Goal: Task Accomplishment & Management: Use online tool/utility

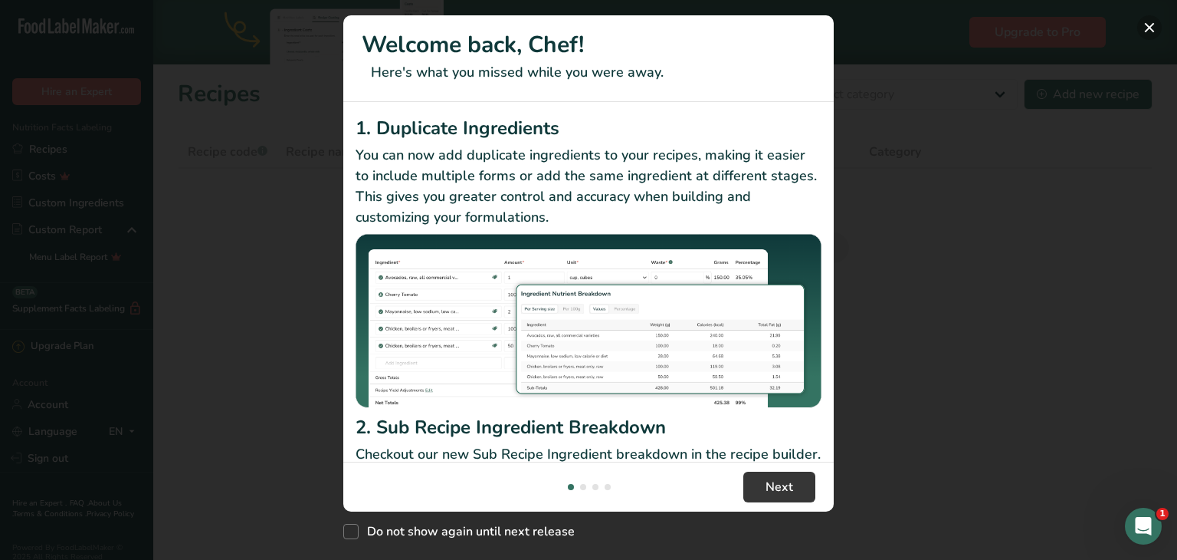
click at [1149, 23] on button "New Features" at bounding box center [1149, 27] width 25 height 25
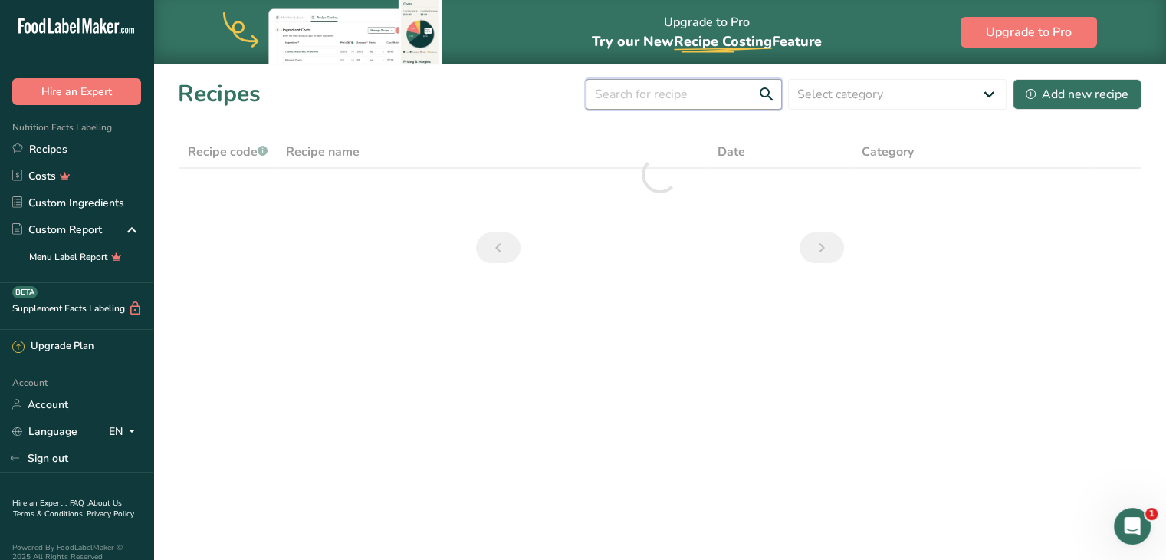
click at [714, 88] on input "text" at bounding box center [684, 94] width 196 height 31
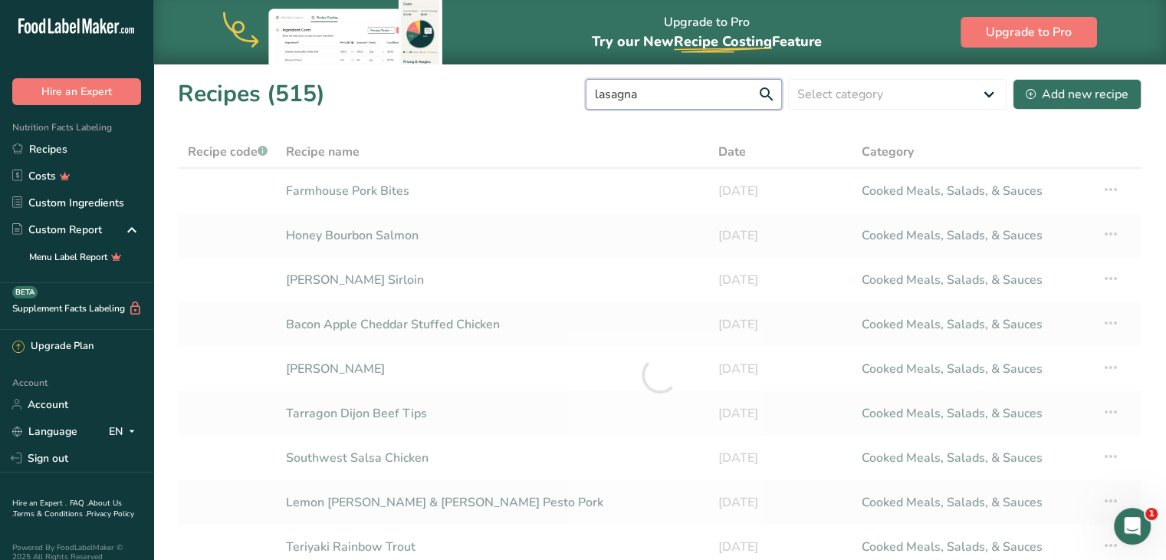
type input "lasagna"
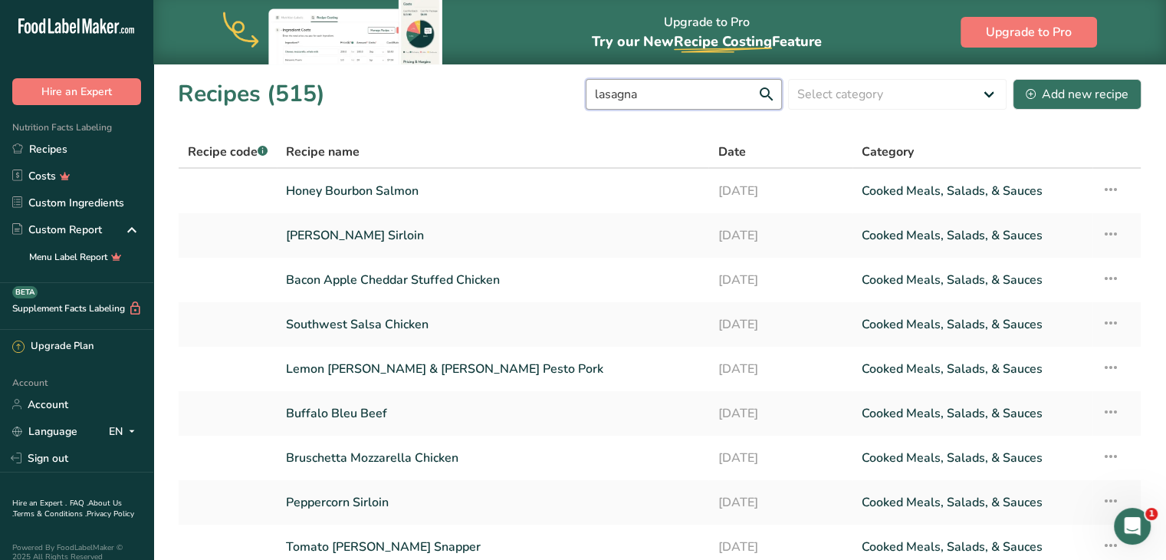
click at [768, 93] on input "lasagna" at bounding box center [684, 94] width 196 height 31
click at [767, 90] on input "lasagna" at bounding box center [684, 94] width 196 height 31
click at [747, 90] on input "lasagna" at bounding box center [684, 94] width 196 height 31
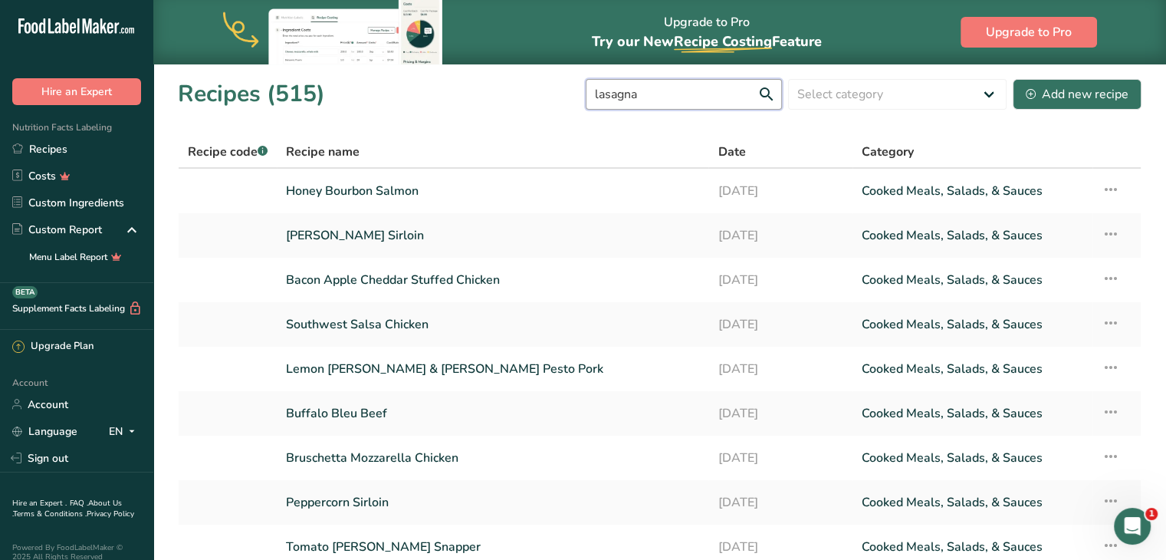
click at [763, 93] on input "lasagna" at bounding box center [684, 94] width 196 height 31
click at [703, 97] on input "lasagna" at bounding box center [684, 94] width 196 height 31
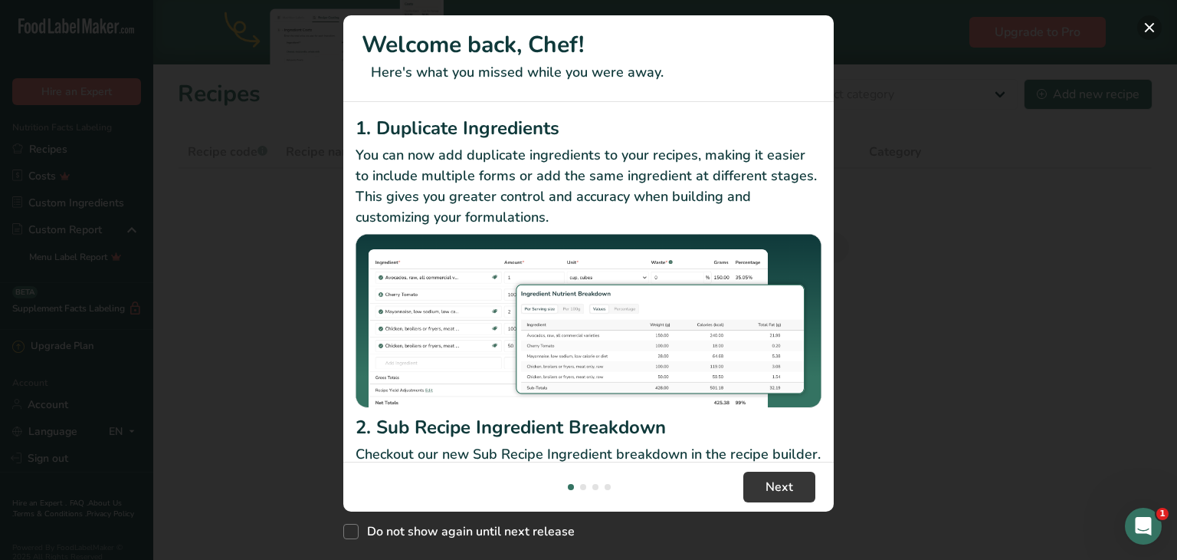
click at [1147, 21] on button "New Features" at bounding box center [1149, 27] width 25 height 25
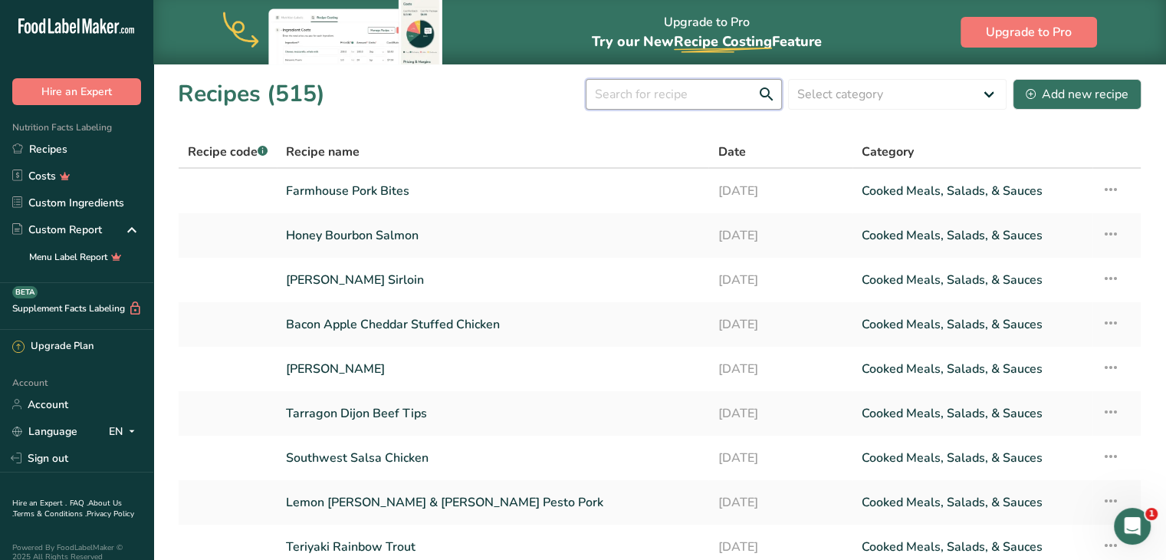
click at [671, 95] on input "text" at bounding box center [684, 94] width 196 height 31
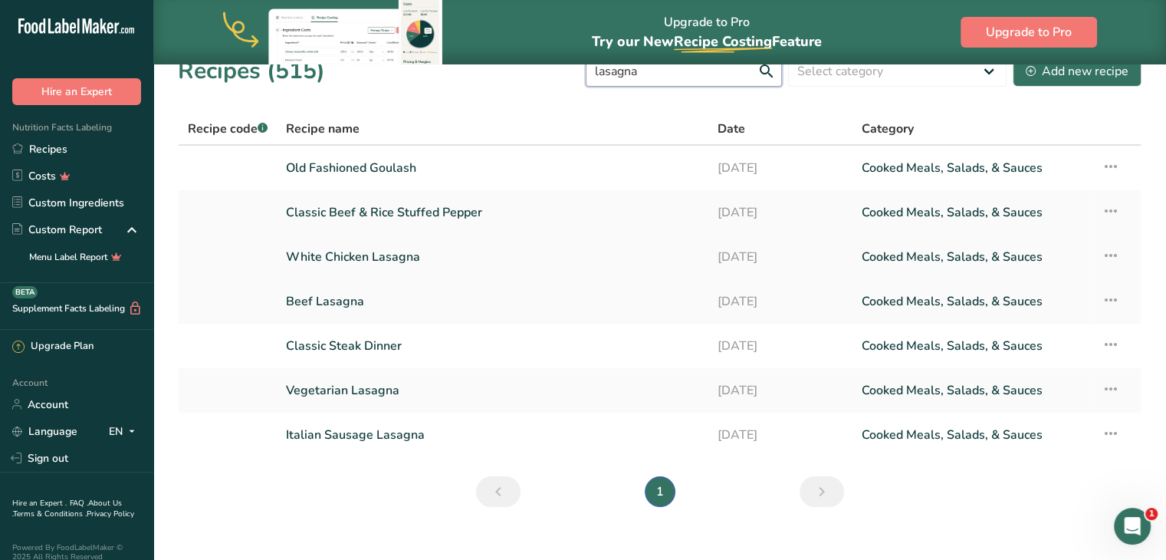
scroll to position [43, 0]
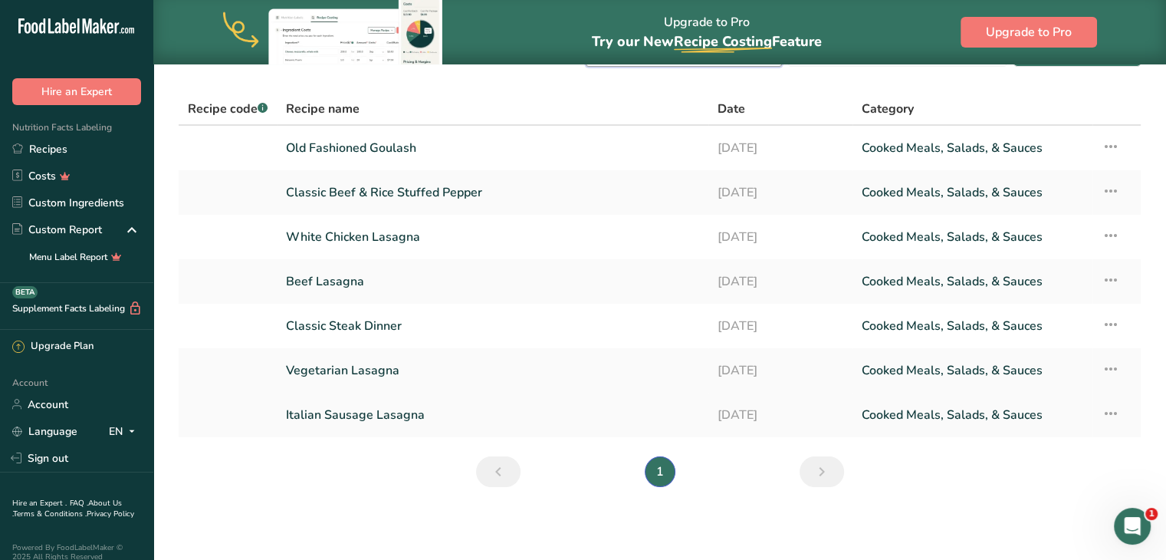
type input "lasagna"
click at [373, 415] on link "Italian Sausage Lasagna" at bounding box center [492, 415] width 413 height 32
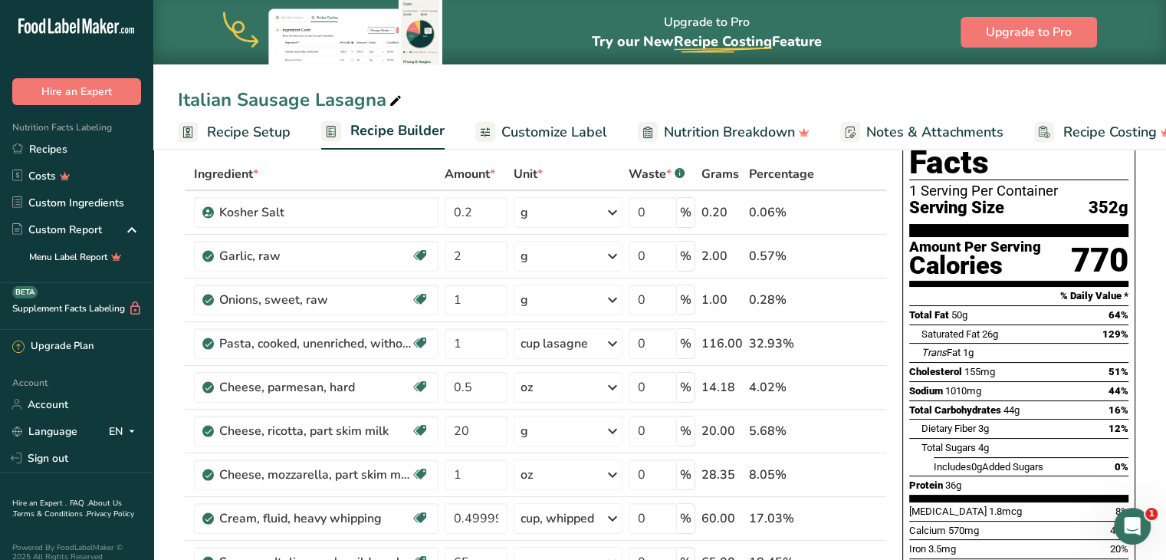
scroll to position [73, 0]
click at [855, 209] on icon at bounding box center [854, 212] width 11 height 16
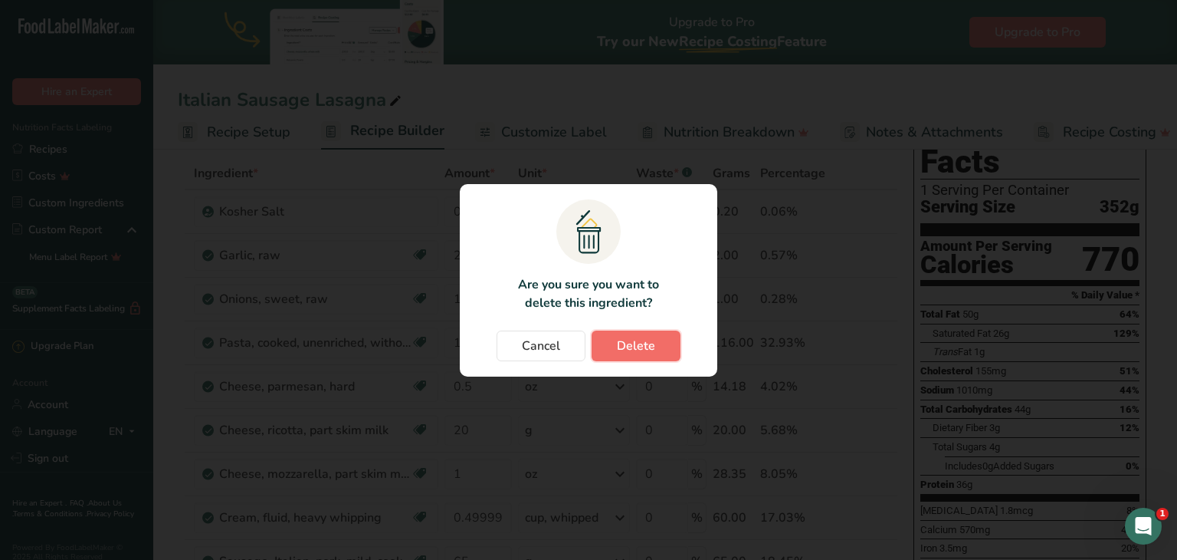
click at [626, 344] on span "Delete" at bounding box center [636, 345] width 38 height 18
type input "2"
type input "1"
type input "0.5"
type input "20"
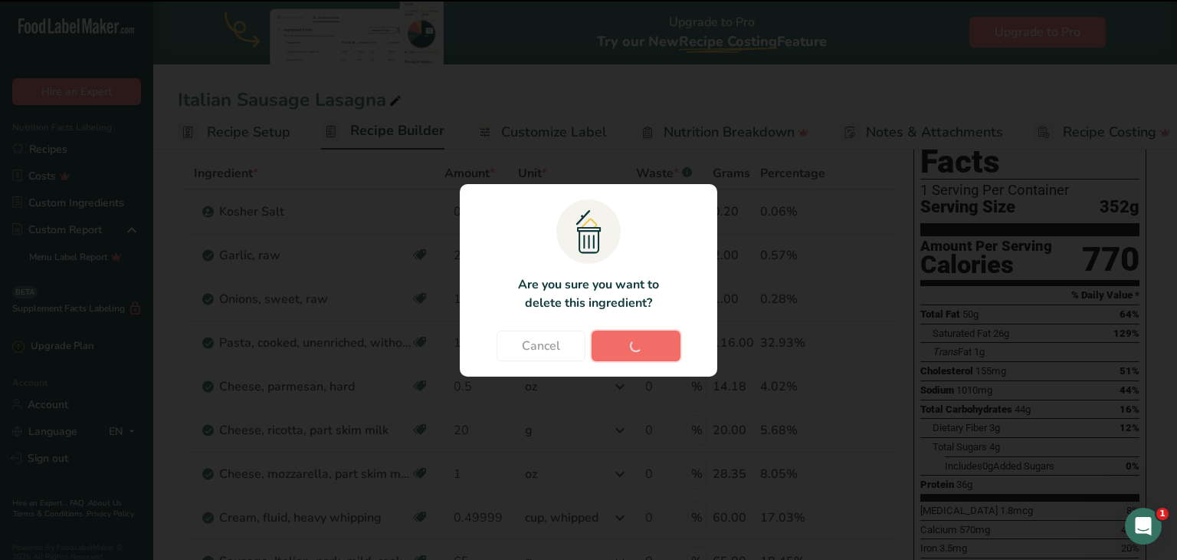
type input "1"
type input "0.499997"
type input "65"
type input "0.5"
type input "0.25"
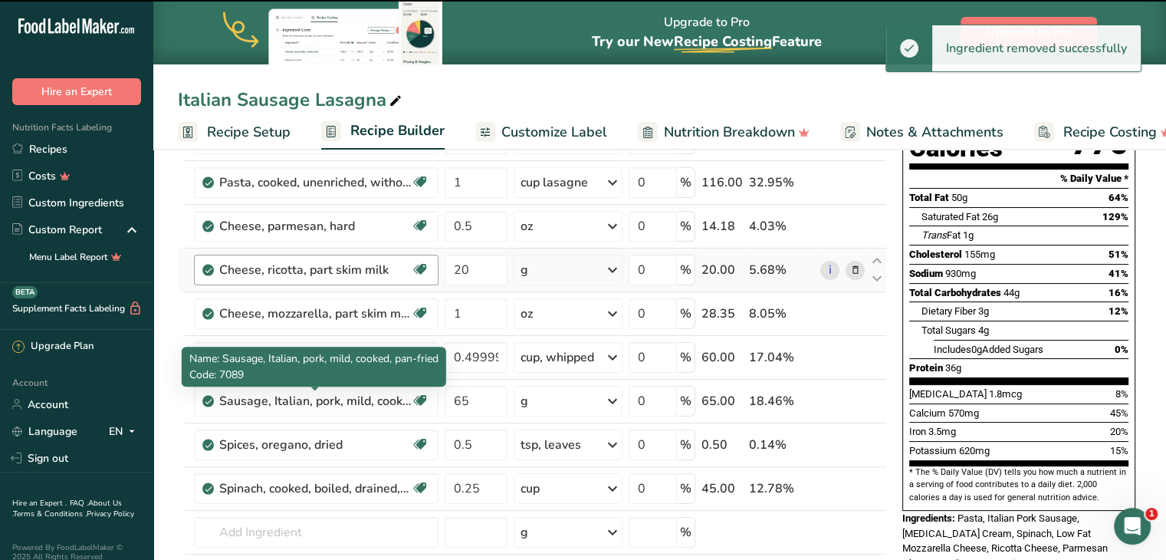
scroll to position [250, 0]
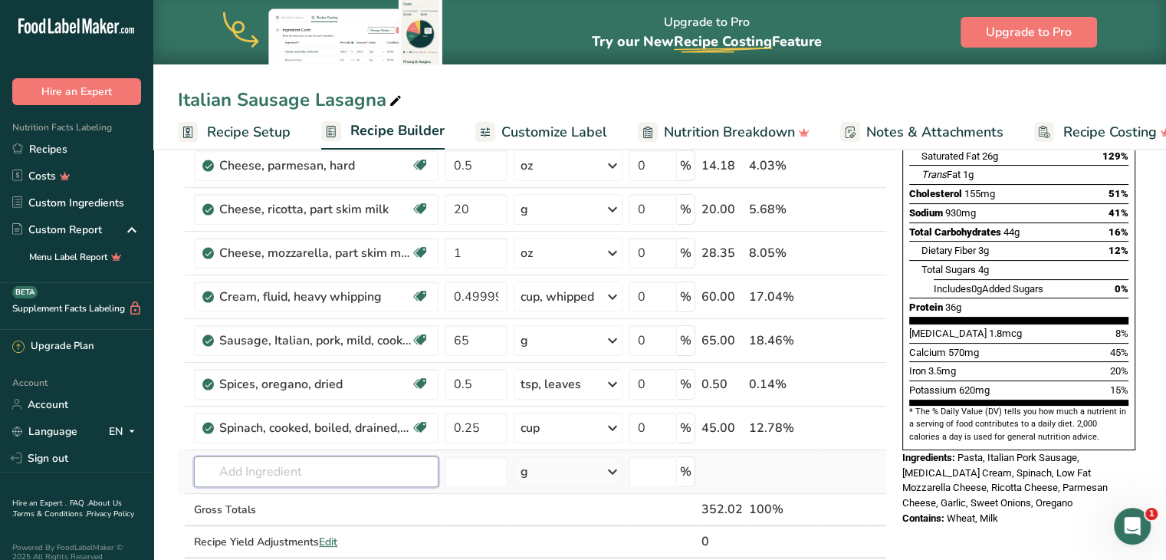
click at [314, 462] on input "text" at bounding box center [316, 471] width 245 height 31
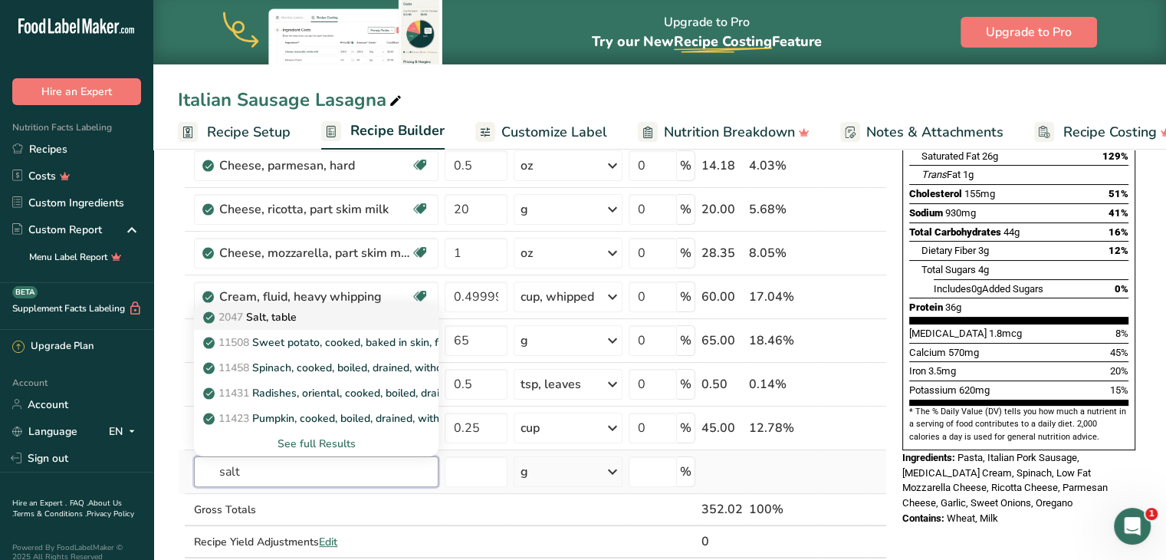
type input "salt"
click at [295, 316] on p "2047 Salt, table" at bounding box center [251, 317] width 90 height 16
type input "Salt, table"
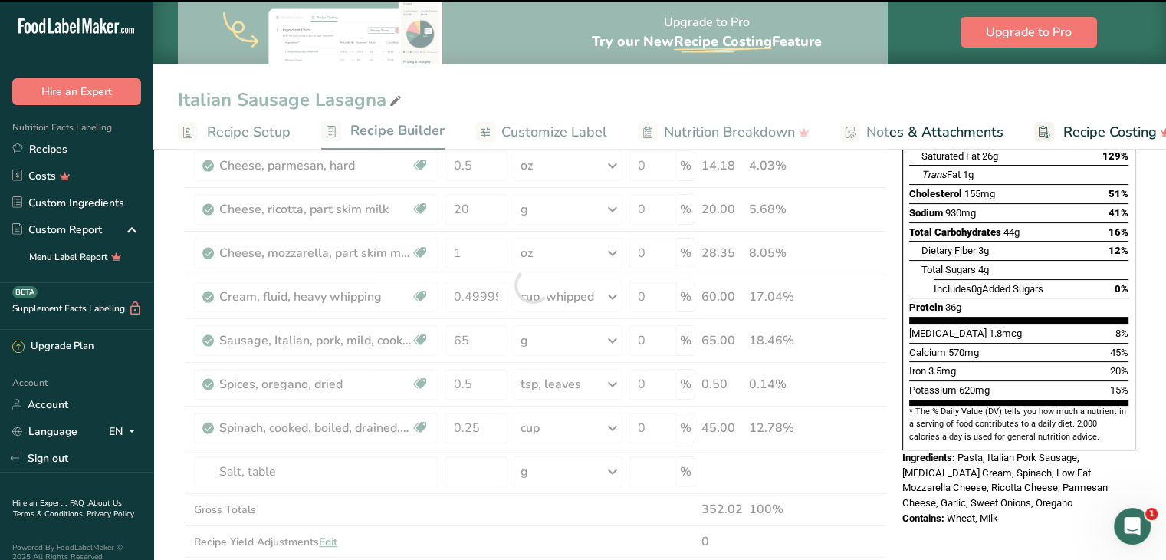
type input "0"
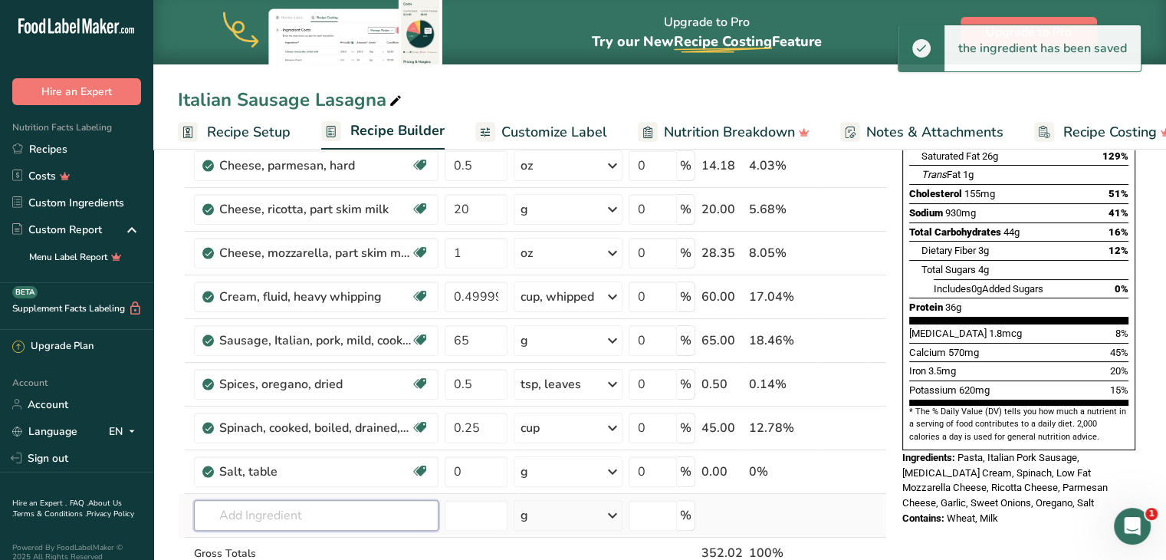
click at [330, 520] on input "text" at bounding box center [316, 515] width 245 height 31
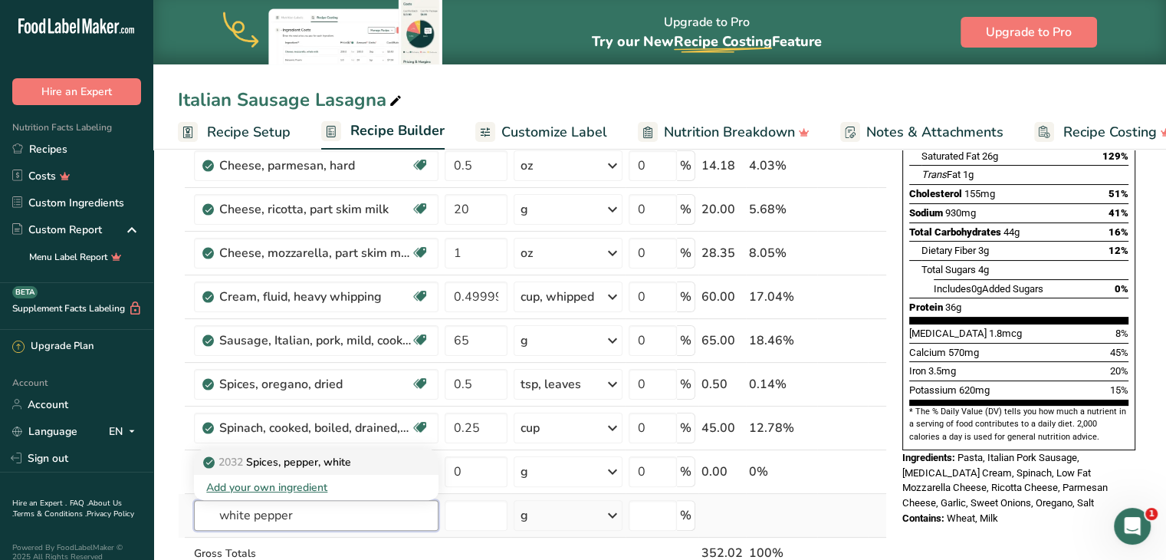
type input "white pepper"
click at [322, 455] on p "2032 Spices, pepper, white" at bounding box center [278, 462] width 145 height 16
type input "Spices, pepper, white"
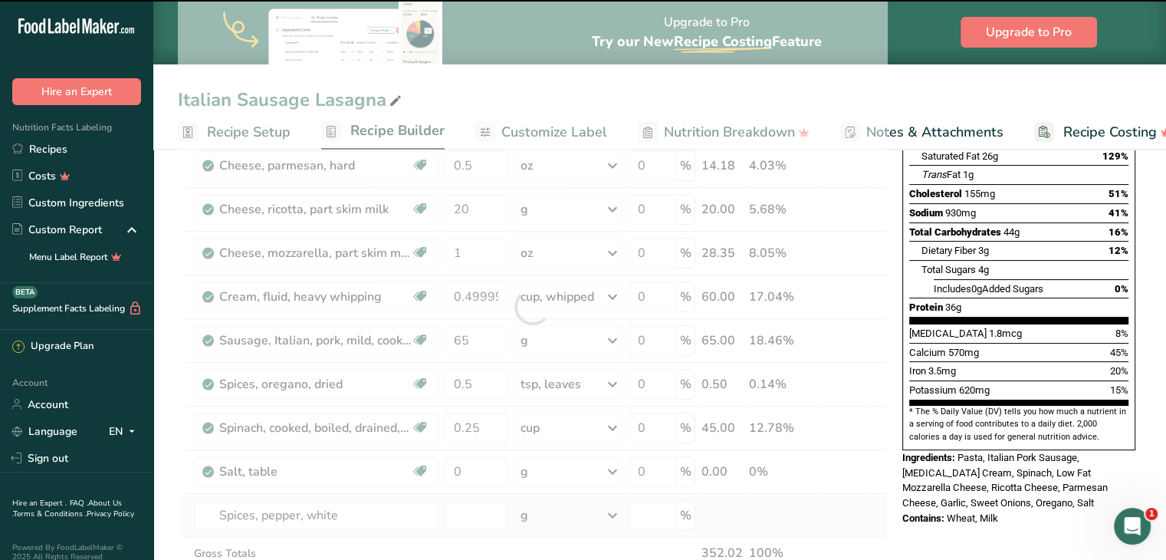
type input "0"
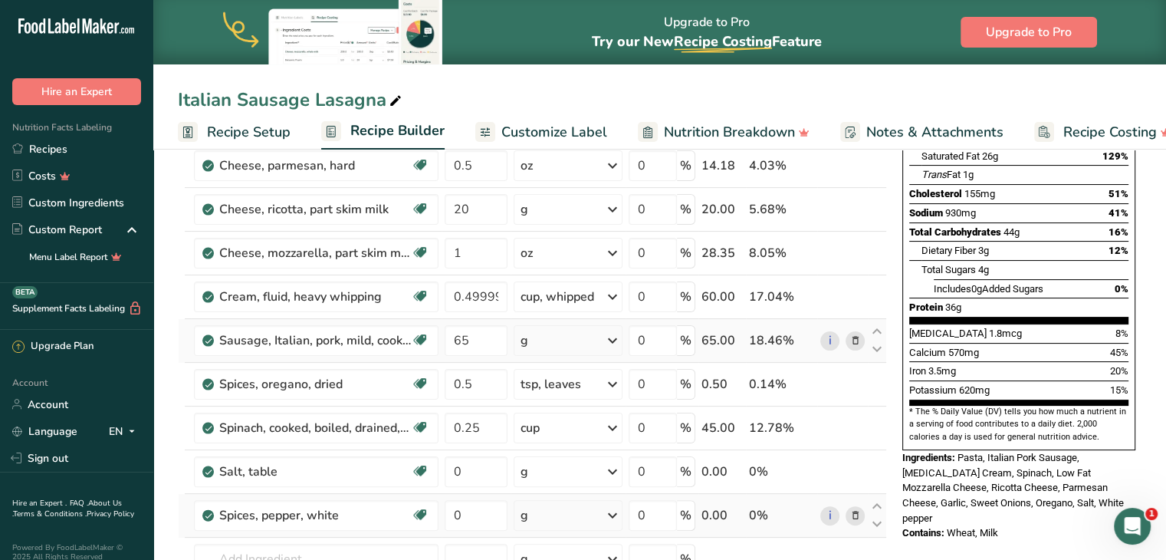
click at [554, 346] on div "g" at bounding box center [568, 340] width 109 height 31
click at [549, 389] on div "1 link" at bounding box center [587, 392] width 129 height 22
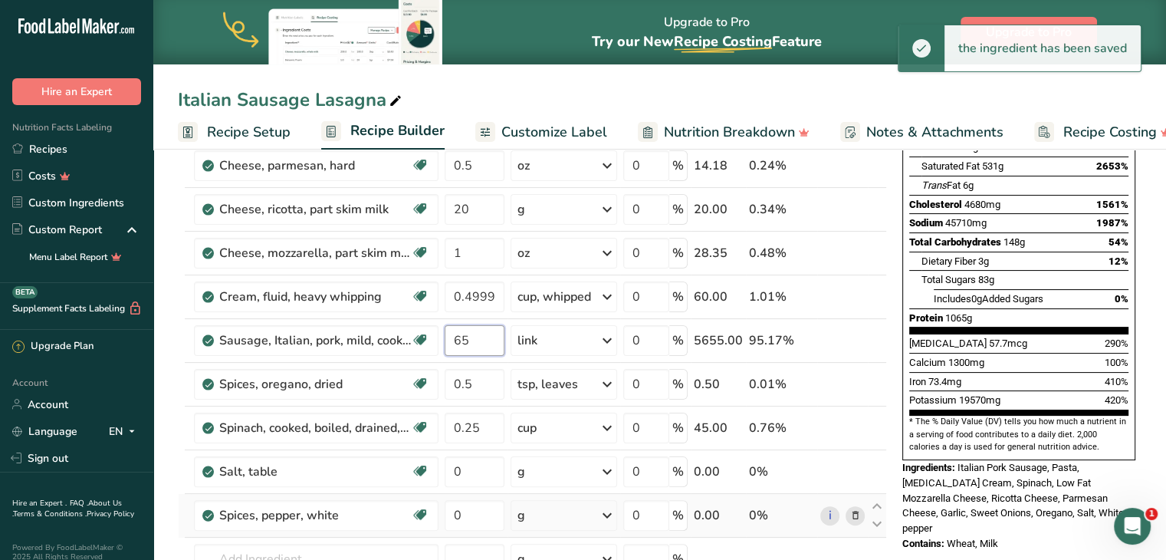
click at [475, 335] on input "65" at bounding box center [475, 340] width 60 height 31
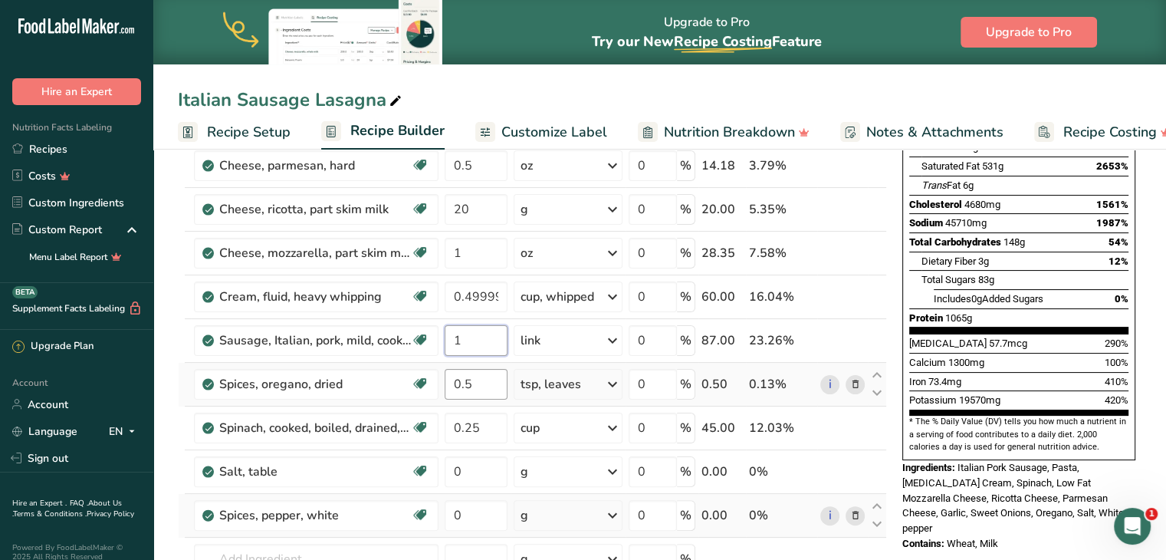
type input "1"
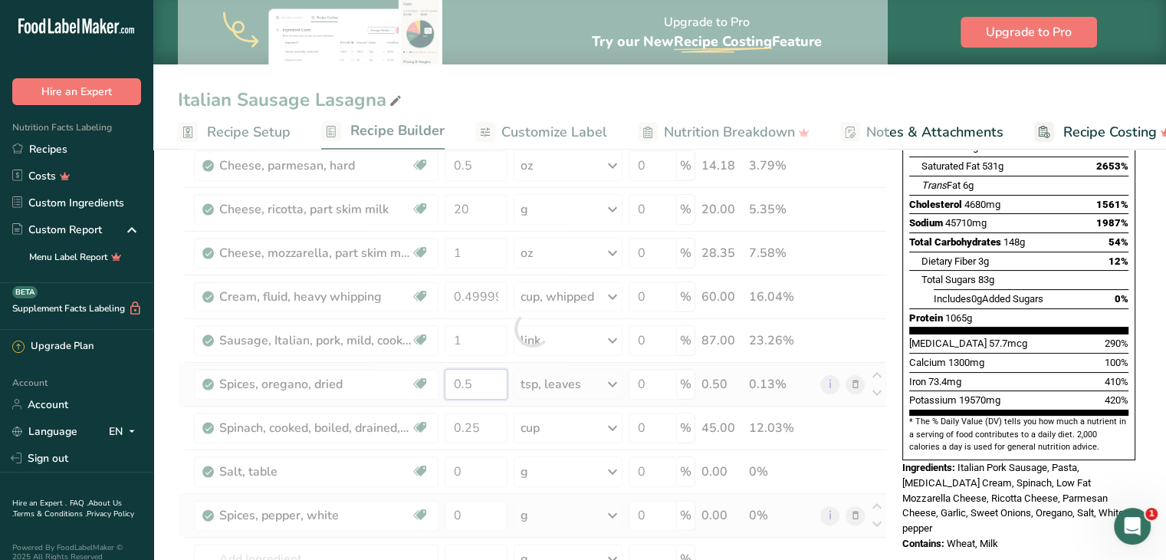
click at [484, 378] on div "Ingredient * Amount * Unit * Waste * .a-a{fill:#347362;}.b-a{fill:#fff;} Grams …" at bounding box center [532, 328] width 709 height 697
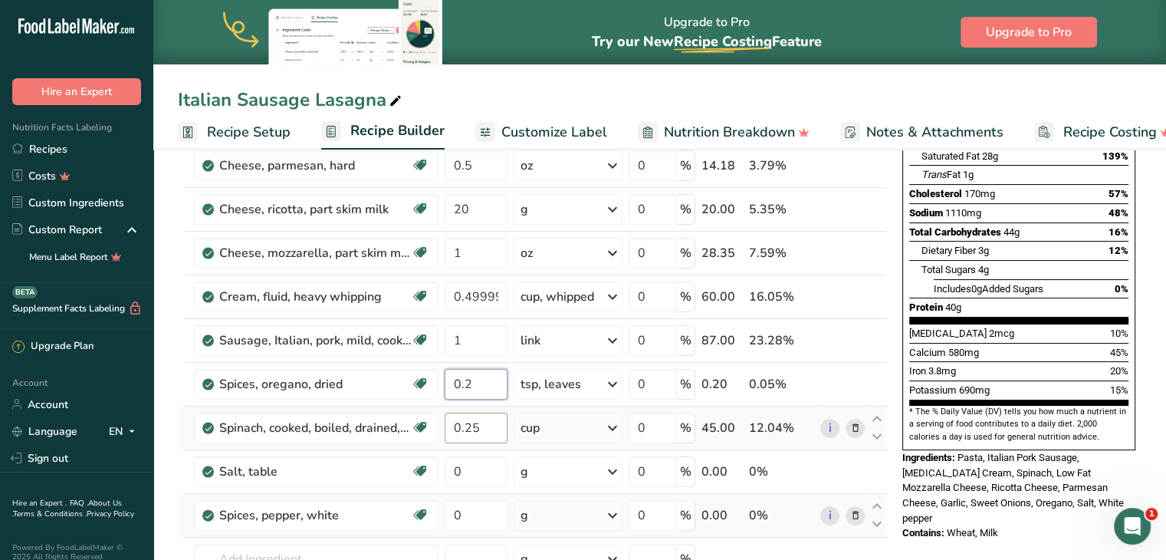
type input "0.2"
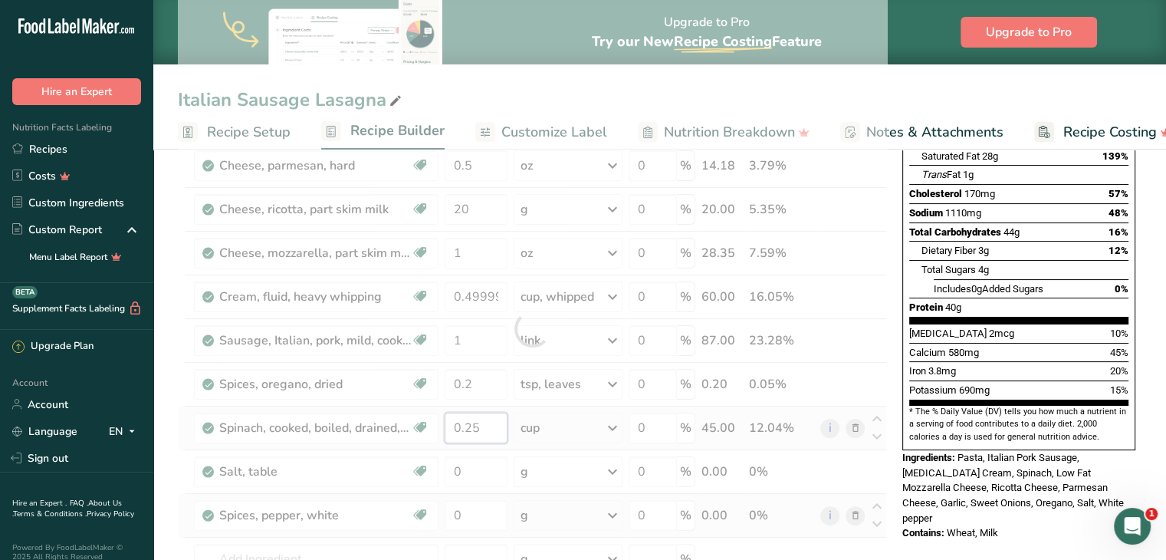
click at [488, 421] on div "Ingredient * Amount * Unit * Waste * .a-a{fill:#347362;}.b-a{fill:#fff;} Grams …" at bounding box center [532, 328] width 709 height 697
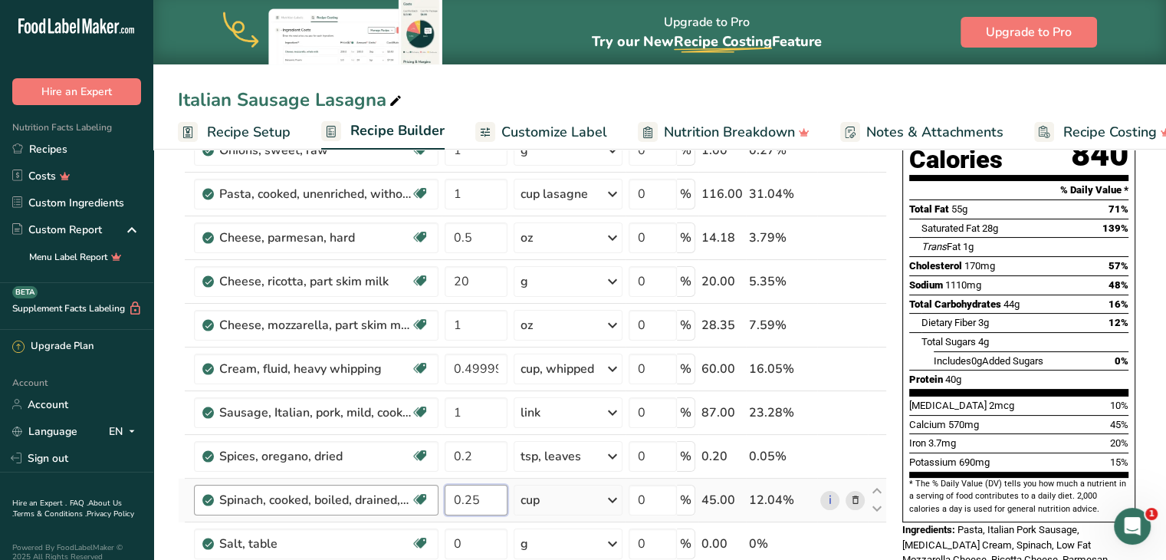
scroll to position [178, 0]
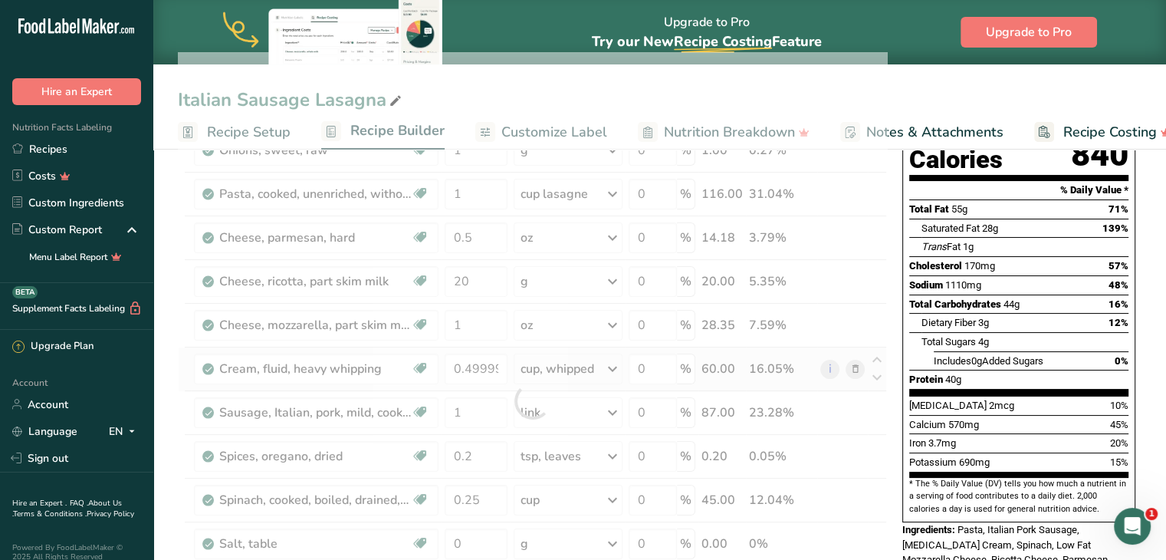
click at [570, 366] on div "Ingredient * Amount * Unit * Waste * .a-a{fill:#347362;}.b-a{fill:#fff;} Grams …" at bounding box center [532, 400] width 709 height 697
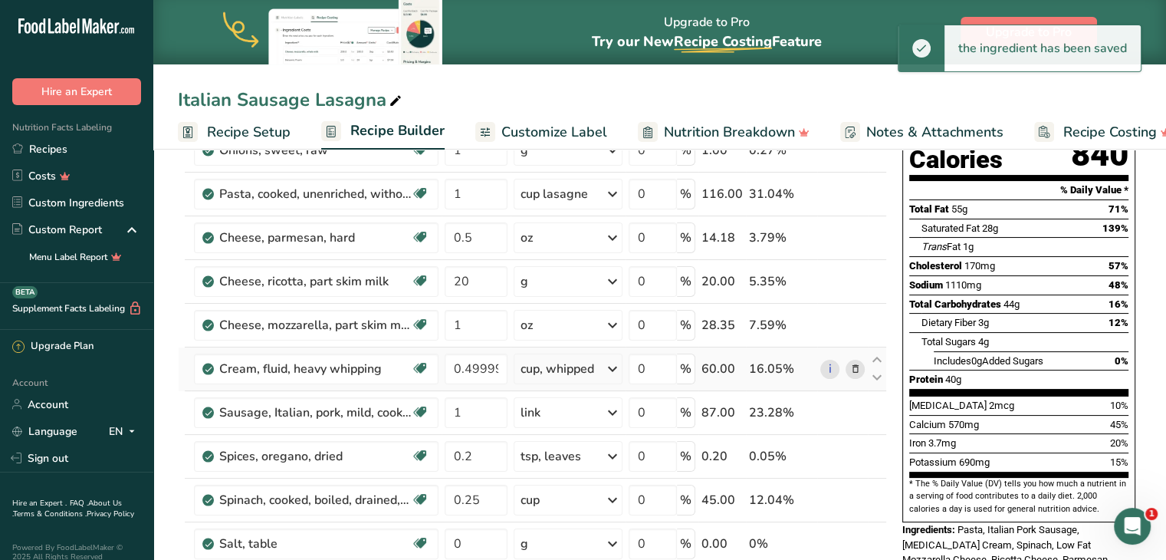
click at [855, 369] on icon at bounding box center [854, 369] width 11 height 16
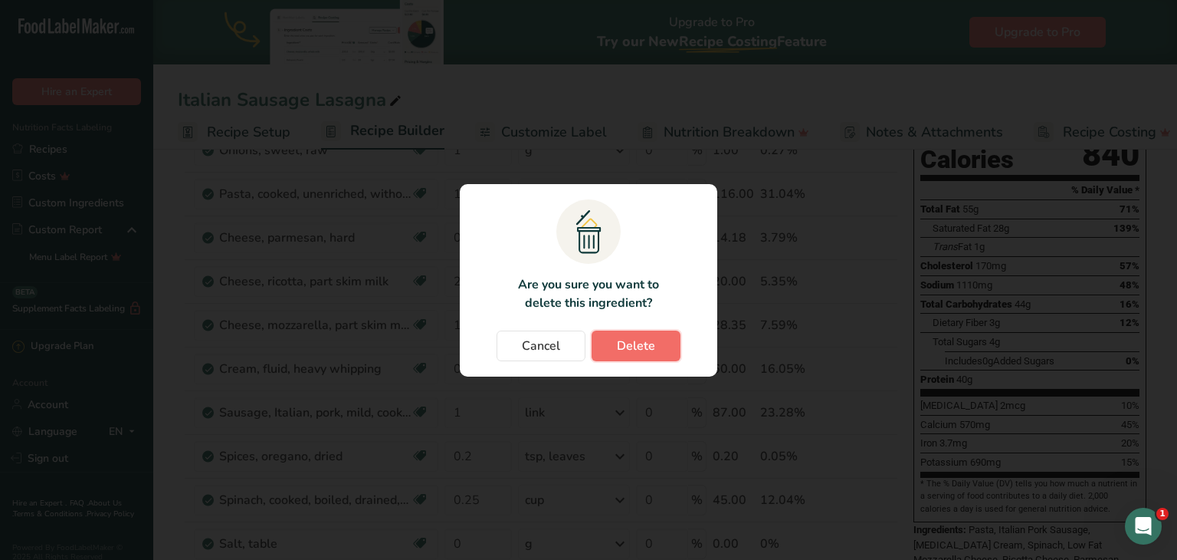
click at [659, 340] on button "Delete" at bounding box center [636, 345] width 89 height 31
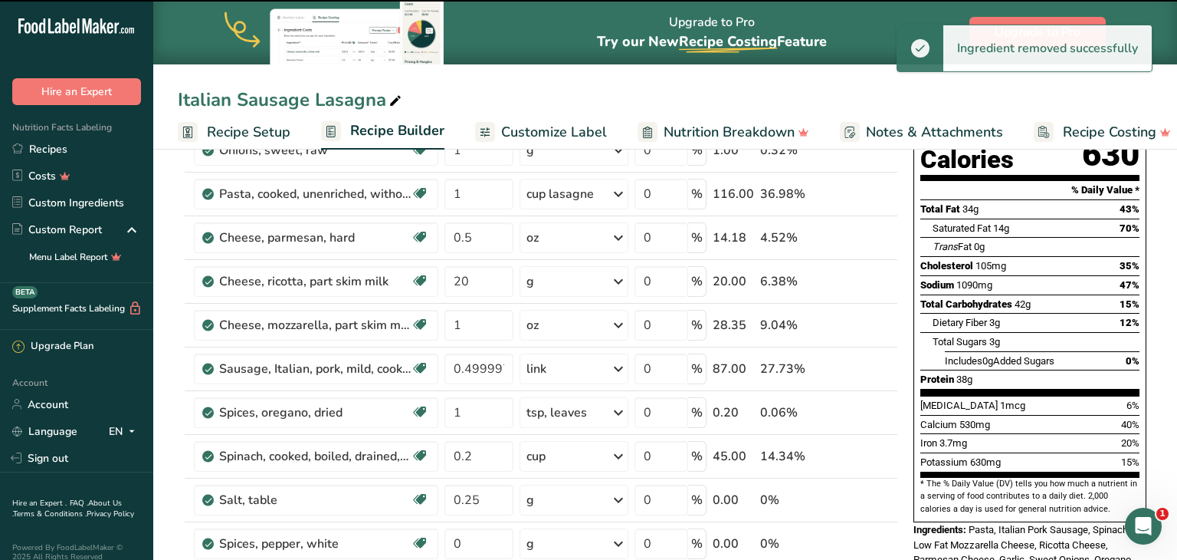
type input "1"
type input "0.2"
type input "0.25"
type input "0"
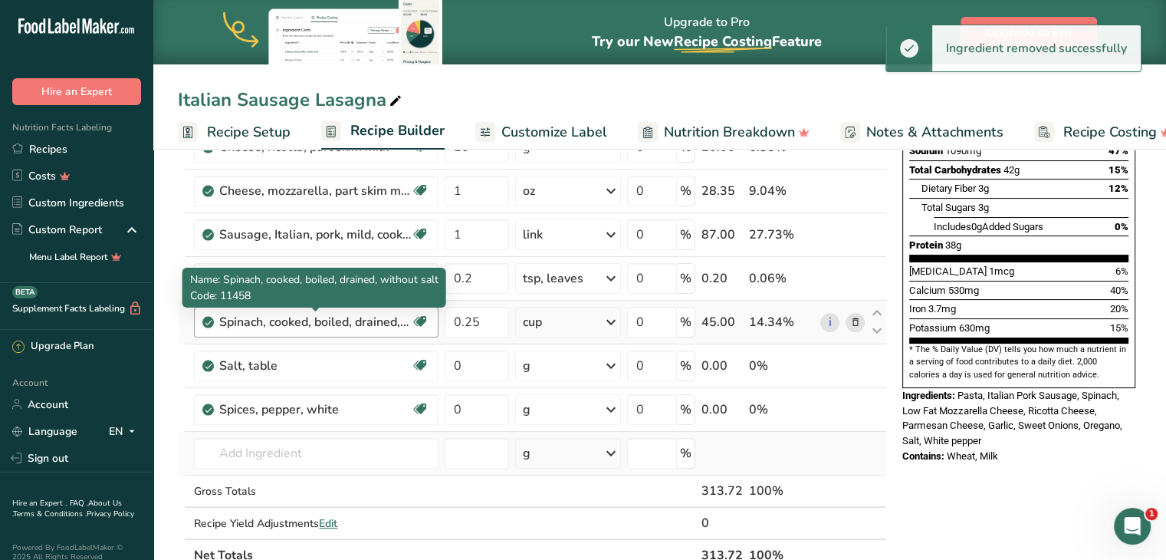
scroll to position [313, 0]
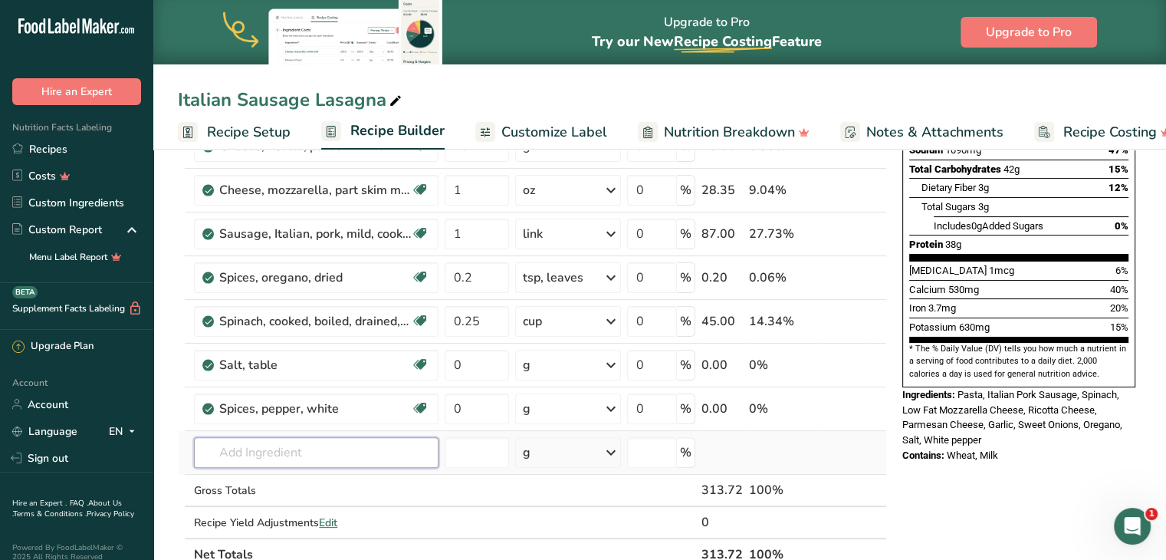
click at [356, 454] on input "text" at bounding box center [316, 452] width 245 height 31
type input "j"
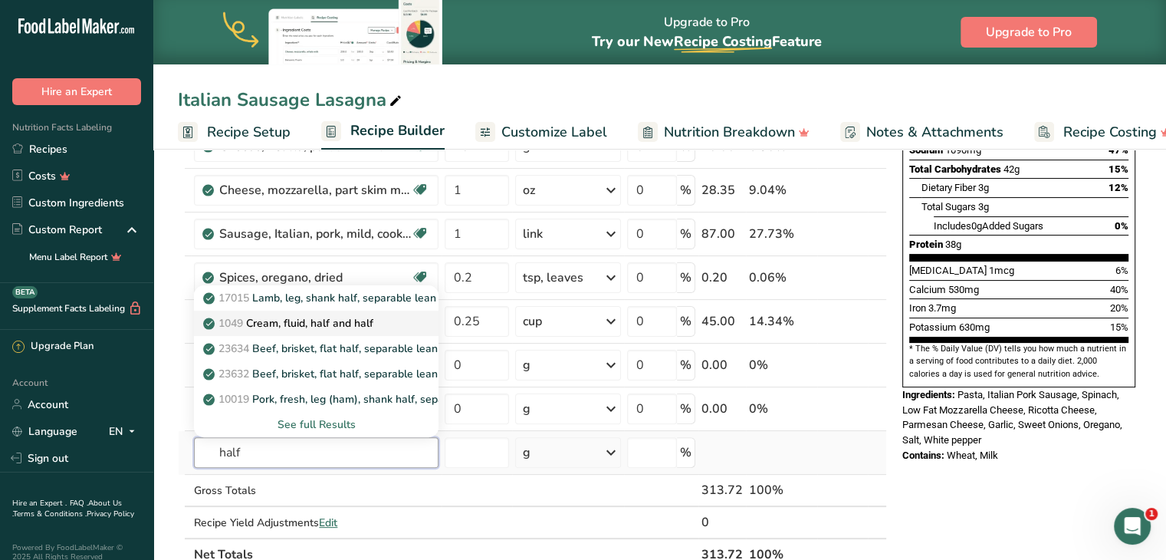
type input "half"
click at [342, 324] on p "1049 Cream, fluid, half and half" at bounding box center [289, 323] width 167 height 16
type input "Cream, fluid, half and half"
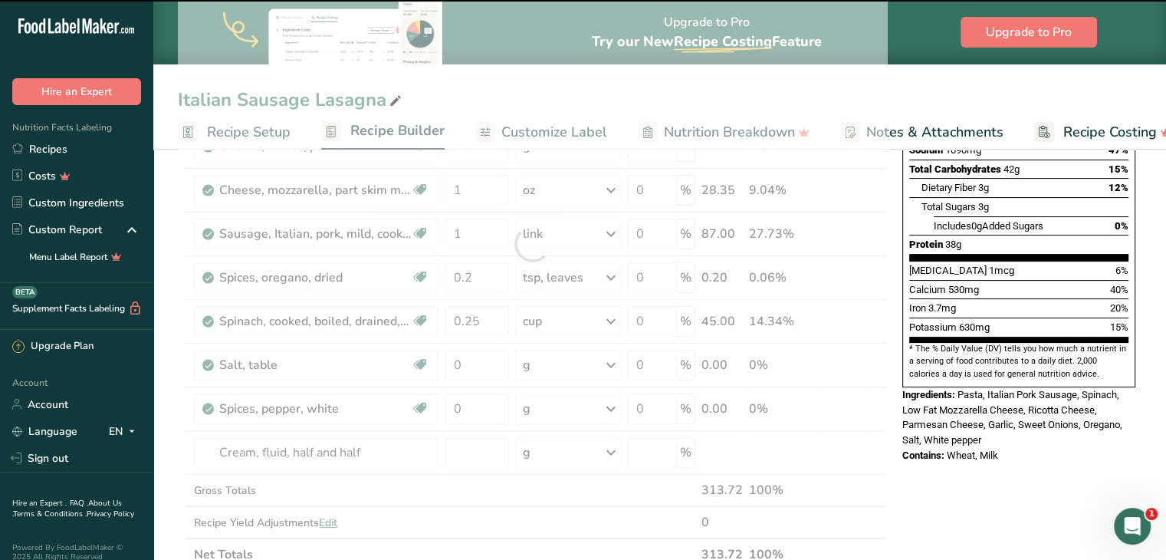
type input "0"
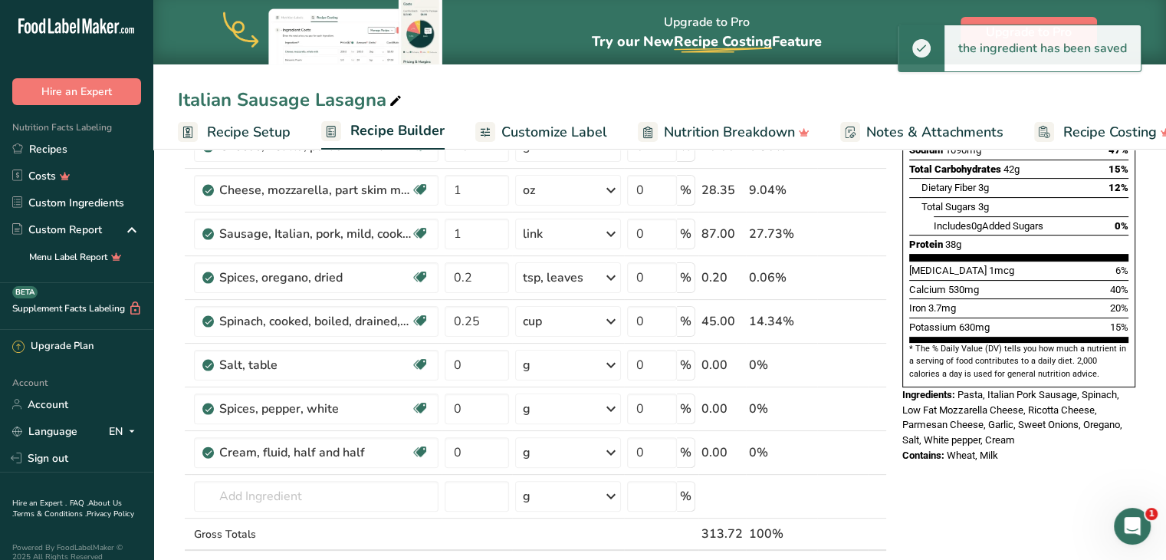
click at [562, 451] on div "g" at bounding box center [567, 452] width 105 height 31
click at [558, 516] on div "1 tbsp" at bounding box center [588, 526] width 129 height 22
click at [474, 449] on input "0" at bounding box center [477, 452] width 64 height 31
type input "1"
click at [388, 484] on div "Ingredient * Amount * Unit * Waste * .a-a{fill:#347362;}.b-a{fill:#fff;} Grams …" at bounding box center [532, 265] width 709 height 697
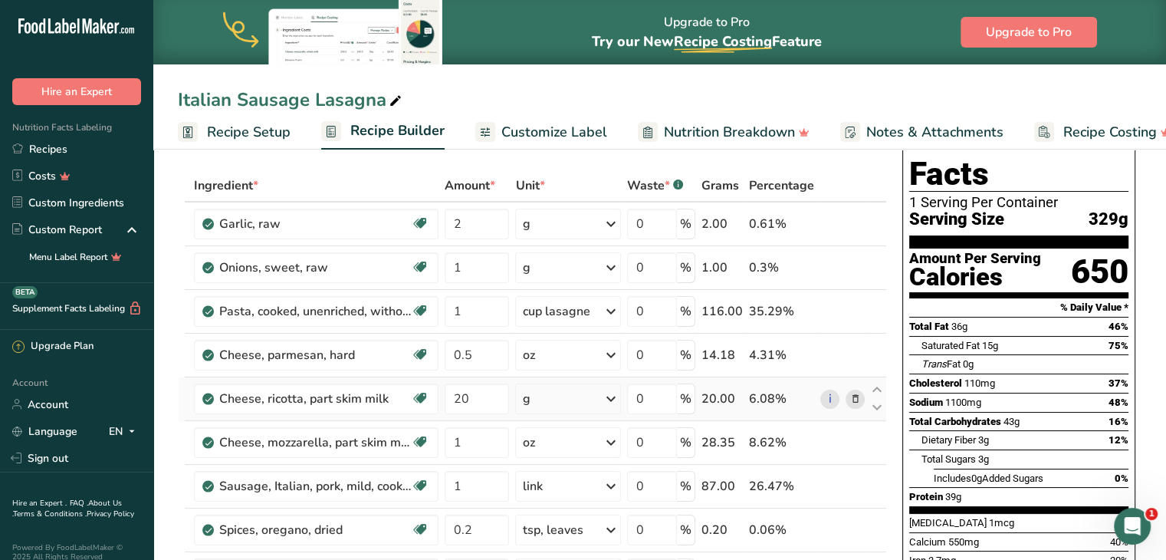
scroll to position [0, 0]
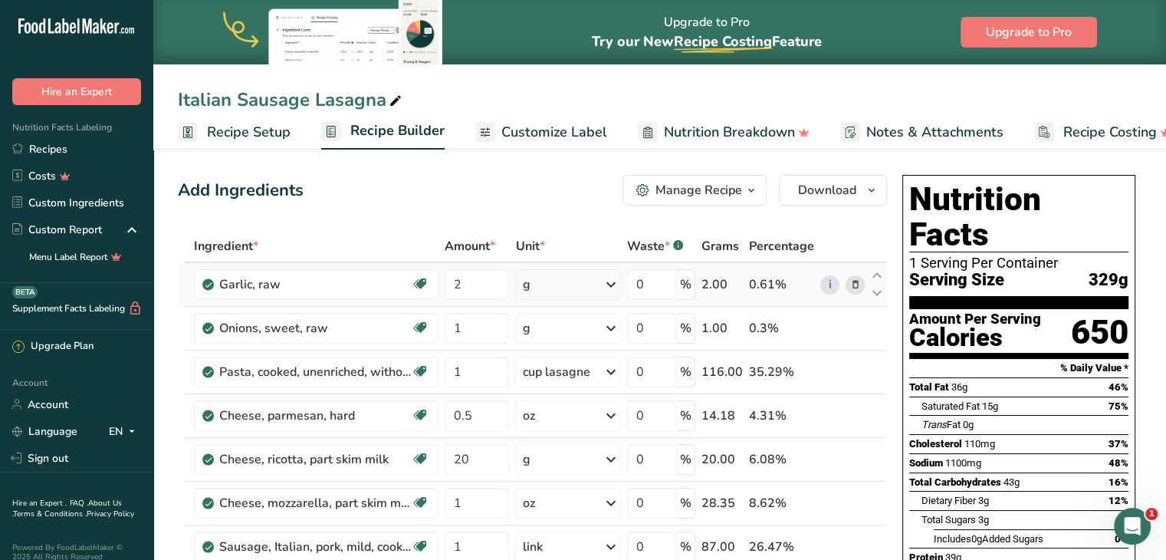
click at [546, 280] on div "g" at bounding box center [567, 284] width 105 height 31
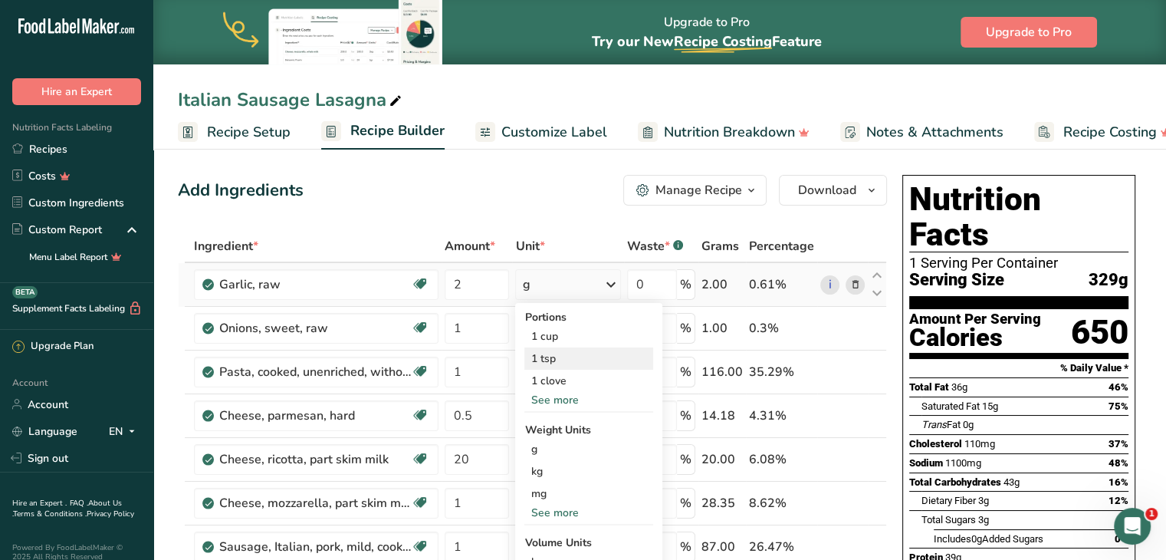
click at [552, 361] on div "1 tsp" at bounding box center [588, 358] width 129 height 22
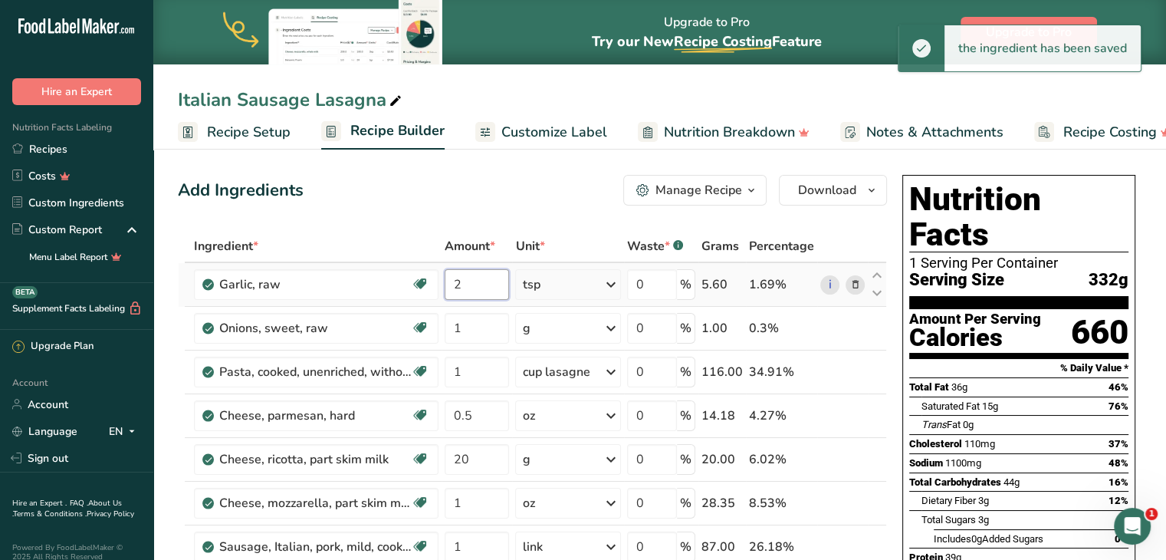
click at [469, 289] on input "2" at bounding box center [477, 284] width 64 height 31
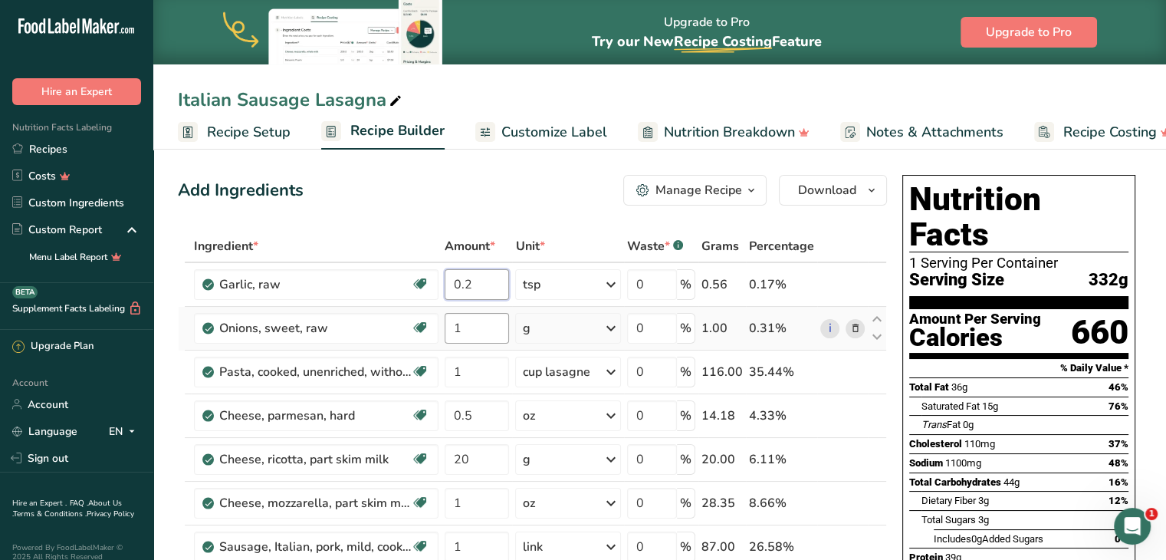
type input "0.2"
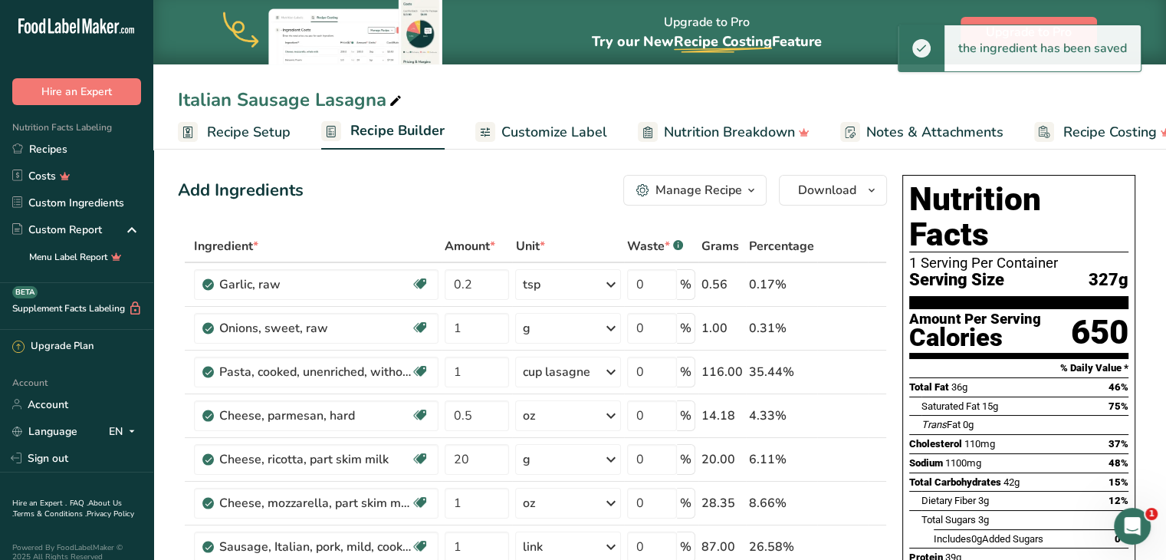
click at [548, 323] on div "g" at bounding box center [567, 328] width 105 height 31
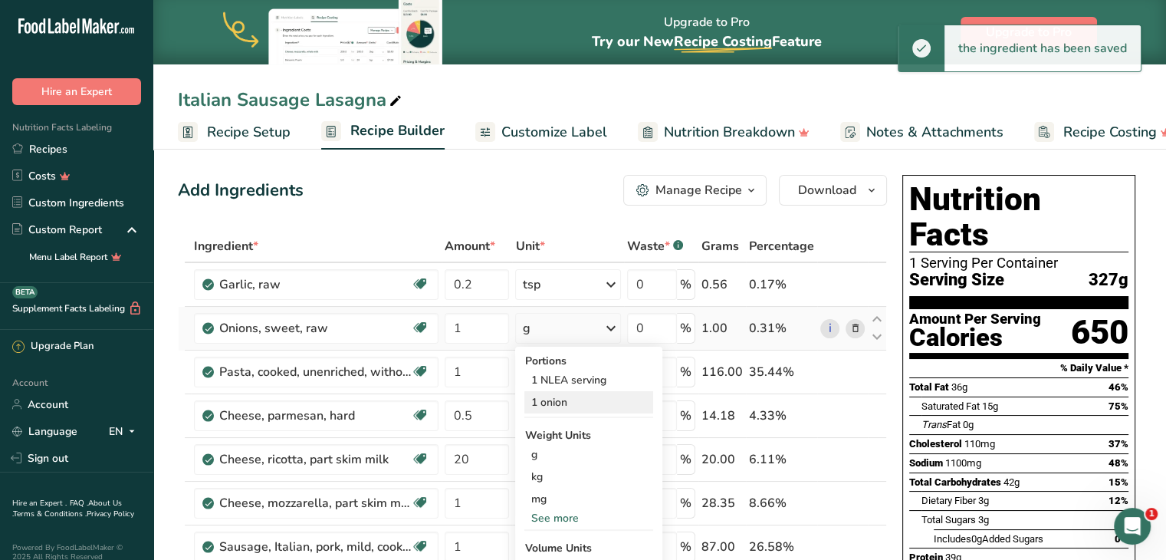
click at [550, 400] on div "1 onion" at bounding box center [588, 402] width 129 height 22
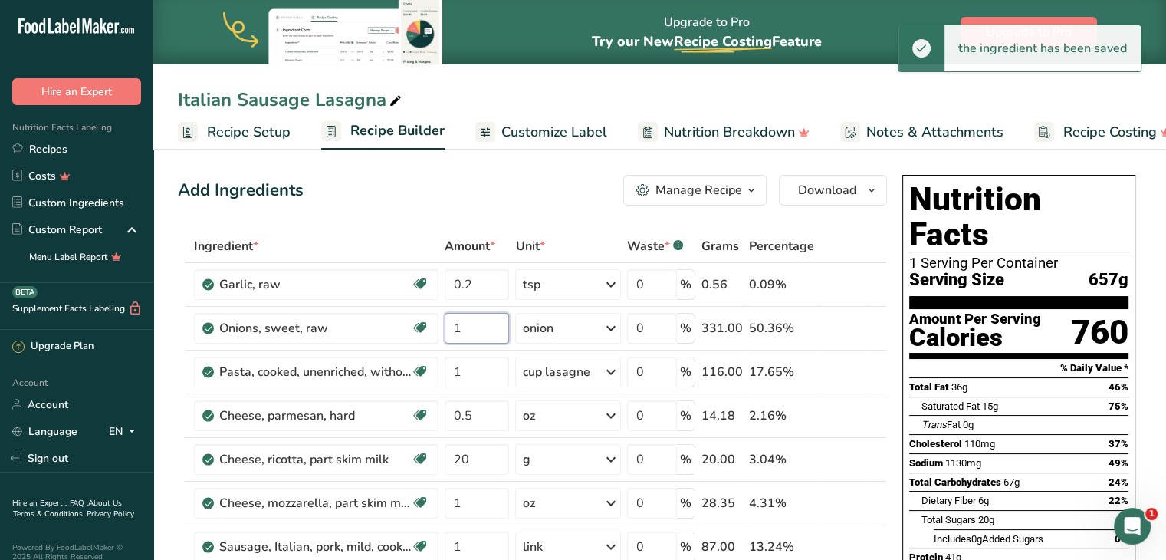
click at [480, 328] on input "1" at bounding box center [477, 328] width 64 height 31
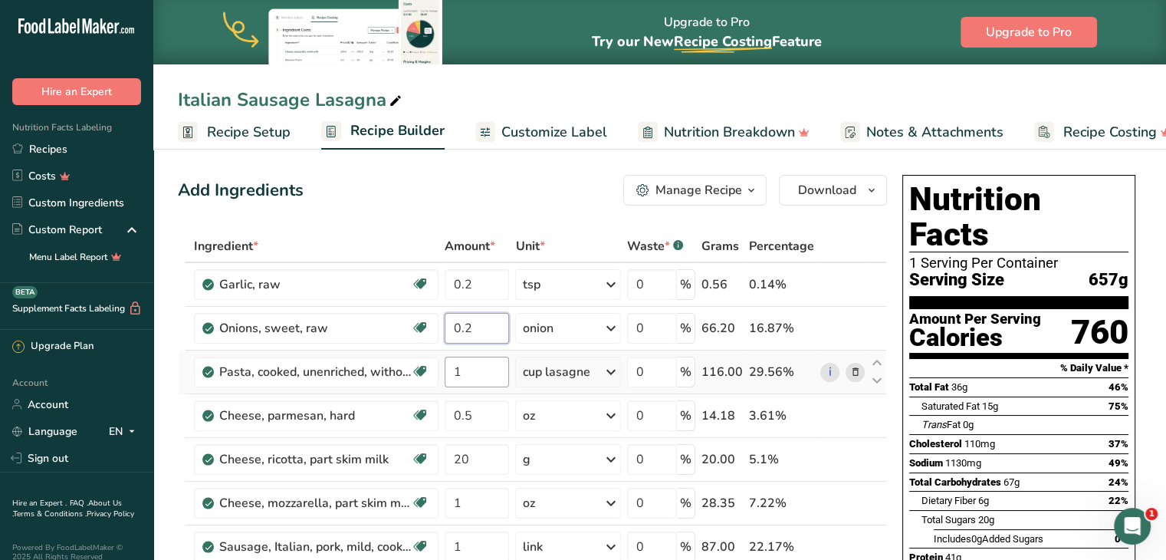
type input "0.2"
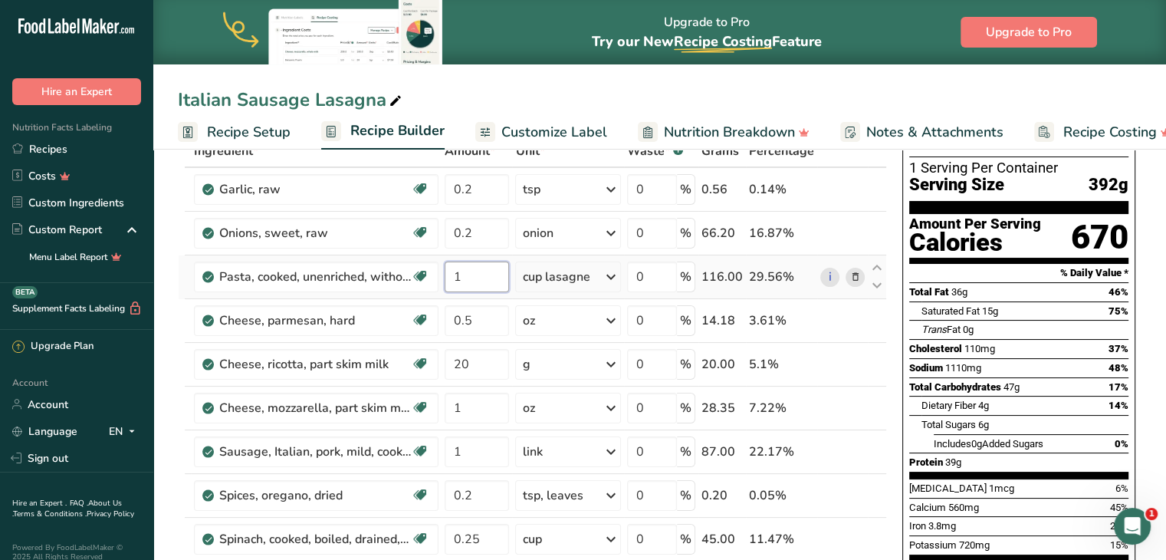
scroll to position [98, 0]
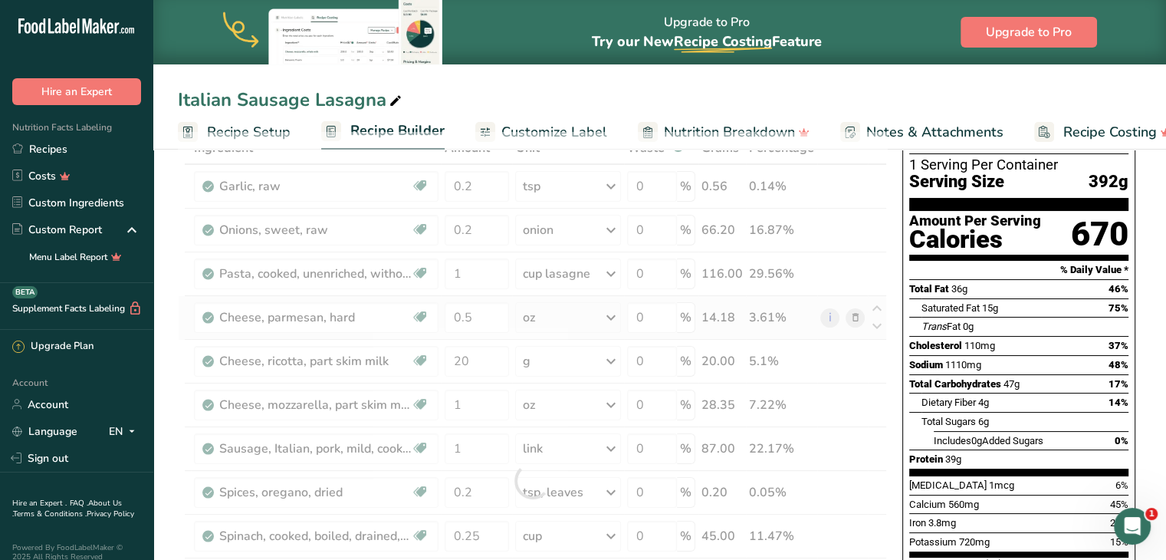
click at [560, 315] on div "Ingredient * Amount * Unit * Waste * .a-a{fill:#347362;}.b-a{fill:#fff;} Grams …" at bounding box center [532, 480] width 709 height 697
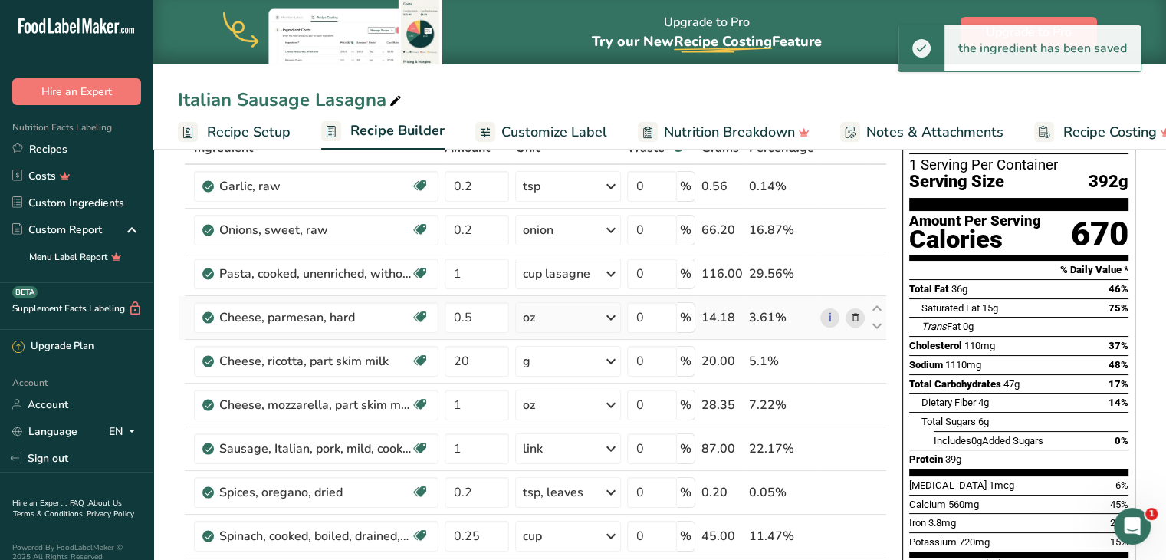
click at [560, 315] on div "oz" at bounding box center [567, 317] width 105 height 31
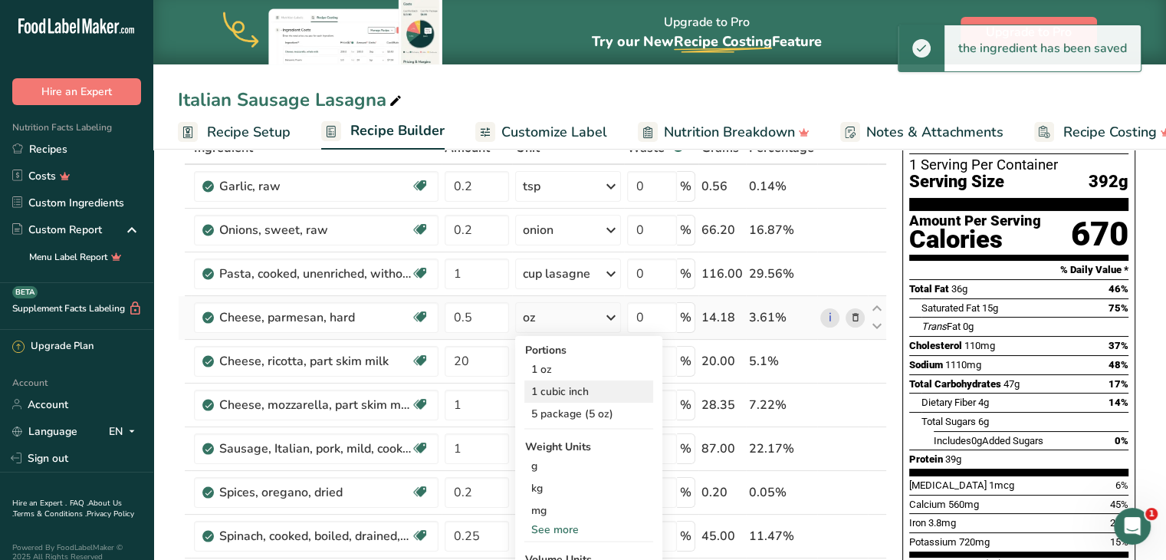
click at [551, 387] on div "1 cubic inch" at bounding box center [588, 391] width 129 height 22
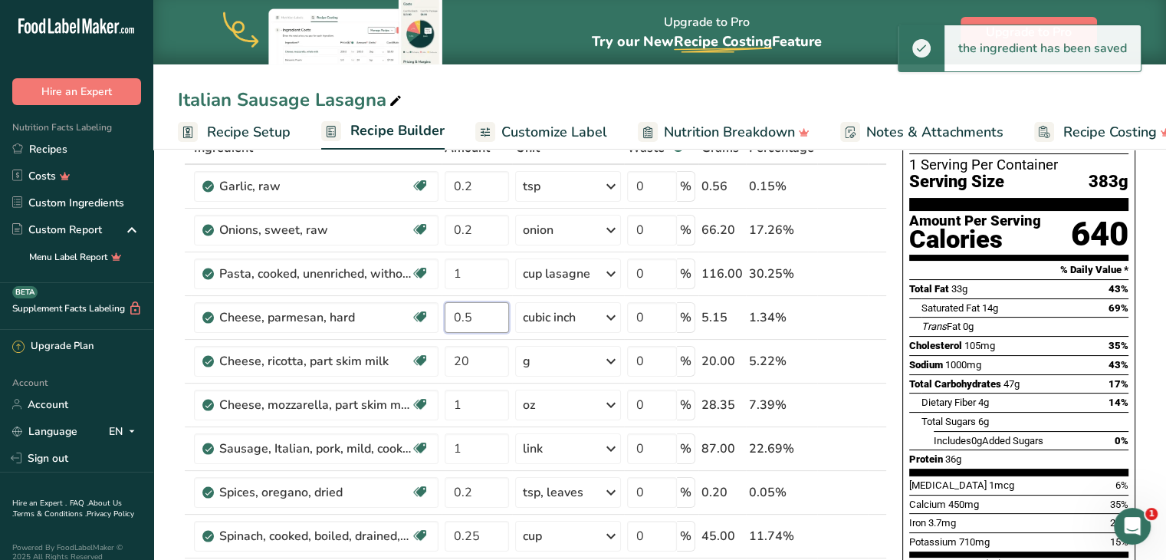
click at [481, 314] on input "0.5" at bounding box center [477, 317] width 64 height 31
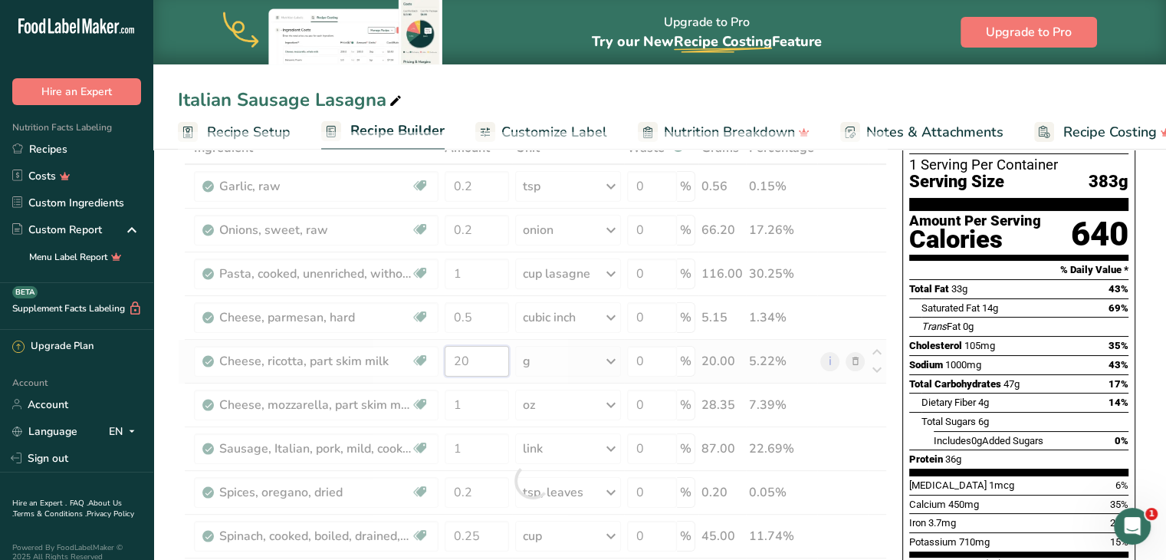
click at [484, 353] on div "Ingredient * Amount * Unit * Waste * .a-a{fill:#347362;}.b-a{fill:#fff;} Grams …" at bounding box center [532, 480] width 709 height 697
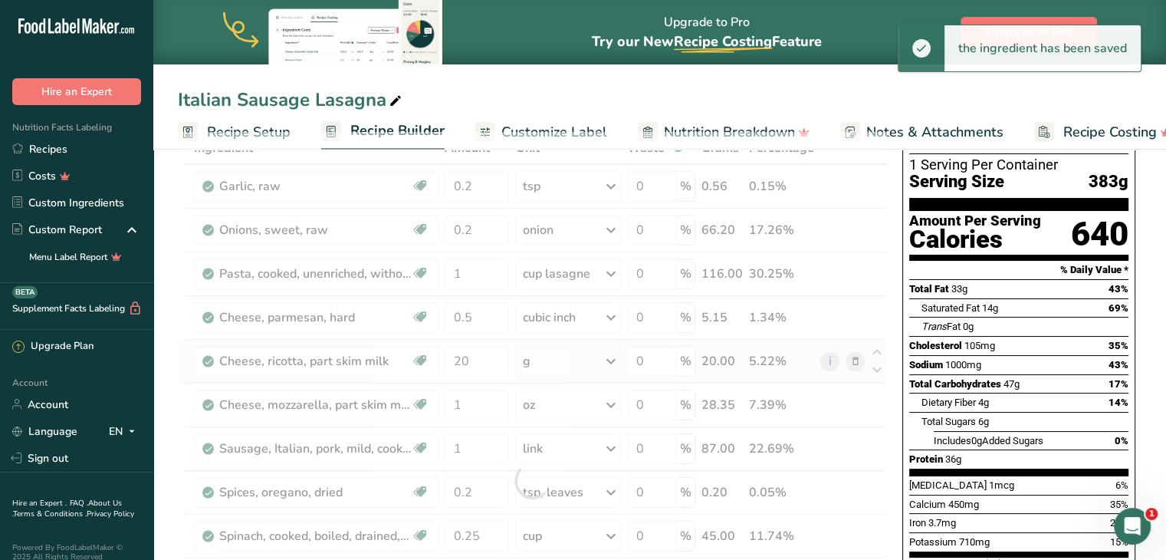
click at [562, 363] on div "Ingredient * Amount * Unit * Waste * .a-a{fill:#347362;}.b-a{fill:#fff;} Grams …" at bounding box center [532, 480] width 709 height 697
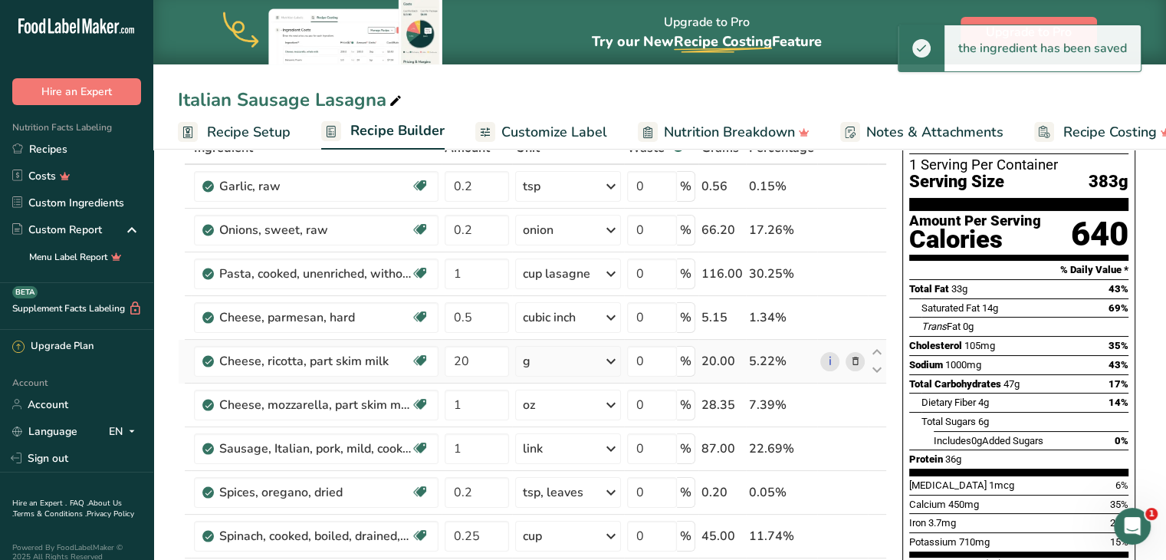
click at [562, 363] on div "g" at bounding box center [567, 361] width 105 height 31
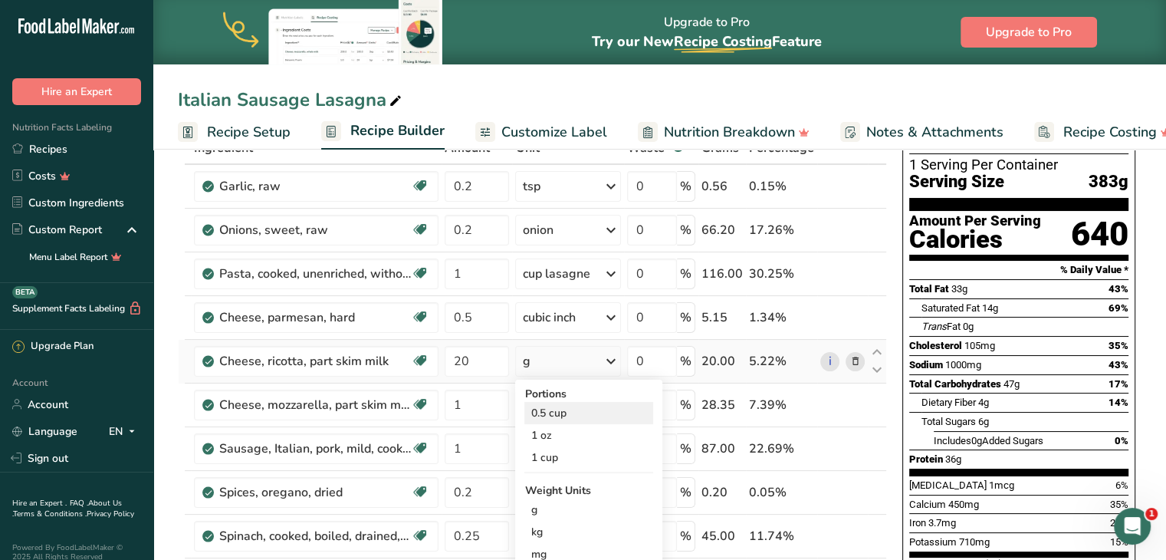
click at [547, 407] on div "0.5 cup" at bounding box center [588, 413] width 129 height 22
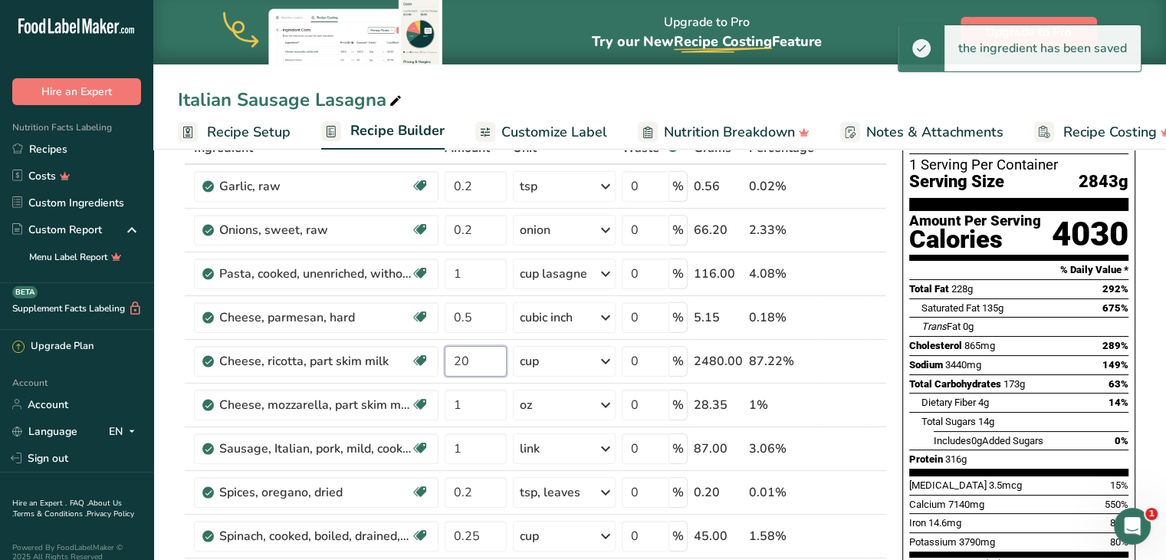
click at [478, 362] on input "20" at bounding box center [476, 361] width 62 height 31
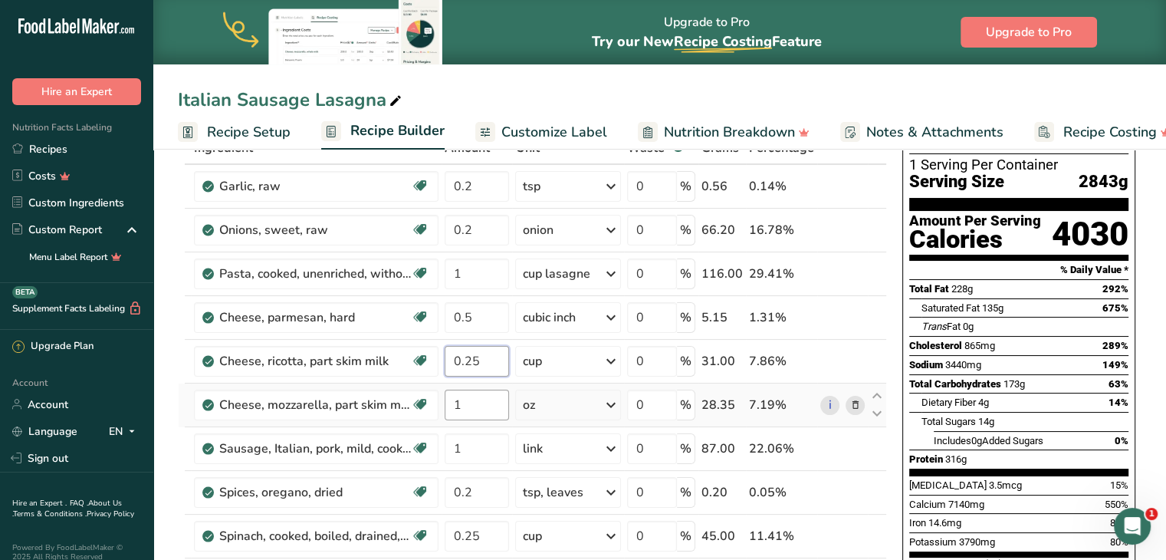
type input "0.25"
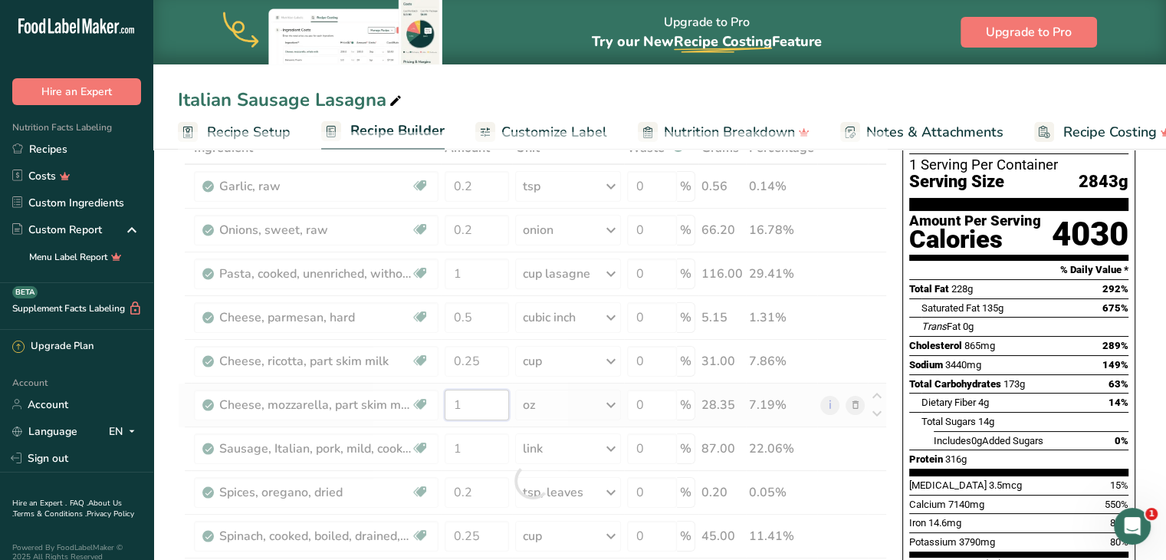
click at [478, 400] on div "Ingredient * Amount * Unit * Waste * .a-a{fill:#347362;}.b-a{fill:#fff;} Grams …" at bounding box center [532, 480] width 709 height 697
click at [551, 405] on div "Ingredient * Amount * Unit * Waste * .a-a{fill:#347362;}.b-a{fill:#fff;} Grams …" at bounding box center [532, 480] width 709 height 697
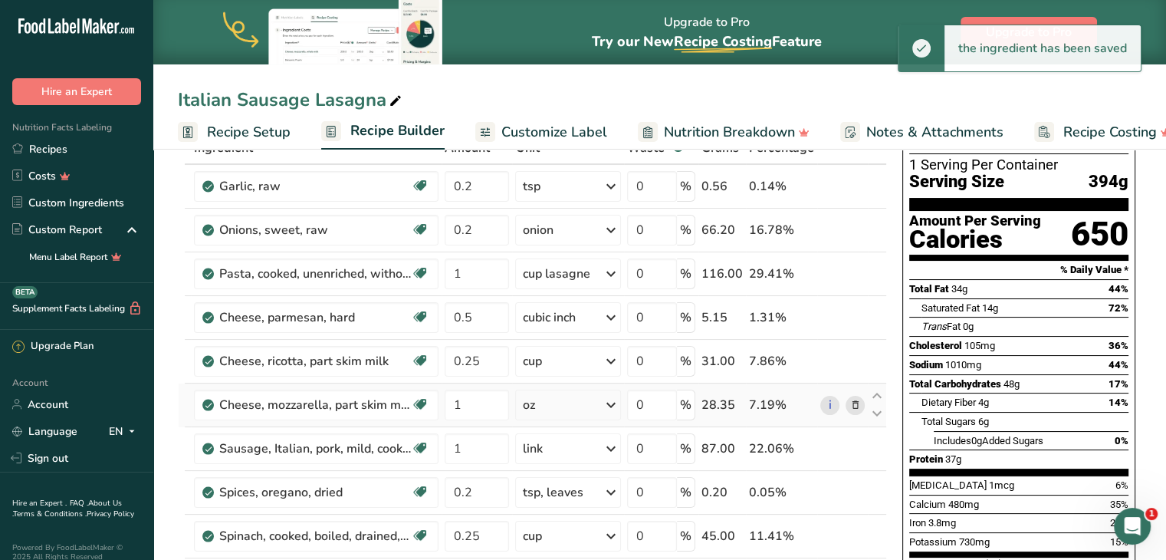
click at [551, 405] on div "oz" at bounding box center [567, 404] width 105 height 31
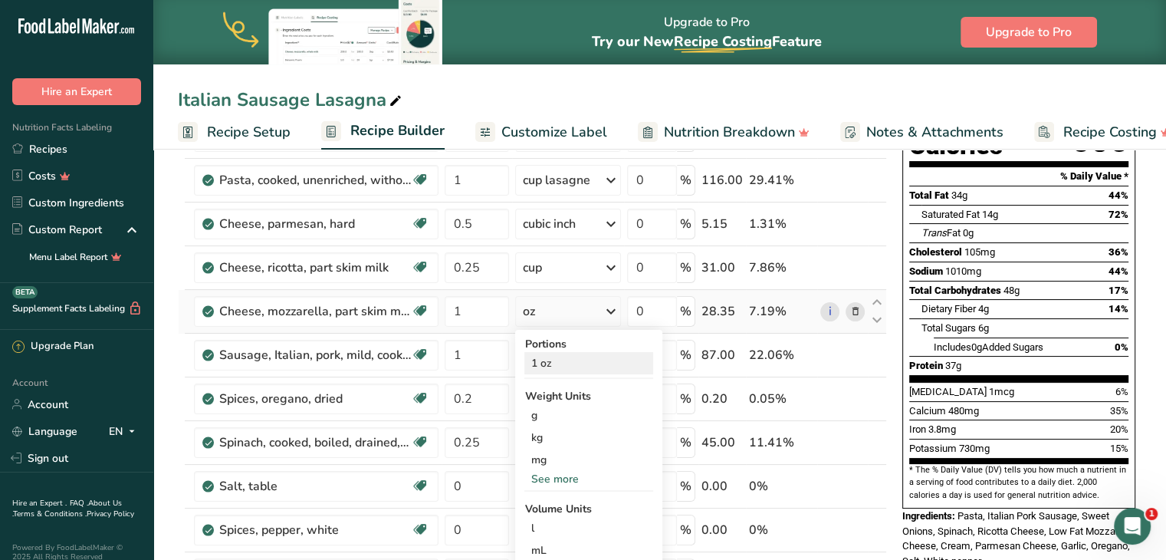
scroll to position [192, 0]
click at [549, 362] on div "1 oz" at bounding box center [588, 362] width 129 height 22
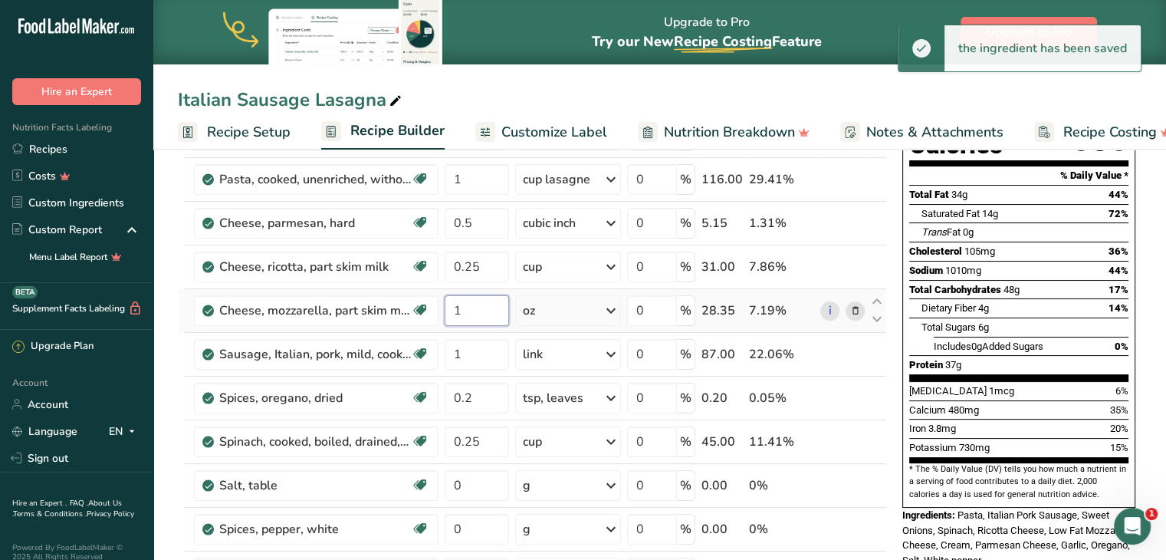
click at [487, 310] on input "1" at bounding box center [477, 310] width 64 height 31
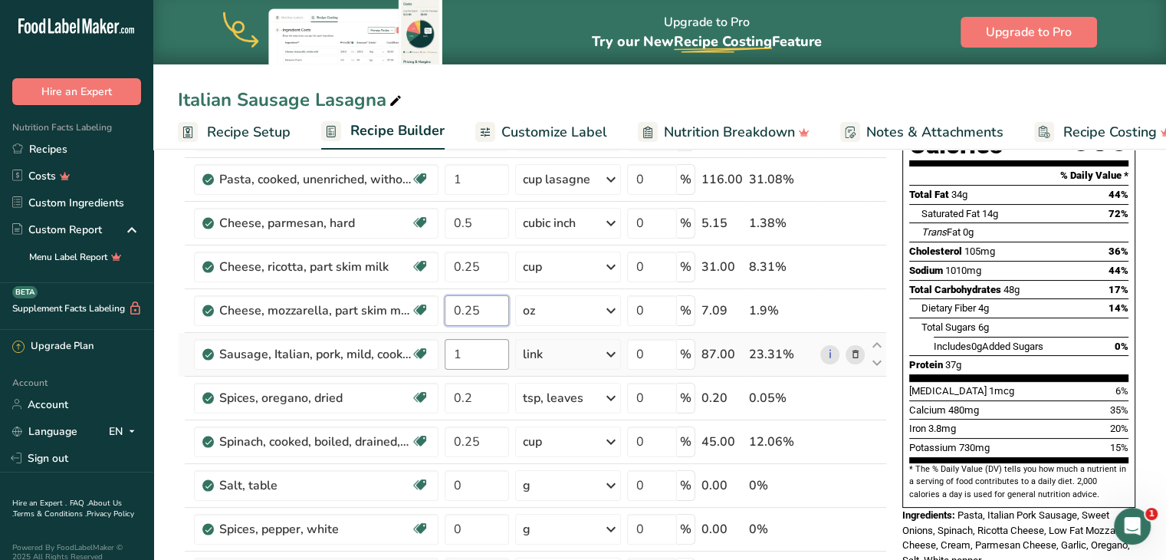
type input "0.25"
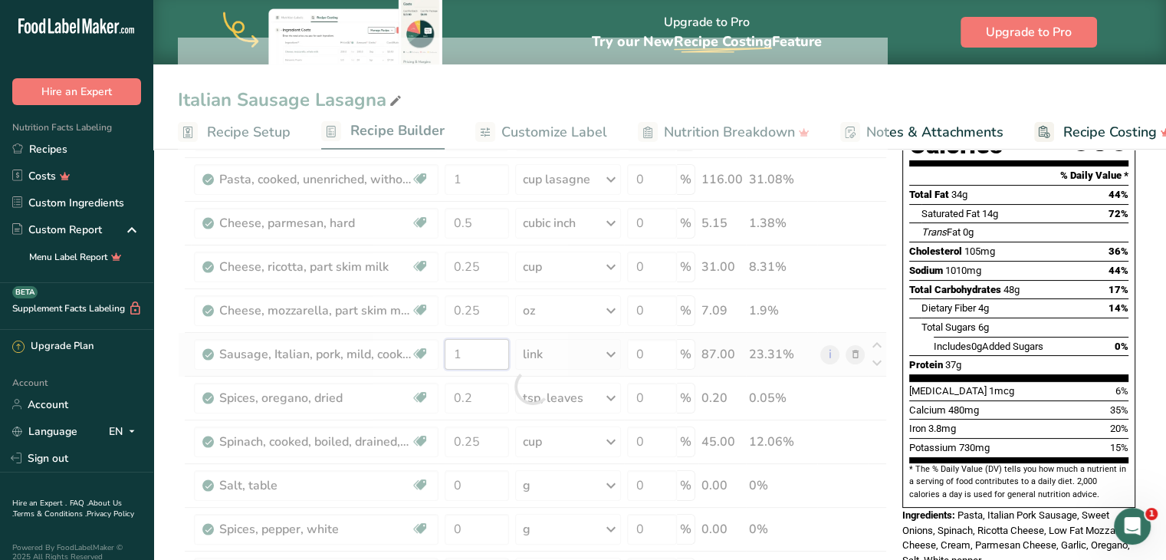
click at [487, 349] on div "Ingredient * Amount * Unit * Waste * .a-a{fill:#347362;}.b-a{fill:#fff;} Grams …" at bounding box center [532, 386] width 709 height 697
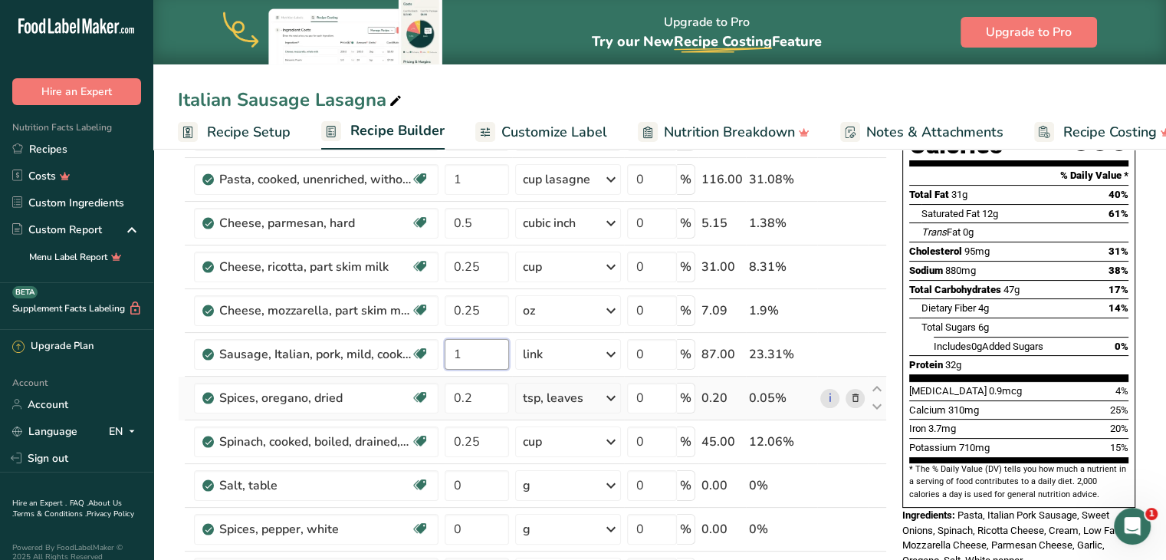
scroll to position [212, 0]
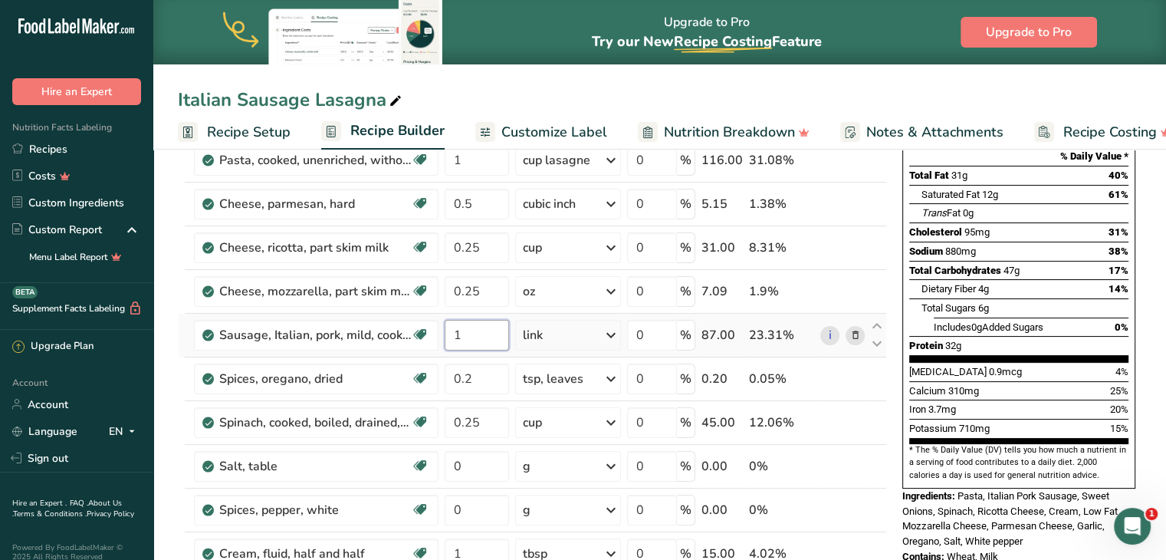
click at [479, 335] on input "1" at bounding box center [477, 335] width 64 height 31
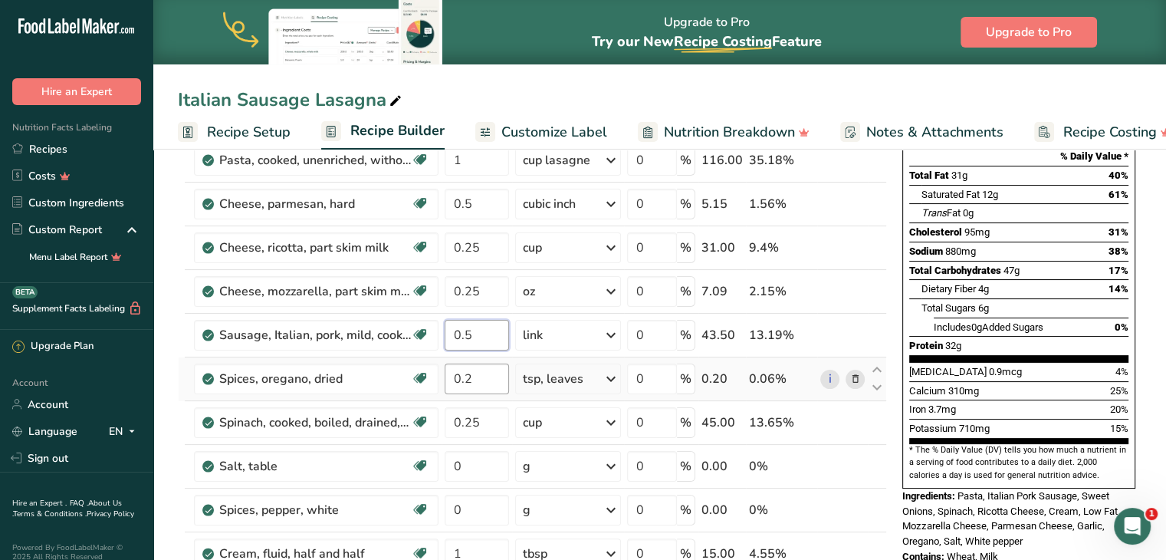
type input "0.5"
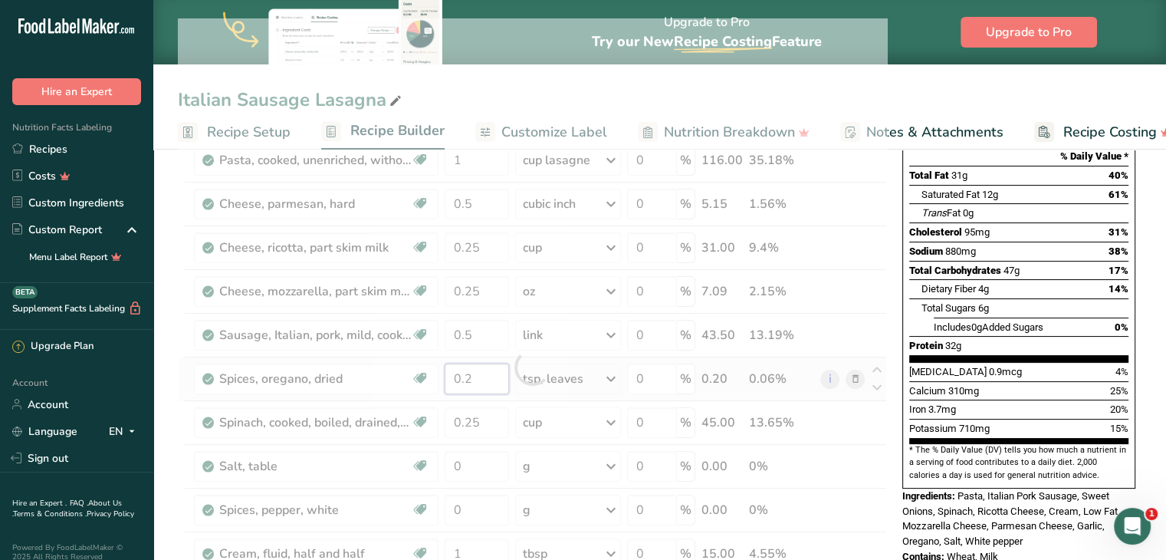
click at [487, 366] on div "Ingredient * Amount * Unit * Waste * .a-a{fill:#347362;}.b-a{fill:#fff;} Grams …" at bounding box center [532, 366] width 709 height 697
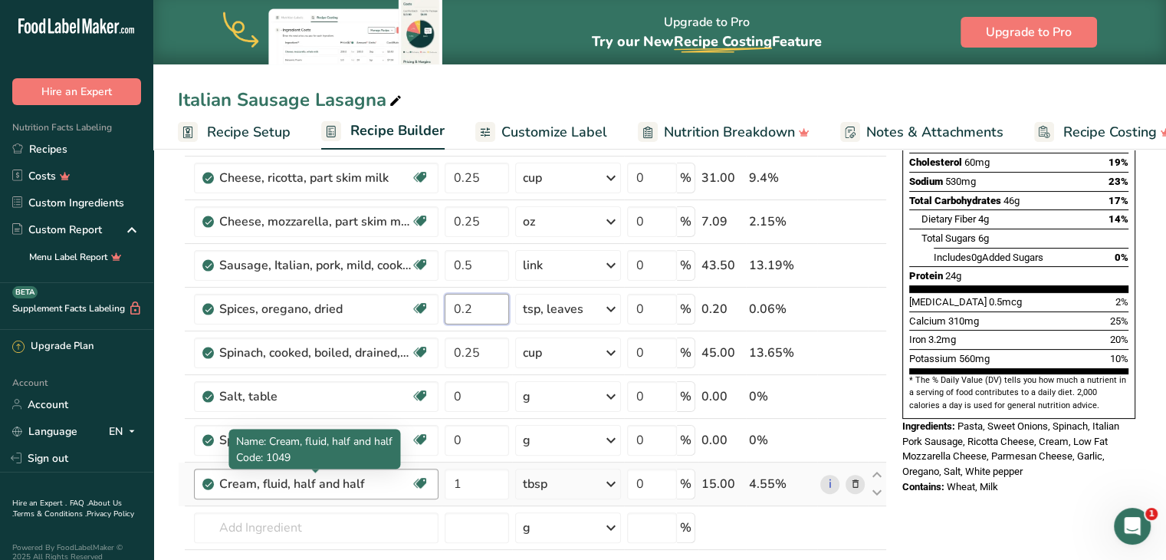
scroll to position [281, 0]
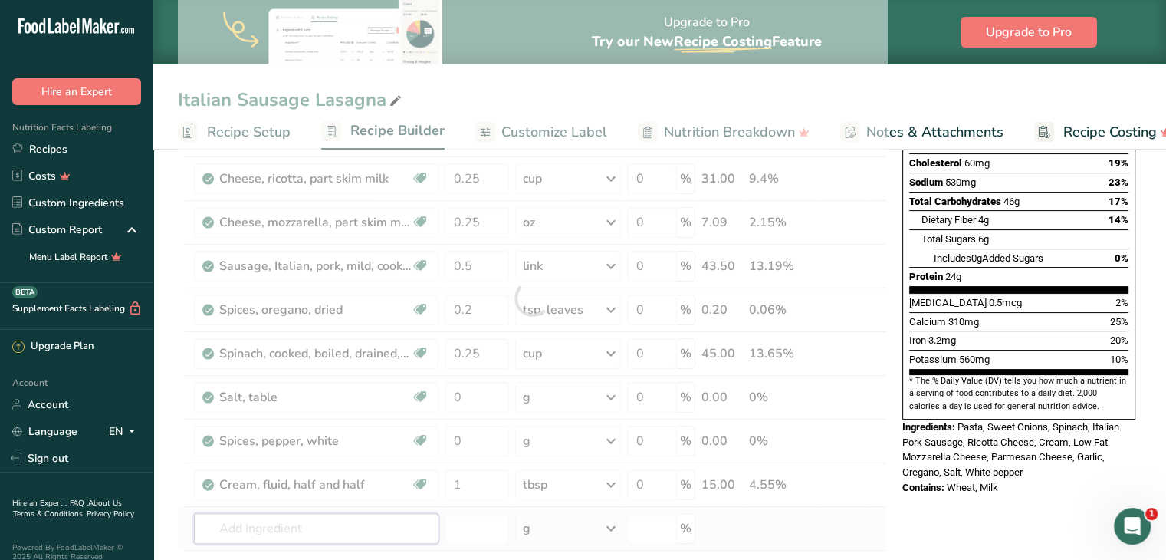
click at [315, 520] on div "Ingredient * Amount * Unit * Waste * .a-a{fill:#347362;}.b-a{fill:#fff;} Grams …" at bounding box center [532, 297] width 709 height 697
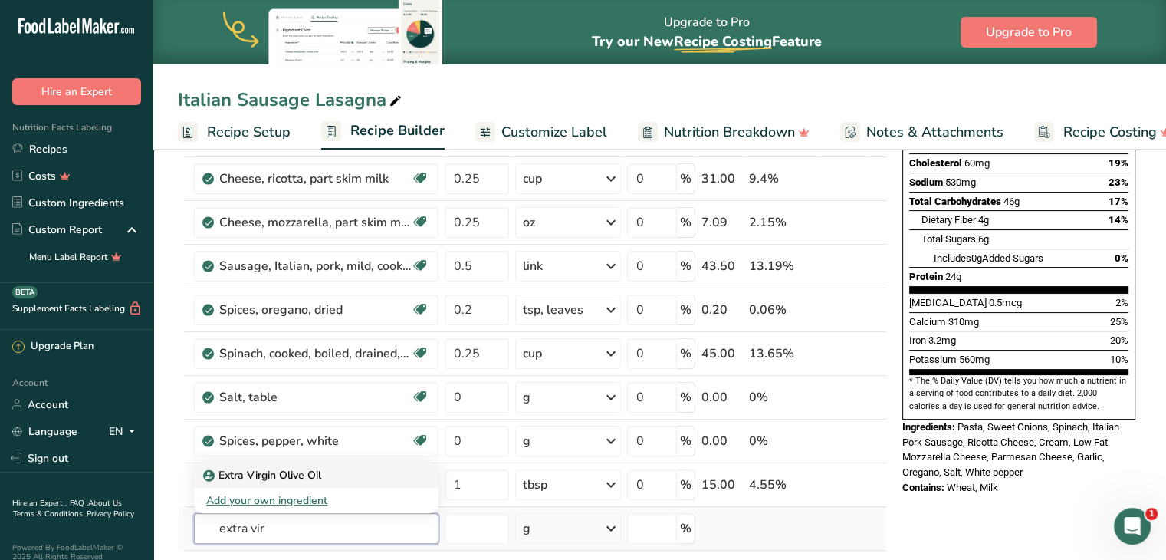
type input "extra vir"
click at [295, 470] on p "Extra Virgin Olive Oil" at bounding box center [263, 475] width 115 height 16
type input "Extra Virgin Olive Oil"
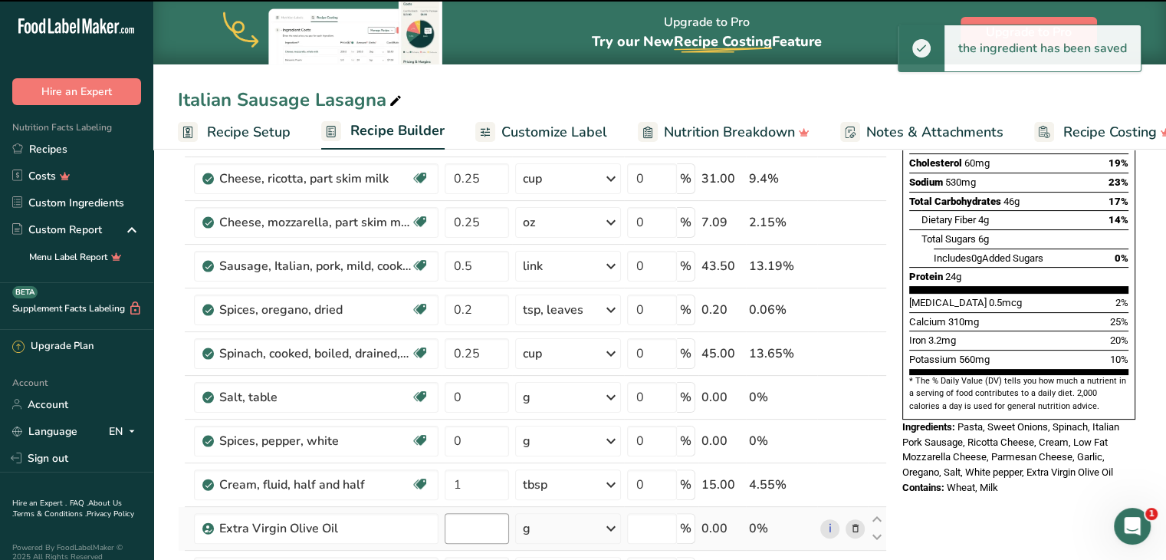
type input "0"
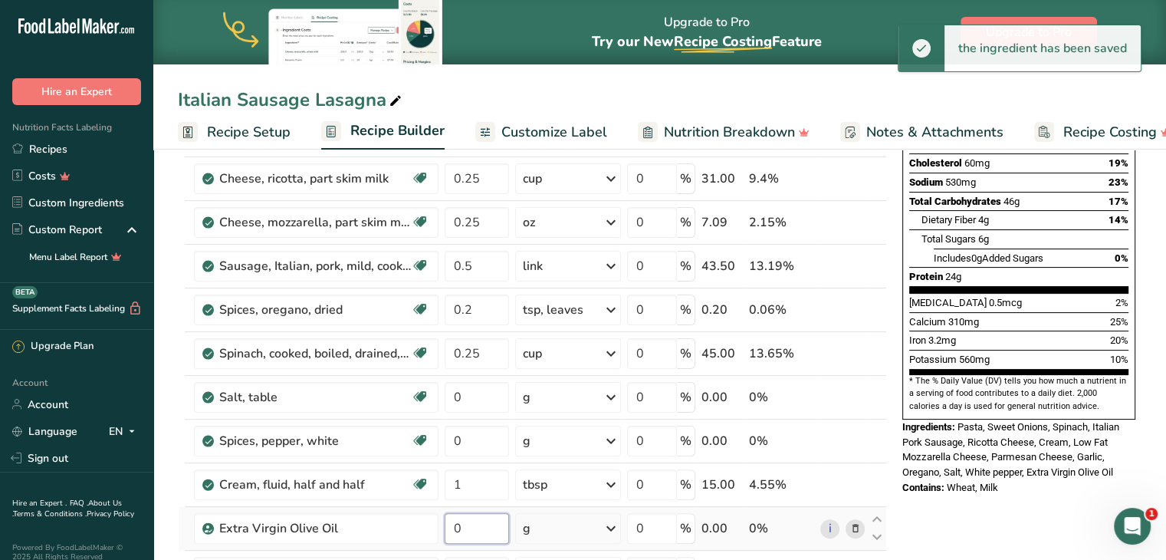
click at [494, 523] on input "0" at bounding box center [477, 528] width 64 height 31
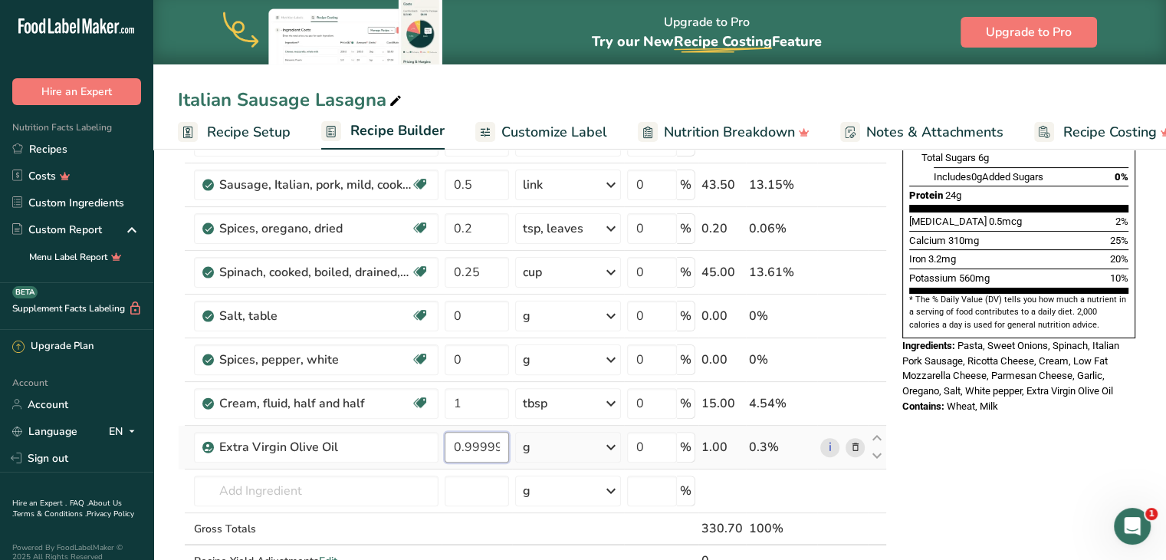
scroll to position [362, 0]
click at [480, 441] on input "0.999998" at bounding box center [477, 447] width 64 height 31
type input "1"
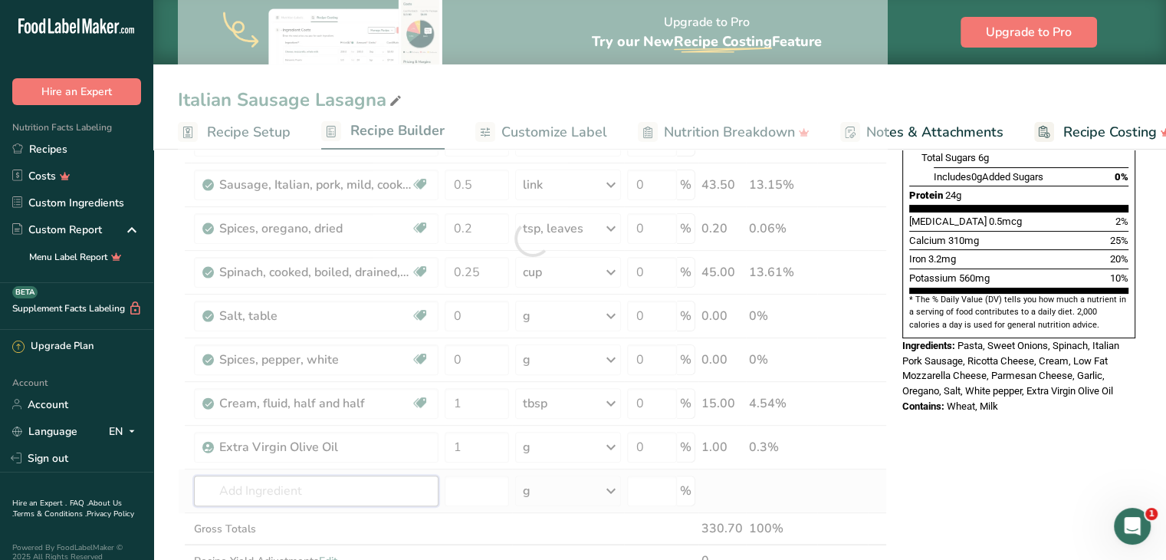
click at [366, 484] on div "Ingredient * Amount * Unit * Waste * .a-a{fill:#347362;}.b-a{fill:#fff;} Grams …" at bounding box center [532, 238] width 709 height 740
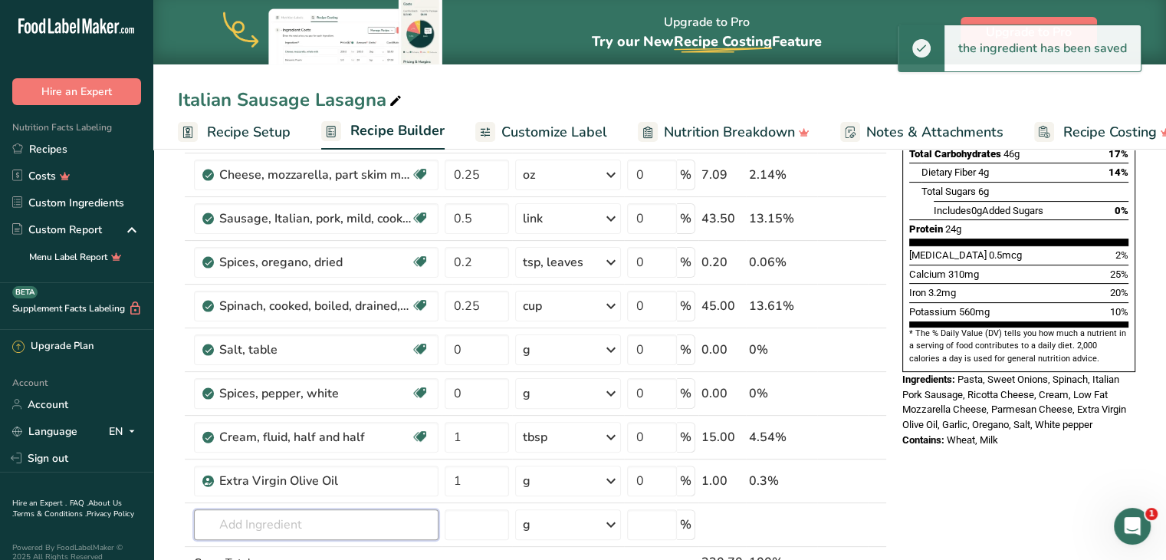
scroll to position [333, 0]
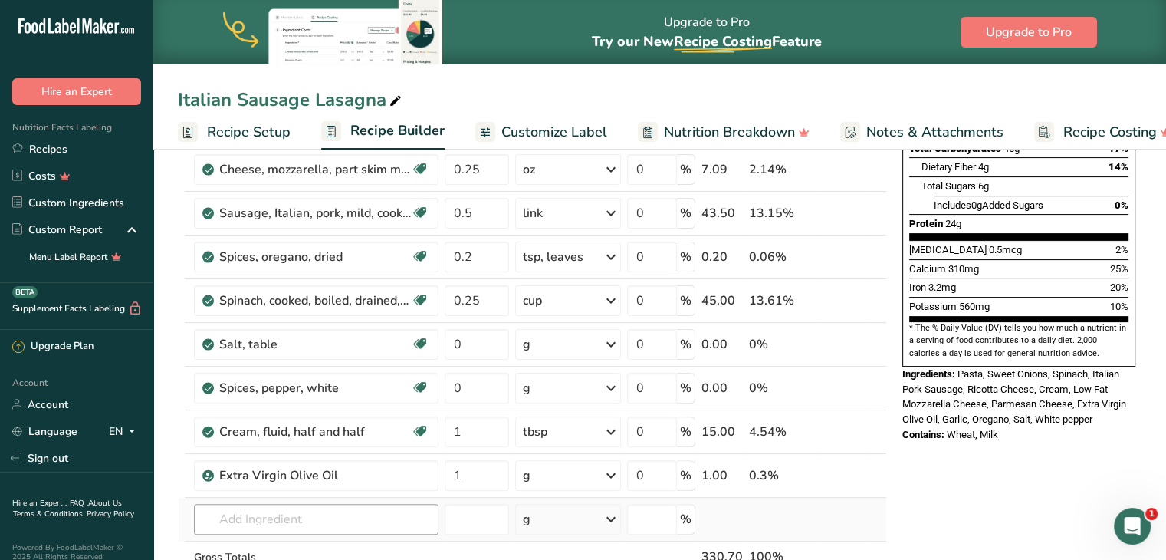
click at [319, 531] on td "Extra Virgin Olive Oil Add your own ingredient" at bounding box center [316, 519] width 251 height 44
click at [310, 510] on input "text" at bounding box center [316, 519] width 245 height 31
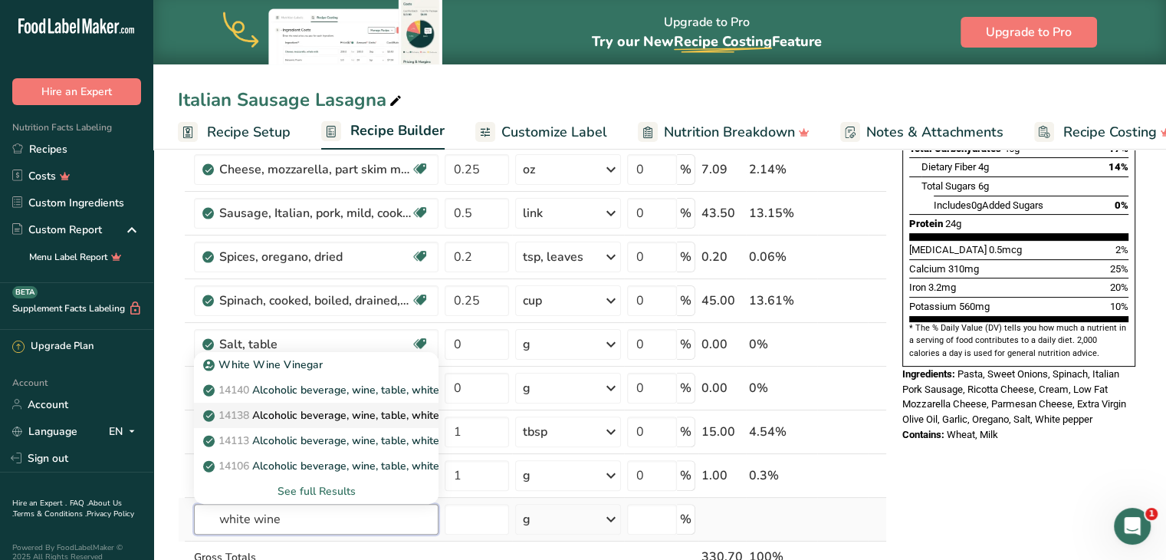
type input "white wine"
click at [313, 409] on p "14138 Alcoholic beverage, wine, table, white, Pinot Blanc" at bounding box center [353, 415] width 295 height 16
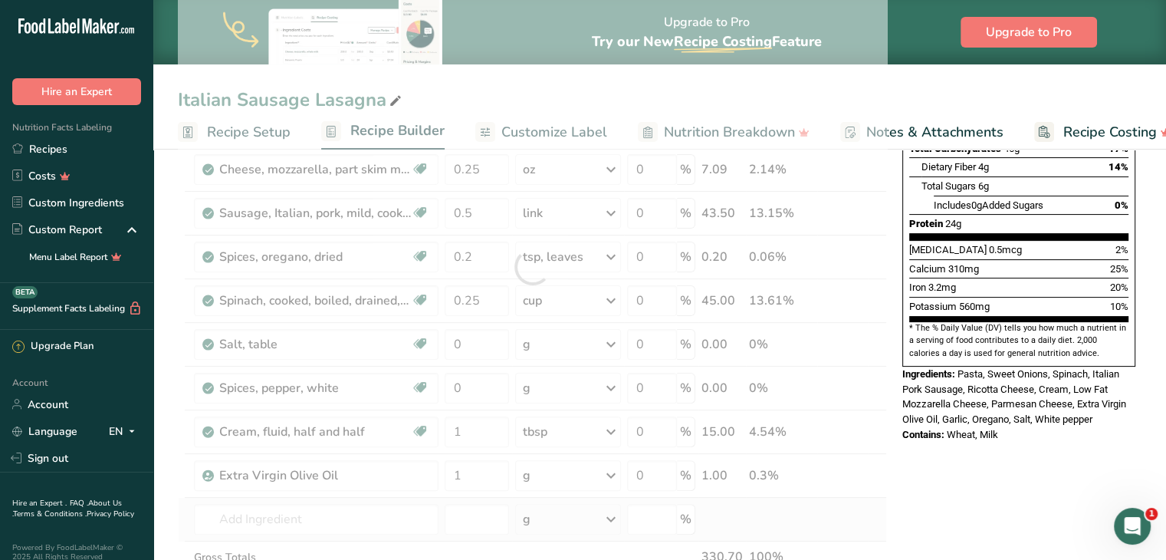
type input "Alcoholic beverage, wine, table, white, Pinot Blanc"
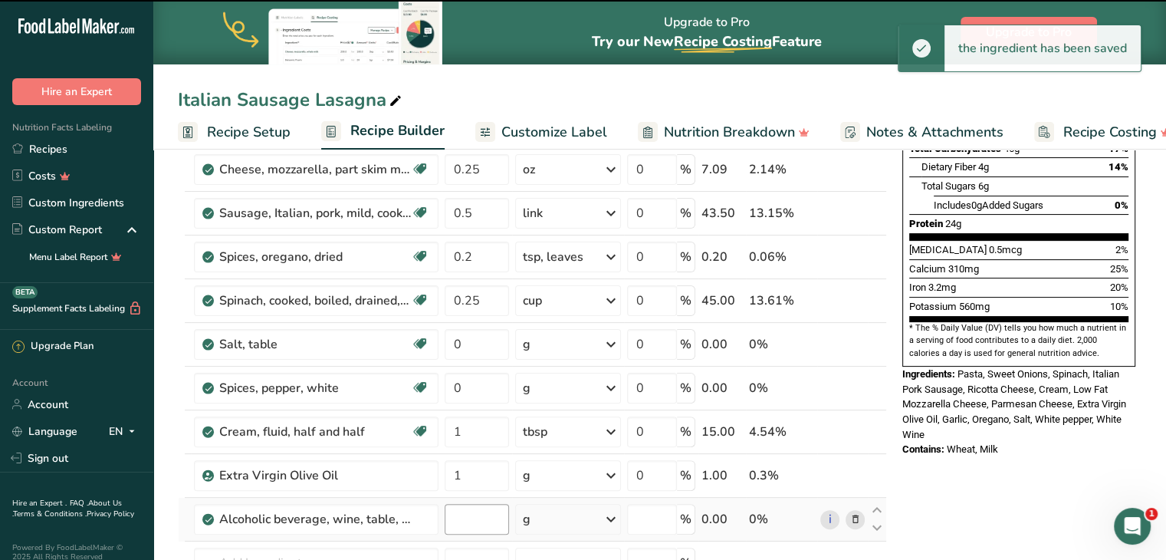
type input "0"
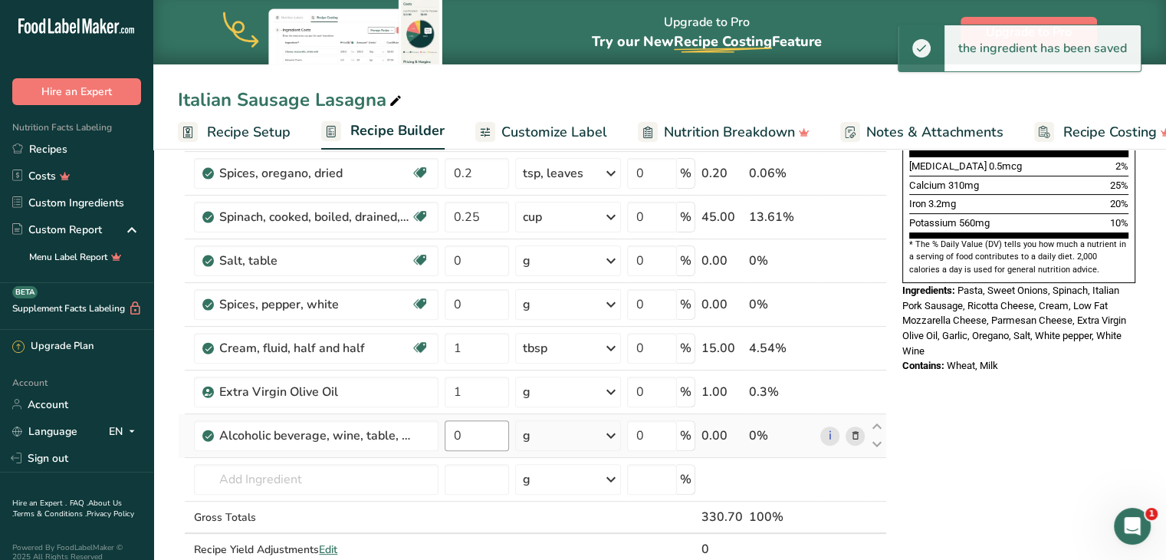
scroll to position [445, 0]
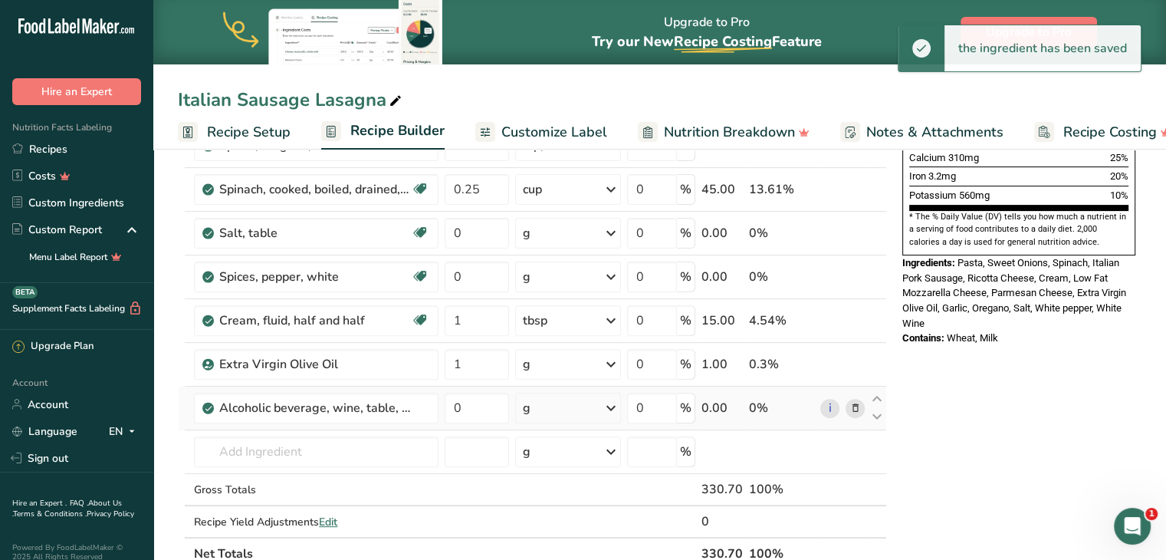
click at [541, 415] on div "g" at bounding box center [567, 407] width 105 height 31
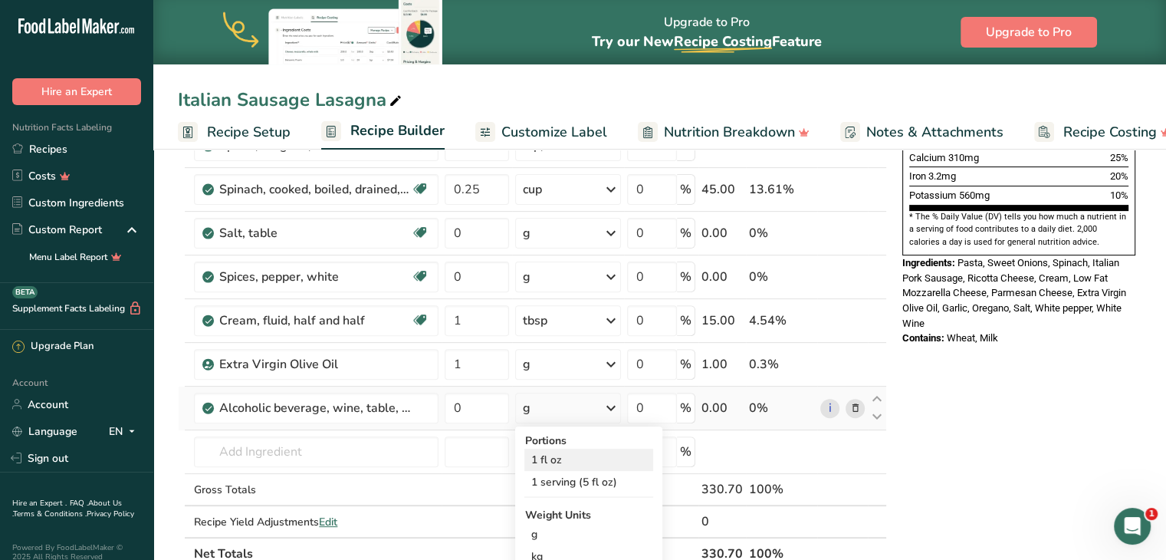
click at [547, 455] on div "1 fl oz" at bounding box center [588, 459] width 129 height 22
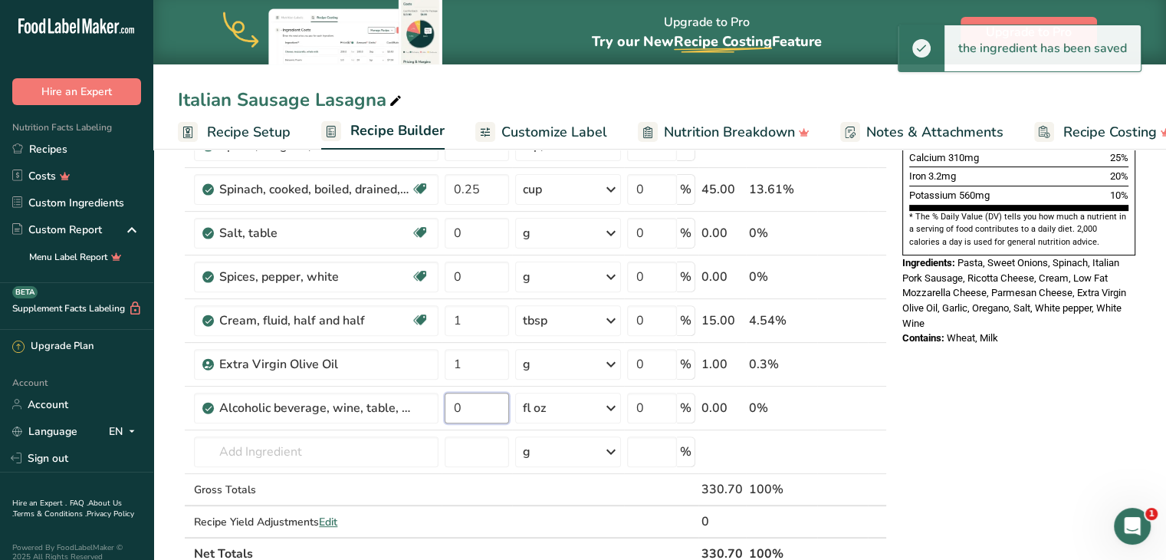
click at [471, 402] on input "0" at bounding box center [477, 407] width 64 height 31
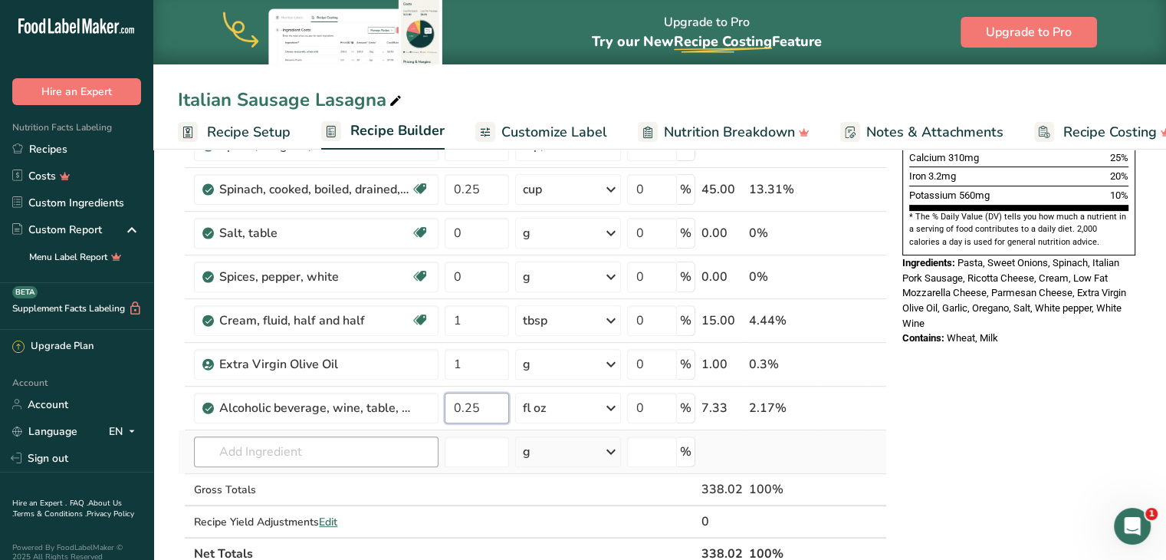
type input "0.25"
click at [394, 439] on div "Ingredient * Amount * Unit * Waste * .a-a{fill:#347362;}.b-a{fill:#fff;} Grams …" at bounding box center [532, 177] width 709 height 784
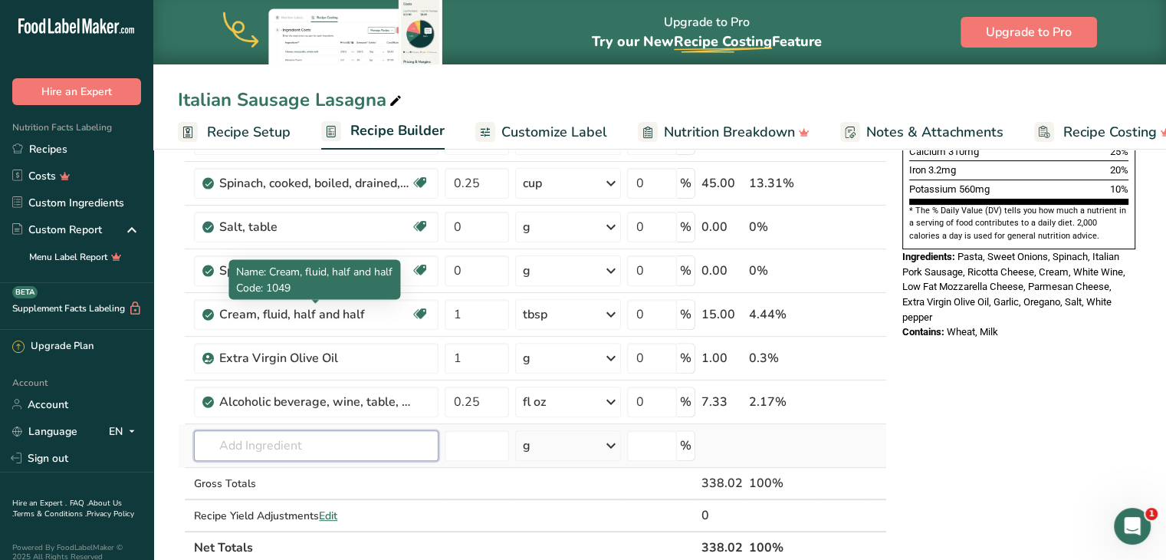
scroll to position [463, 0]
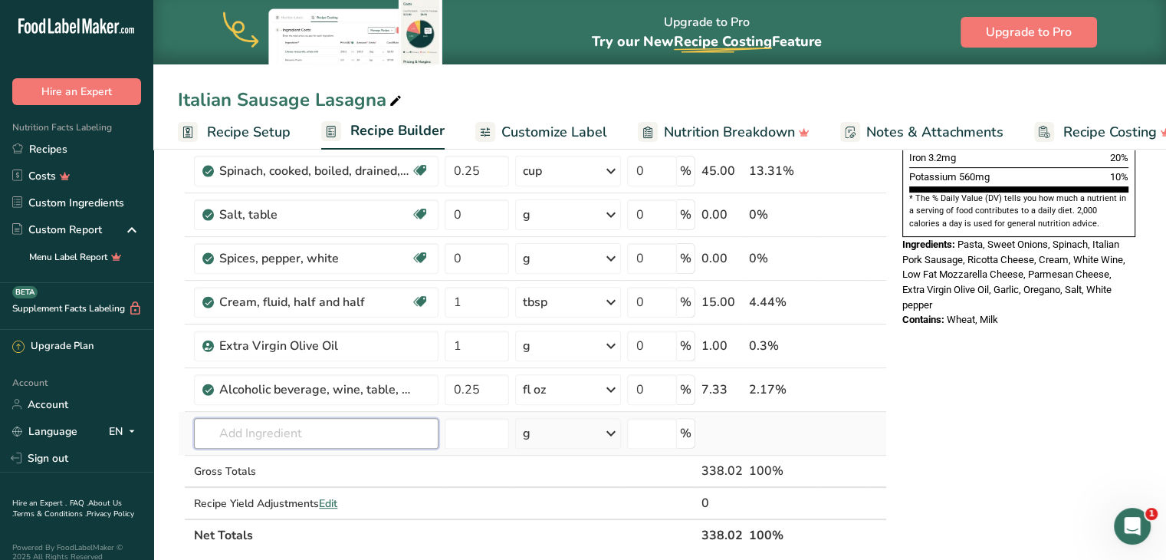
click at [374, 433] on input "text" at bounding box center [316, 433] width 245 height 31
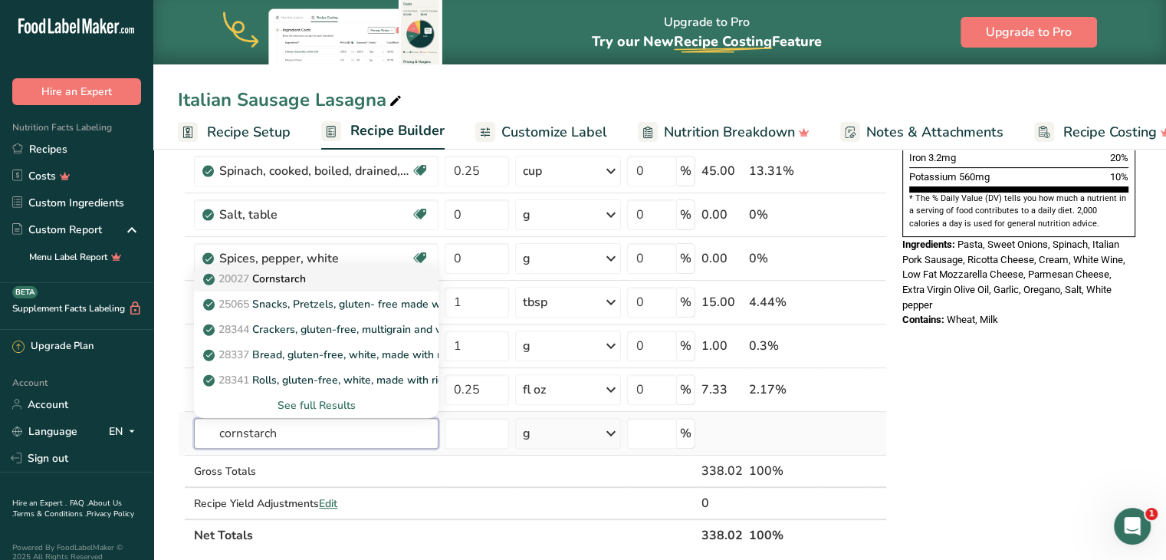
type input "cornstarch"
click at [306, 274] on p "20027 Cornstarch" at bounding box center [256, 279] width 100 height 16
type input "Cornstarch"
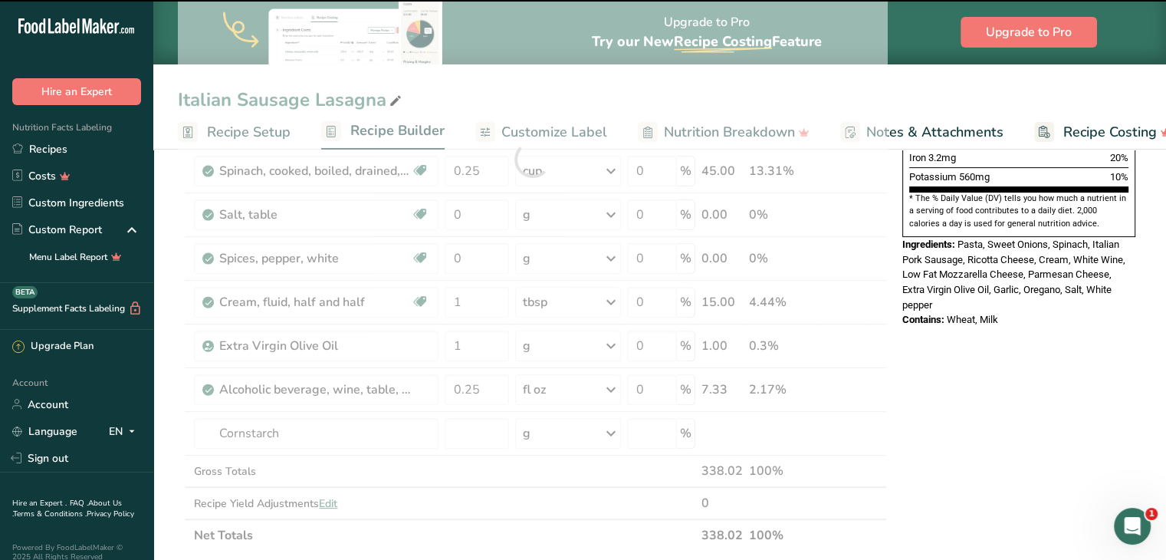
type input "0"
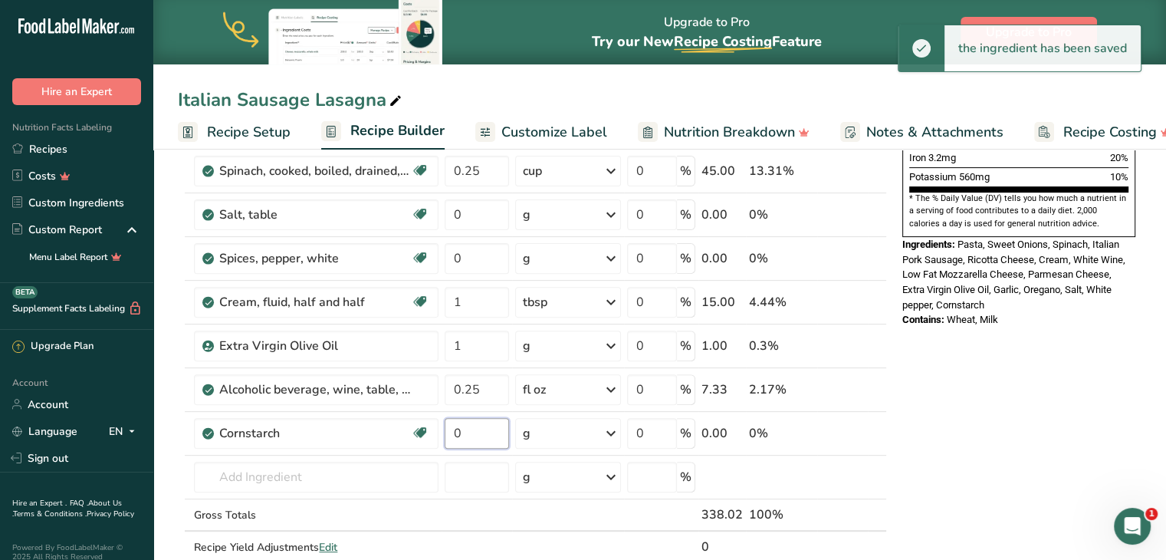
click at [478, 432] on input "0" at bounding box center [477, 433] width 64 height 31
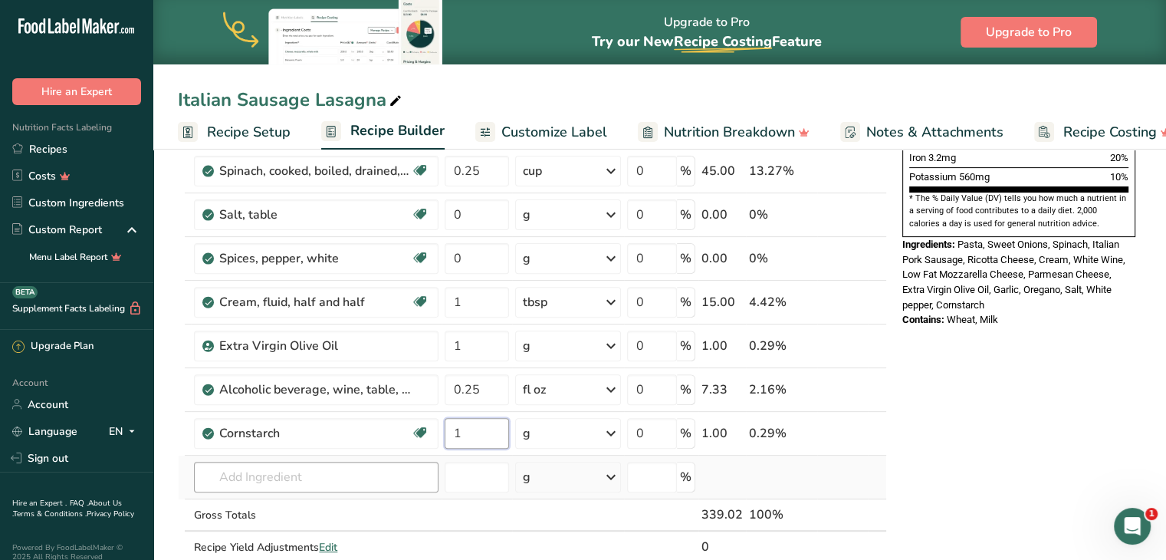
type input "1"
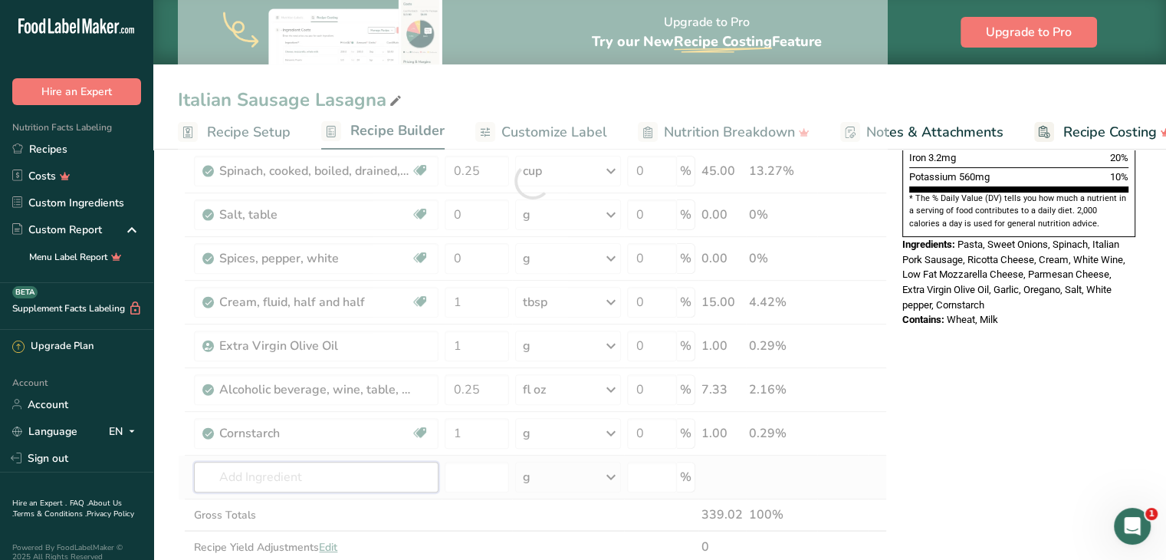
click at [386, 470] on div "Ingredient * Amount * Unit * Waste * .a-a{fill:#347362;}.b-a{fill:#fff;} Grams …" at bounding box center [532, 181] width 709 height 828
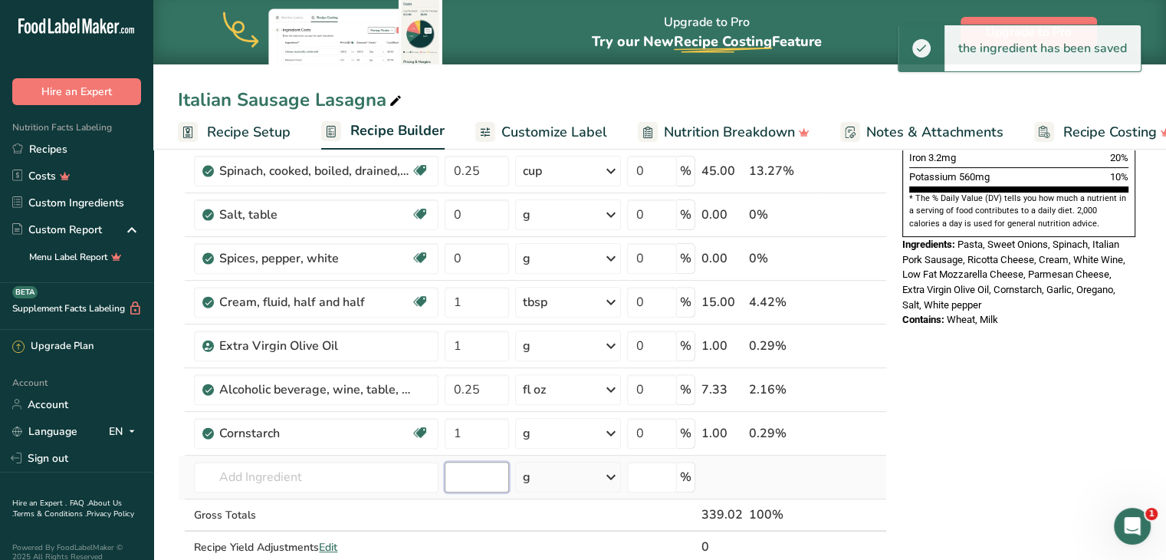
click at [466, 468] on input "number" at bounding box center [477, 476] width 64 height 31
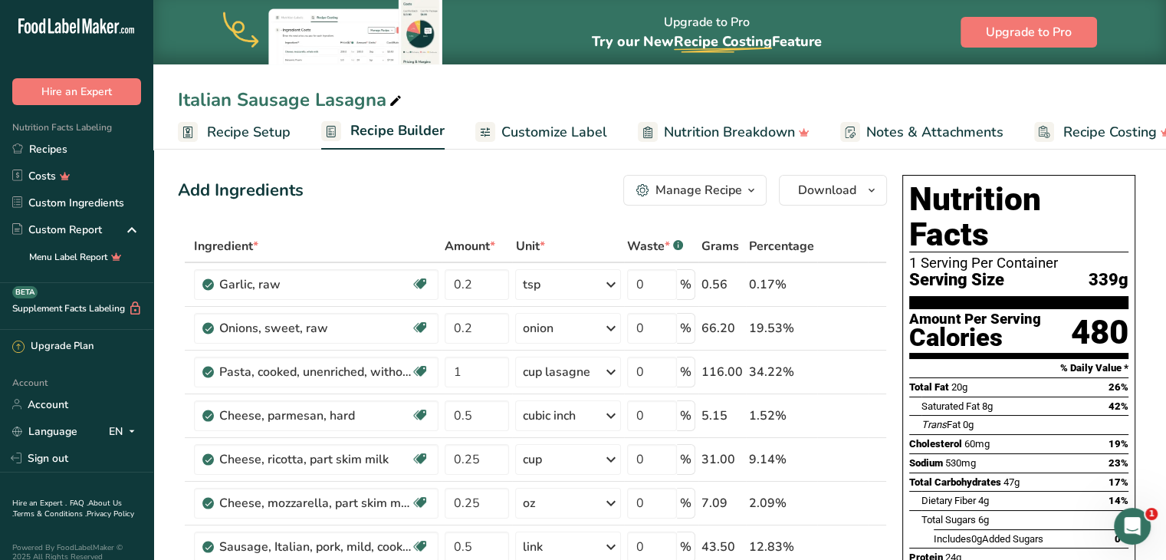
scroll to position [0, 0]
click at [439, 231] on th "Ingredient *" at bounding box center [316, 247] width 251 height 32
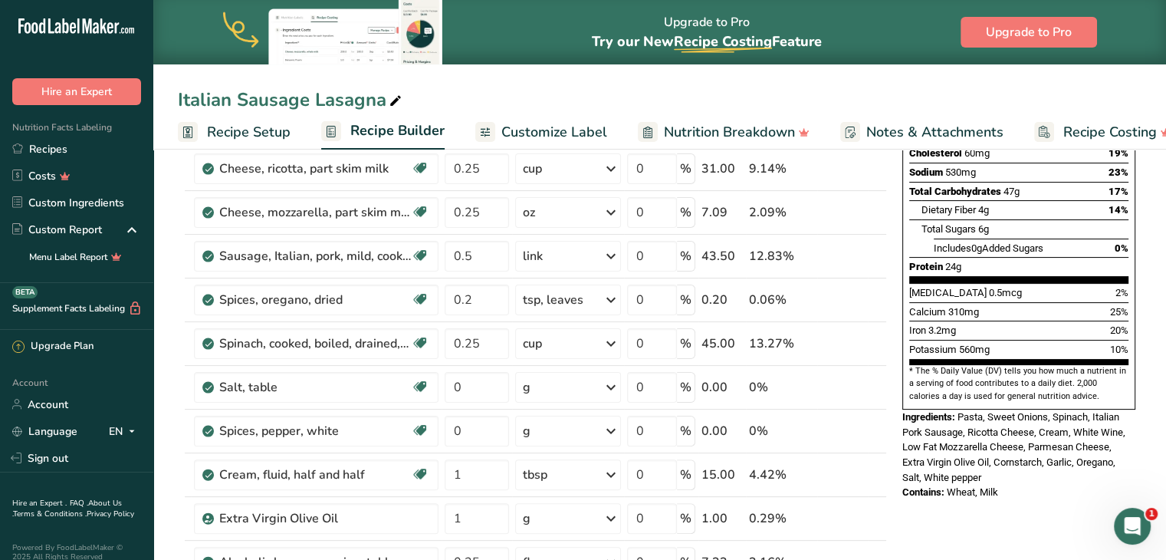
scroll to position [290, 0]
click at [852, 297] on icon at bounding box center [854, 301] width 11 height 16
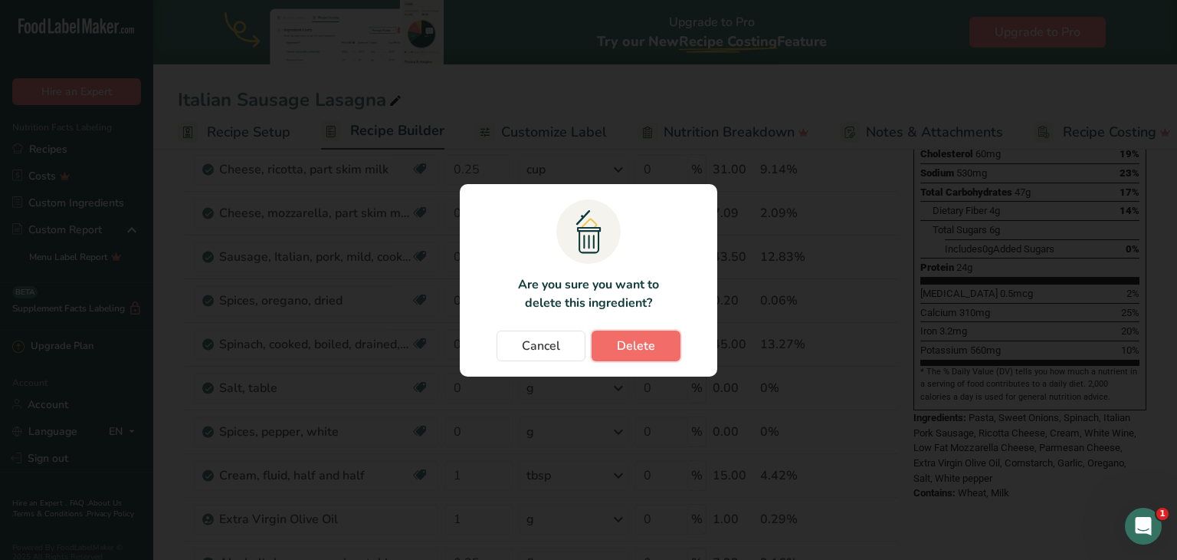
click at [653, 340] on span "Delete" at bounding box center [636, 345] width 38 height 18
type input "0.25"
type input "0"
type input "1"
type input "0.25"
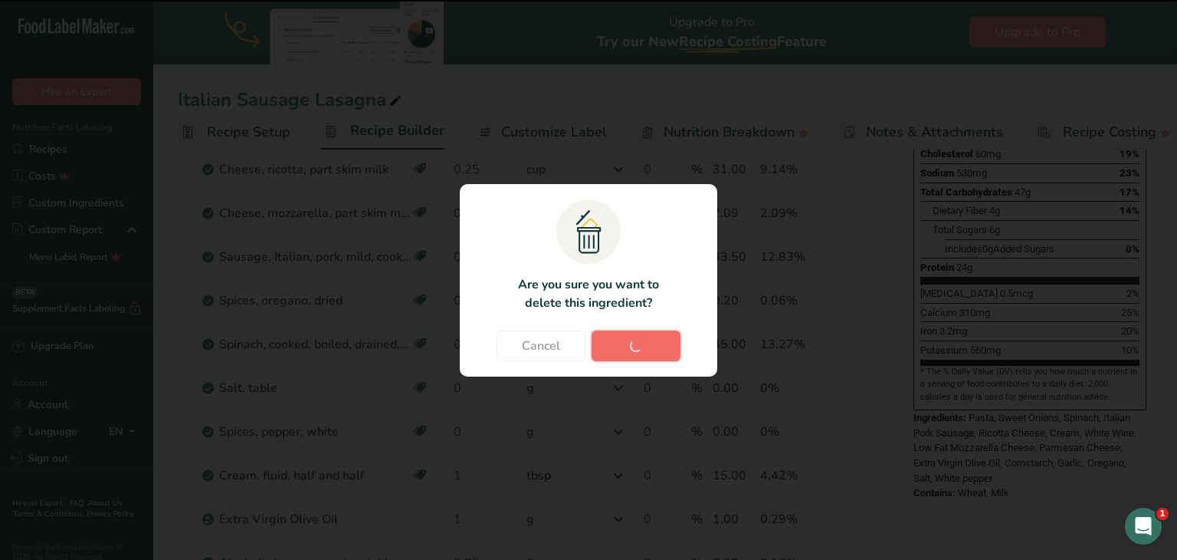
type input "1"
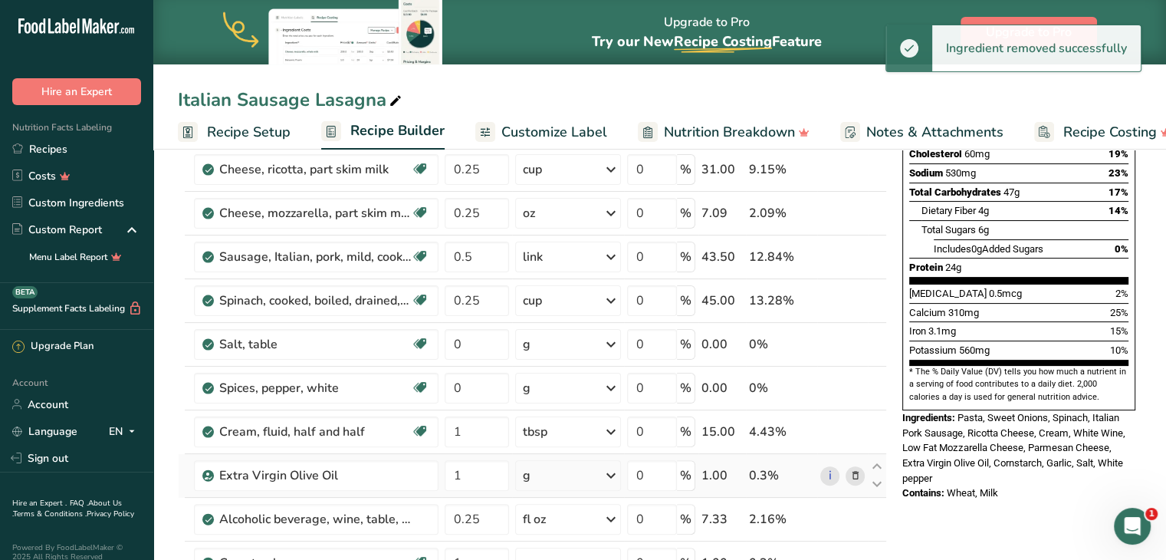
scroll to position [386, 0]
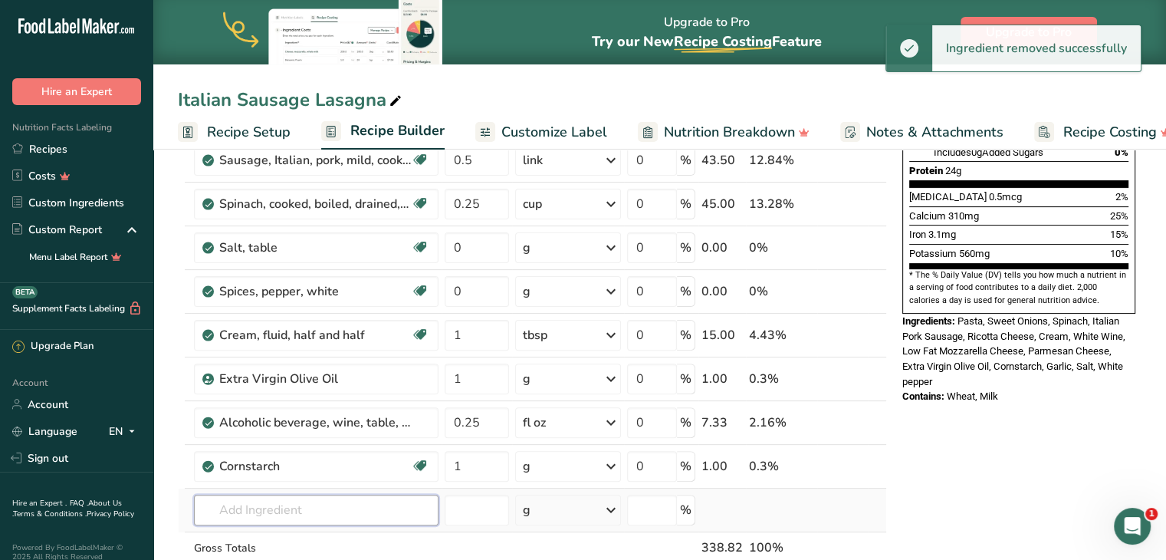
click at [300, 494] on input "text" at bounding box center [316, 509] width 245 height 31
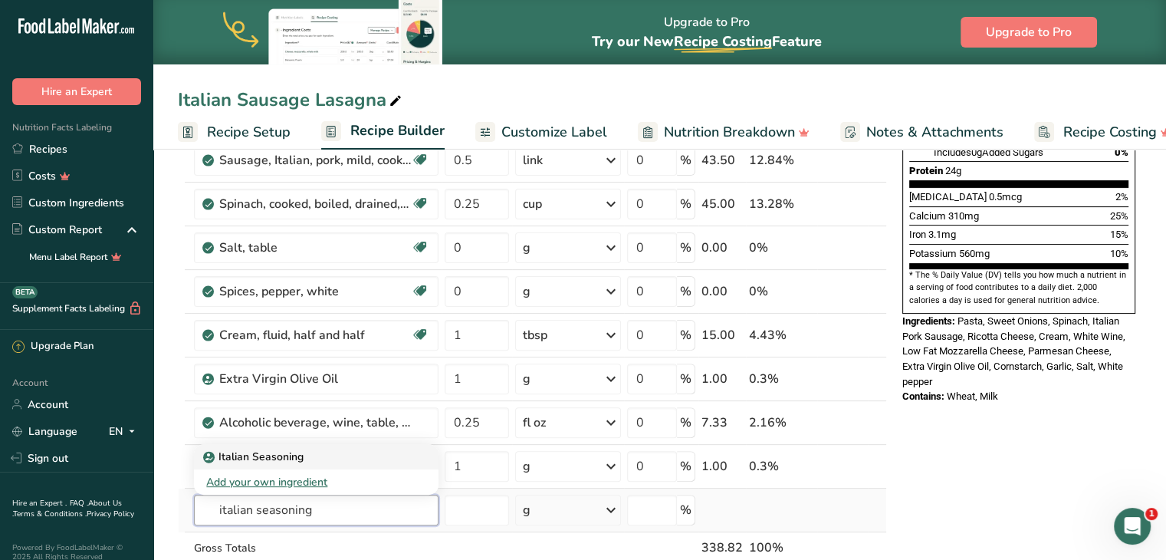
type input "italian seasoning"
click at [278, 451] on p "Italian Seasoning" at bounding box center [254, 456] width 97 height 16
type input "Italian Seasoning"
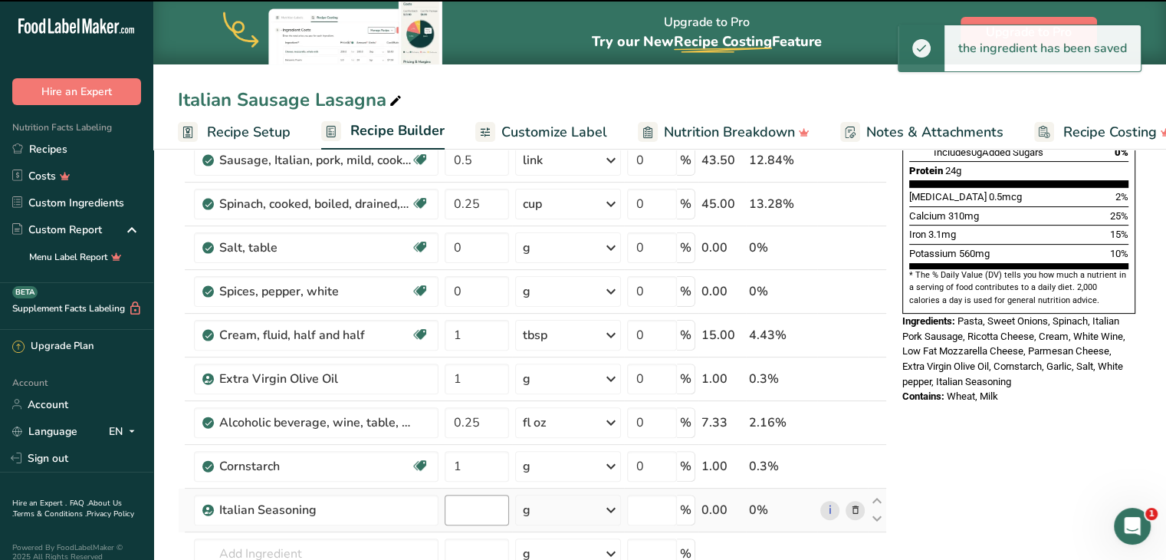
type input "0"
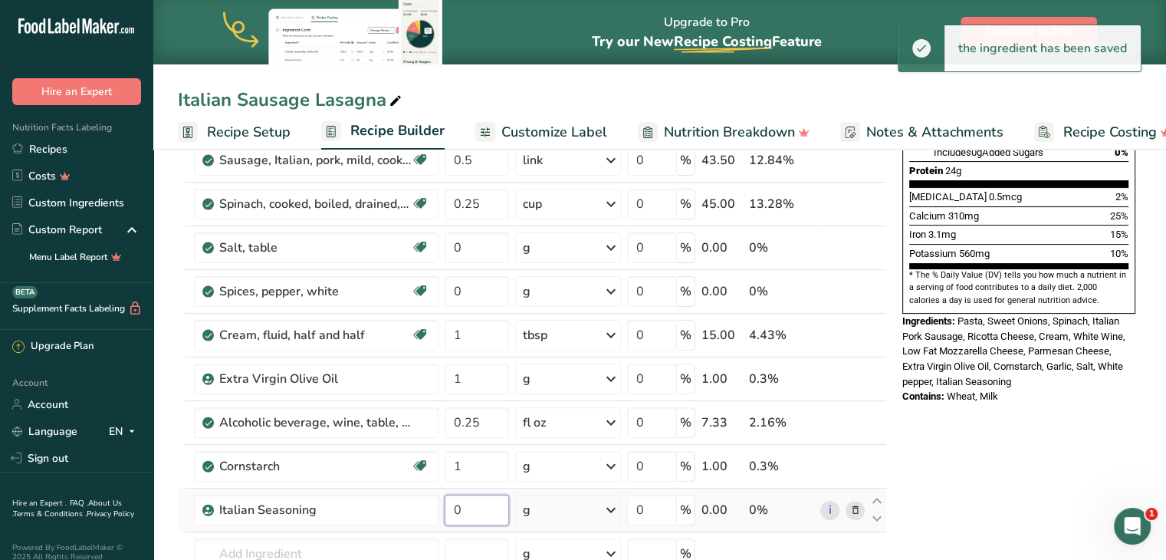
click at [494, 501] on input "0" at bounding box center [477, 509] width 64 height 31
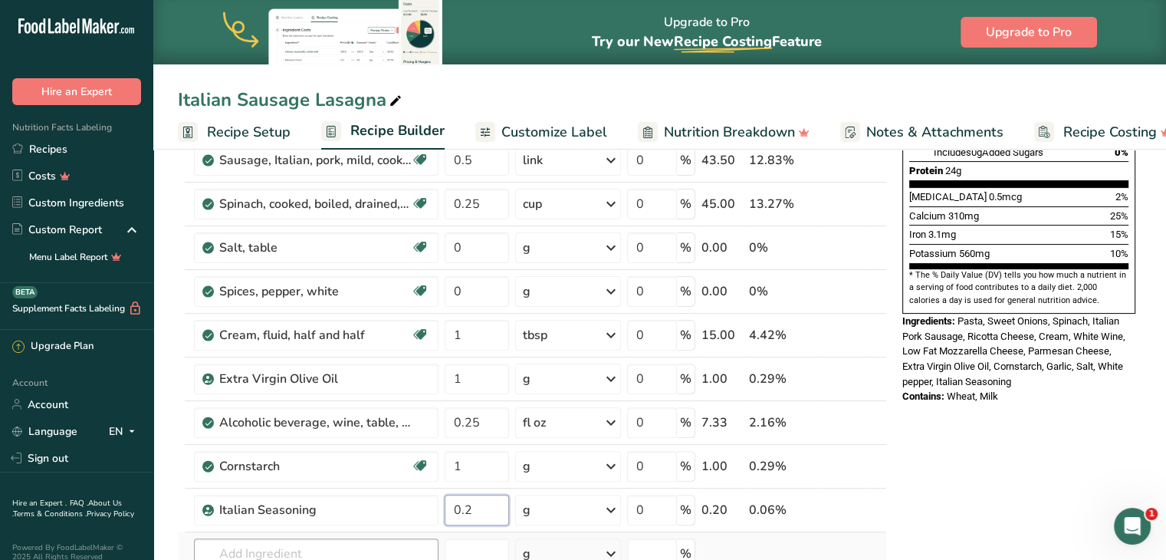
type input "0.2"
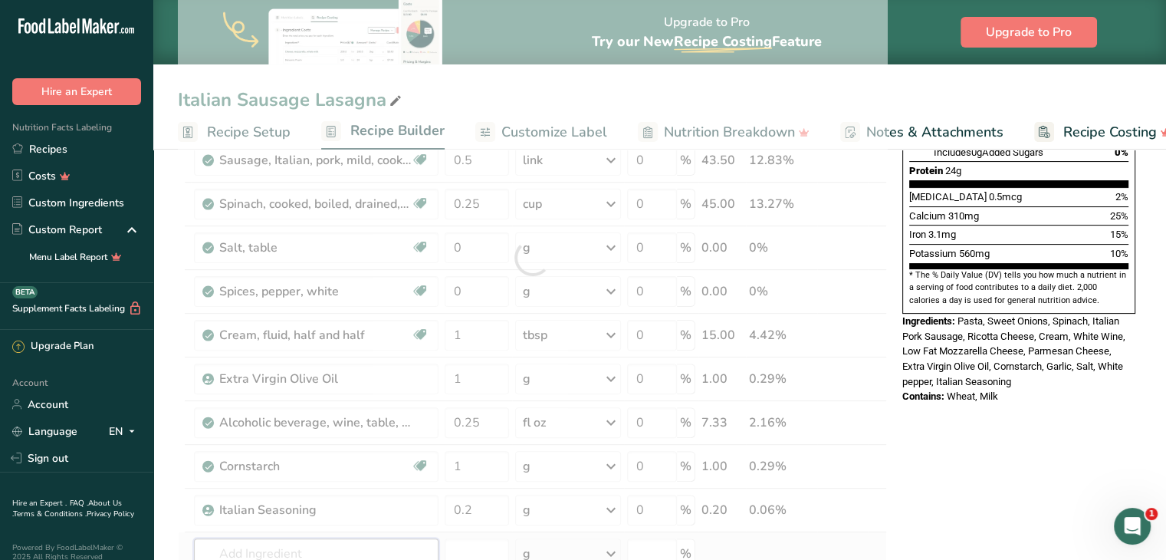
click at [409, 537] on div "Ingredient * Amount * Unit * Waste * .a-a{fill:#347362;}.b-a{fill:#fff;} Grams …" at bounding box center [532, 258] width 709 height 828
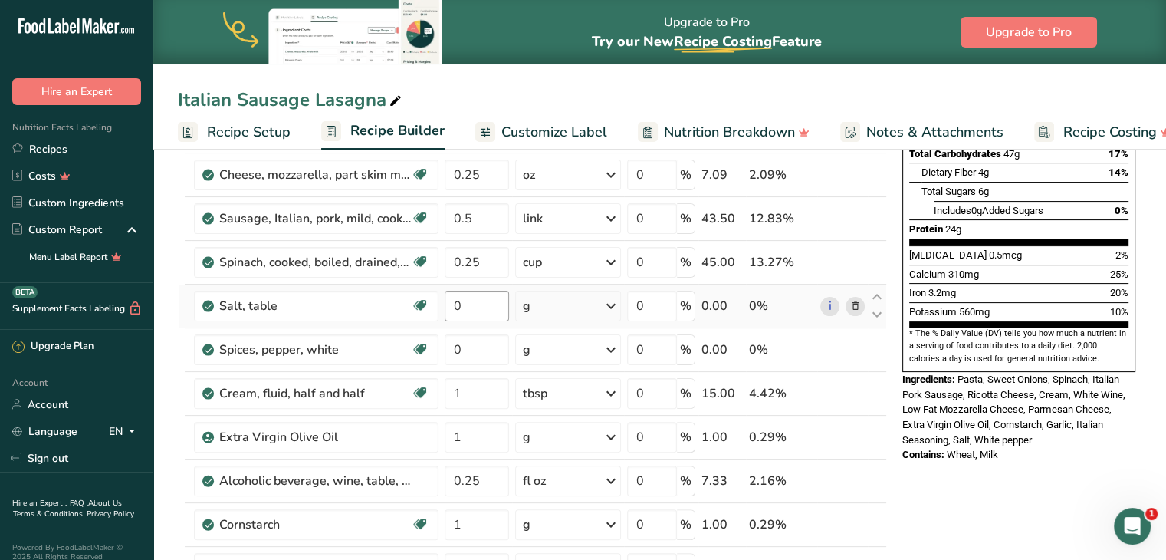
scroll to position [330, 0]
click at [474, 304] on input "0" at bounding box center [477, 304] width 64 height 31
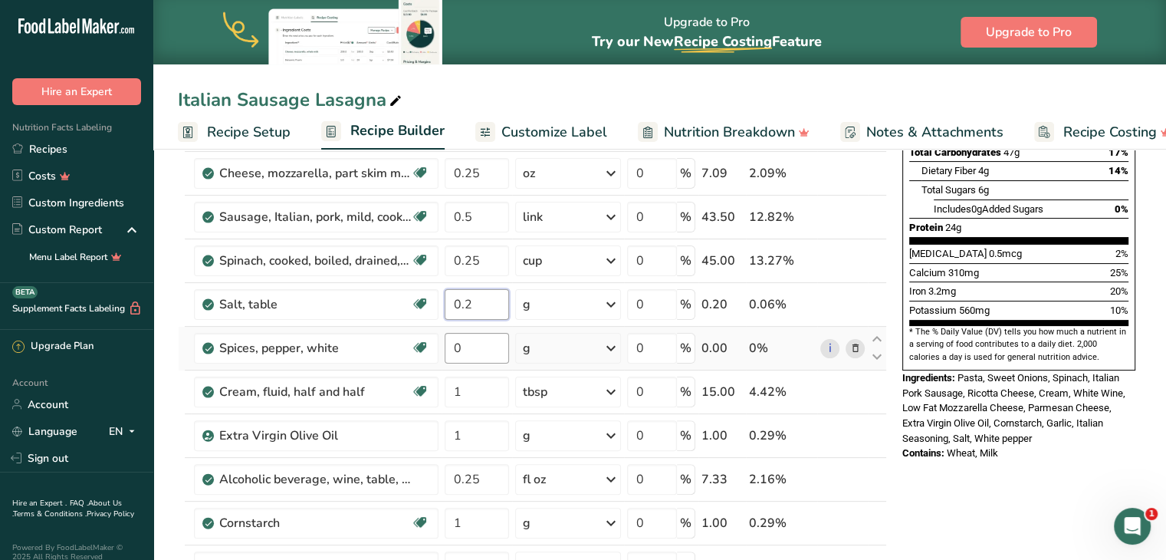
type input "0.2"
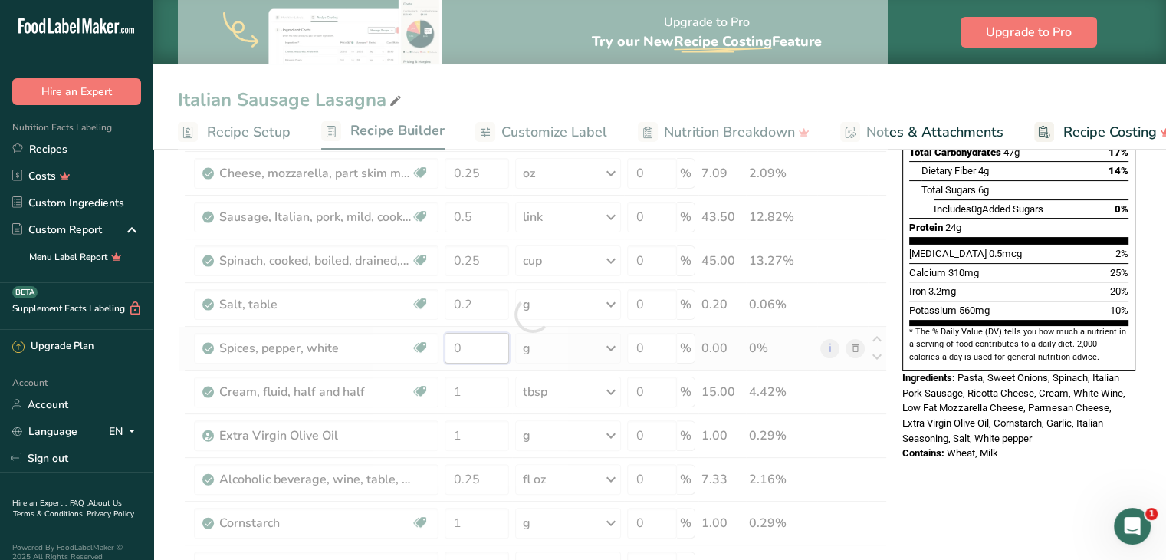
click at [480, 340] on div "Ingredient * Amount * Unit * Waste * .a-a{fill:#347362;}.b-a{fill:#fff;} Grams …" at bounding box center [532, 314] width 709 height 828
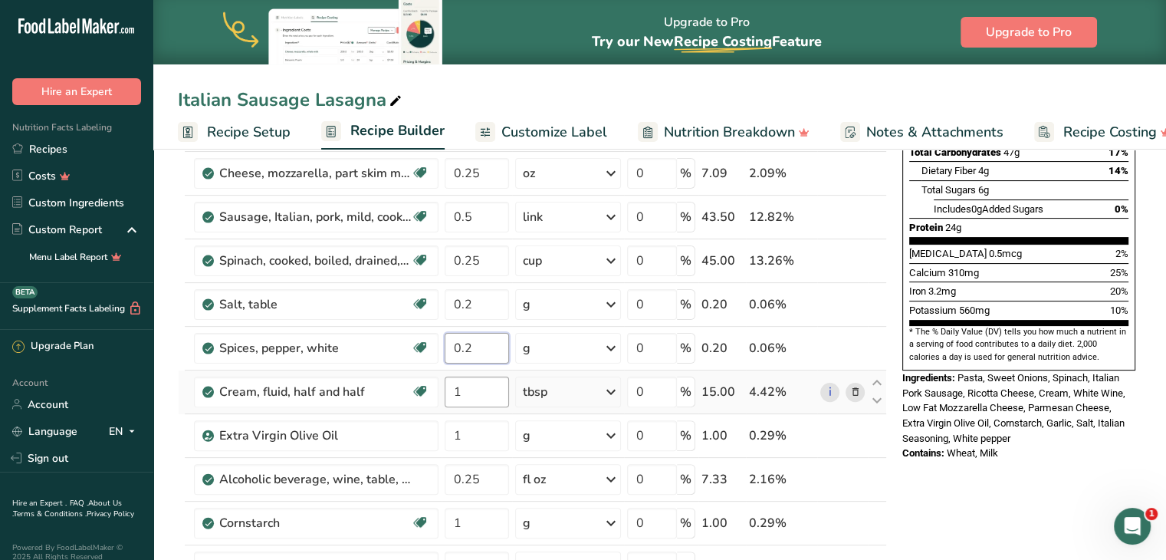
type input "0.2"
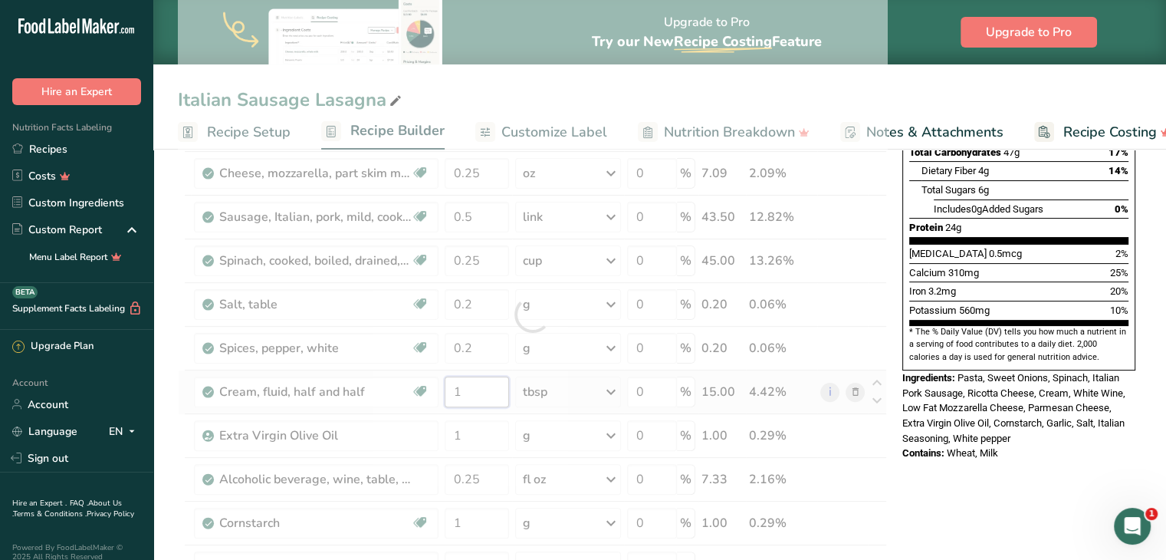
click at [487, 378] on div "Ingredient * Amount * Unit * Waste * .a-a{fill:#347362;}.b-a{fill:#fff;} Grams …" at bounding box center [532, 314] width 709 height 828
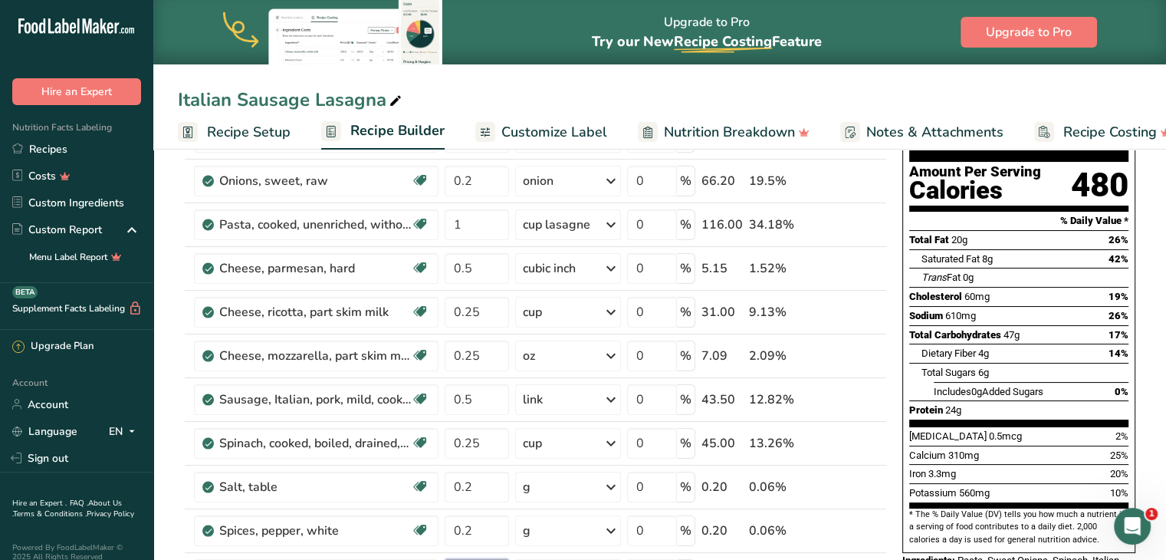
scroll to position [146, 0]
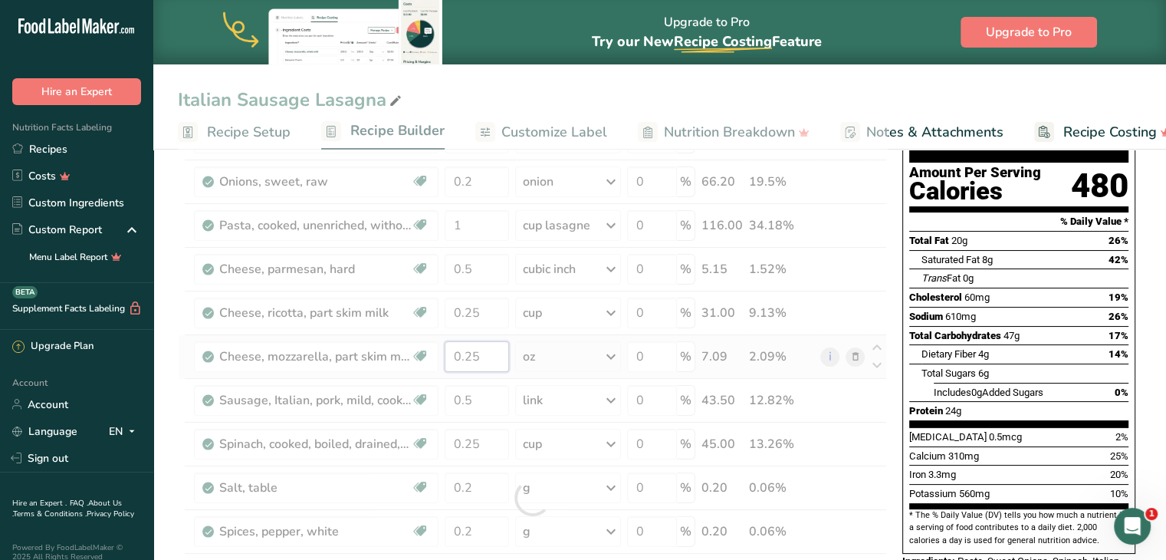
click at [491, 358] on div "Ingredient * Amount * Unit * Waste * .a-a{fill:#347362;}.b-a{fill:#fff;} Grams …" at bounding box center [532, 498] width 709 height 828
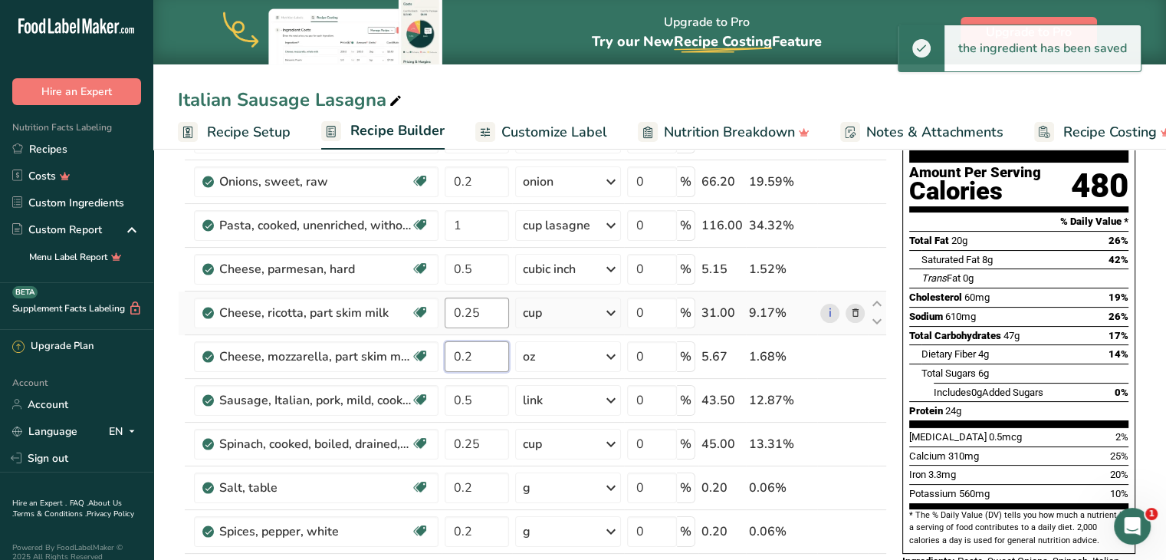
type input "0.2"
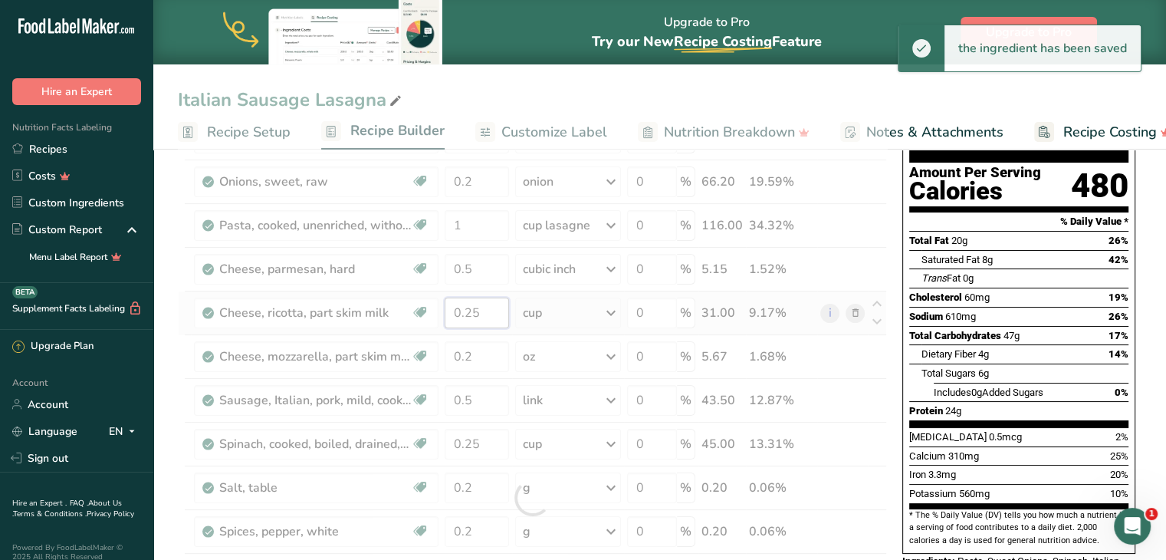
click at [484, 297] on div "Ingredient * Amount * Unit * Waste * .a-a{fill:#347362;}.b-a{fill:#fff;} Grams …" at bounding box center [532, 498] width 709 height 828
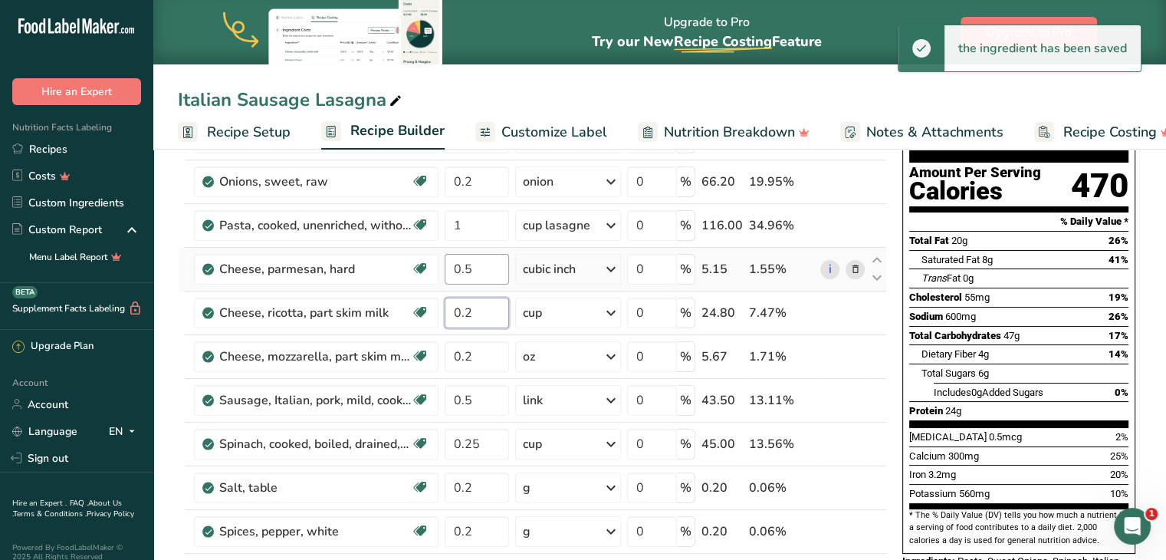
type input "0.2"
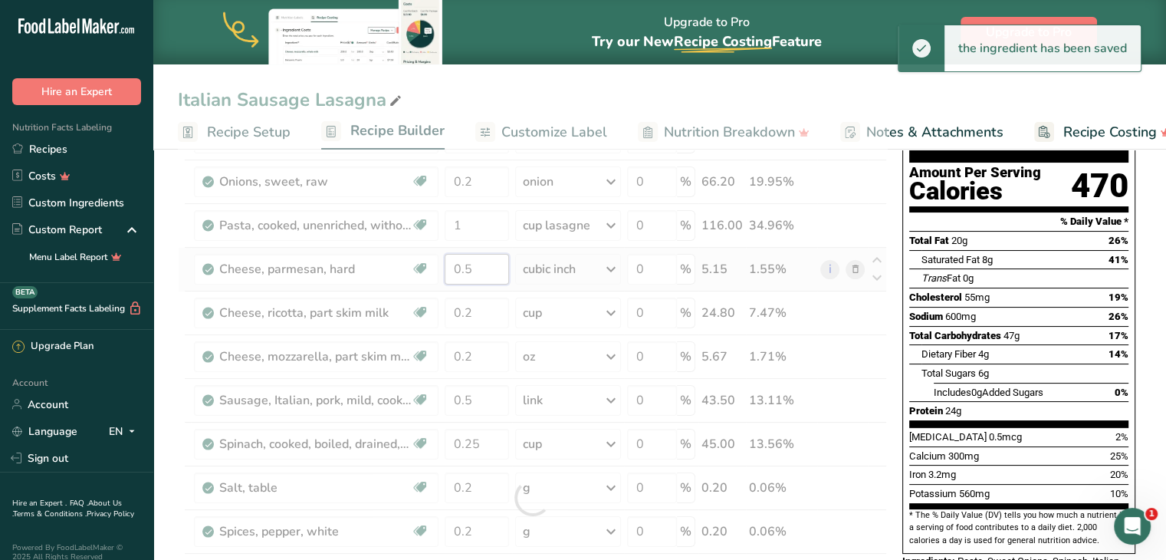
click at [491, 262] on div "Ingredient * Amount * Unit * Waste * .a-a{fill:#347362;}.b-a{fill:#fff;} Grams …" at bounding box center [532, 498] width 709 height 828
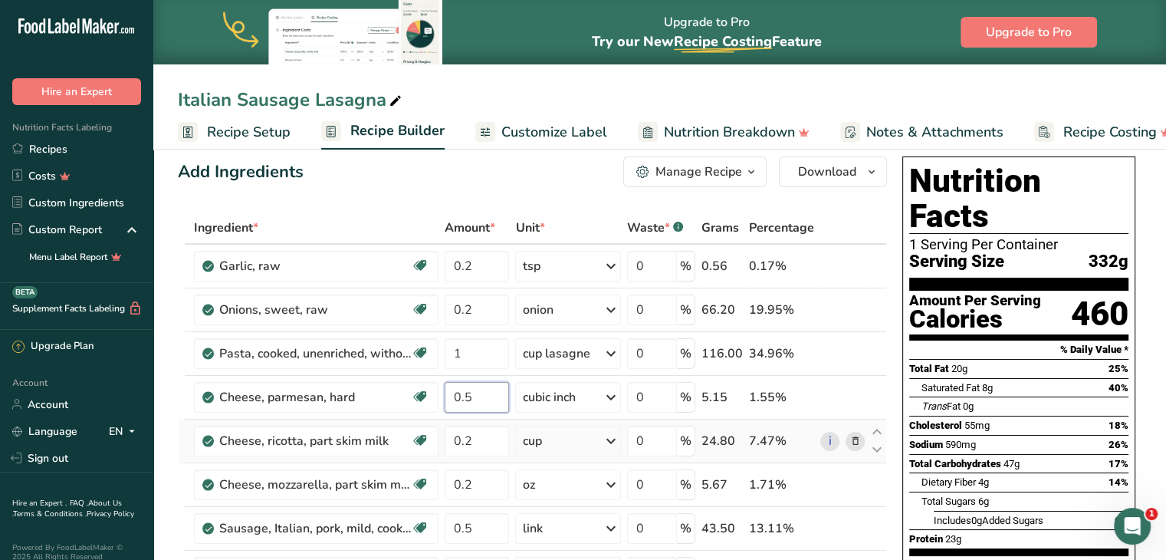
scroll to position [12, 0]
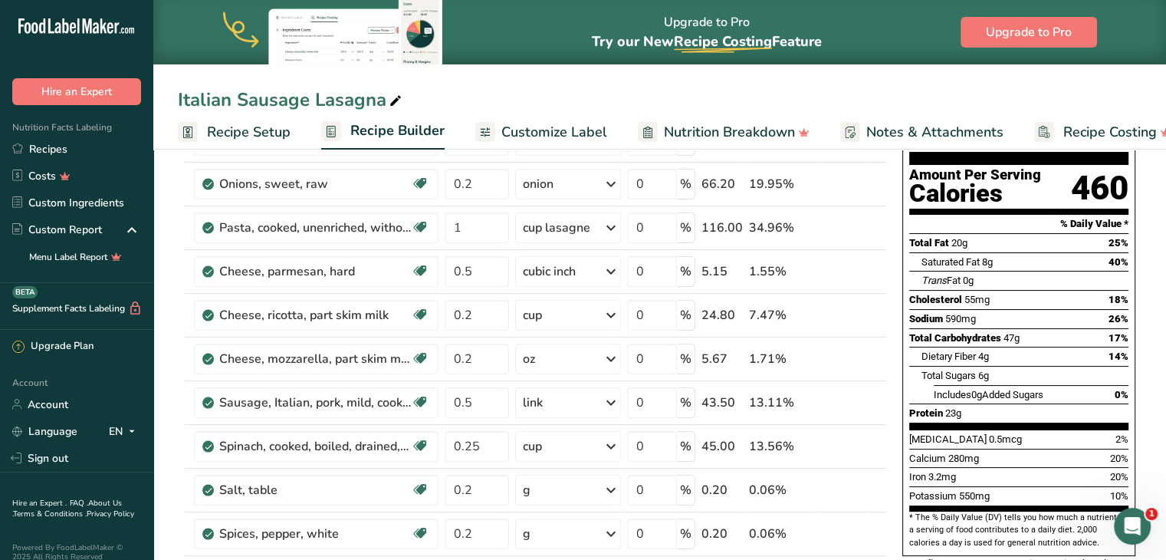
scroll to position [198, 0]
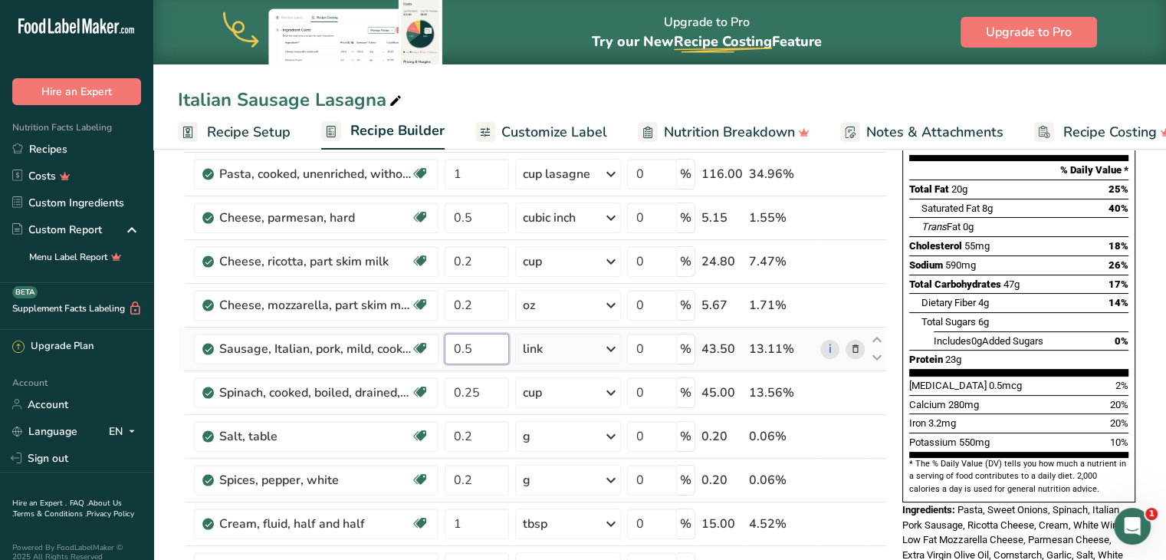
click at [478, 347] on input "0.5" at bounding box center [477, 348] width 64 height 31
type input "1"
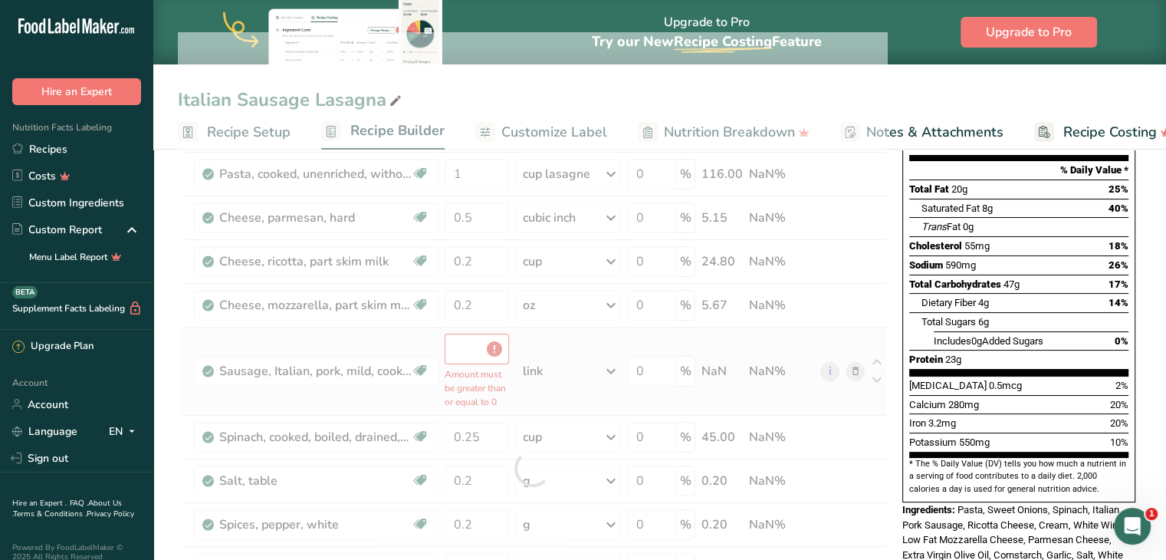
click at [612, 352] on div "Ingredient * Amount * Unit * Waste * .a-a{fill:#347362;}.b-a{fill:#fff;} Grams …" at bounding box center [532, 468] width 709 height 872
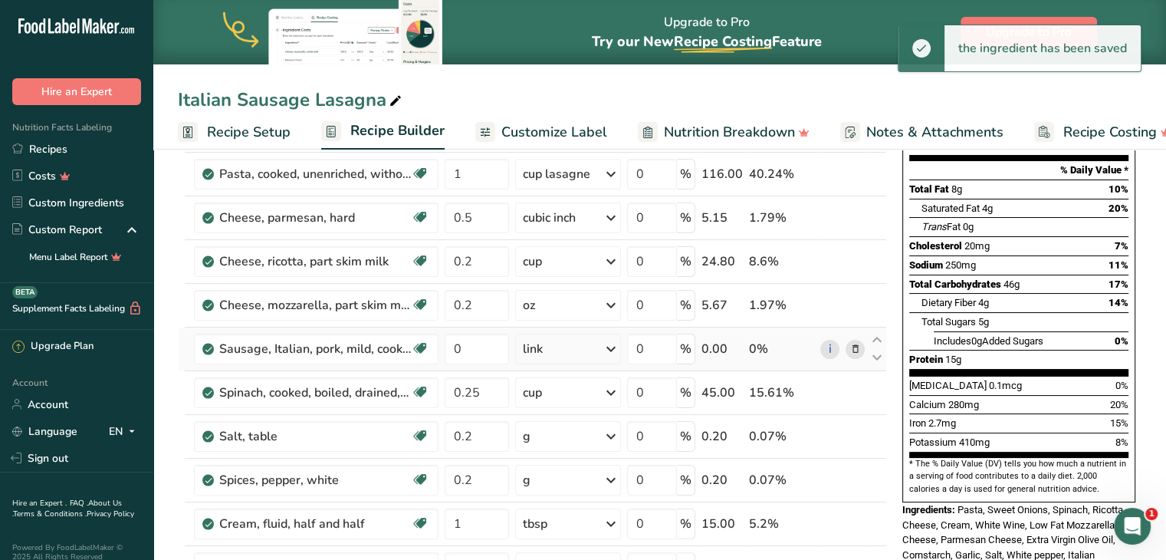
click at [612, 352] on icon at bounding box center [611, 349] width 18 height 28
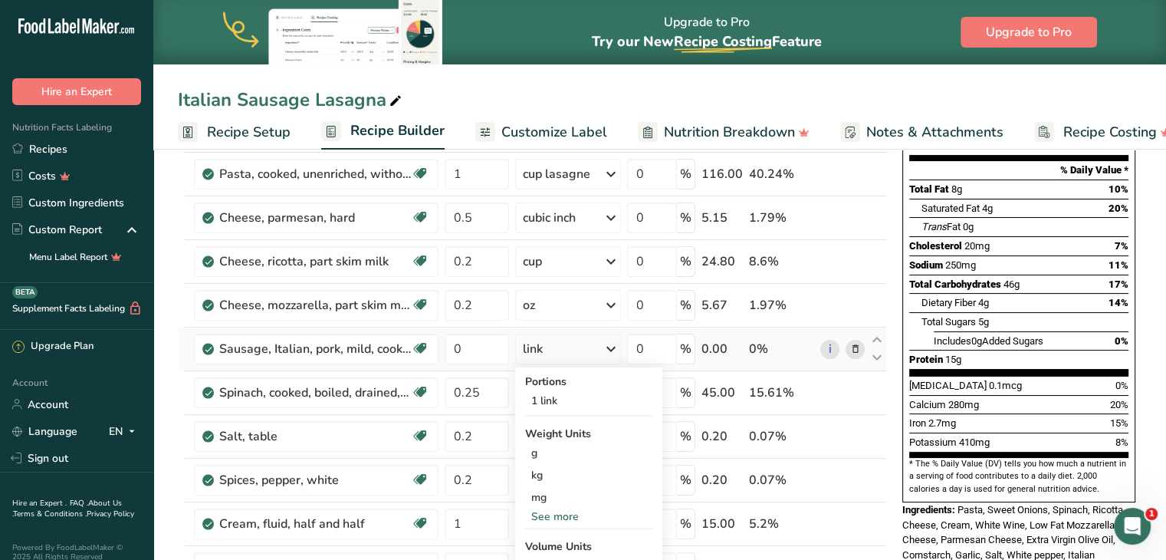
click at [566, 508] on div "See more" at bounding box center [588, 516] width 129 height 16
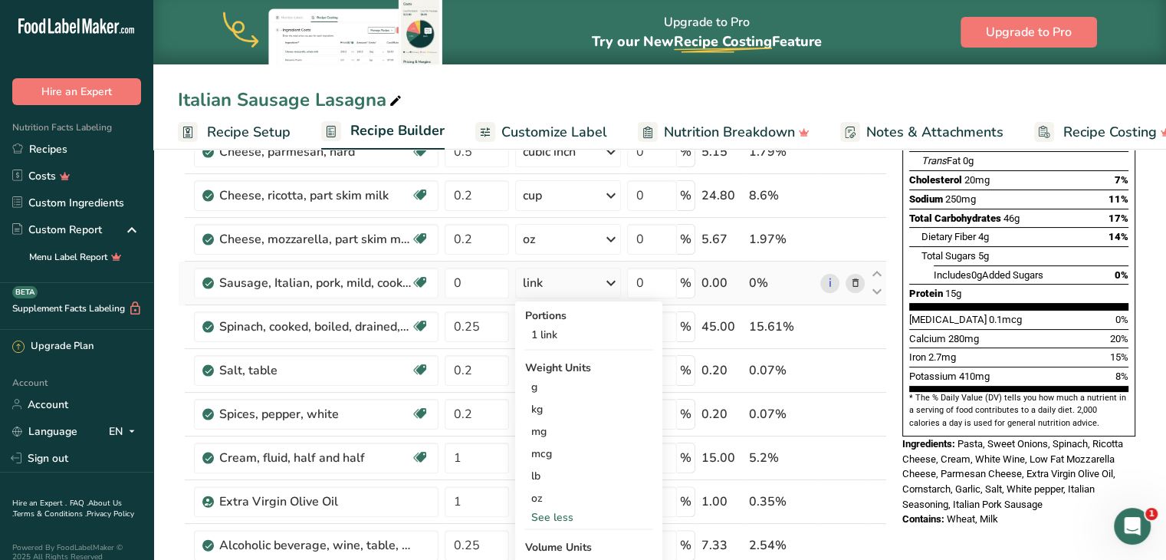
scroll to position [264, 0]
click at [608, 280] on icon at bounding box center [611, 283] width 18 height 28
click at [571, 491] on div "oz" at bounding box center [588, 498] width 129 height 22
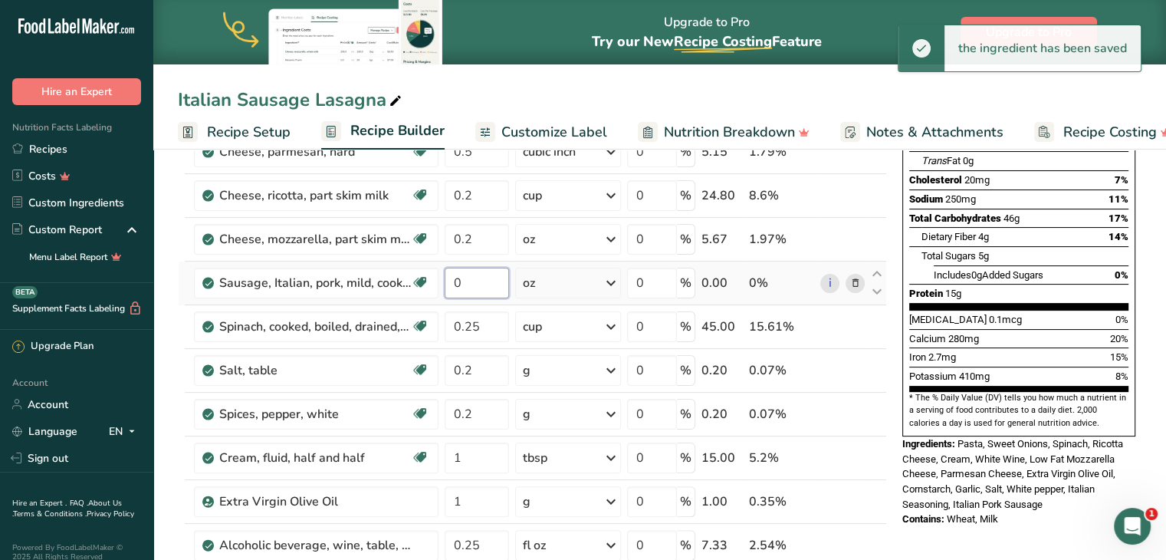
click at [471, 275] on input "0" at bounding box center [477, 283] width 64 height 31
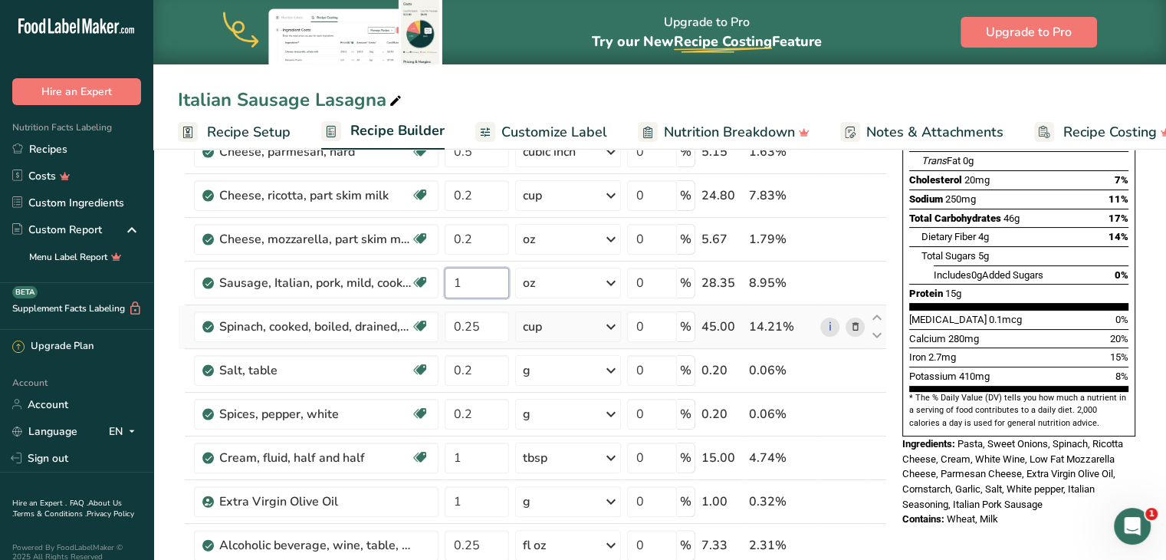
type input "1"
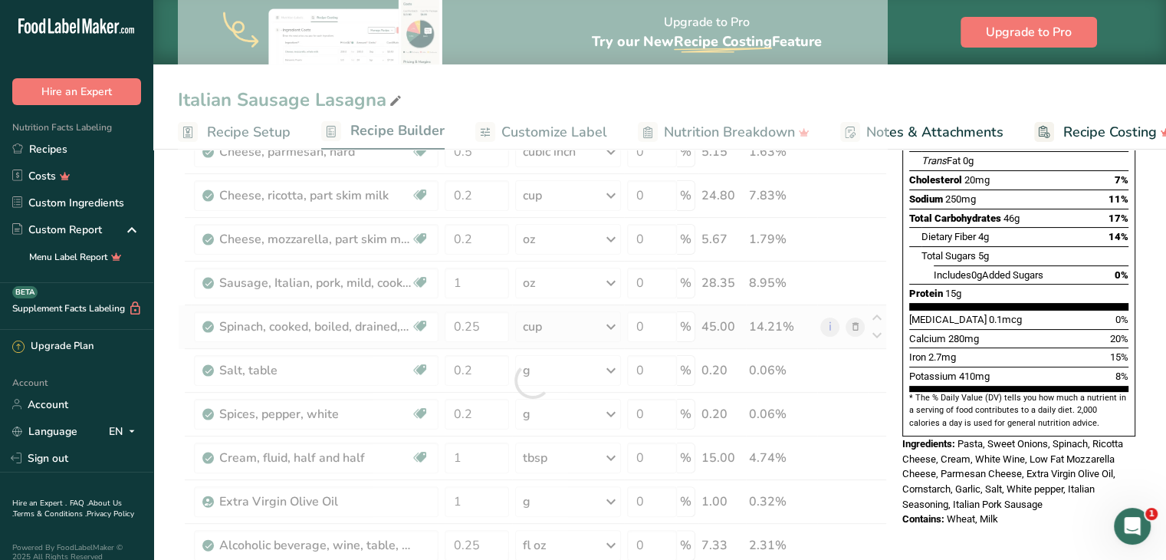
click at [570, 322] on div "Ingredient * Amount * Unit * Waste * .a-a{fill:#347362;}.b-a{fill:#fff;} Grams …" at bounding box center [532, 380] width 709 height 828
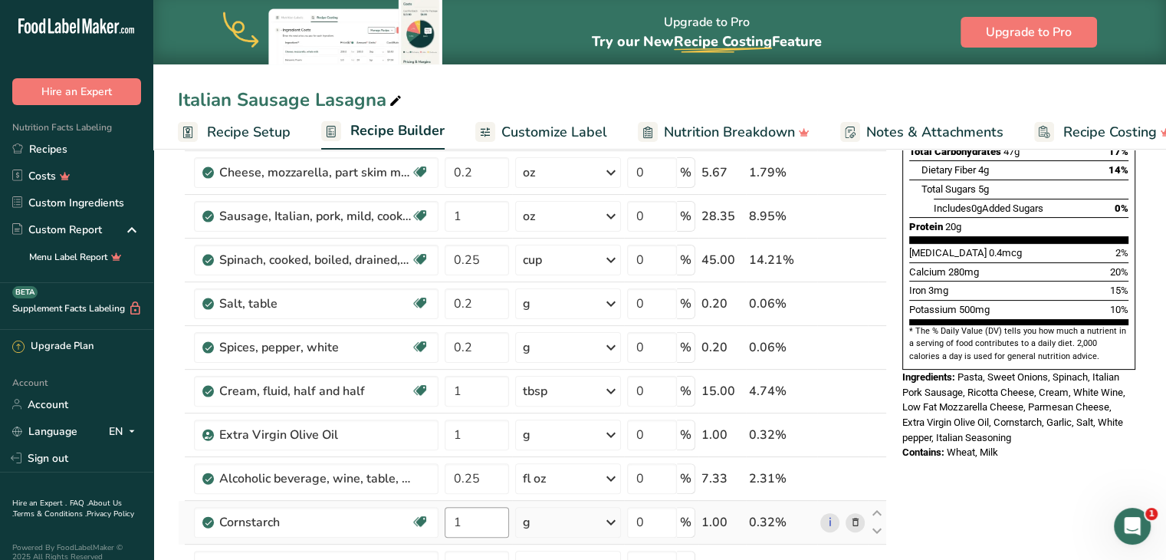
scroll to position [392, 0]
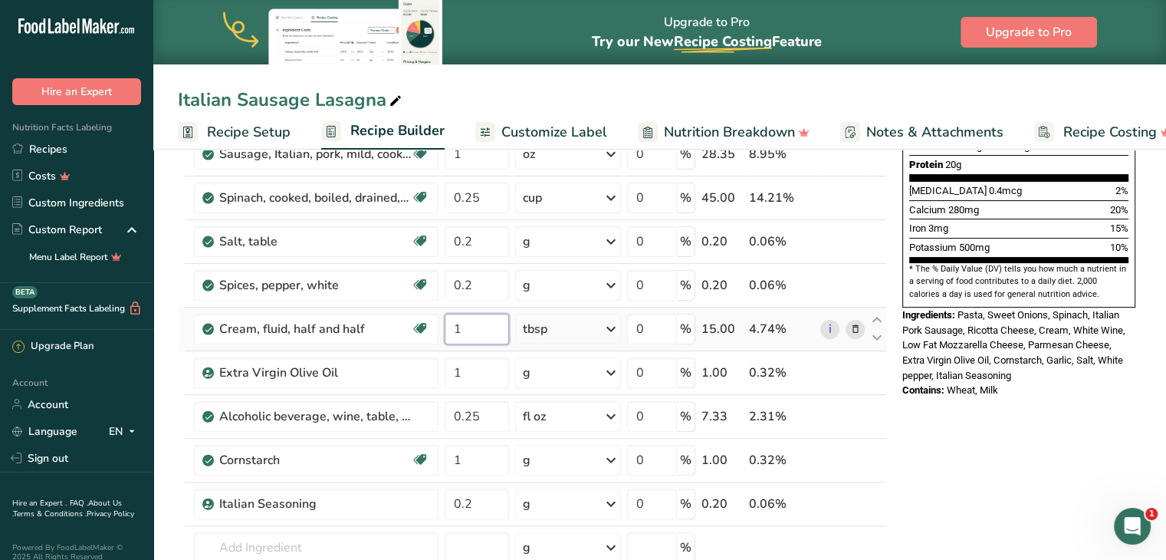
click at [467, 332] on input "1" at bounding box center [477, 328] width 64 height 31
type input "2"
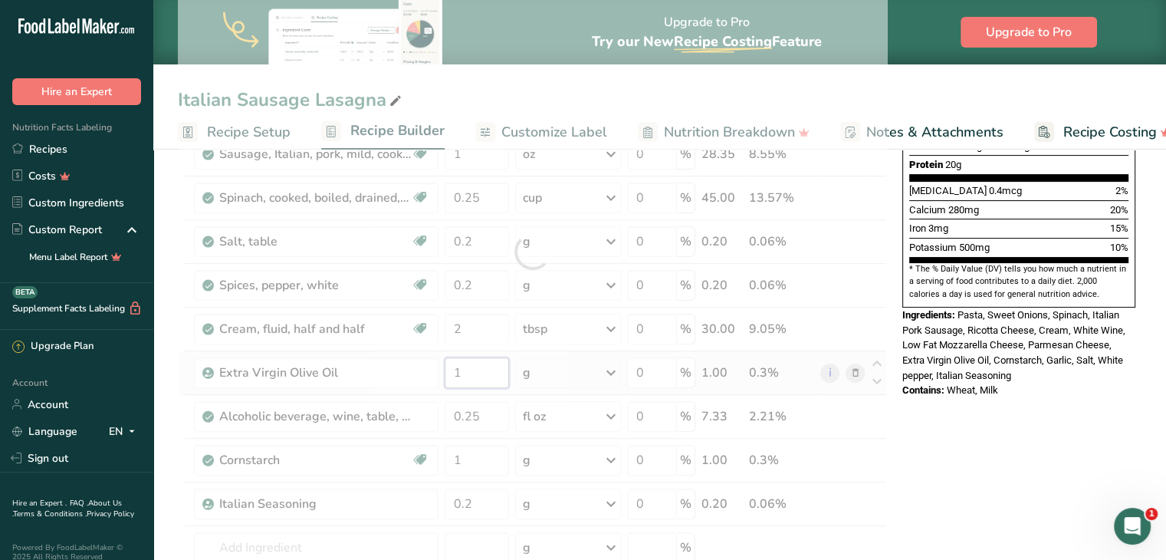
click at [487, 367] on div "Ingredient * Amount * Unit * Waste * .a-a{fill:#347362;}.b-a{fill:#fff;} Grams …" at bounding box center [532, 252] width 709 height 828
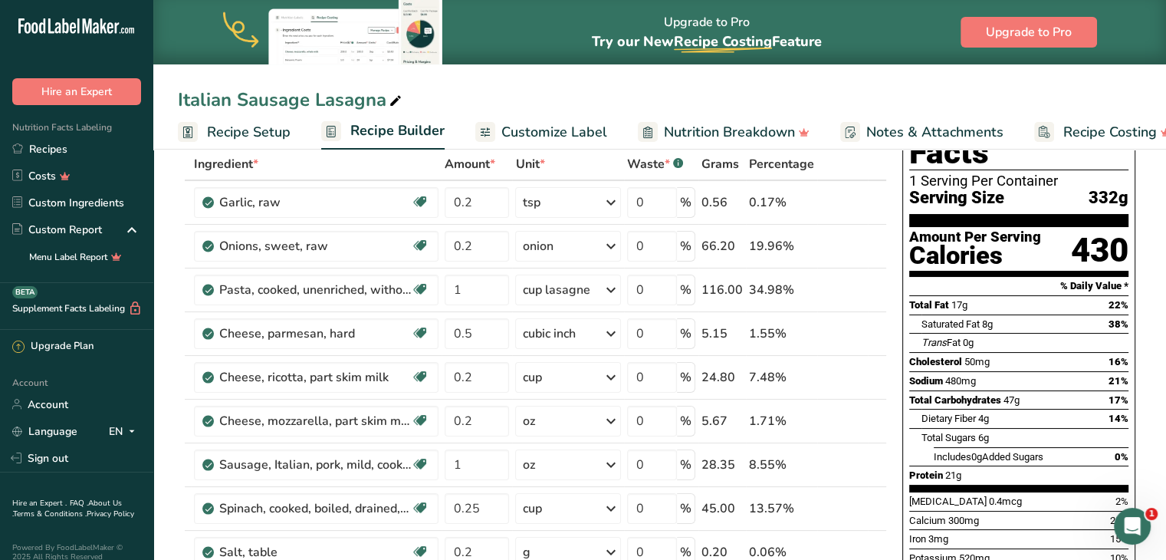
scroll to position [88, 0]
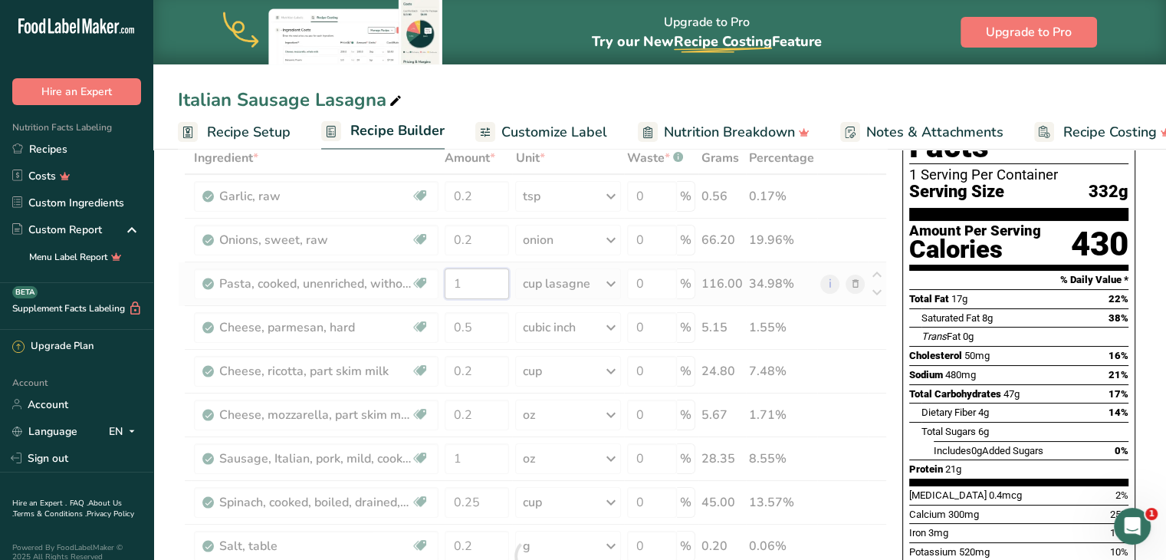
click at [466, 270] on div "Ingredient * Amount * Unit * Waste * .a-a{fill:#347362;}.b-a{fill:#fff;} Grams …" at bounding box center [532, 556] width 709 height 828
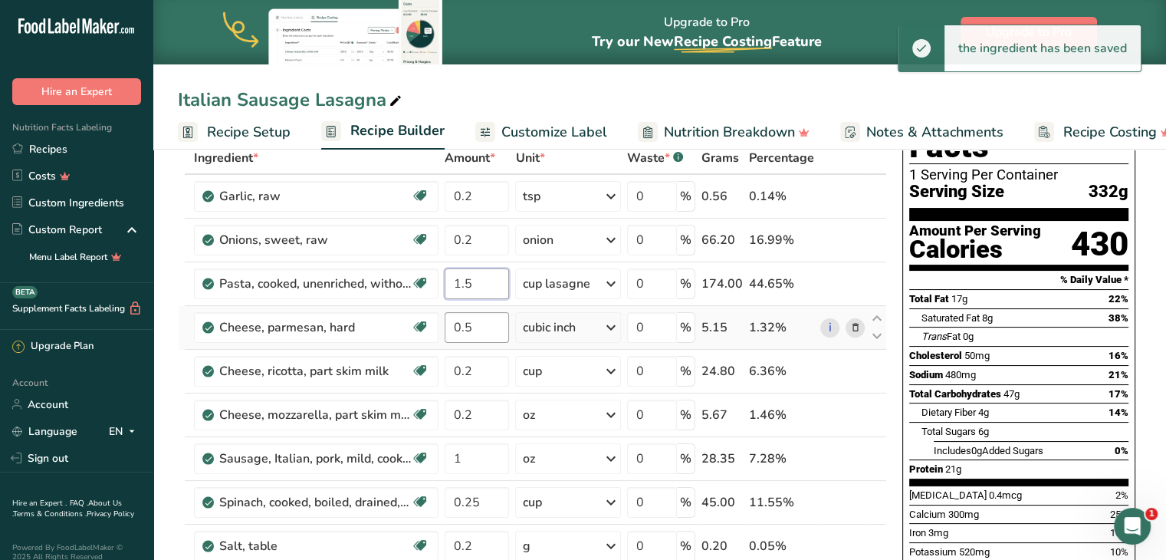
type input "1.5"
click at [495, 326] on div "Ingredient * Amount * Unit * Waste * .a-a{fill:#347362;}.b-a{fill:#fff;} Grams …" at bounding box center [532, 556] width 709 height 828
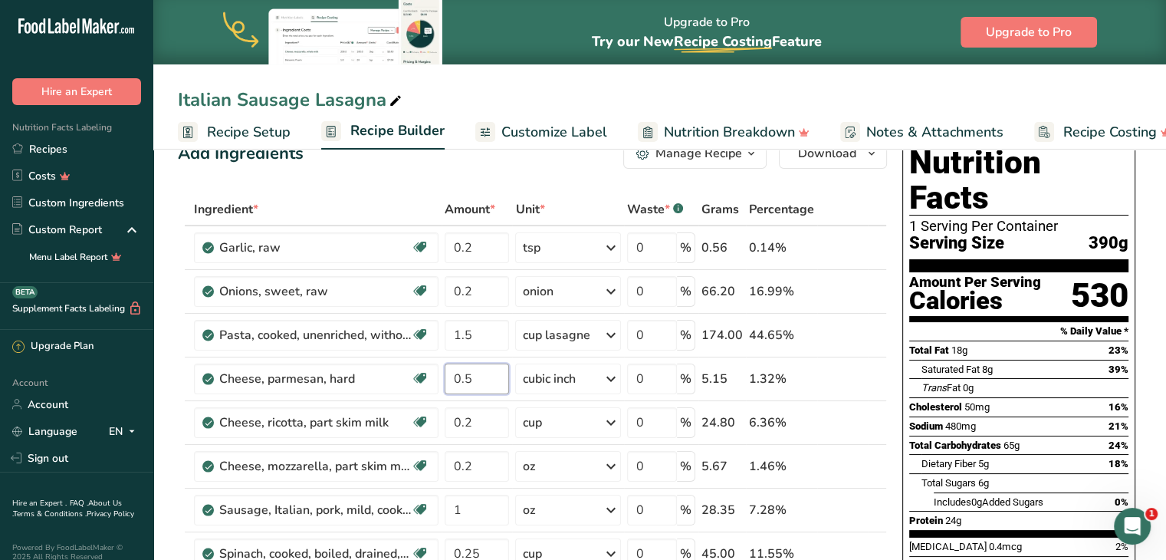
scroll to position [0, 0]
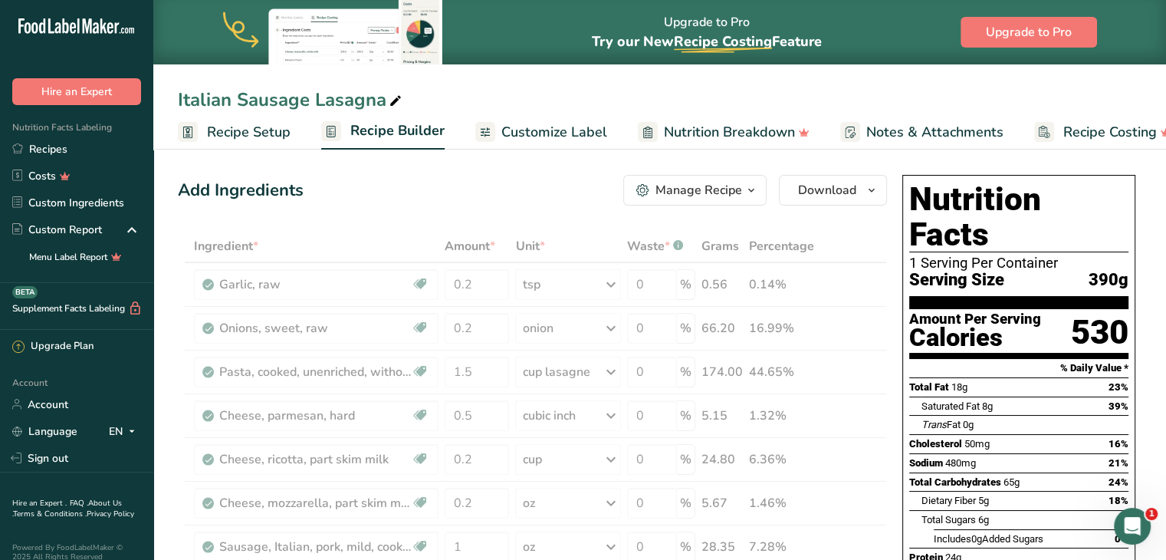
click at [533, 132] on span "Customize Label" at bounding box center [554, 132] width 106 height 21
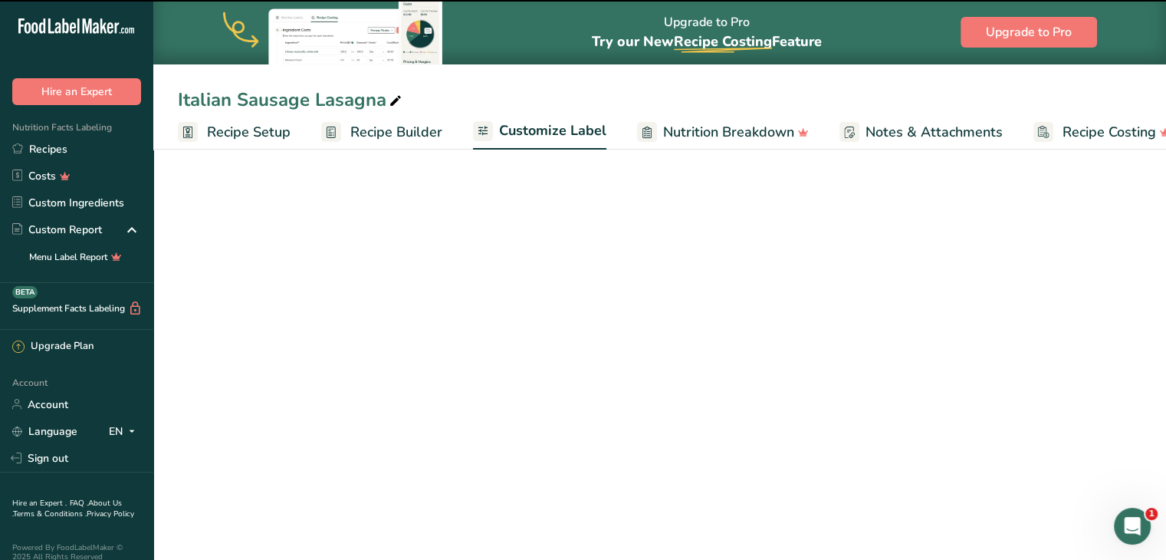
scroll to position [0, 29]
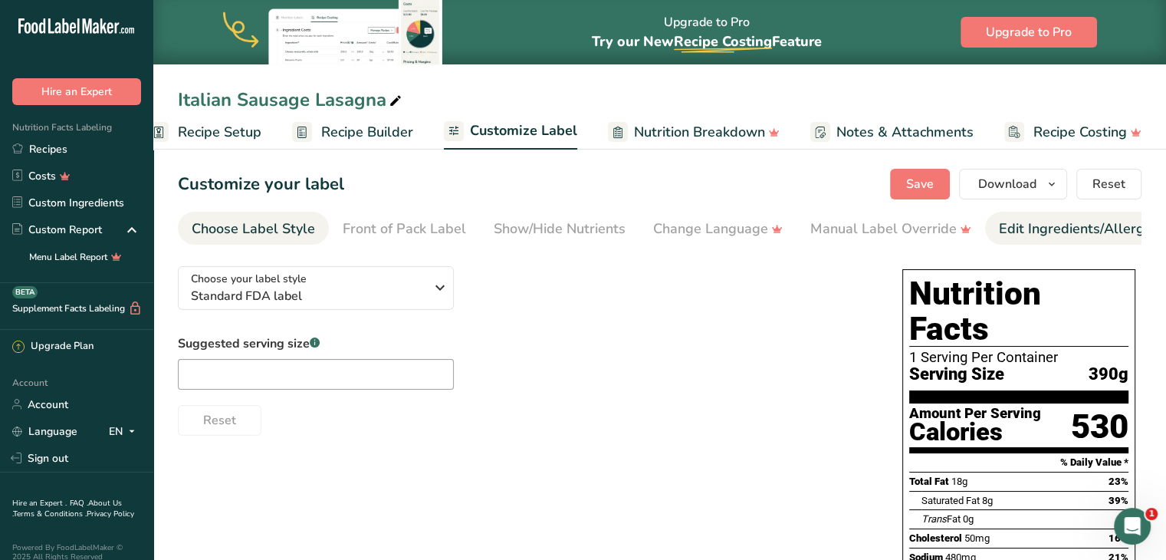
click at [1026, 227] on div "Edit Ingredients/Allergens List" at bounding box center [1096, 228] width 195 height 21
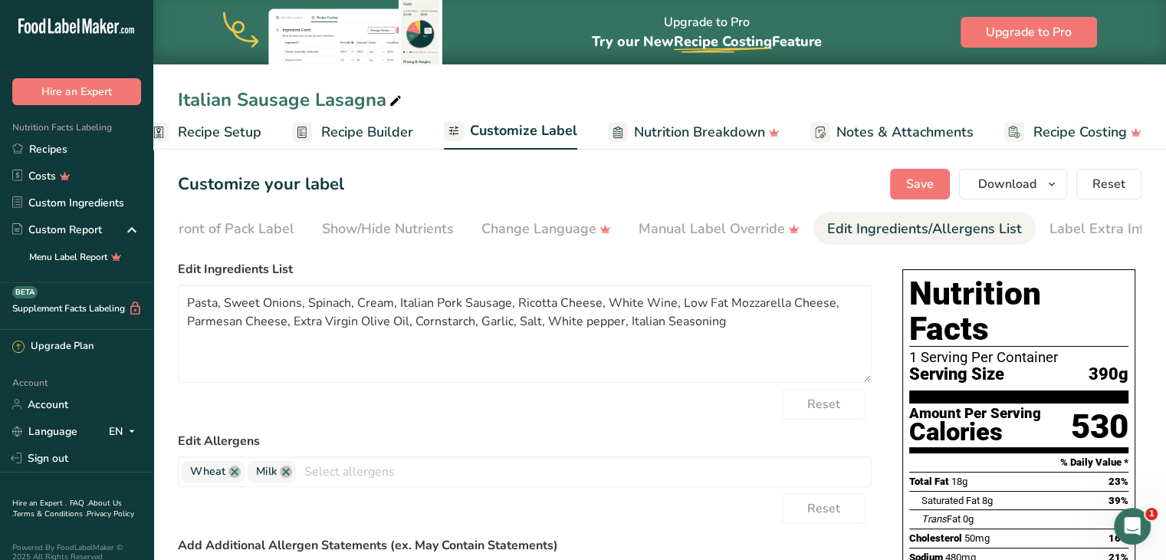
scroll to position [0, 187]
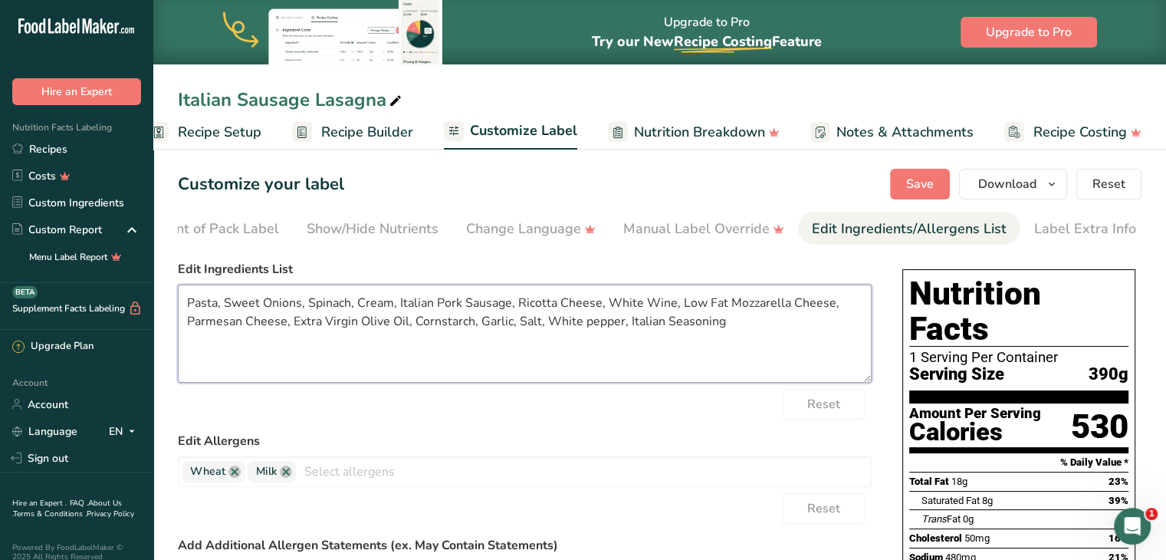
click at [724, 307] on textarea "Pasta, Sweet Onions, Spinach, Cream, Italian Pork Sausage, Ricotta Cheese, Whit…" at bounding box center [525, 333] width 694 height 98
click at [531, 324] on textarea "Pasta, Sweet Onions, Spinach, Cream, Italian Pork Sausage, Ricotta Cheese, Whit…" at bounding box center [525, 333] width 694 height 98
type textarea "Pasta, Sweet Onions, Spinach, Cream, Italian Pork Sausage, Ricotta Cheese, Whit…"
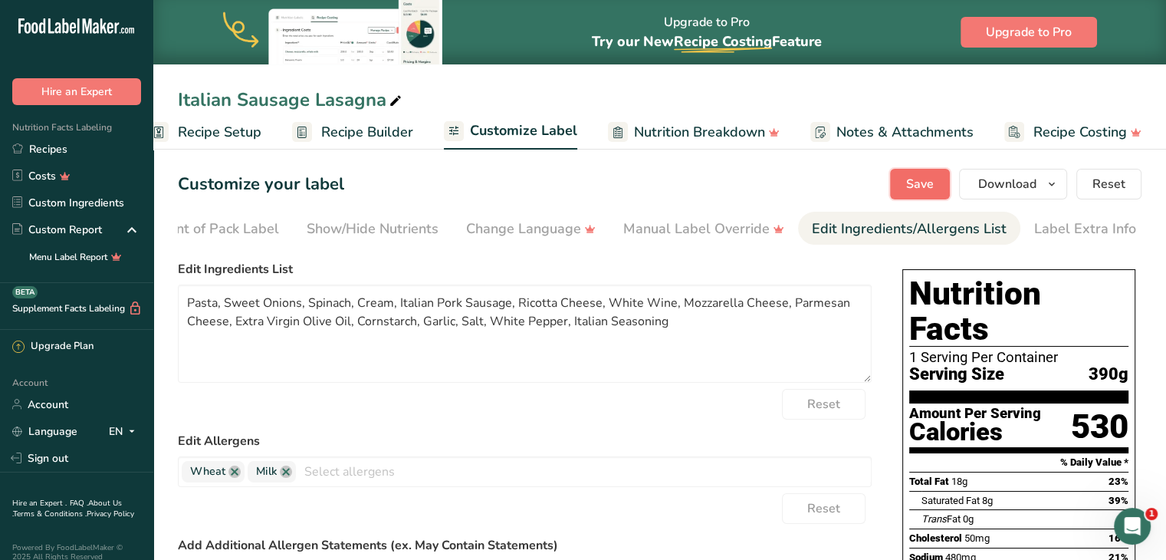
click at [922, 189] on span "Save" at bounding box center [920, 184] width 28 height 18
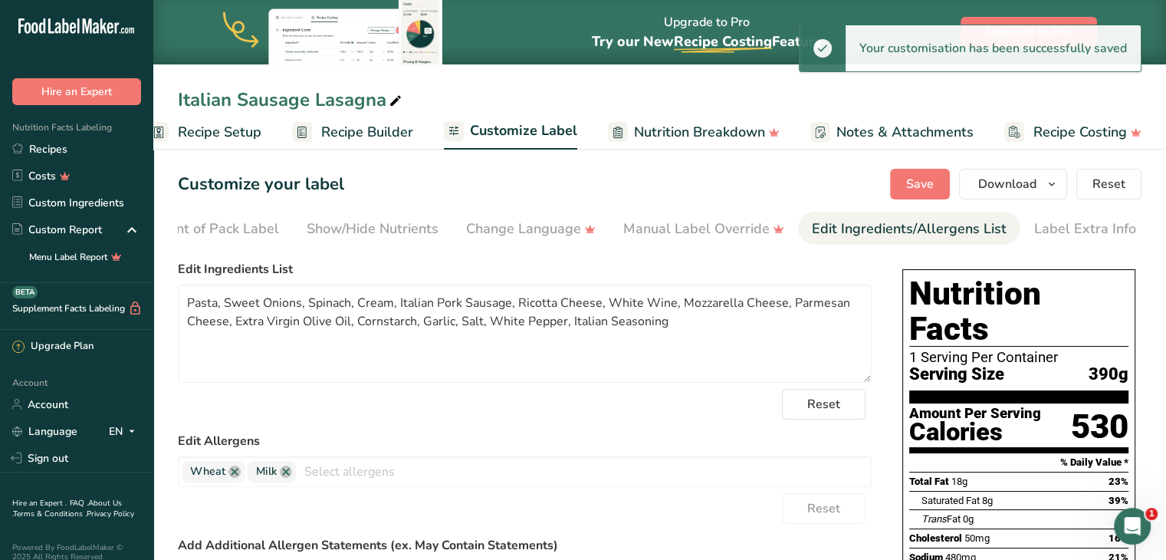
click at [353, 140] on span "Recipe Builder" at bounding box center [367, 132] width 92 height 21
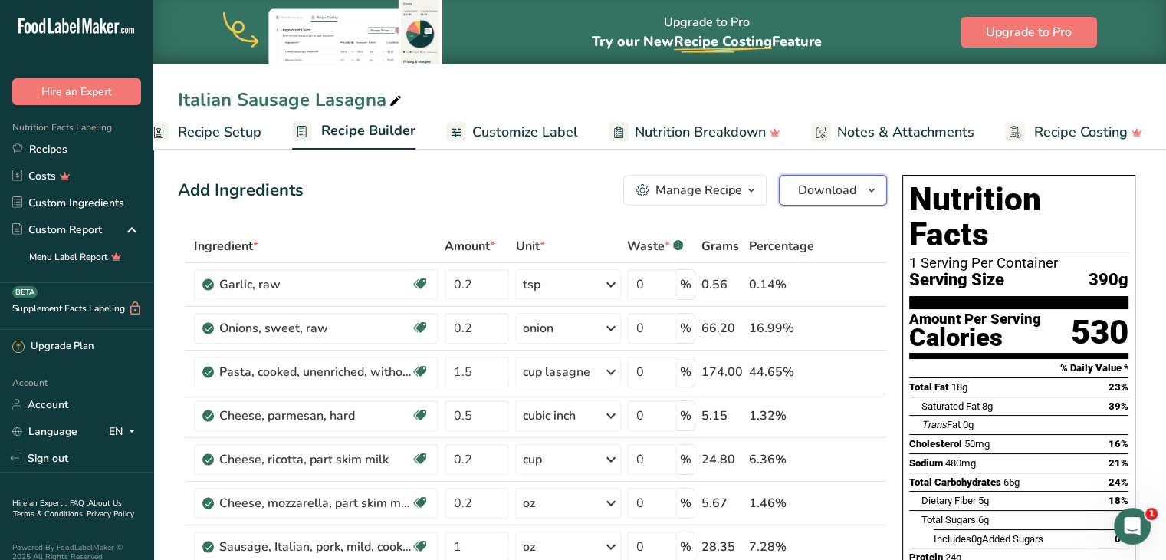
click at [840, 188] on span "Download" at bounding box center [827, 190] width 58 height 18
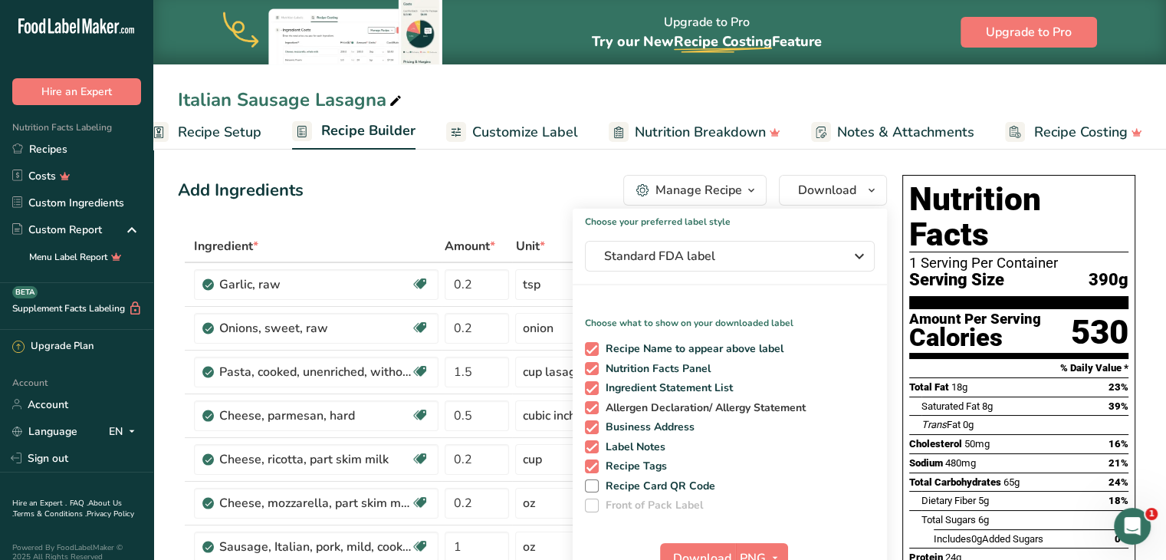
click at [593, 405] on span at bounding box center [592, 408] width 14 height 14
click at [593, 405] on input "Allergen Declaration/ Allergy Statement" at bounding box center [590, 407] width 10 height 10
checkbox input "false"
click at [592, 428] on span at bounding box center [592, 427] width 14 height 14
click at [592, 428] on input "Business Address" at bounding box center [590, 427] width 10 height 10
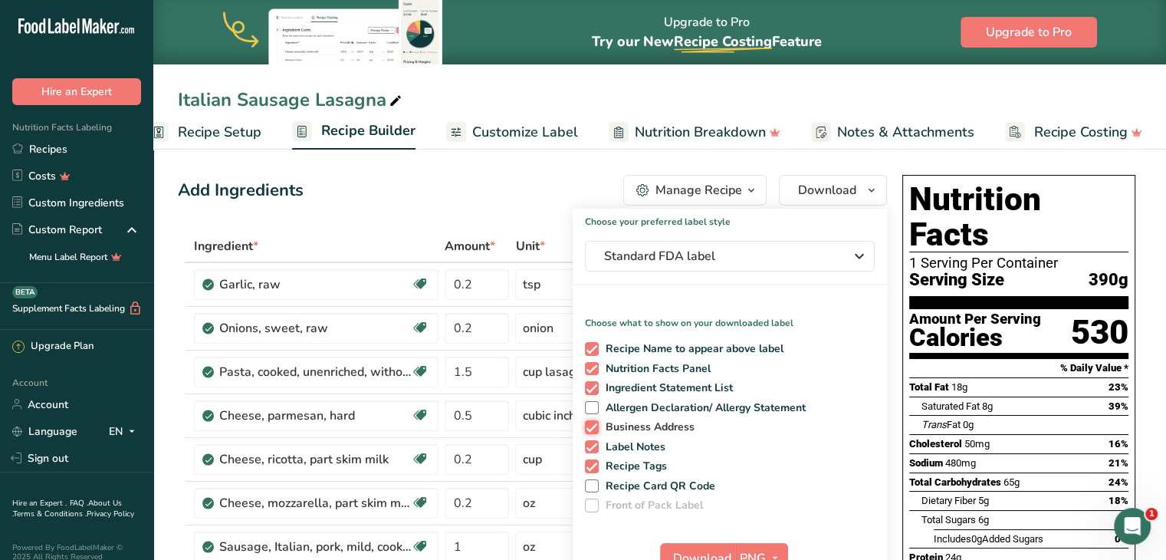
checkbox input "false"
click at [593, 445] on span at bounding box center [592, 447] width 14 height 14
click at [593, 445] on input "Label Notes" at bounding box center [590, 447] width 10 height 10
checkbox input "false"
click at [593, 461] on span at bounding box center [592, 466] width 14 height 14
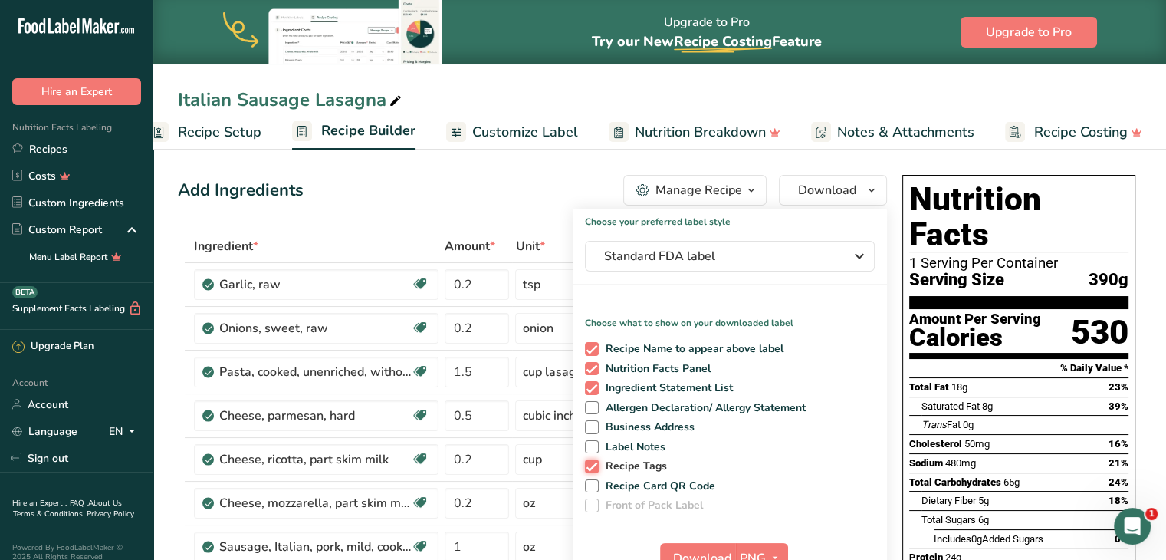
click at [593, 461] on input "Recipe Tags" at bounding box center [590, 466] width 10 height 10
checkbox input "false"
click at [701, 543] on button "Download" at bounding box center [697, 558] width 75 height 31
click at [720, 250] on span "Standard FDA label" at bounding box center [719, 256] width 230 height 18
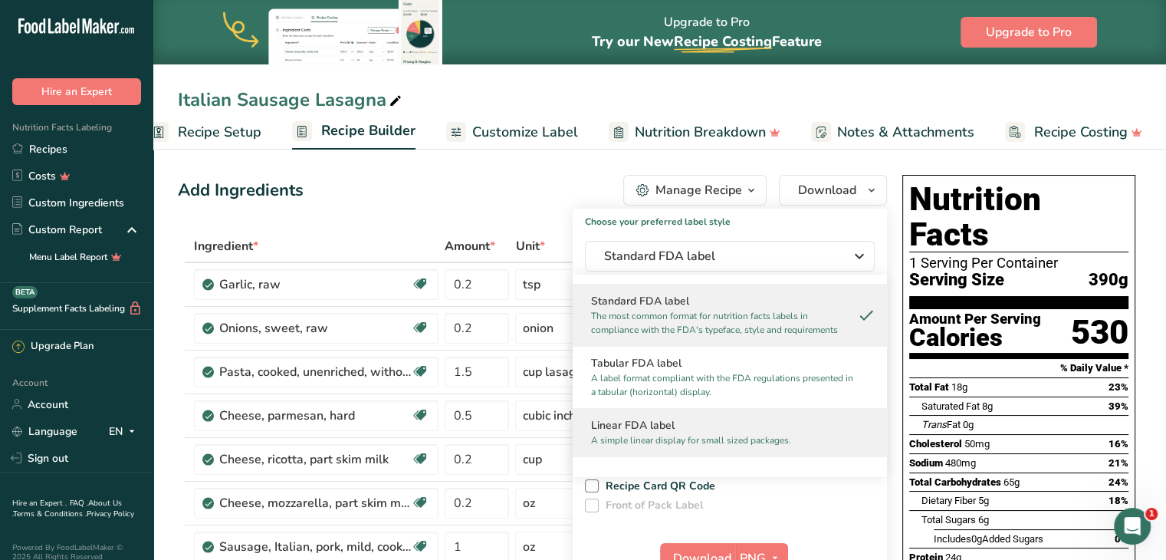
click at [681, 424] on h2 "Linear FDA label" at bounding box center [729, 425] width 277 height 16
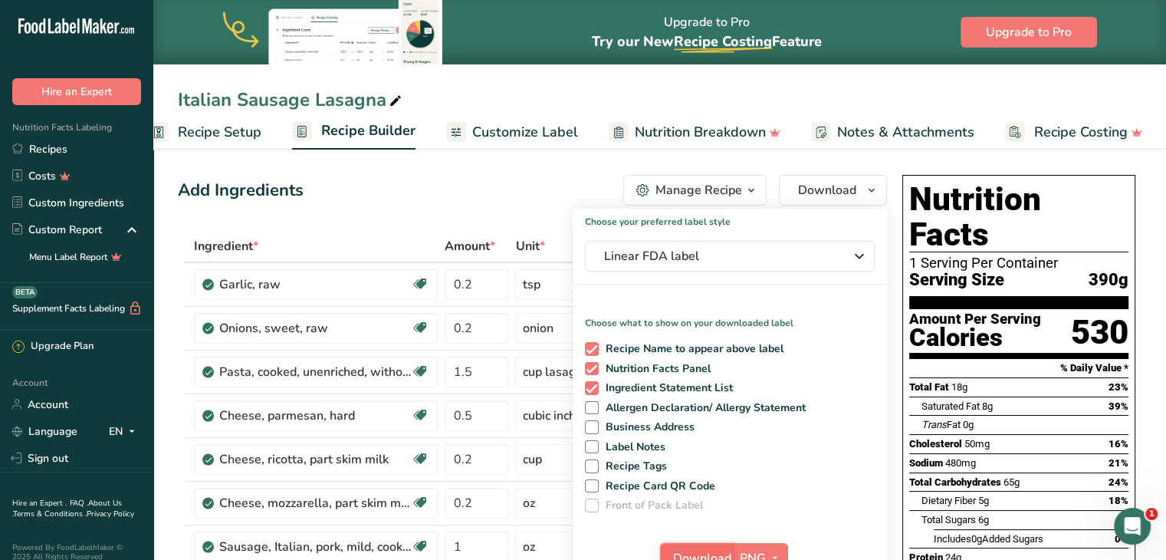
click at [697, 549] on span "Download" at bounding box center [702, 558] width 58 height 18
click at [60, 145] on link "Recipes" at bounding box center [76, 149] width 153 height 27
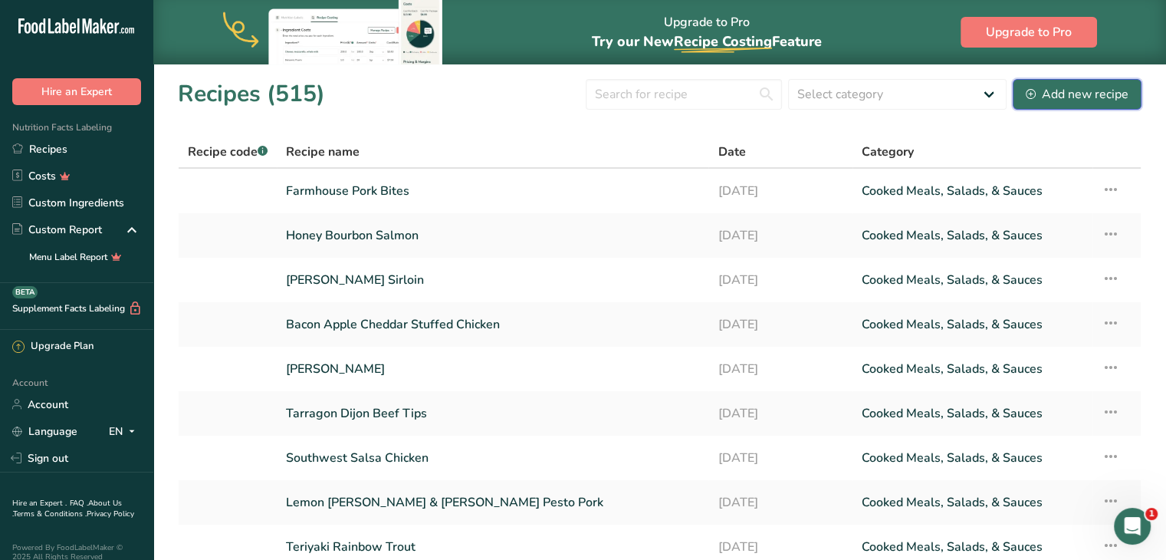
click at [1061, 99] on div "Add new recipe" at bounding box center [1077, 94] width 103 height 18
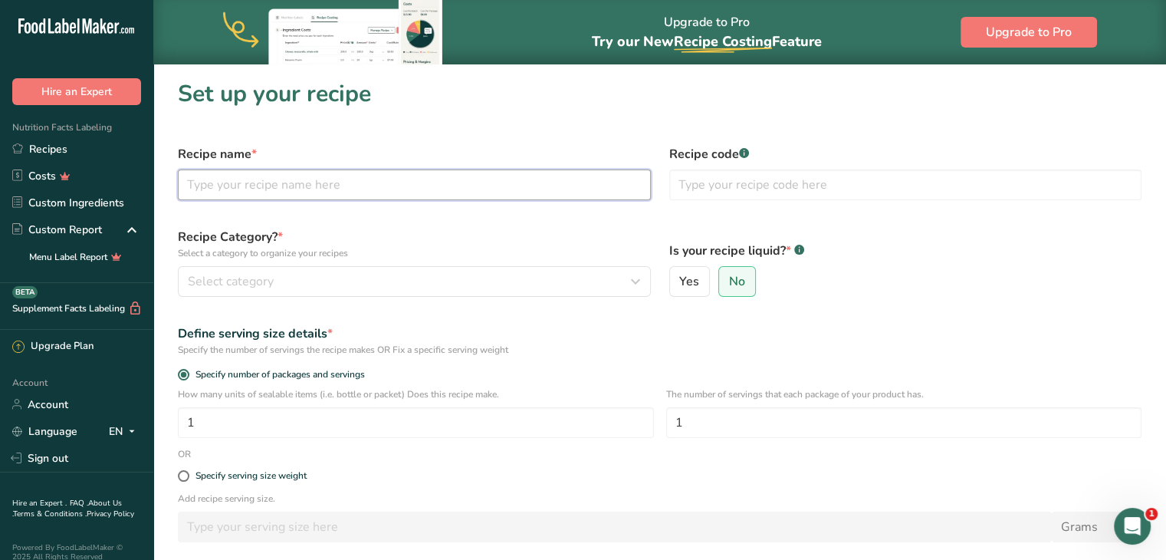
click at [418, 189] on input "text" at bounding box center [414, 184] width 473 height 31
type input "Old Bay Red Snapper"
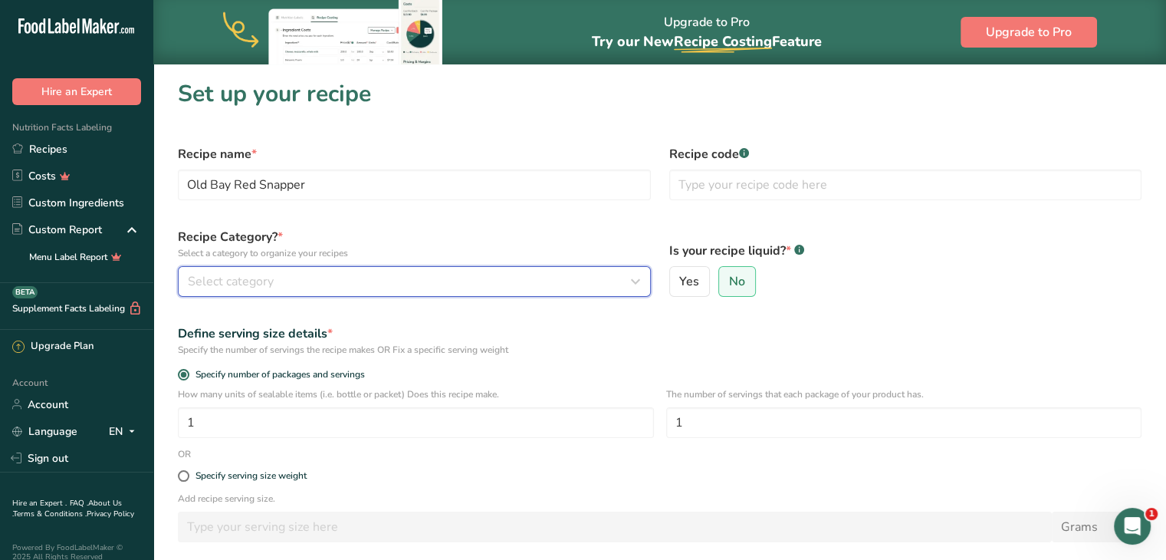
click at [390, 277] on div "Select category" at bounding box center [410, 281] width 444 height 18
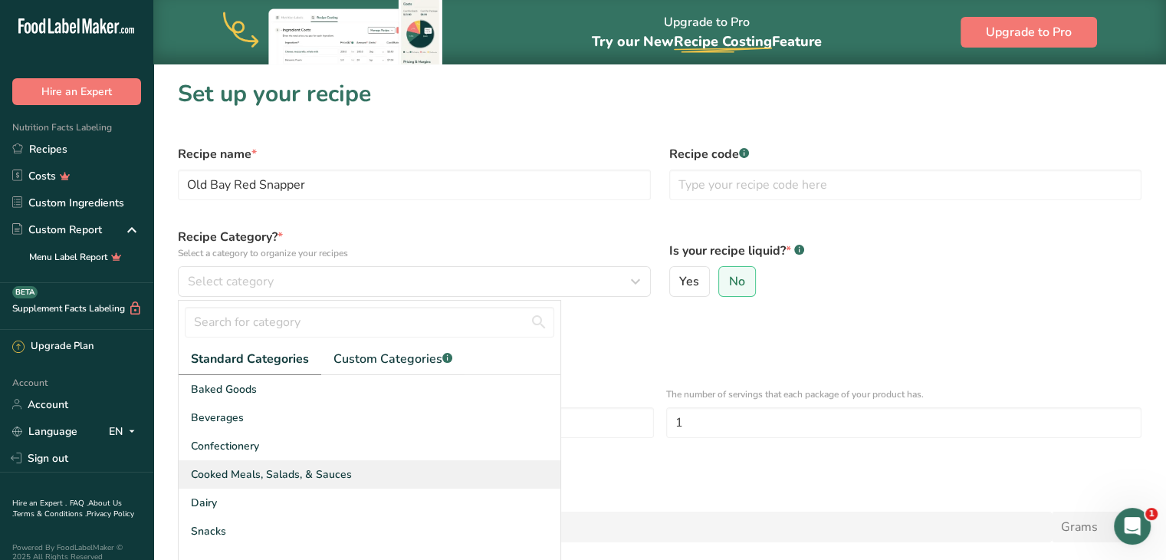
click at [276, 470] on span "Cooked Meals, Salads, & Sauces" at bounding box center [271, 474] width 161 height 16
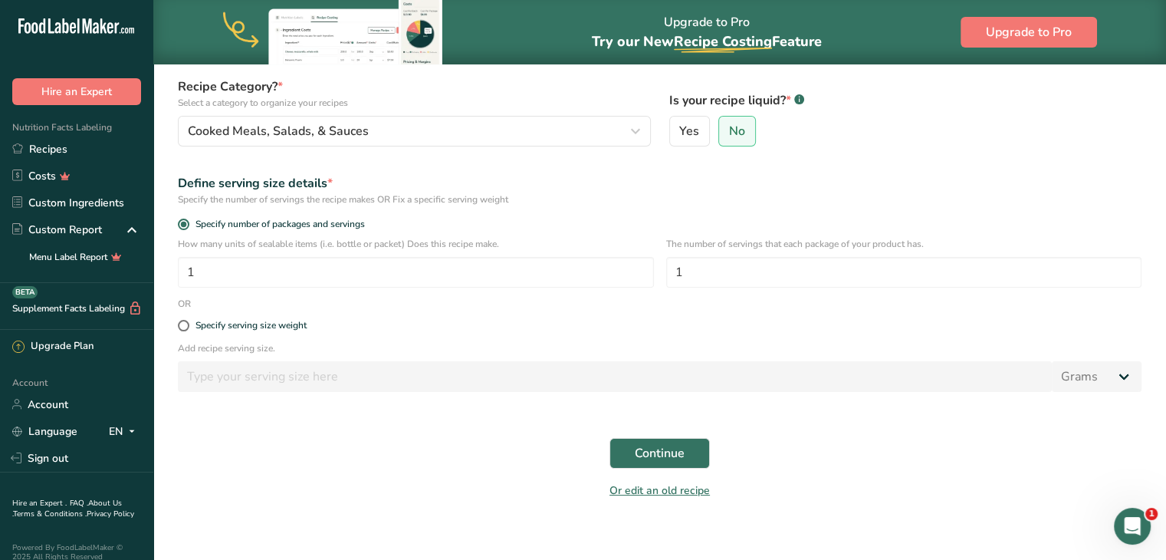
scroll to position [150, 0]
click at [673, 455] on span "Continue" at bounding box center [660, 453] width 50 height 18
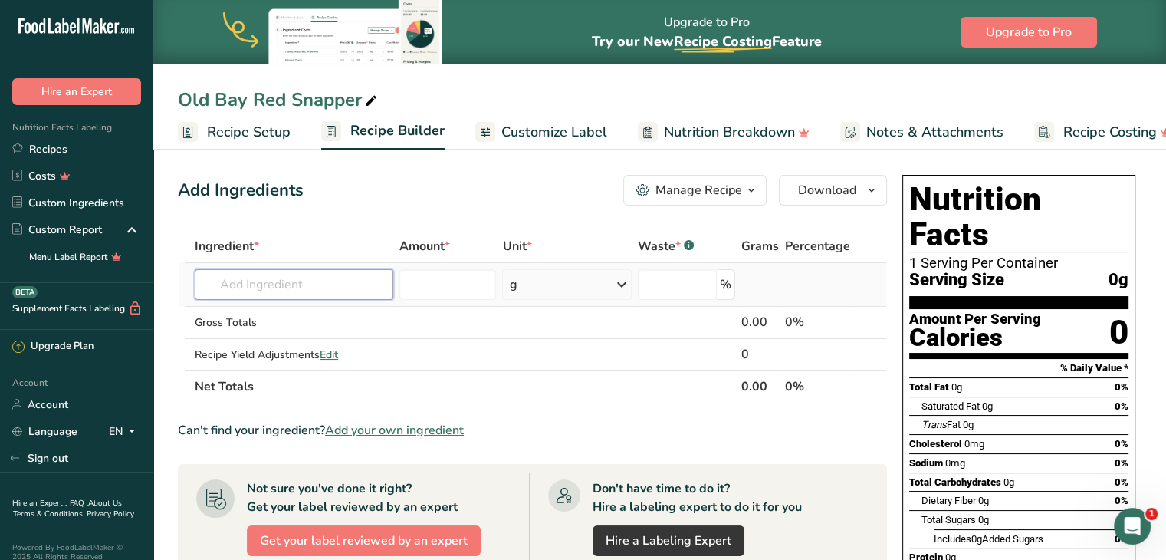
click at [218, 295] on input "text" at bounding box center [294, 284] width 199 height 31
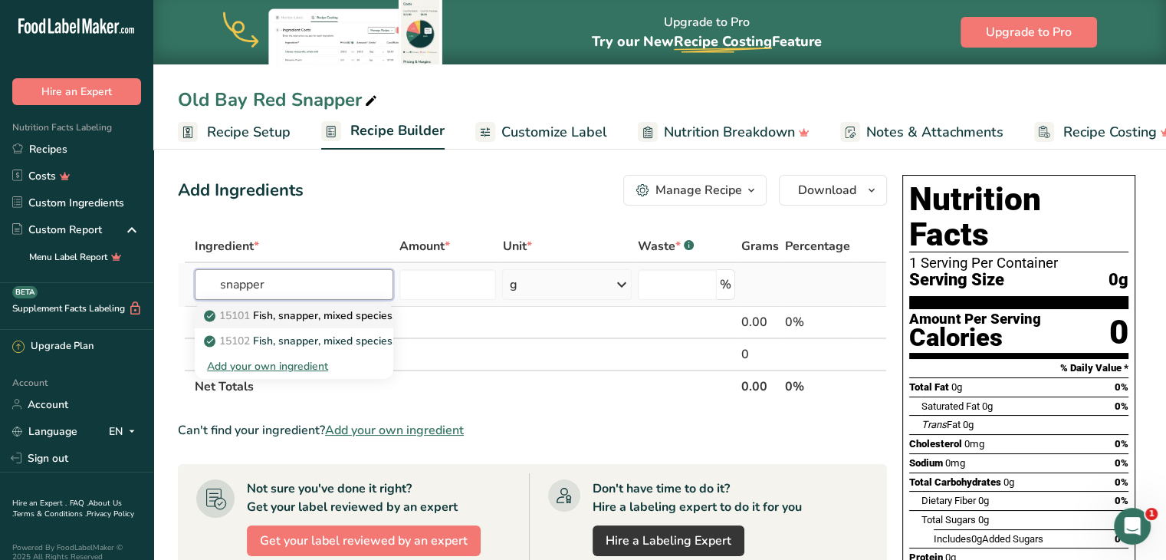
type input "snapper"
click at [277, 323] on p "15101 Fish, snapper, mixed species, raw" at bounding box center [312, 315] width 210 height 16
type input "Fish, snapper, mixed species, raw"
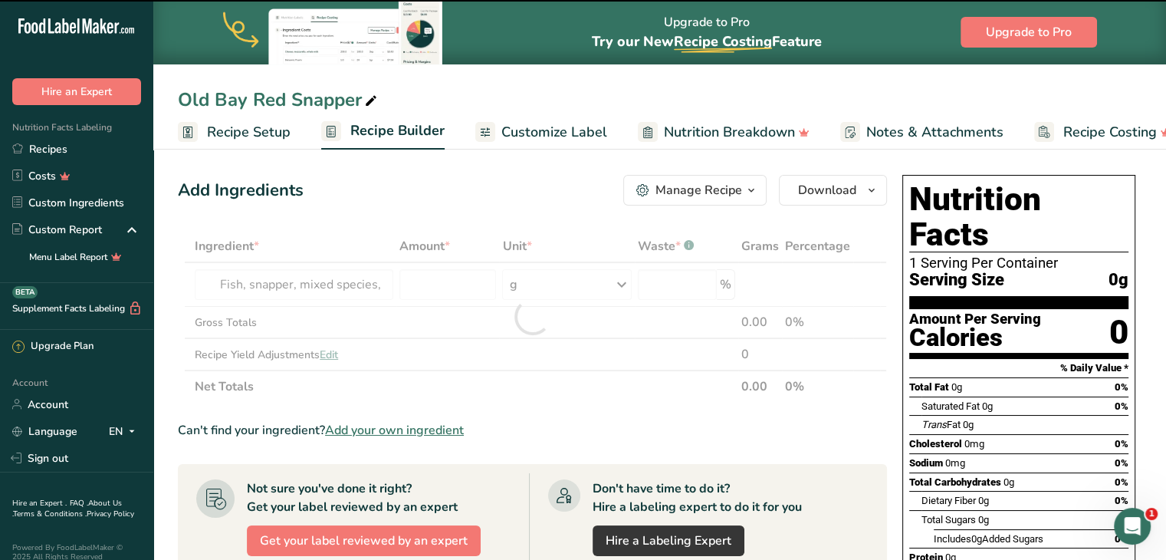
type input "0"
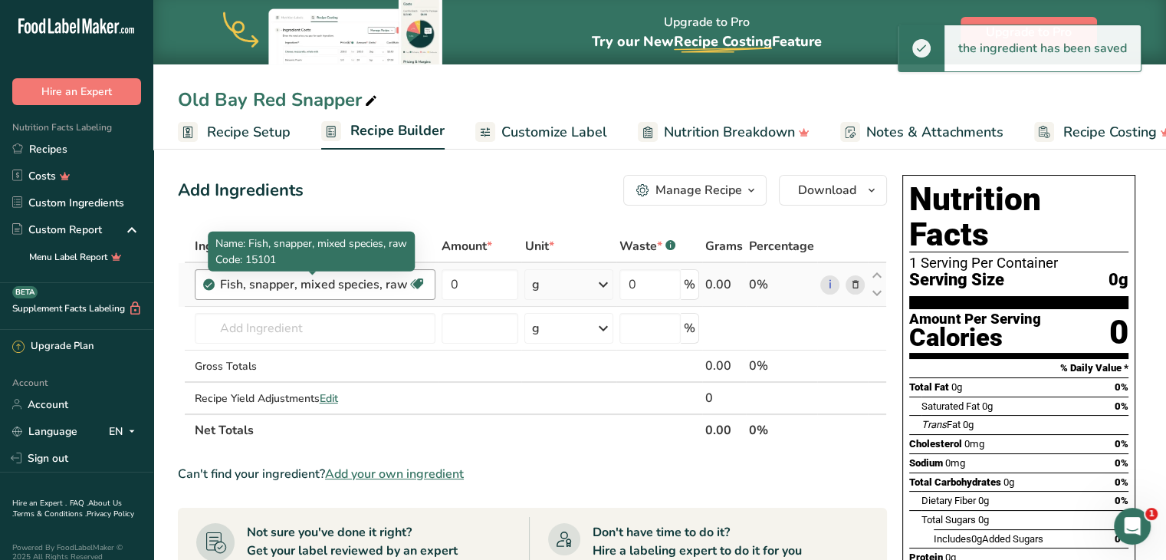
click at [289, 283] on div "Fish, snapper, mixed species, raw" at bounding box center [314, 284] width 188 height 18
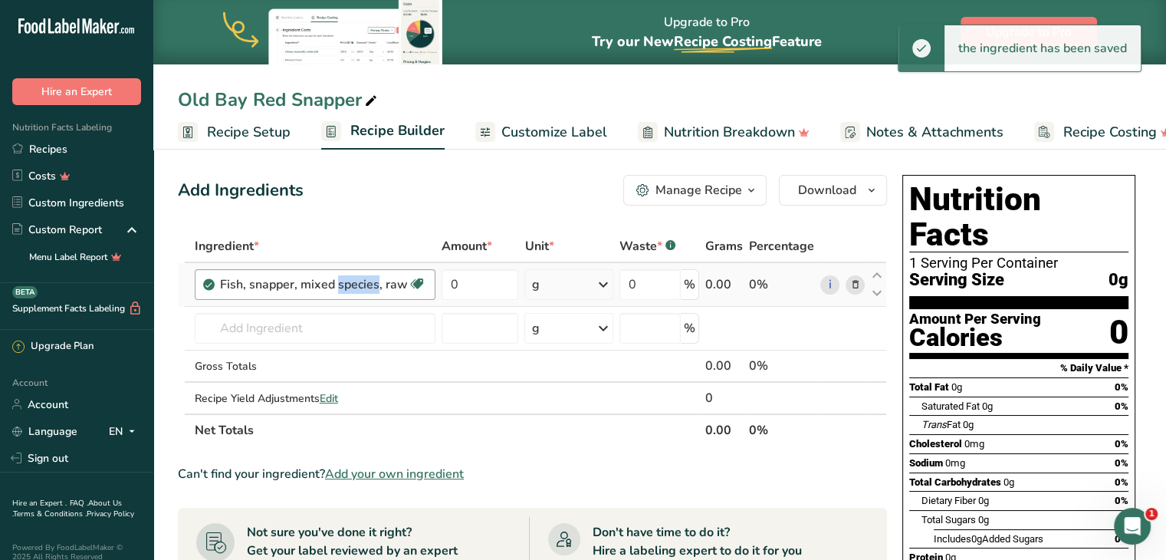
click at [289, 283] on div "Fish, snapper, mixed species, raw" at bounding box center [314, 284] width 188 height 18
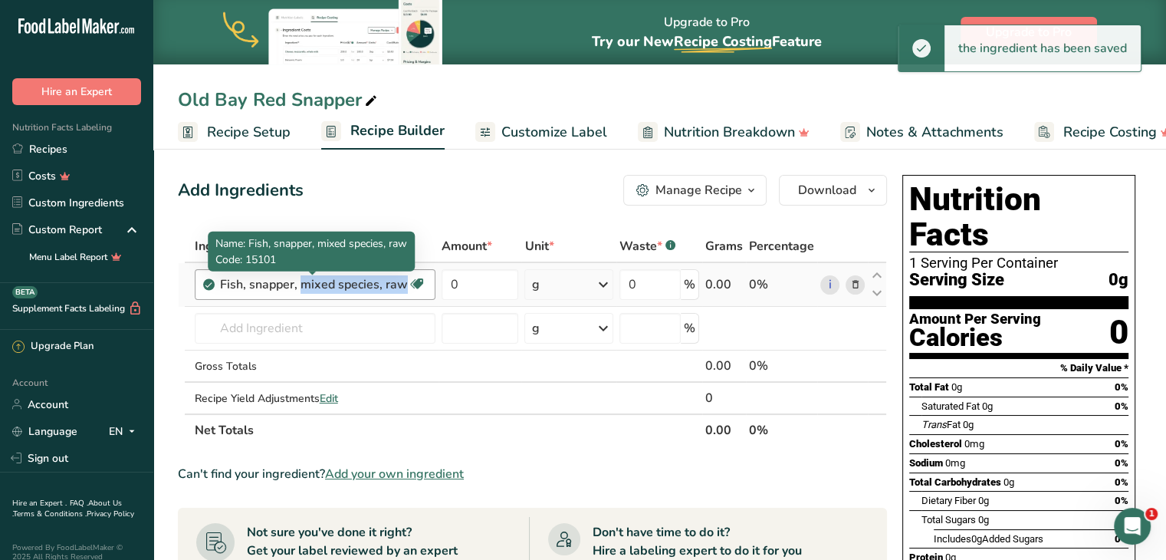
click at [289, 283] on div "Fish, snapper, mixed species, raw" at bounding box center [314, 284] width 188 height 18
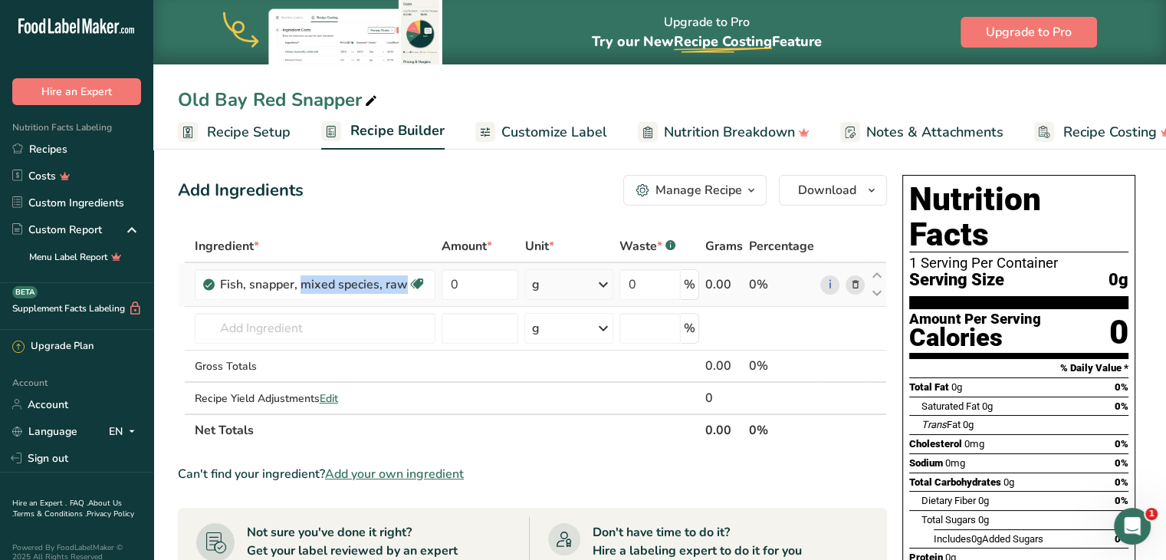
click at [852, 286] on icon at bounding box center [854, 285] width 11 height 16
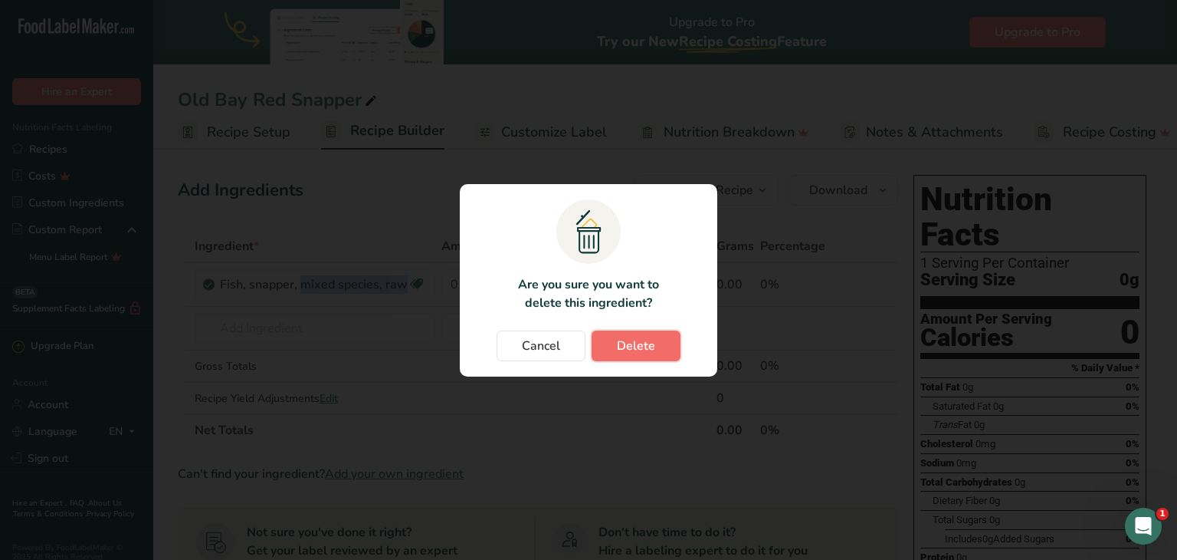
click at [617, 347] on span "Delete" at bounding box center [636, 345] width 38 height 18
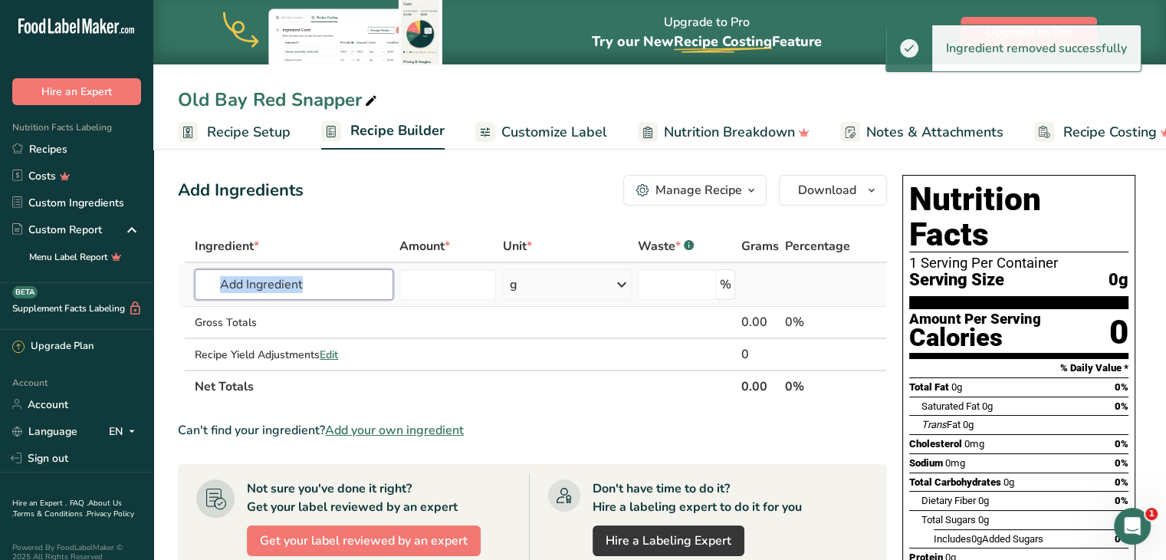
click at [258, 286] on input "text" at bounding box center [294, 284] width 199 height 31
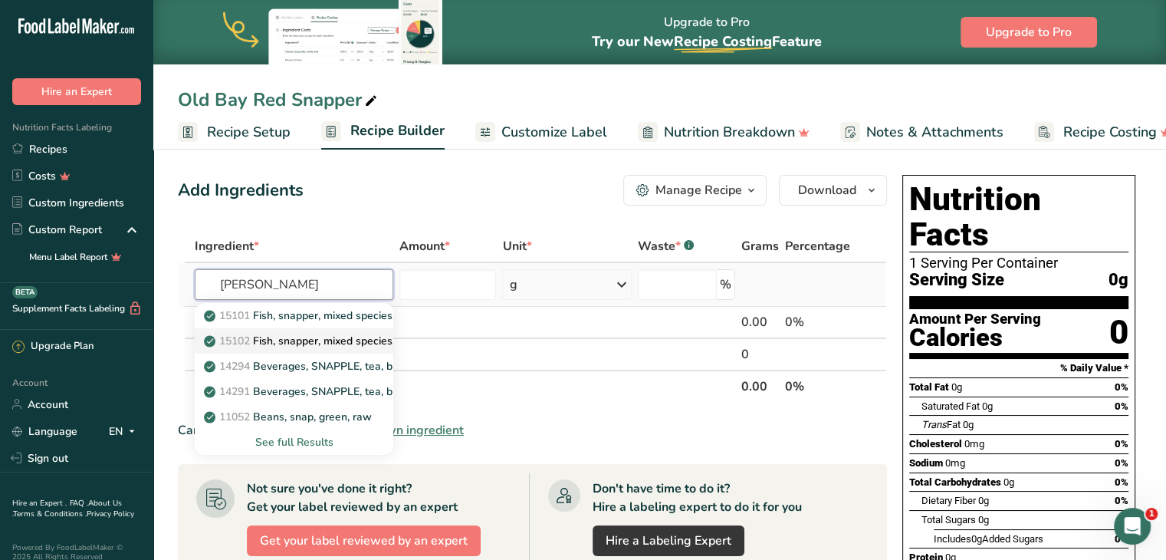
type input "snapp"
click at [271, 336] on p "15102 Fish, snapper, mixed species, cooked, dry heat" at bounding box center [343, 341] width 272 height 16
type input "Fish, snapper, mixed species, cooked, dry heat"
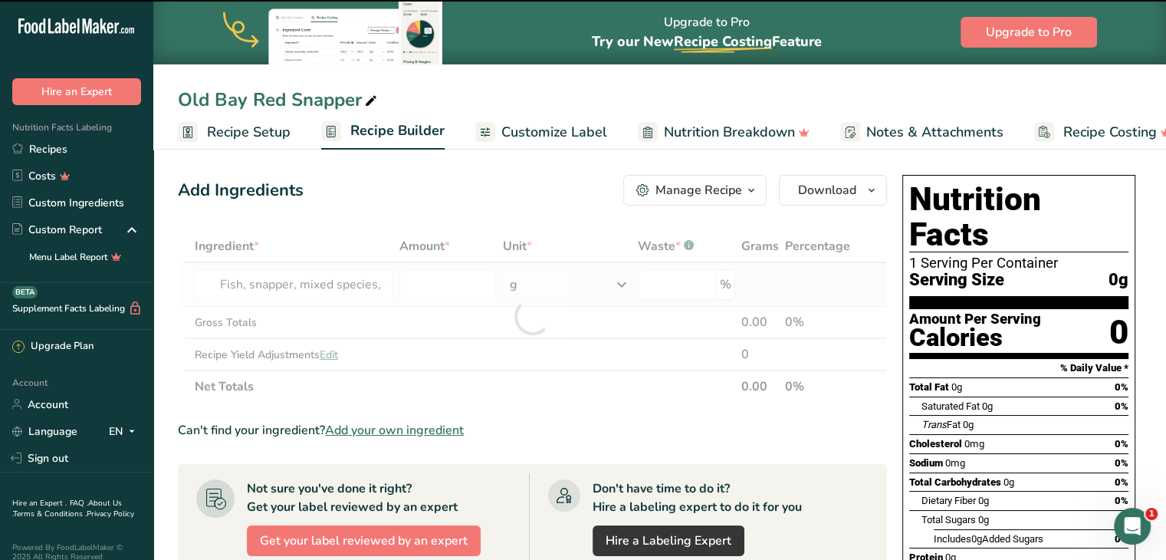
type input "0"
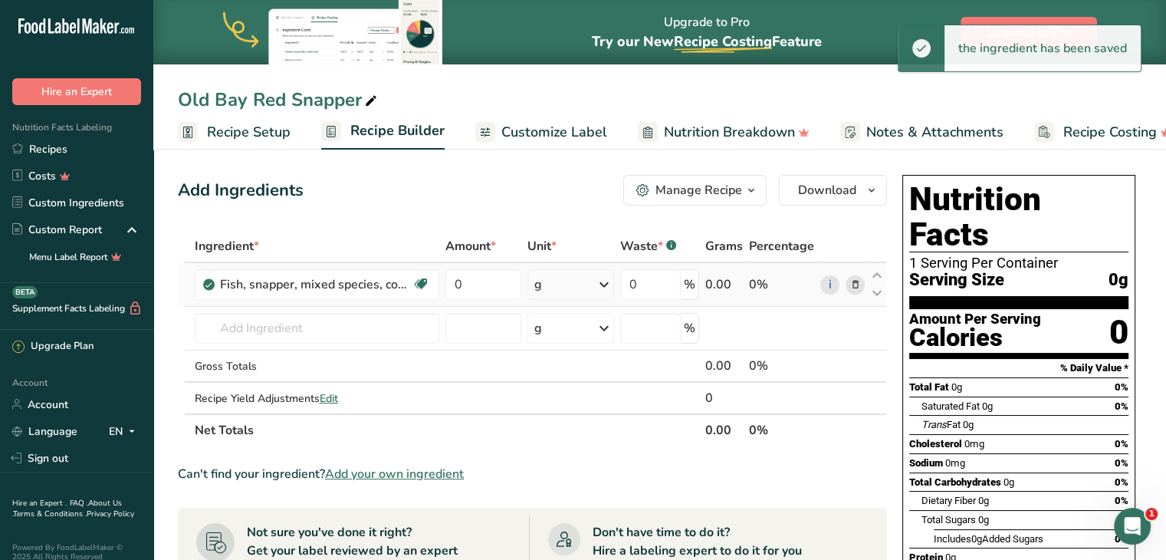
click at [567, 281] on div "g" at bounding box center [570, 284] width 87 height 31
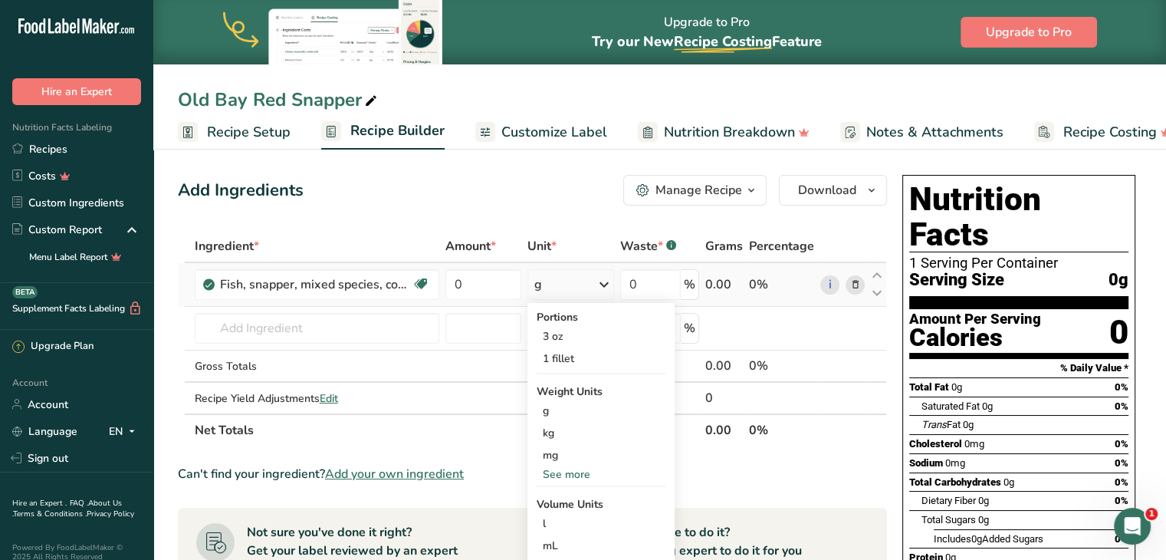
click at [567, 470] on div "See more" at bounding box center [601, 474] width 129 height 16
click at [556, 518] on div "oz" at bounding box center [601, 521] width 129 height 22
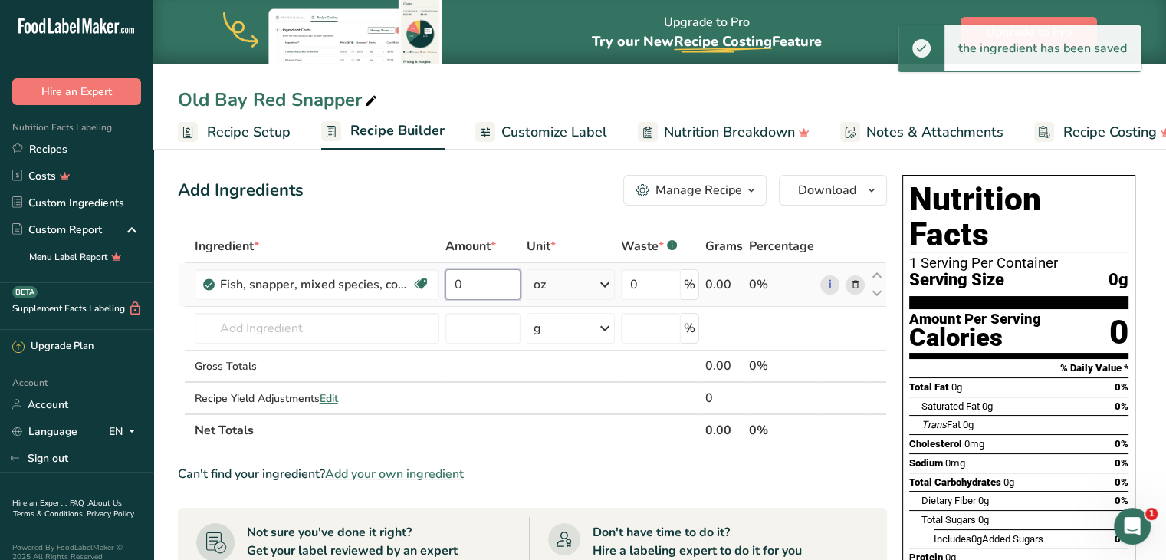
click at [469, 280] on input "0" at bounding box center [483, 284] width 76 height 31
type input "7"
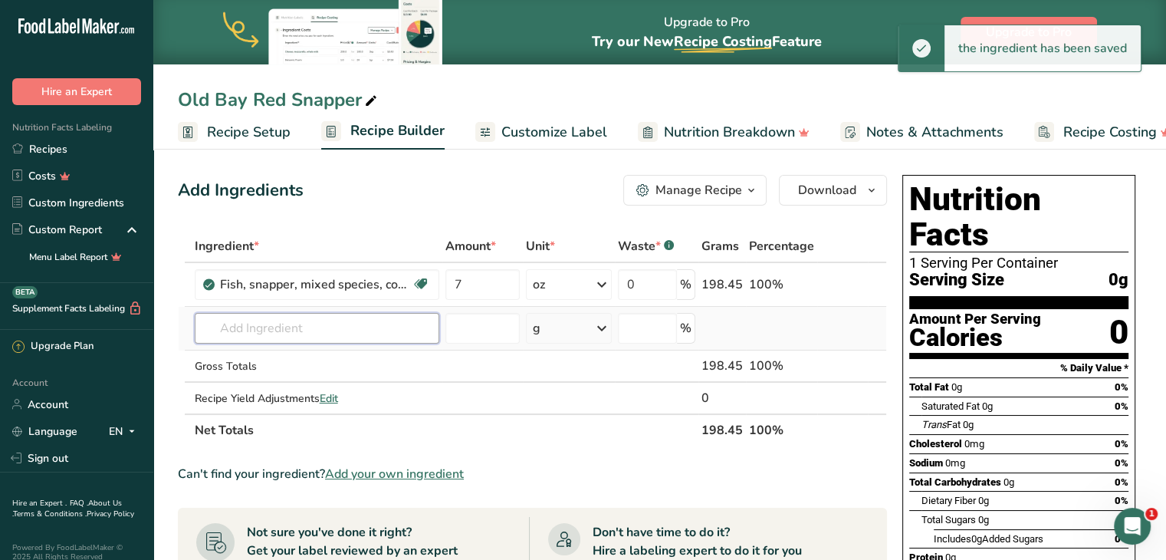
click at [404, 317] on div "Ingredient * Amount * Unit * Waste * .a-a{fill:#347362;}.b-a{fill:#fff;} Grams …" at bounding box center [532, 338] width 709 height 216
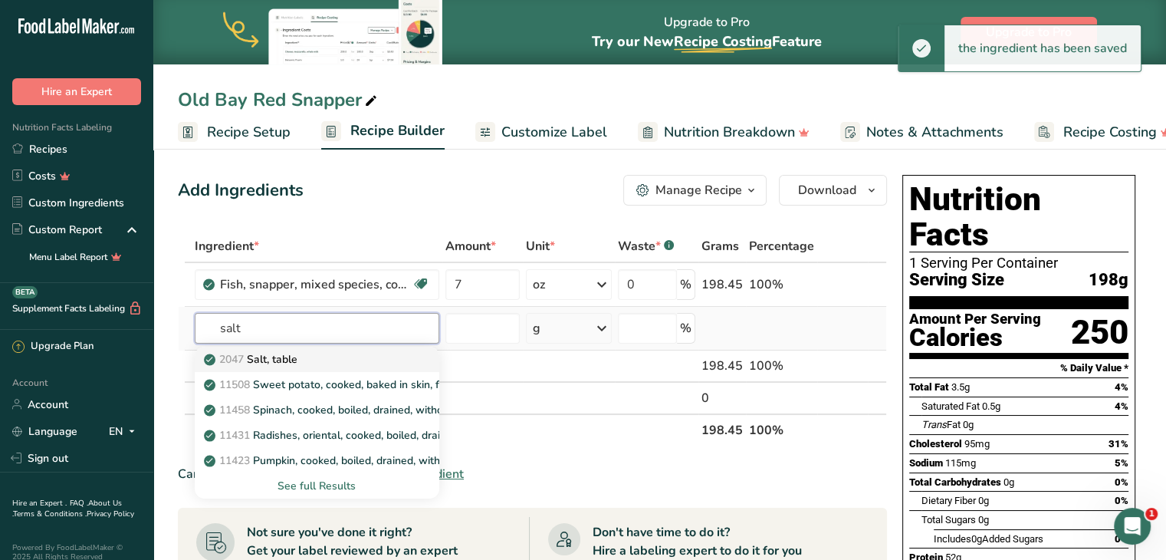
type input "salt"
click at [395, 353] on div "2047 Salt, table" at bounding box center [304, 359] width 195 height 16
type input "Salt, table"
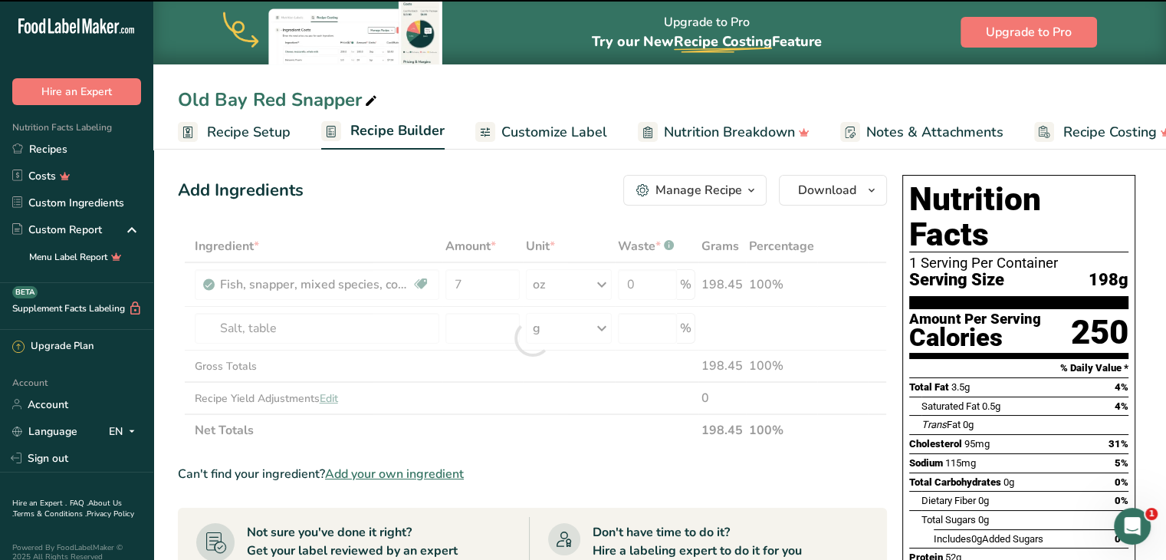
type input "0"
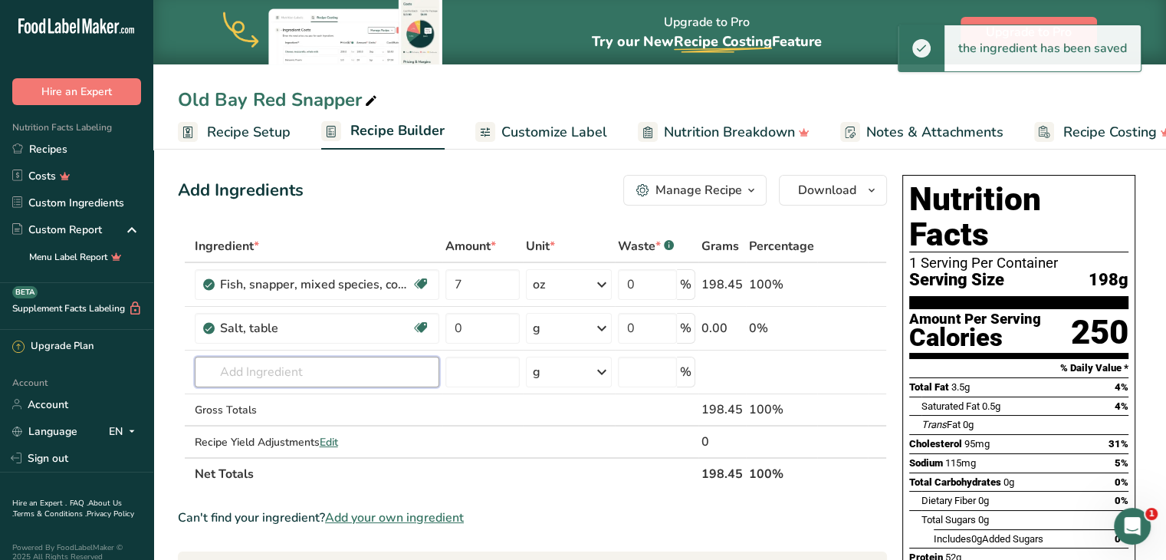
click at [369, 371] on input "text" at bounding box center [317, 371] width 245 height 31
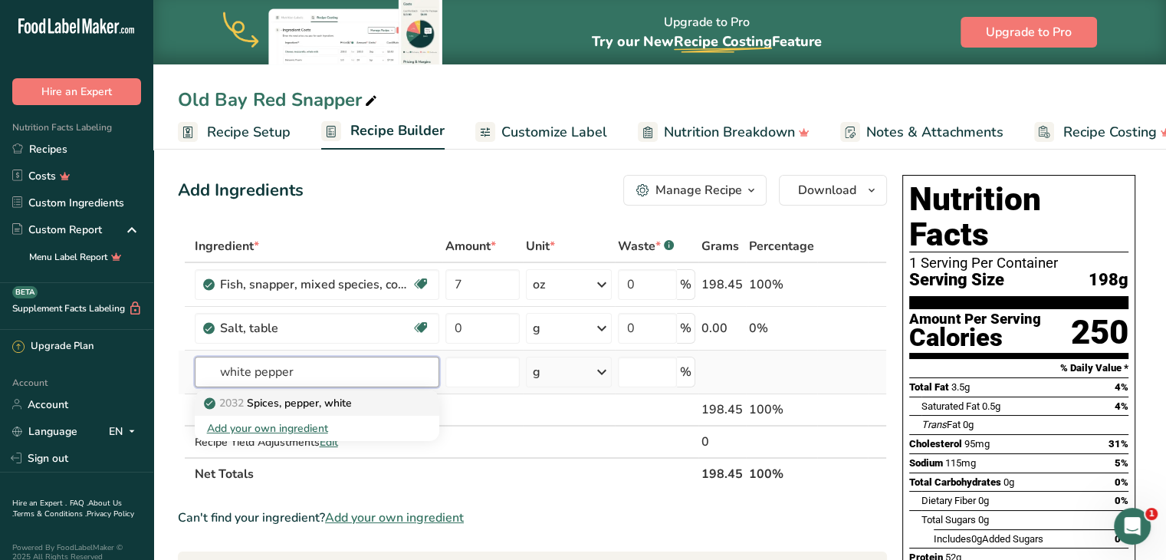
type input "white pepper"
click at [352, 400] on p "2032 Spices, pepper, white" at bounding box center [279, 403] width 145 height 16
type input "Spices, pepper, white"
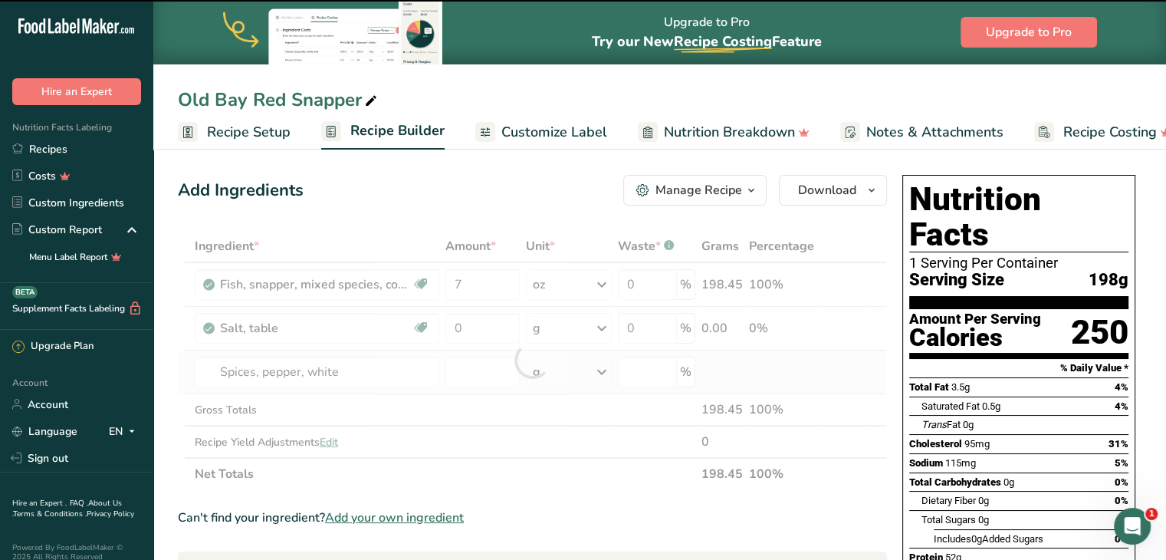
type input "0"
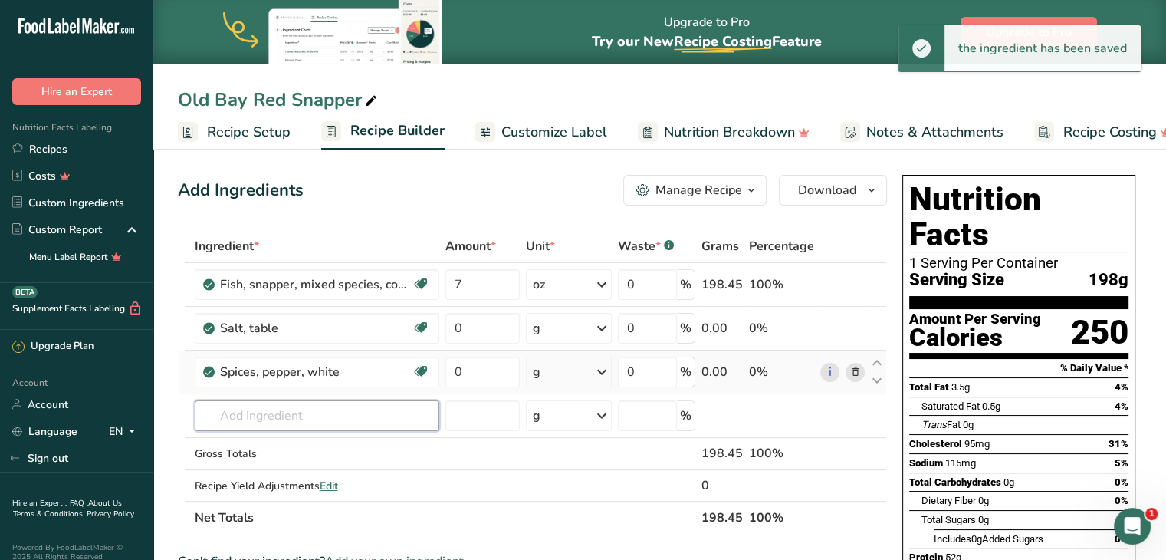
click at [353, 400] on input "text" at bounding box center [317, 415] width 245 height 31
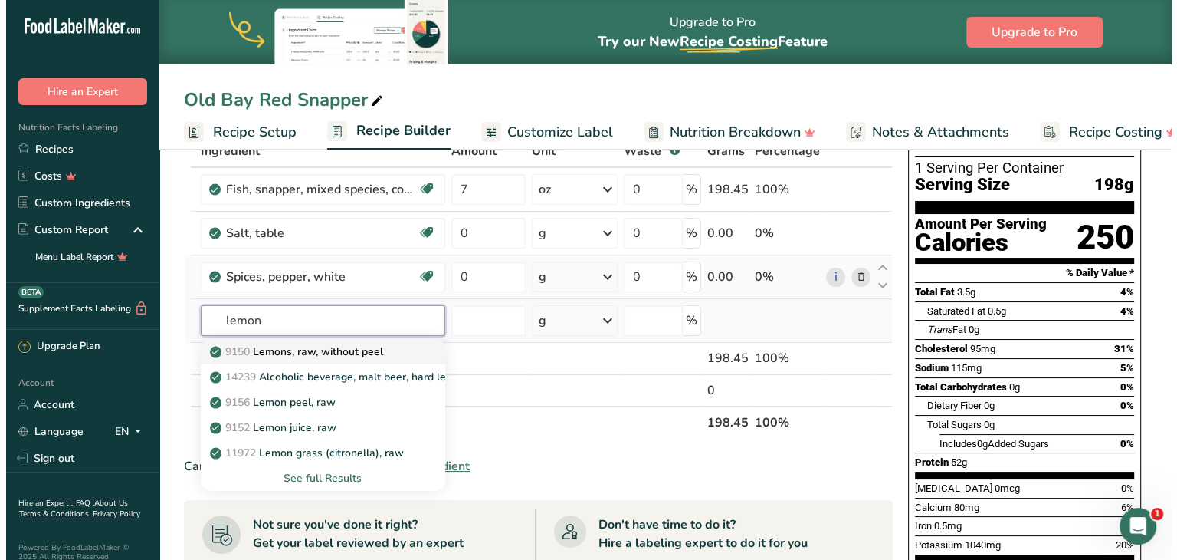
scroll to position [98, 0]
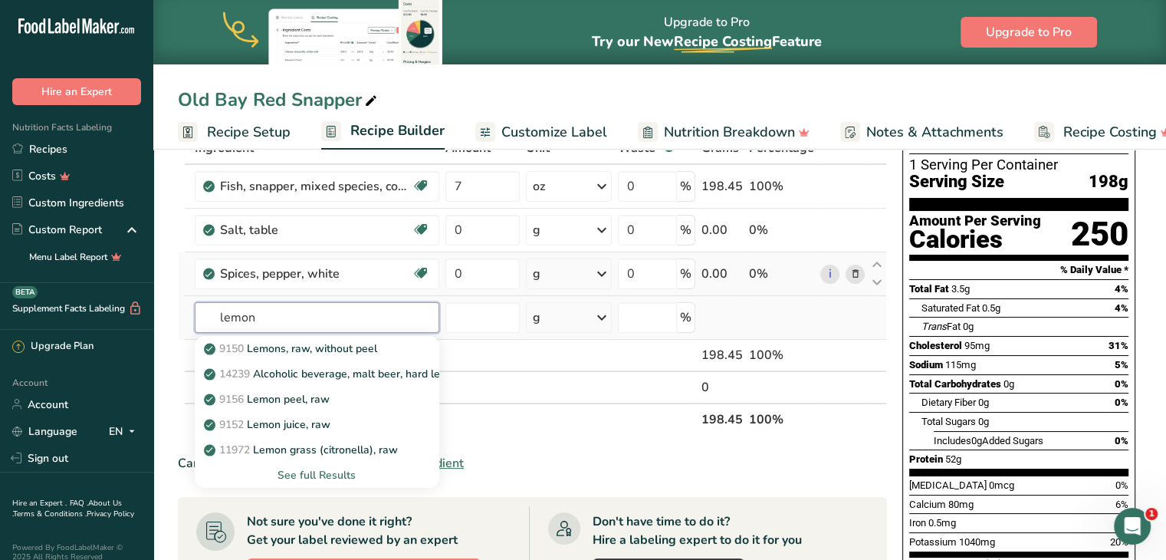
type input "lemon"
click at [323, 473] on div "See full Results" at bounding box center [317, 475] width 220 height 16
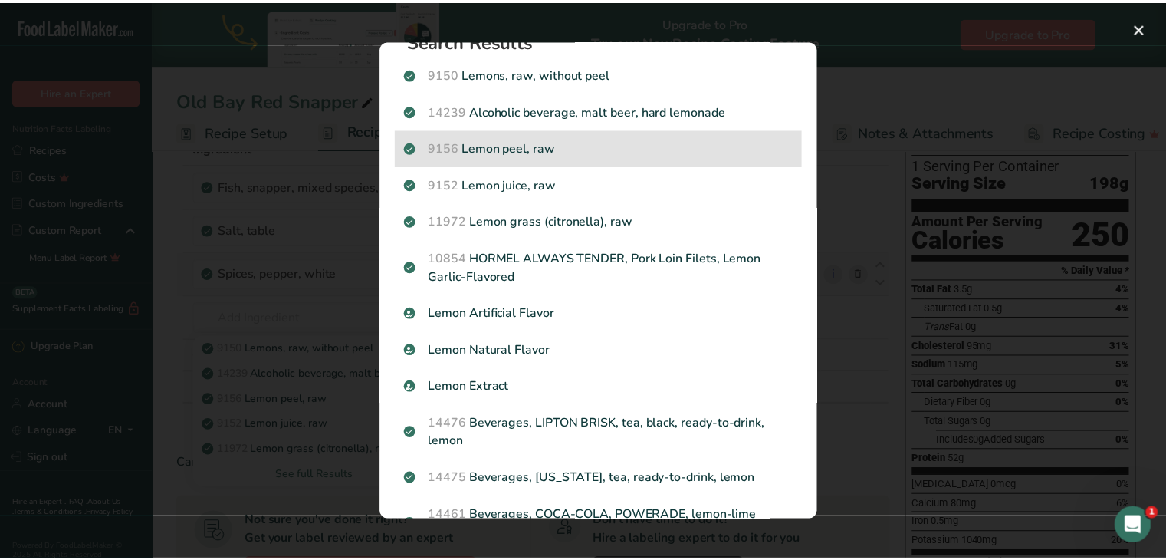
scroll to position [0, 0]
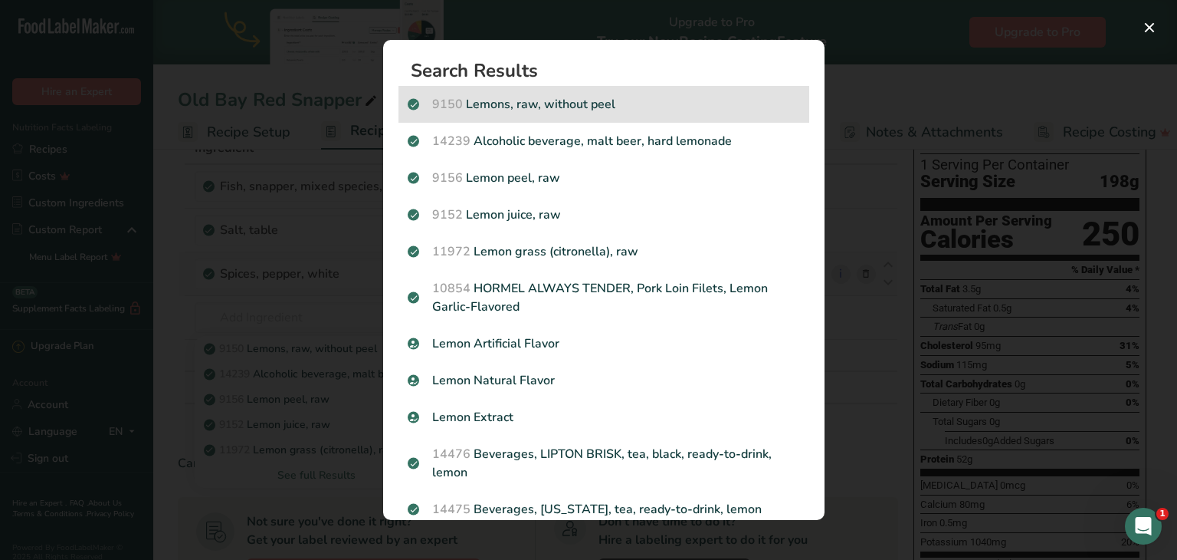
click at [519, 93] on div "9150 Lemons, raw, without peel" at bounding box center [604, 104] width 411 height 37
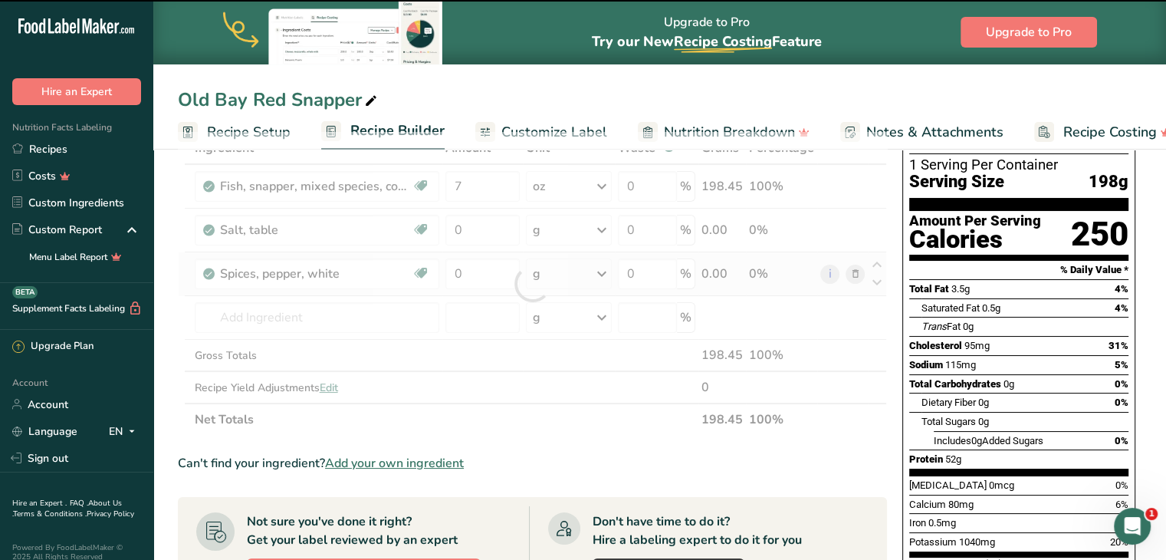
type input "0"
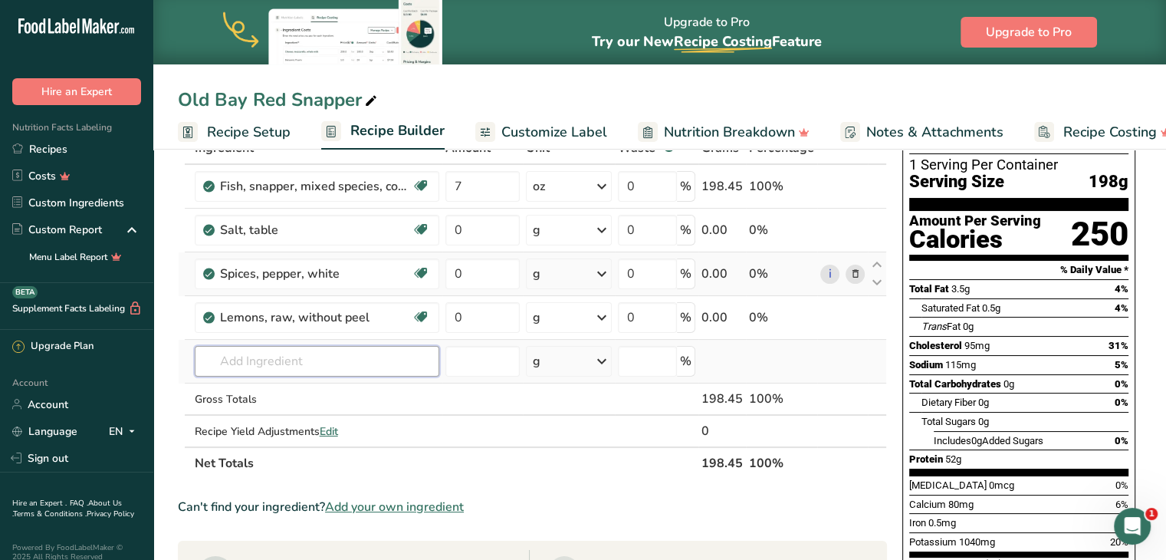
click at [305, 356] on input "text" at bounding box center [317, 361] width 245 height 31
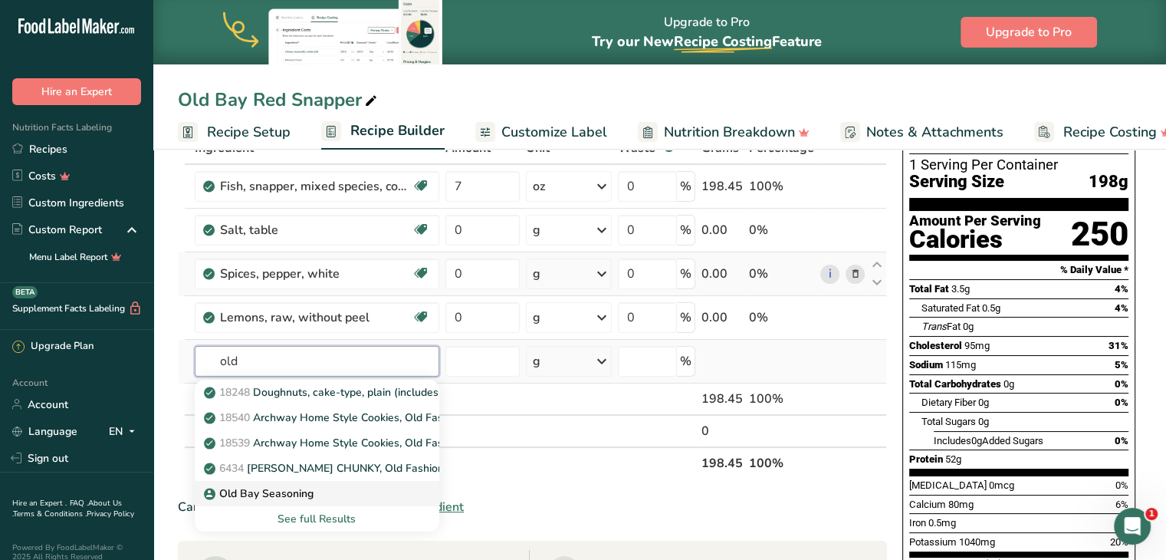
type input "old"
click at [272, 481] on link "Old Bay Seasoning" at bounding box center [317, 493] width 245 height 25
type input "Old Bay Seasoning"
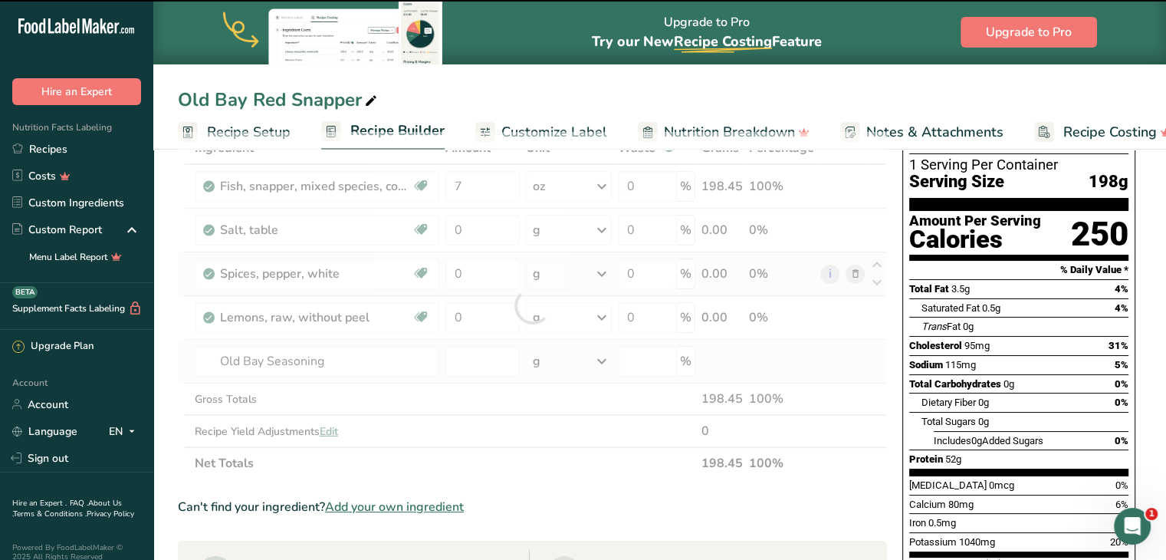
type input "0"
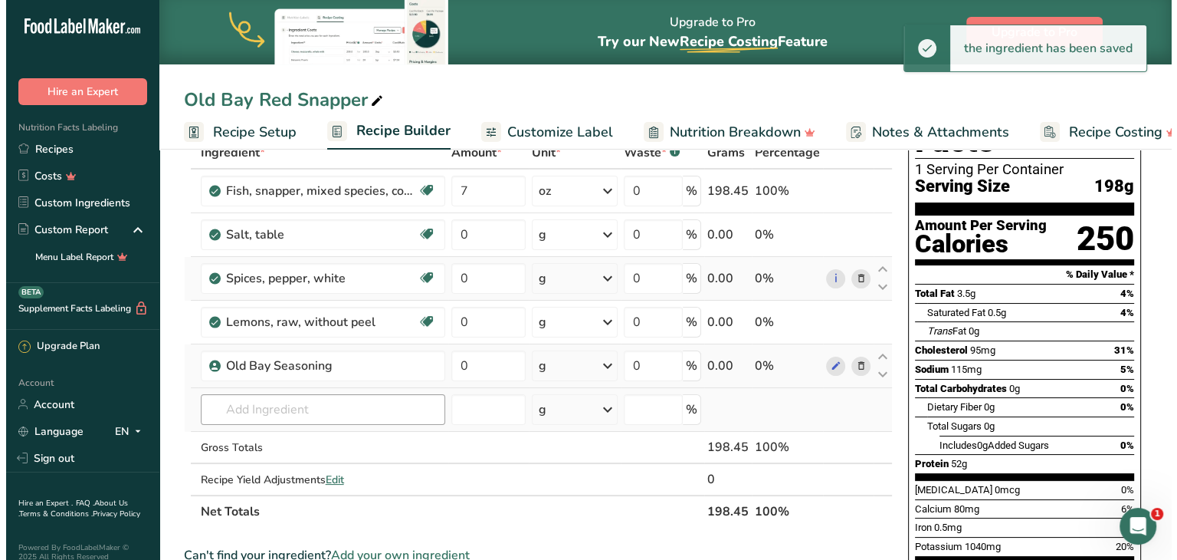
scroll to position [92, 0]
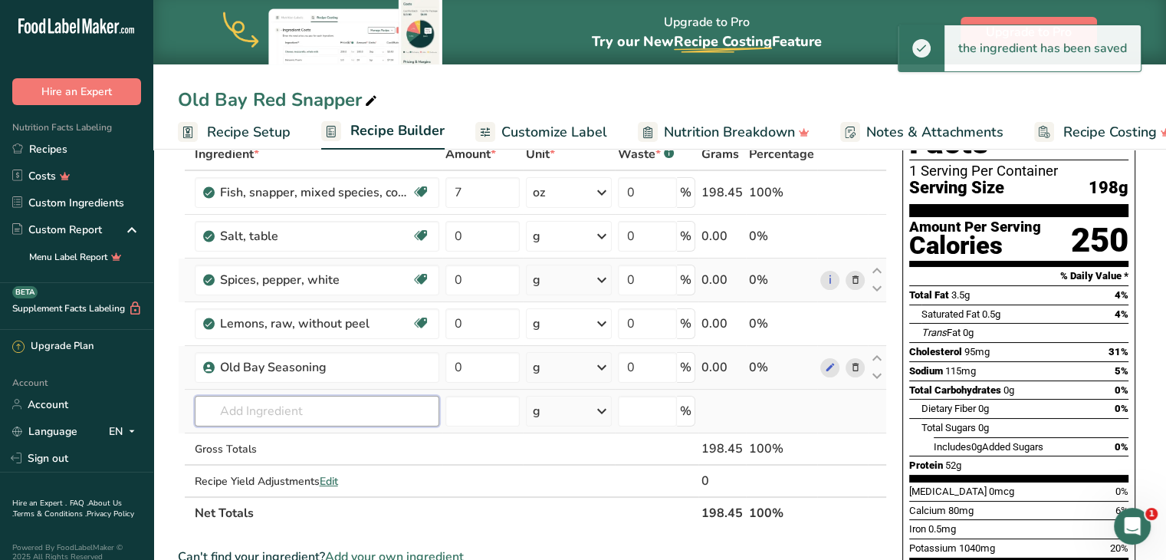
click at [294, 412] on input "text" at bounding box center [317, 411] width 245 height 31
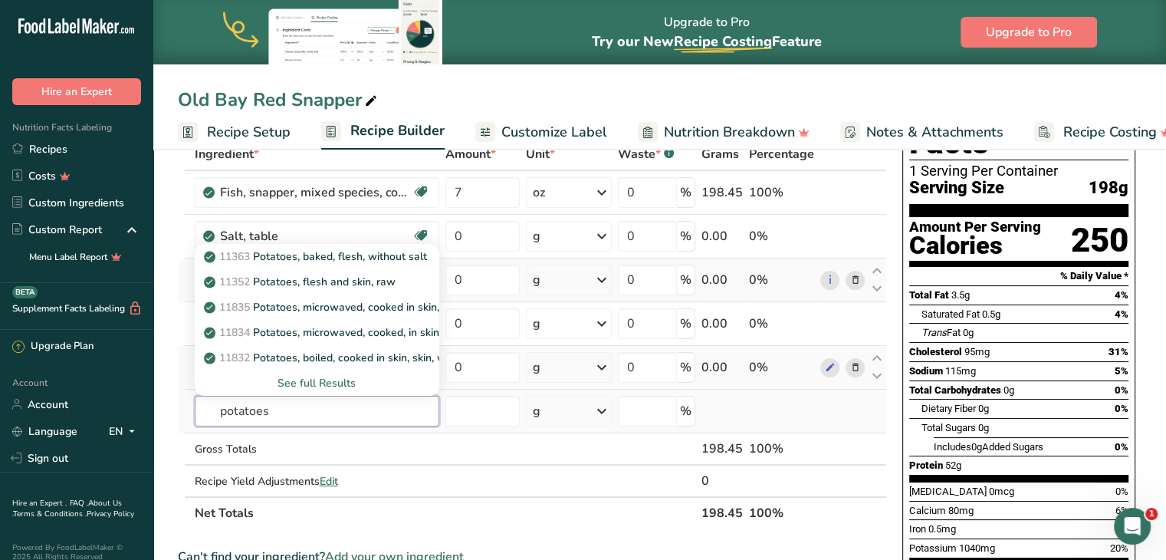
type input "potatoes"
click at [307, 378] on div "See full Results" at bounding box center [317, 383] width 220 height 16
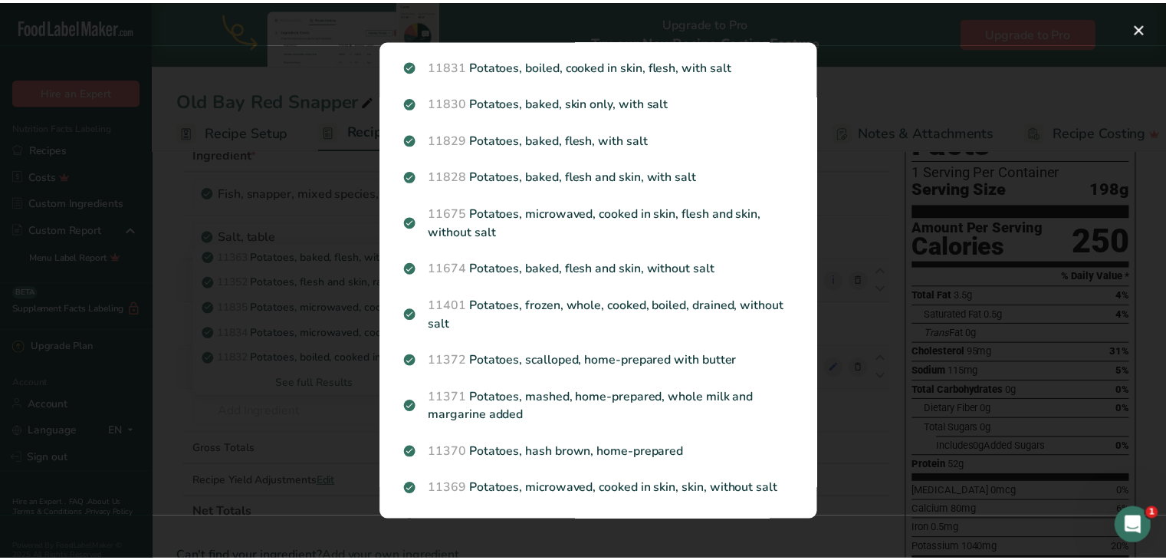
scroll to position [536, 0]
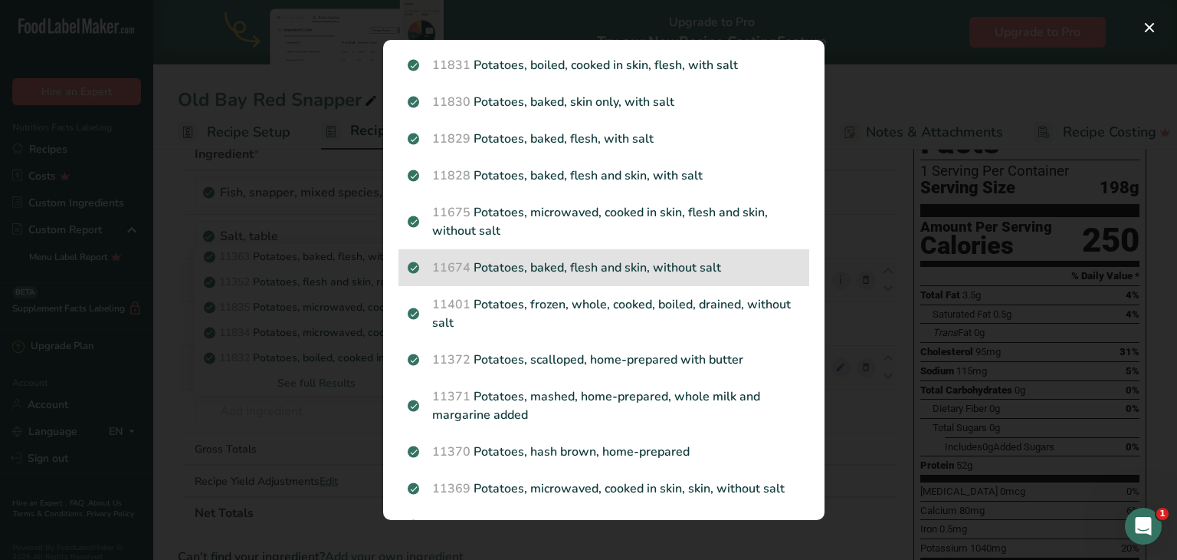
click at [592, 277] on p "11674 Potatoes, baked, flesh and skin, without salt" at bounding box center [604, 267] width 392 height 18
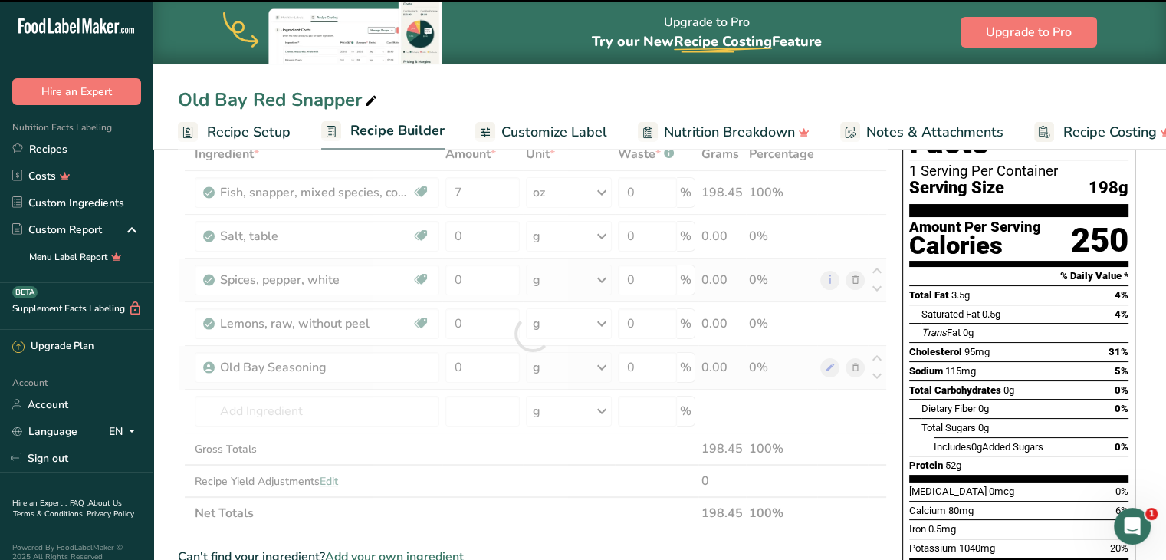
type input "0"
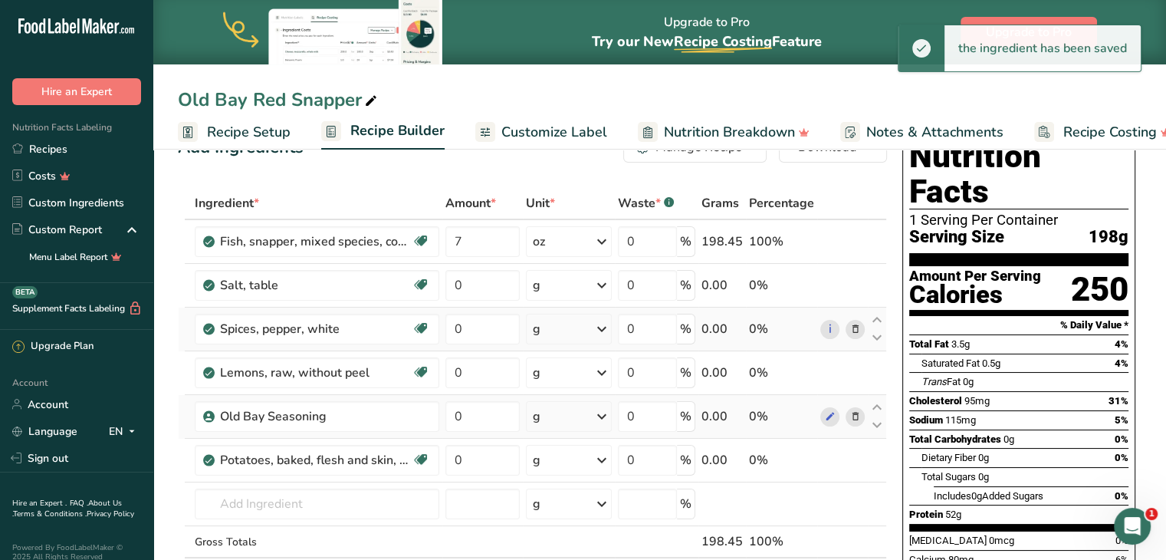
scroll to position [48, 0]
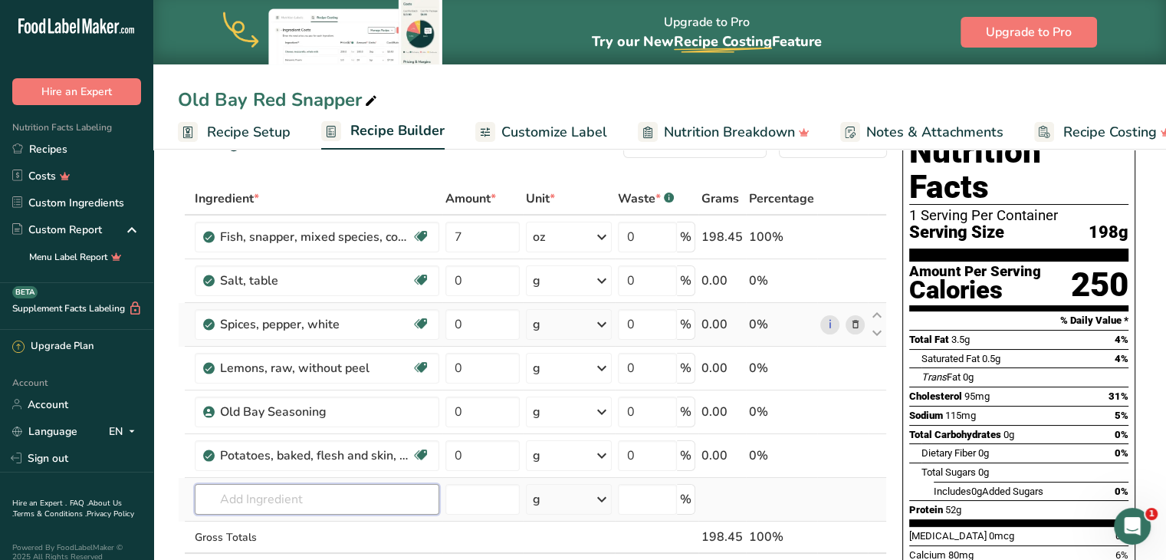
click at [314, 498] on input "text" at bounding box center [317, 499] width 245 height 31
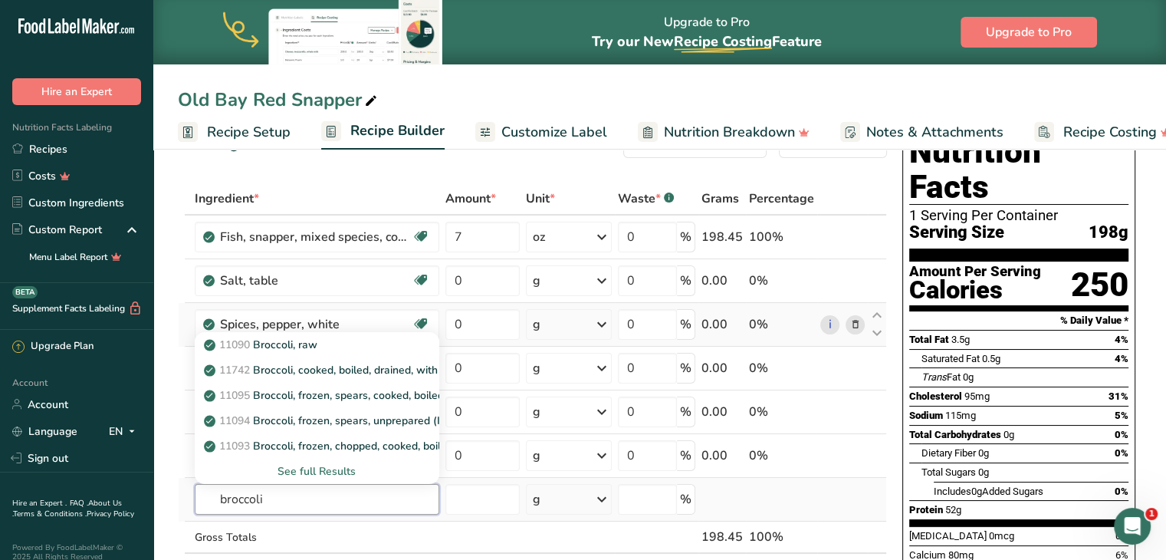
type input "broccoli"
click at [307, 465] on div "See full Results" at bounding box center [317, 471] width 220 height 16
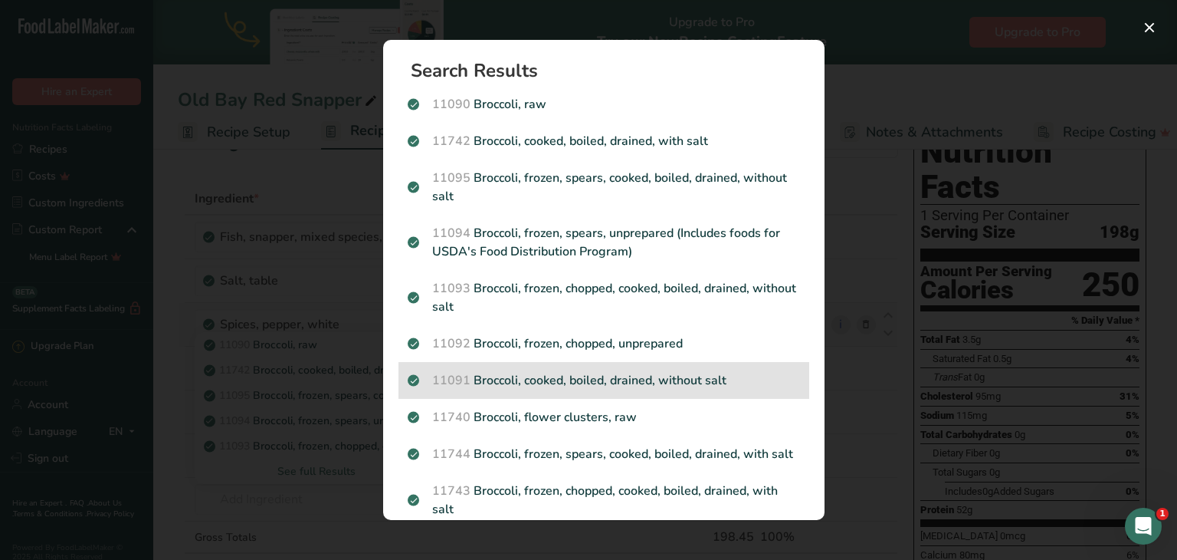
click at [566, 372] on p "11091 Broccoli, cooked, boiled, drained, without salt" at bounding box center [604, 380] width 392 height 18
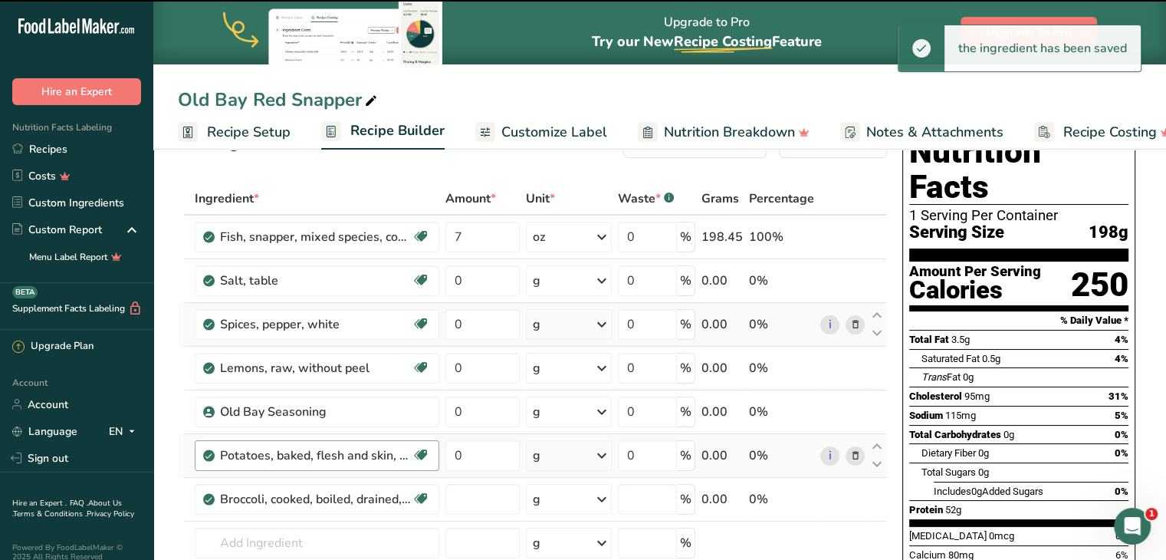
type input "0"
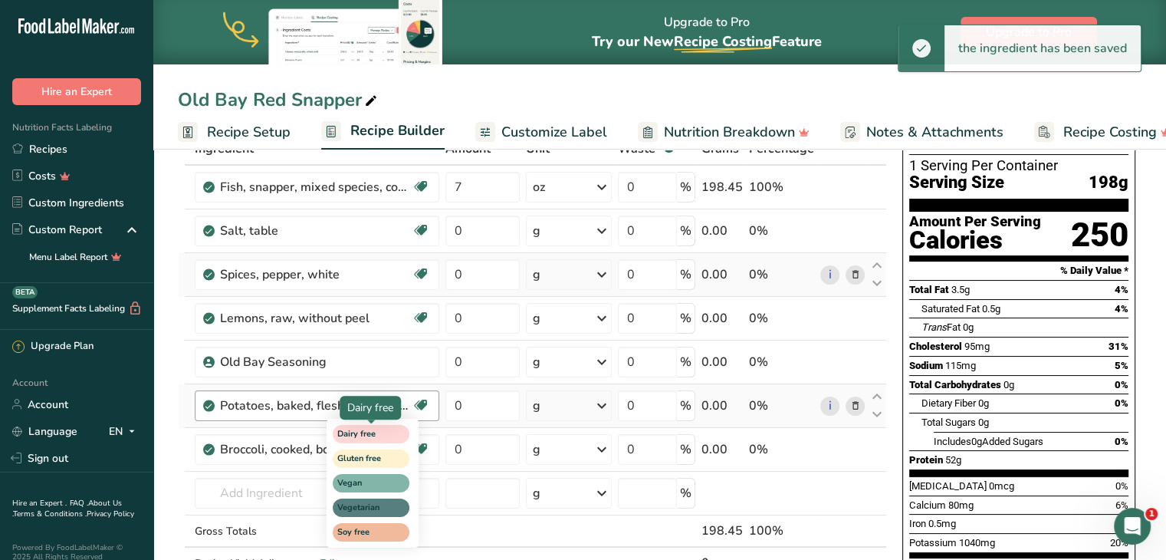
scroll to position [110, 0]
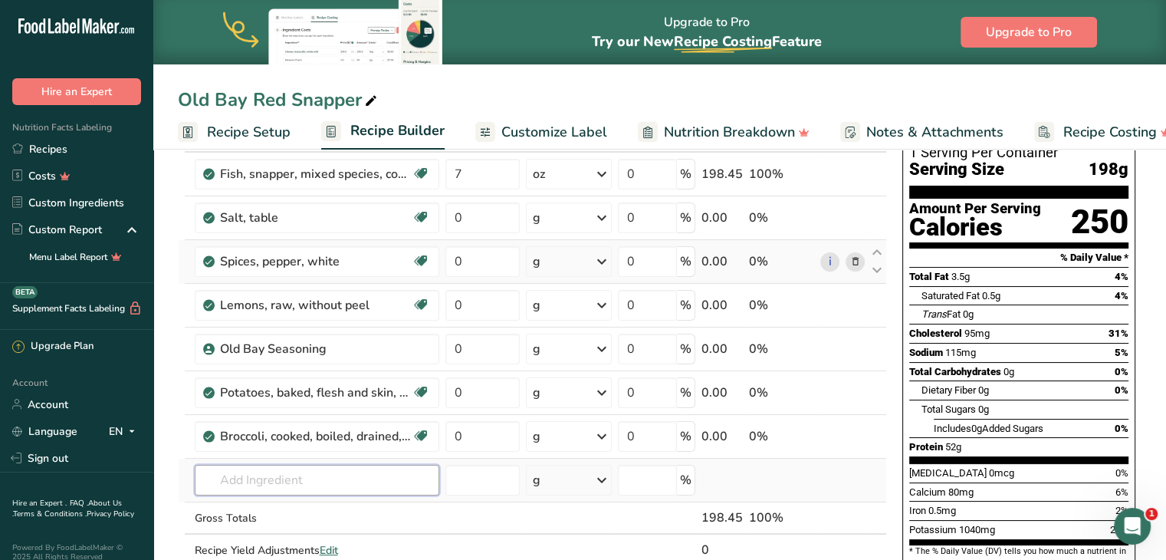
click at [264, 478] on input "text" at bounding box center [317, 480] width 245 height 31
type input "garlic powder"
click at [270, 430] on p "2020 Spices, garlic powder" at bounding box center [279, 427] width 145 height 16
type input "Spices, garlic powder"
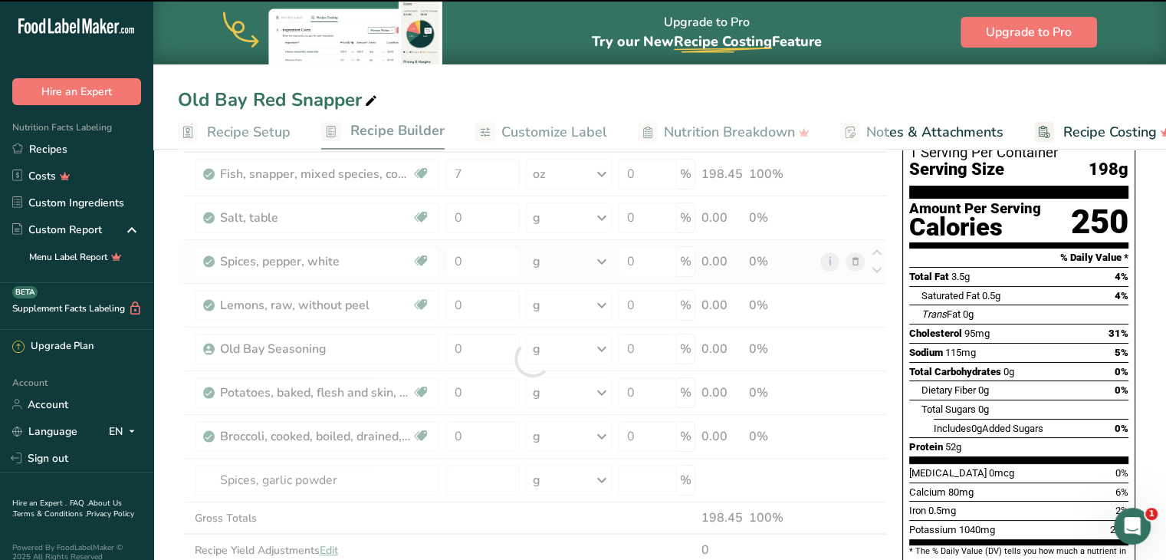
type input "0"
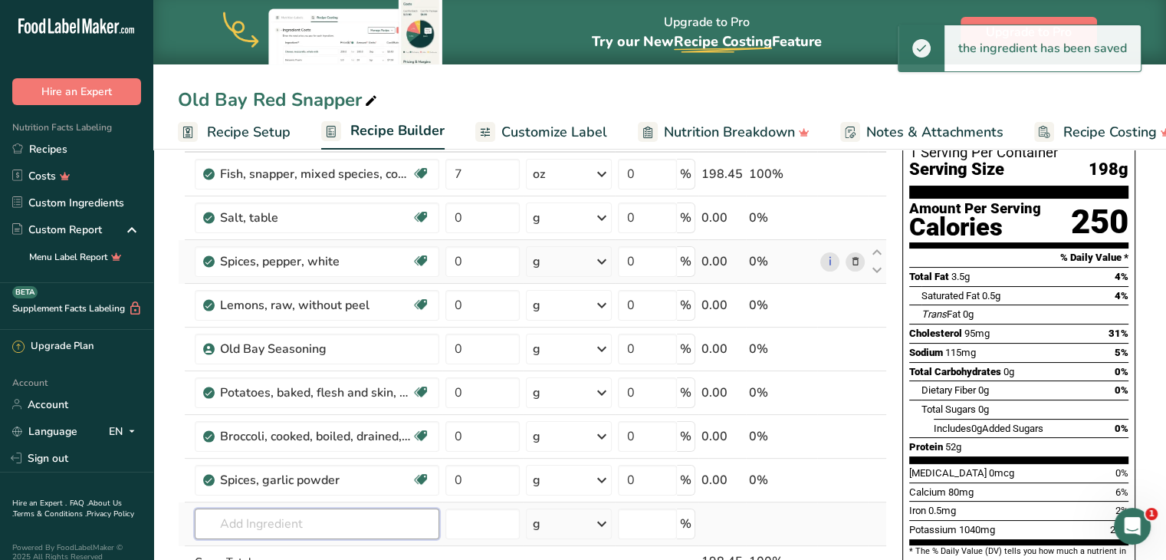
click at [297, 512] on input "text" at bounding box center [317, 523] width 245 height 31
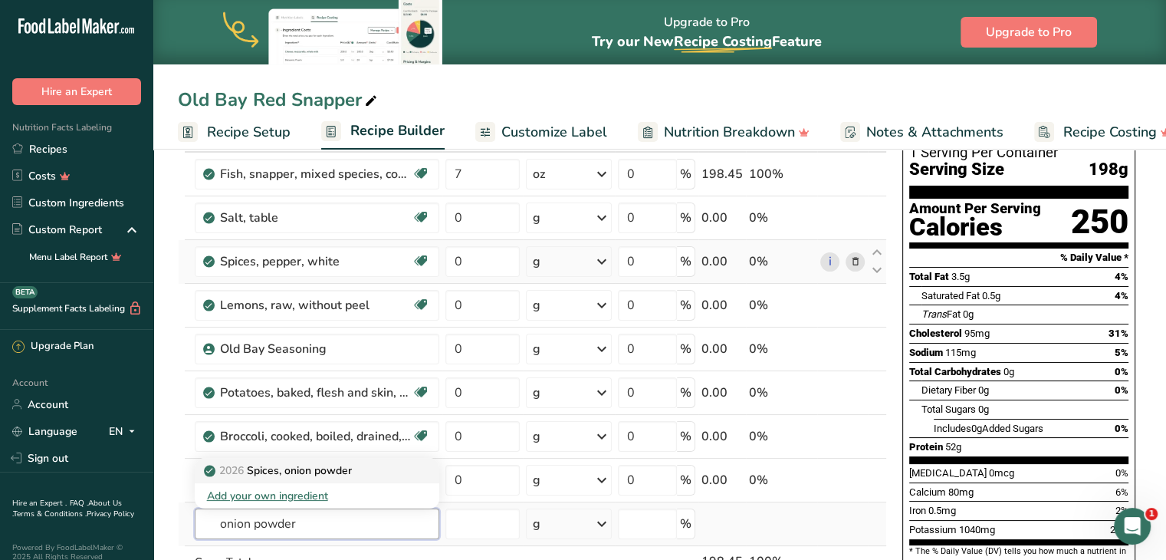
type input "onion powder"
click at [304, 476] on p "2026 Spices, onion powder" at bounding box center [279, 470] width 145 height 16
type input "Spices, onion powder"
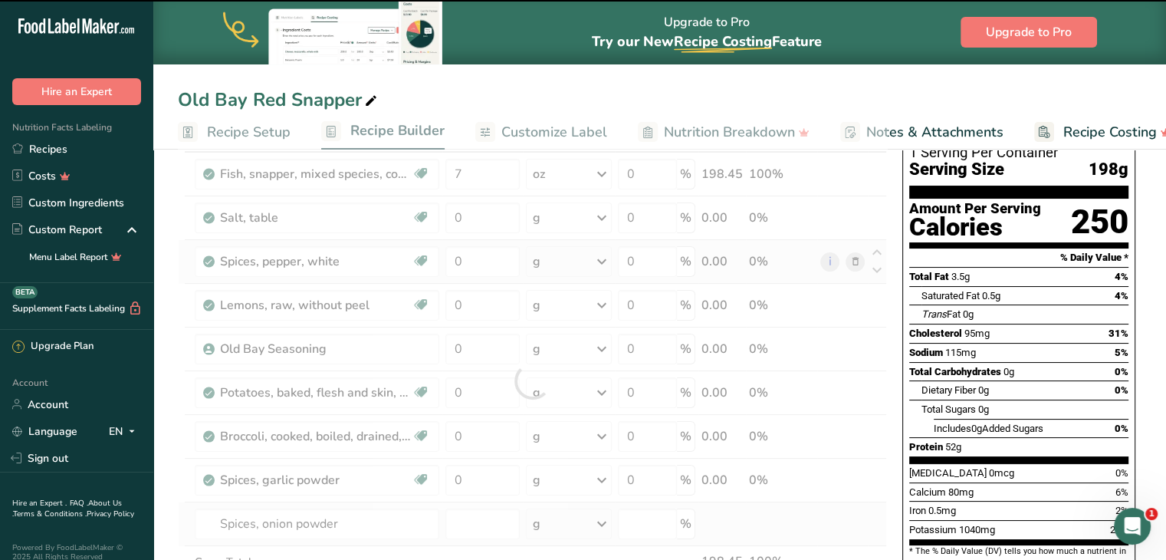
type input "0"
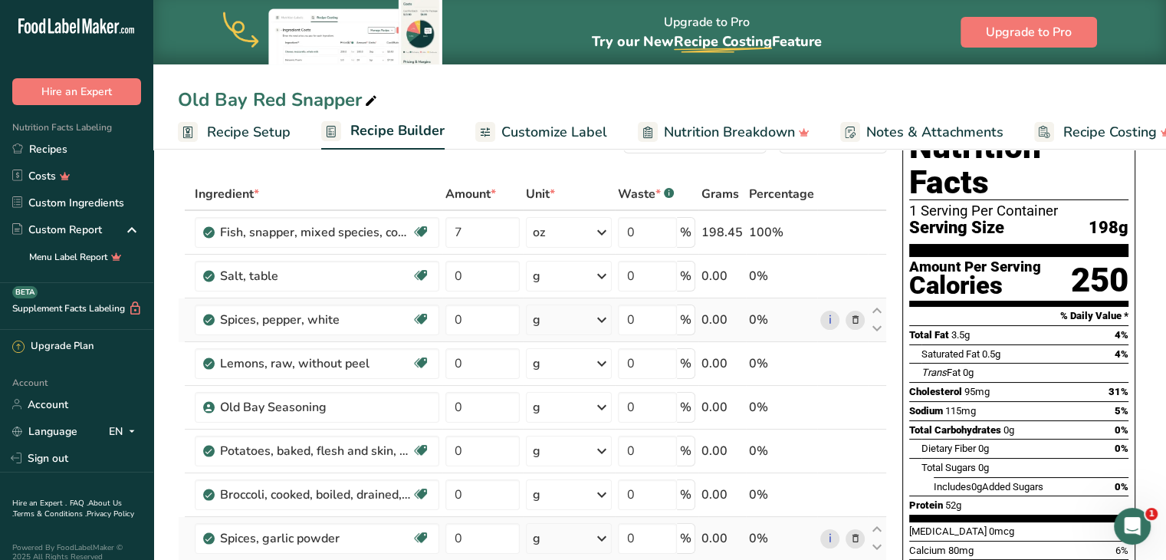
scroll to position [24, 0]
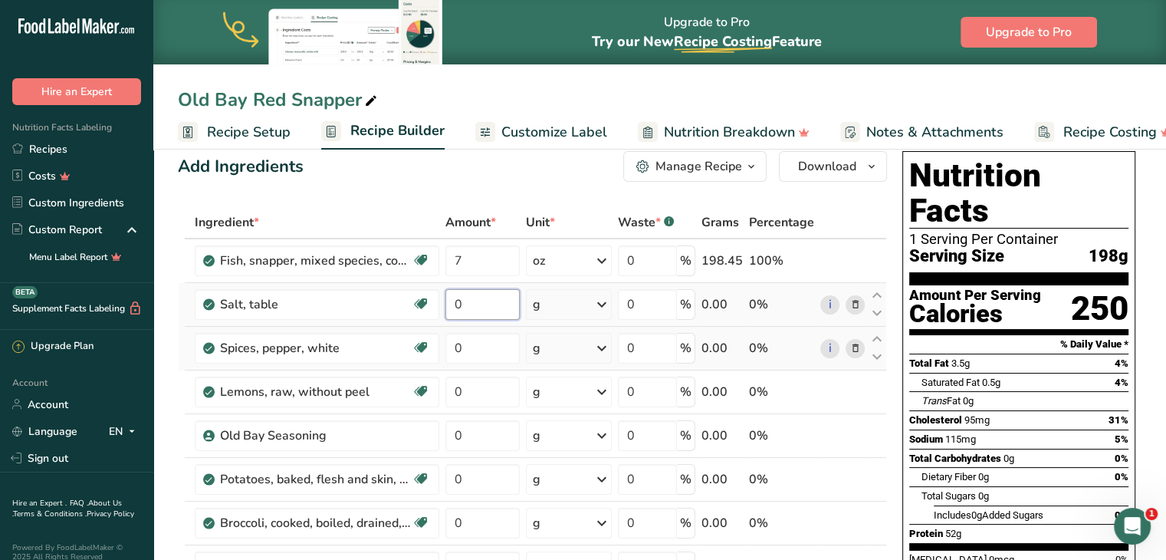
click at [492, 292] on input "0" at bounding box center [482, 304] width 74 height 31
type input "0.2"
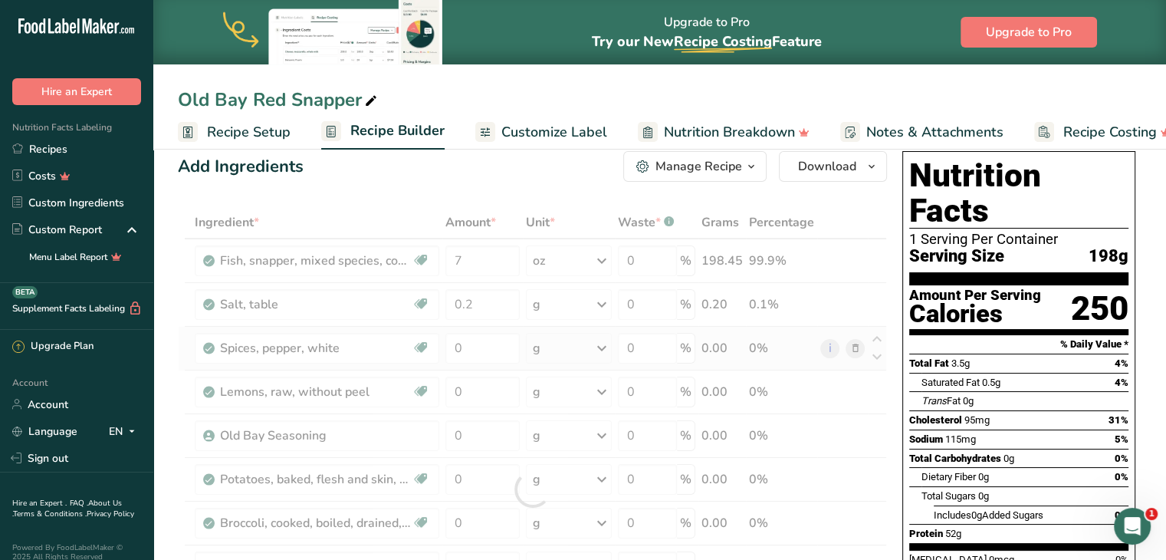
click at [498, 329] on div "Ingredient * Amount * Unit * Waste * .a-a{fill:#347362;}.b-a{fill:#fff;} Grams …" at bounding box center [532, 489] width 709 height 566
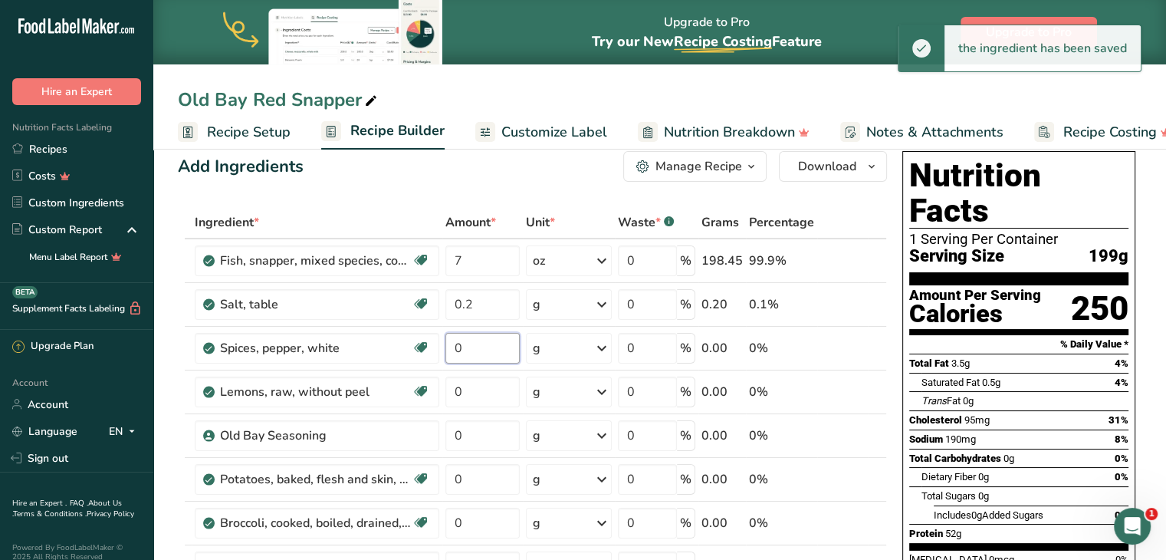
click at [498, 344] on input "0" at bounding box center [482, 348] width 74 height 31
type input "0.2"
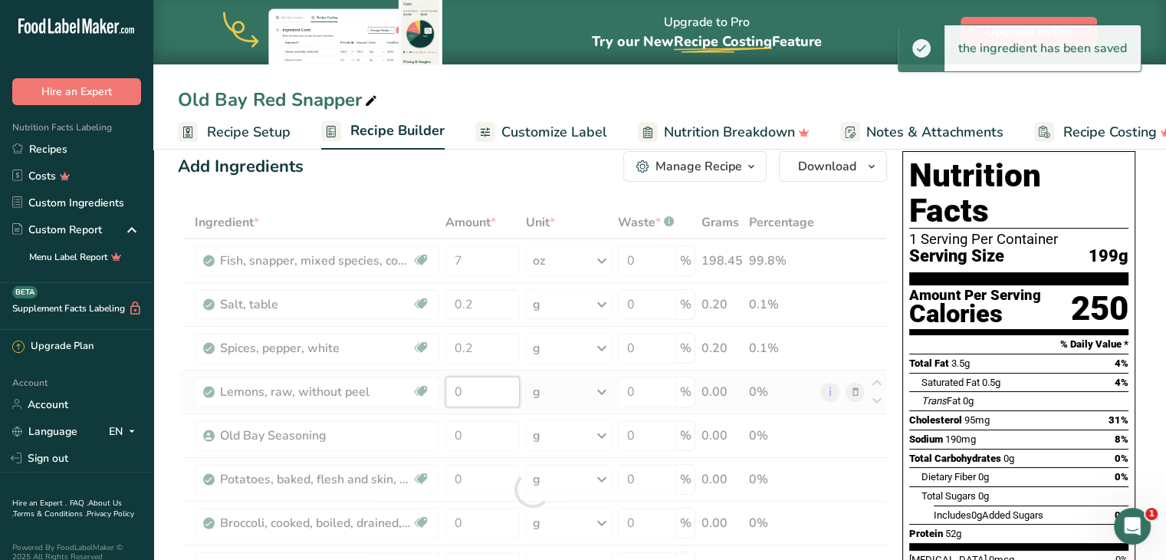
click at [477, 389] on div "Ingredient * Amount * Unit * Waste * .a-a{fill:#347362;}.b-a{fill:#fff;} Grams …" at bounding box center [532, 489] width 709 height 566
click at [561, 392] on div "Ingredient * Amount * Unit * Waste * .a-a{fill:#347362;}.b-a{fill:#fff;} Grams …" at bounding box center [532, 489] width 709 height 566
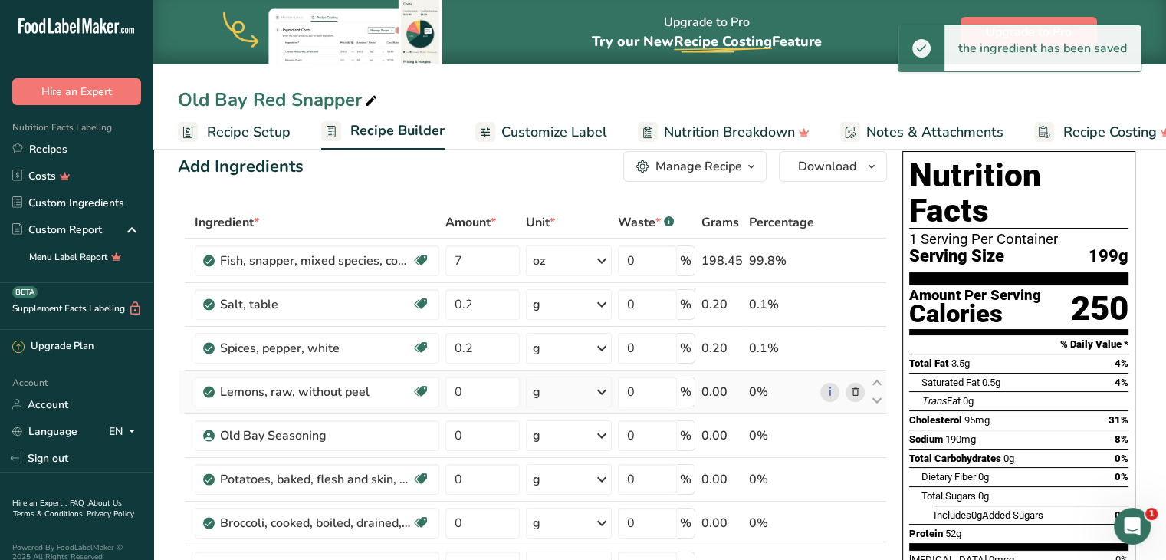
click at [561, 392] on div "g" at bounding box center [569, 391] width 86 height 31
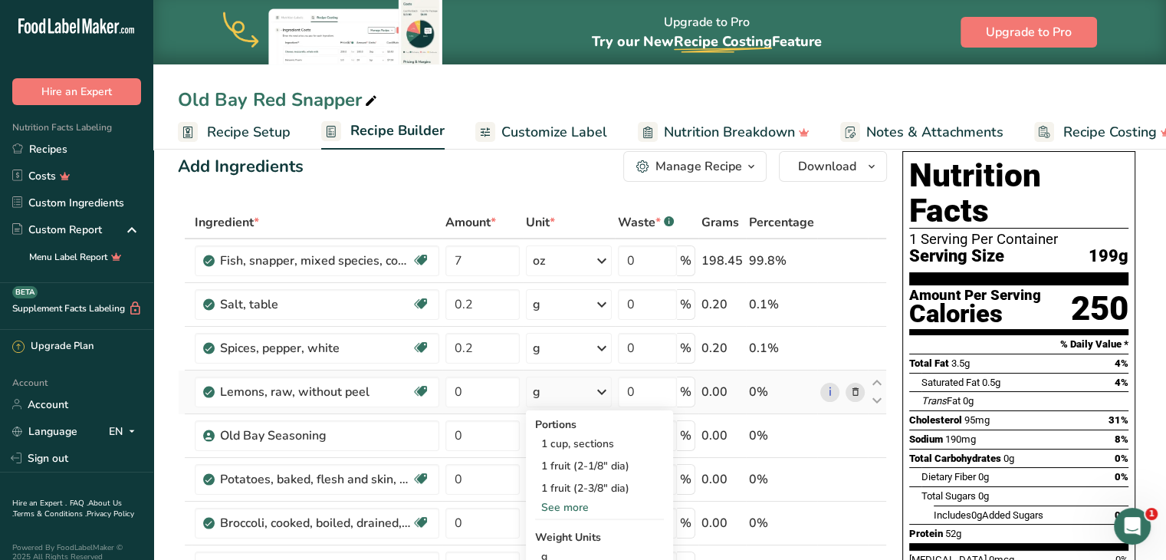
click at [547, 504] on div "See more" at bounding box center [599, 507] width 129 height 16
click at [555, 510] on div "1 wedge or slice (1/8 of one 2-1/8" dia lemon)" at bounding box center [599, 518] width 129 height 38
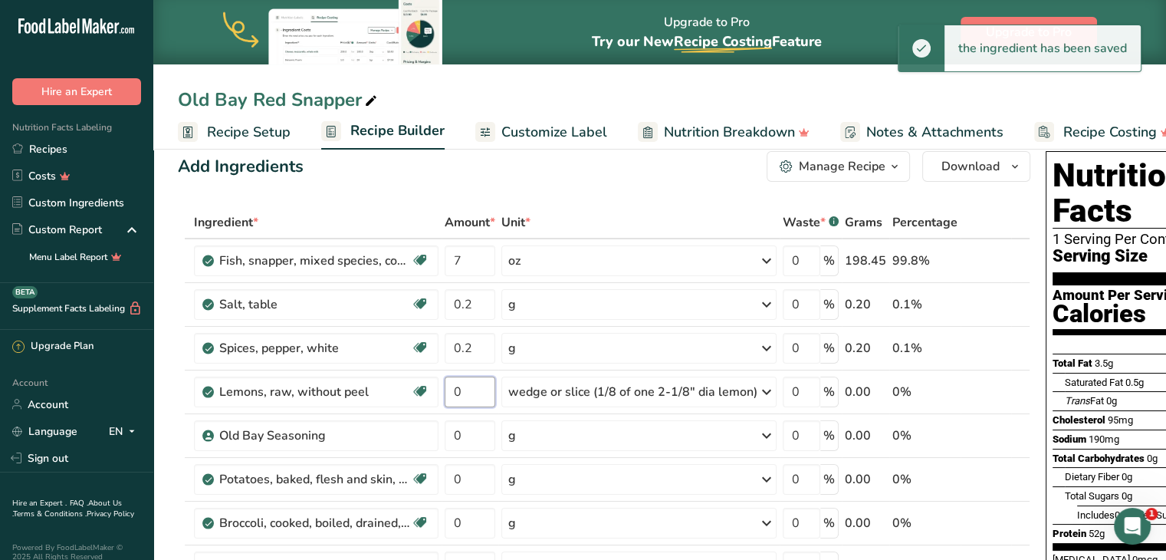
click at [472, 386] on input "0" at bounding box center [470, 391] width 51 height 31
type input "1"
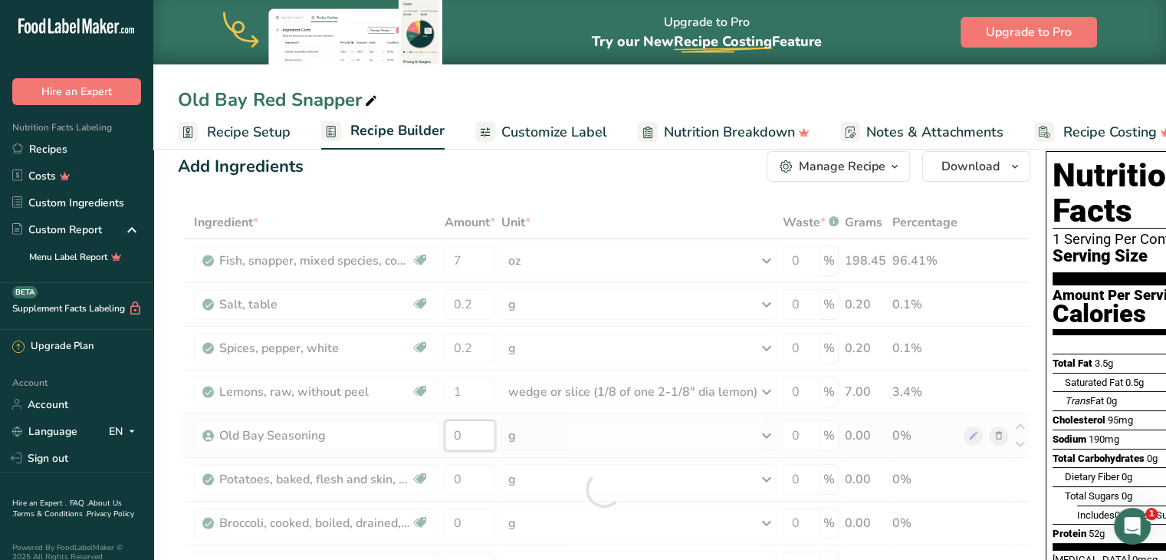
click at [479, 431] on div "Ingredient * Amount * Unit * Waste * .a-a{fill:#347362;}.b-a{fill:#fff;} Grams …" at bounding box center [604, 489] width 852 height 566
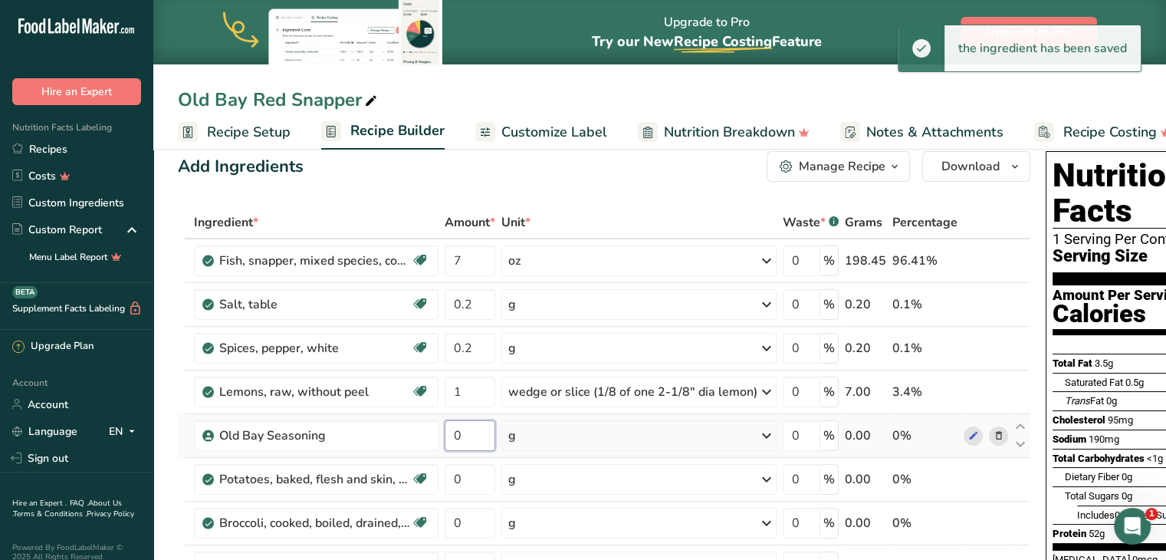
click at [479, 431] on input "0" at bounding box center [470, 435] width 51 height 31
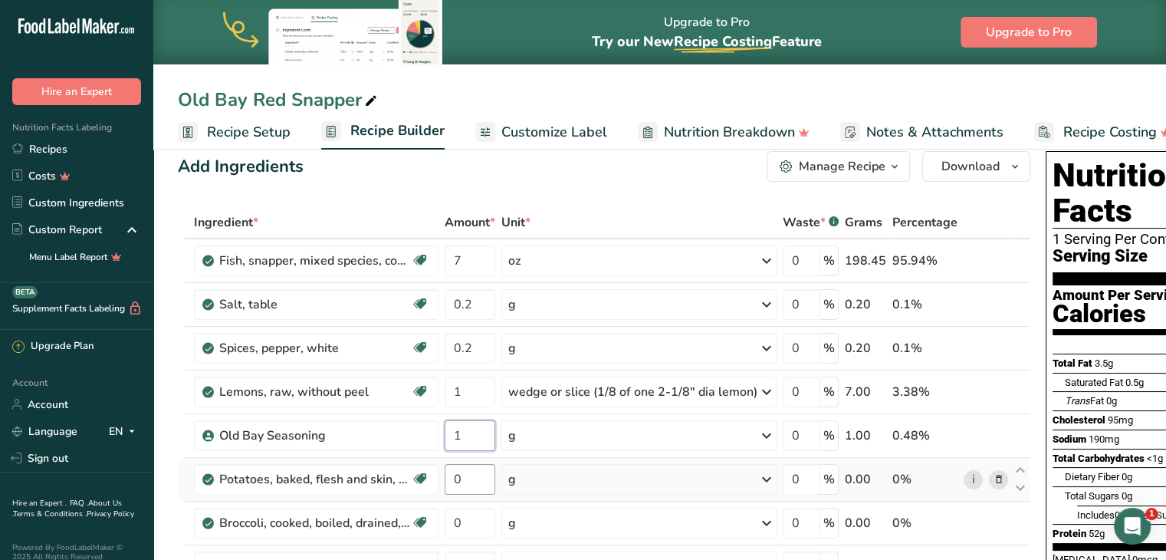
type input "1"
click at [480, 479] on div "Ingredient * Amount * Unit * Waste * .a-a{fill:#347362;}.b-a{fill:#fff;} Grams …" at bounding box center [604, 489] width 852 height 566
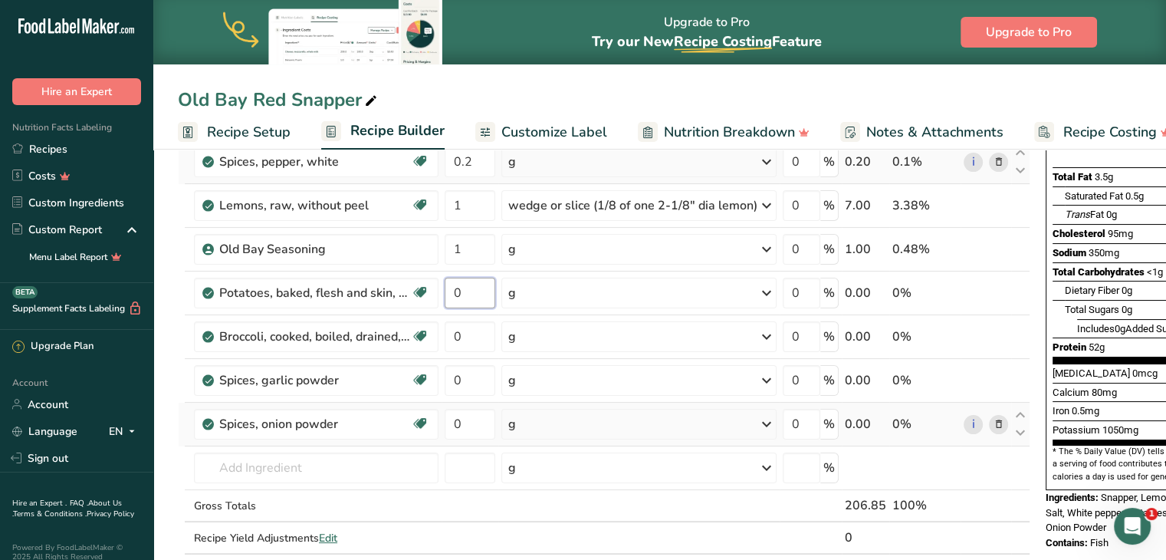
scroll to position [211, 0]
click at [559, 289] on div "Ingredient * Amount * Unit * Waste * .a-a{fill:#347362;}.b-a{fill:#fff;} Grams …" at bounding box center [604, 302] width 852 height 566
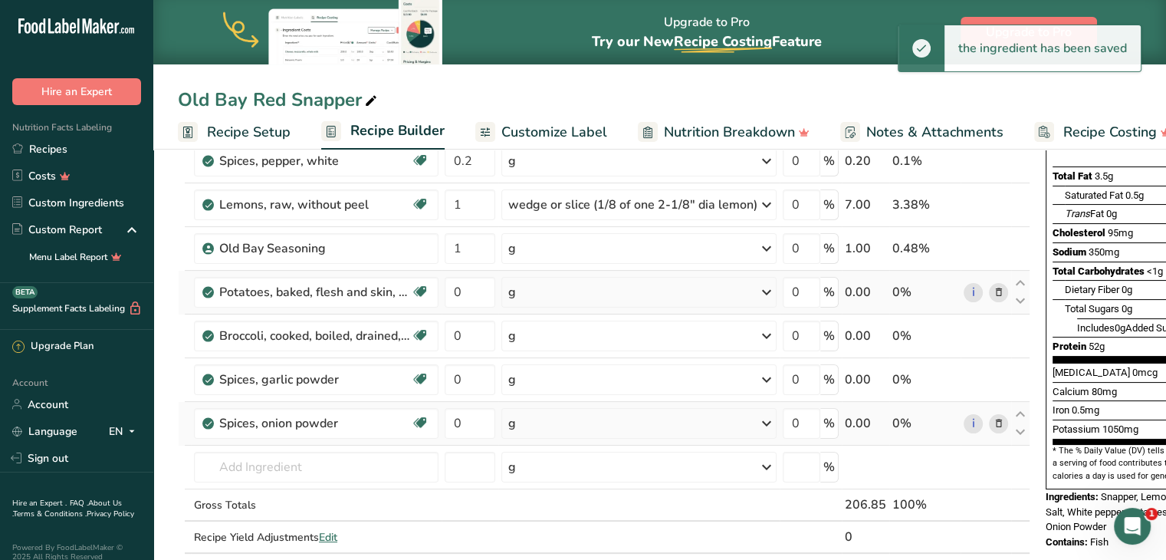
click at [559, 291] on div "g" at bounding box center [638, 292] width 275 height 31
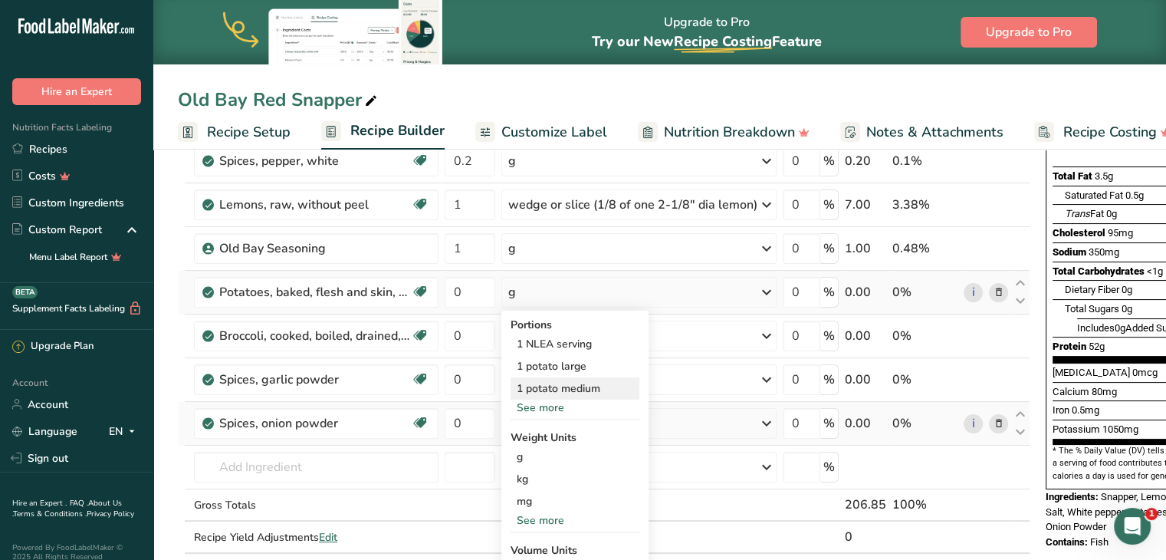
click at [560, 386] on div "1 potato medium" at bounding box center [574, 388] width 129 height 22
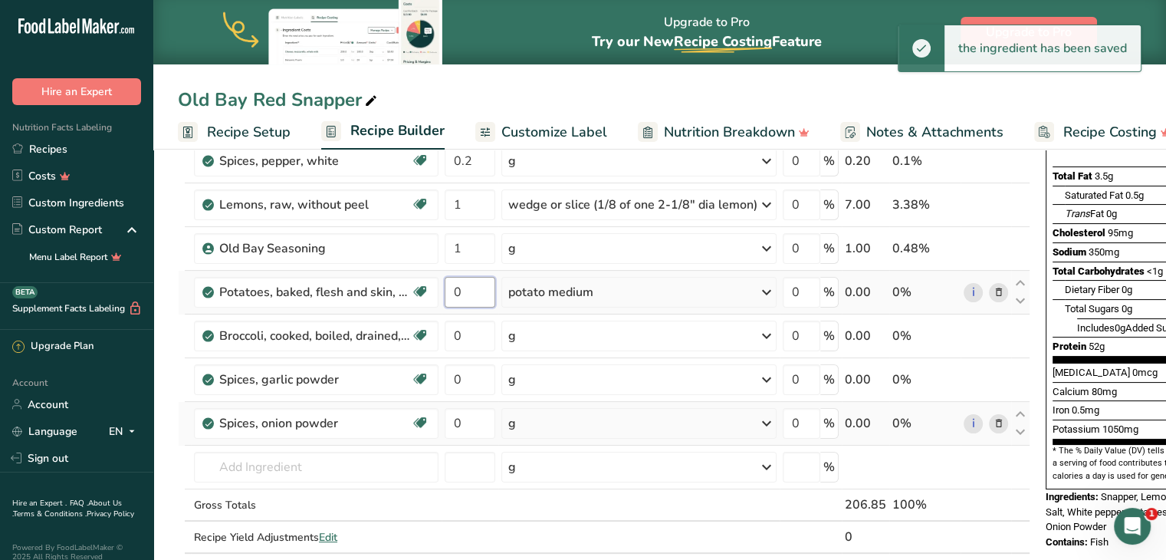
click at [471, 288] on input "0" at bounding box center [470, 292] width 51 height 31
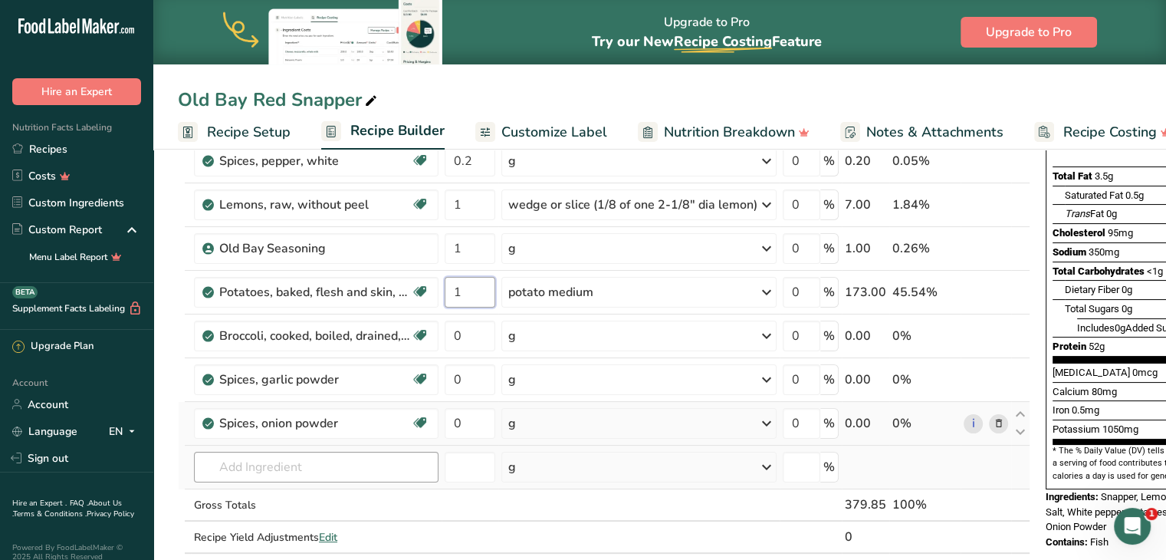
type input "1"
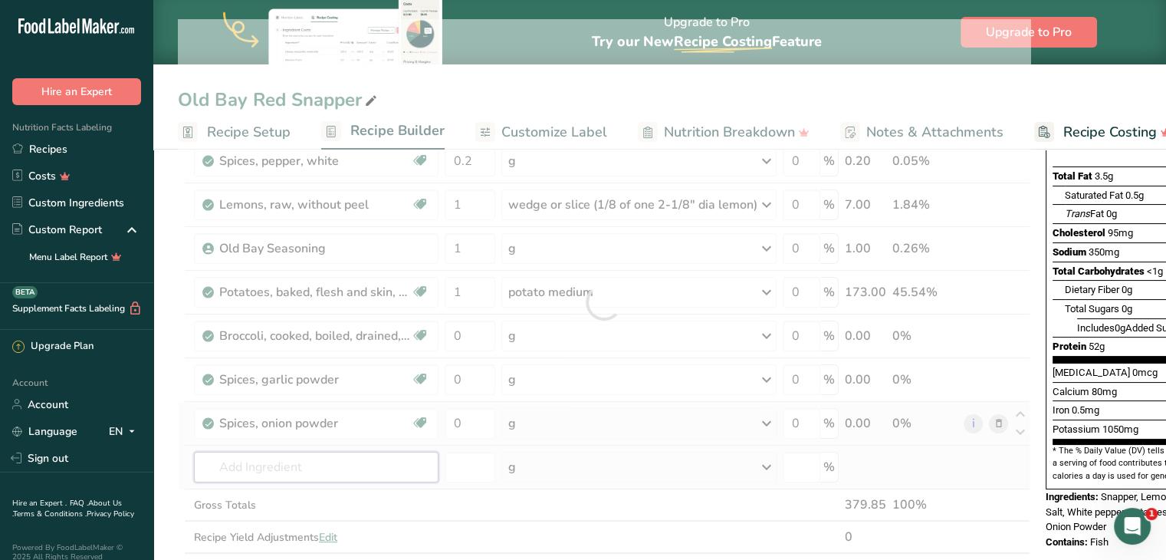
click at [294, 460] on div "Ingredient * Amount * Unit * Waste * .a-a{fill:#347362;}.b-a{fill:#fff;} Grams …" at bounding box center [604, 302] width 852 height 566
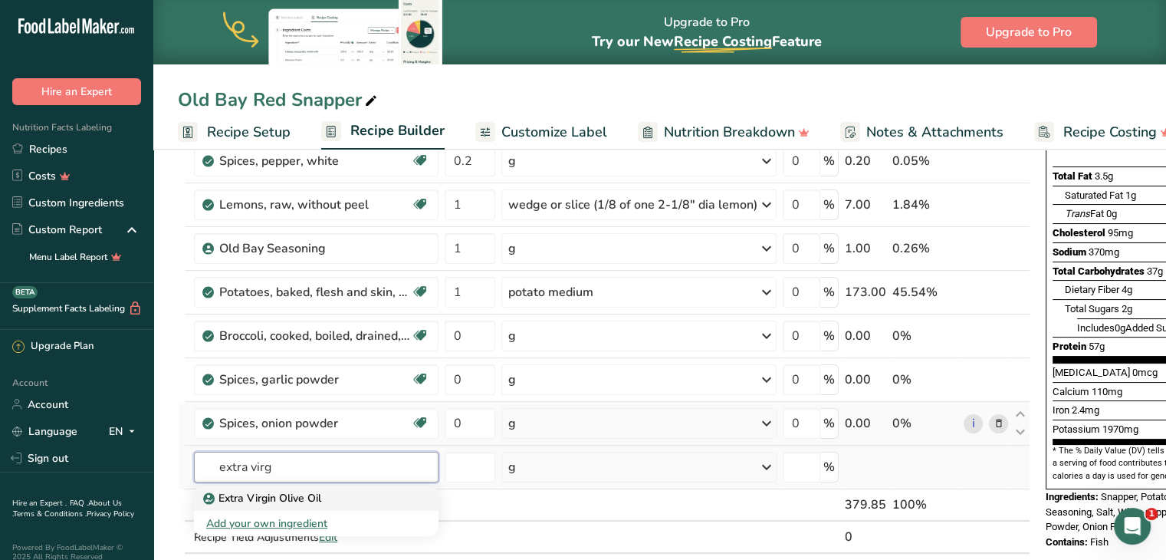
type input "extra virg"
click at [291, 491] on p "Extra Virgin Olive Oil" at bounding box center [263, 498] width 115 height 16
type input "Extra Virgin Olive Oil"
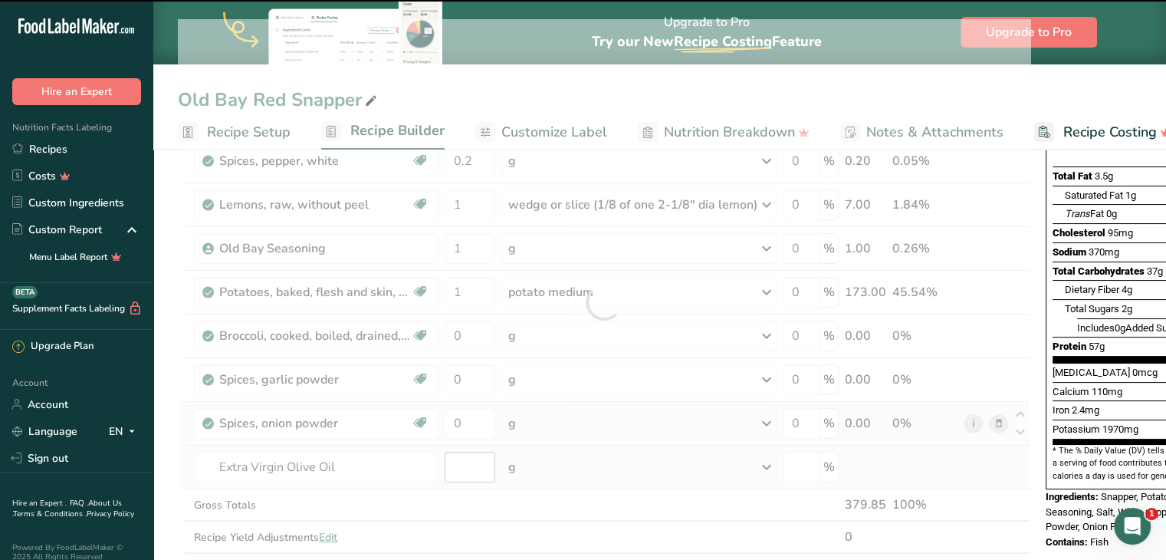
type input "0"
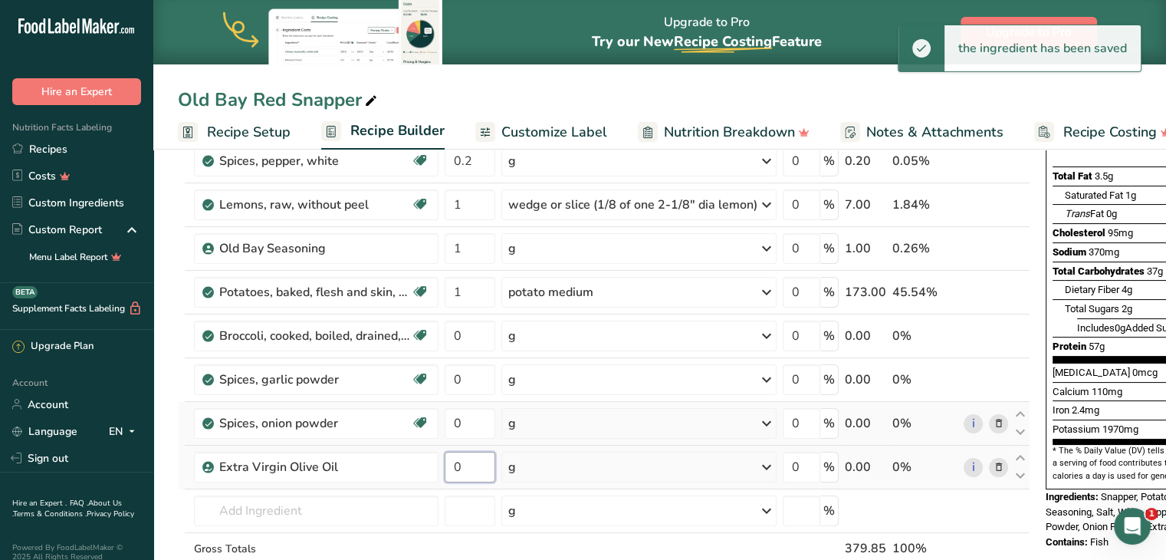
click at [481, 463] on input "0" at bounding box center [470, 466] width 51 height 31
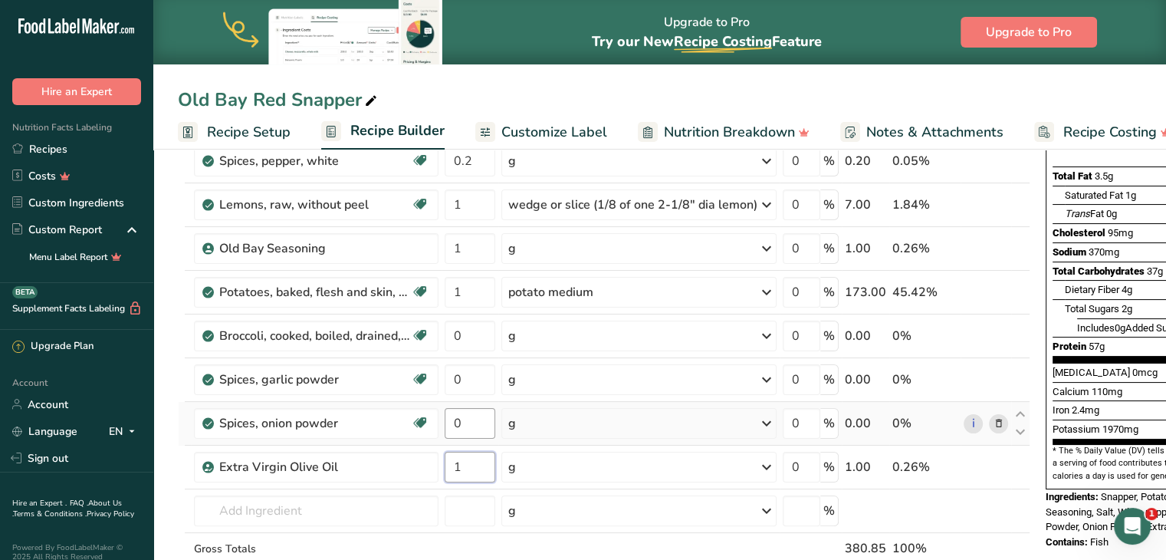
type input "1"
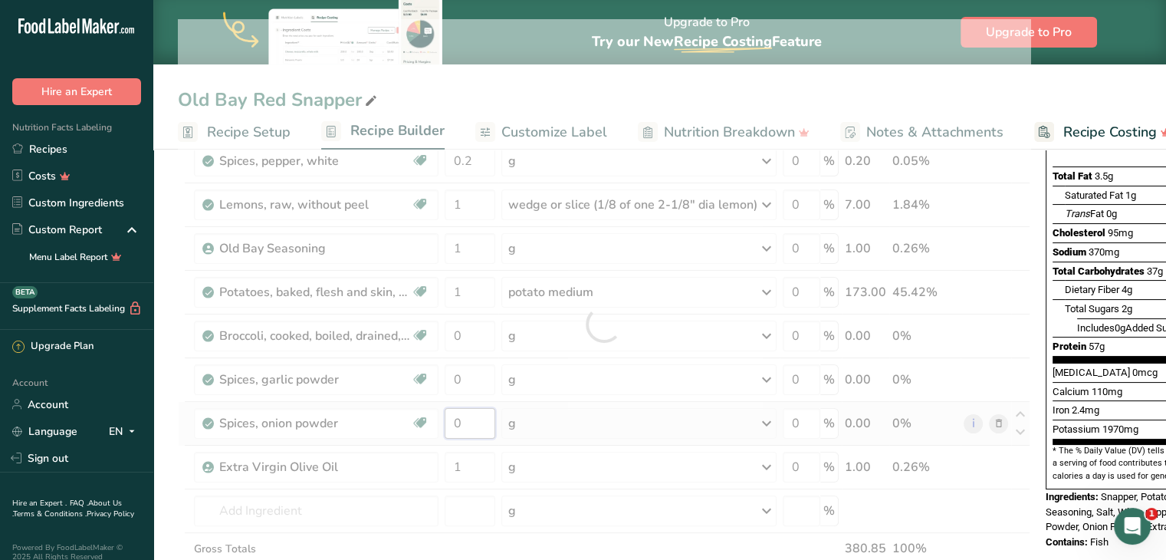
click at [476, 422] on div "Ingredient * Amount * Unit * Waste * .a-a{fill:#347362;}.b-a{fill:#fff;} Grams …" at bounding box center [604, 323] width 852 height 609
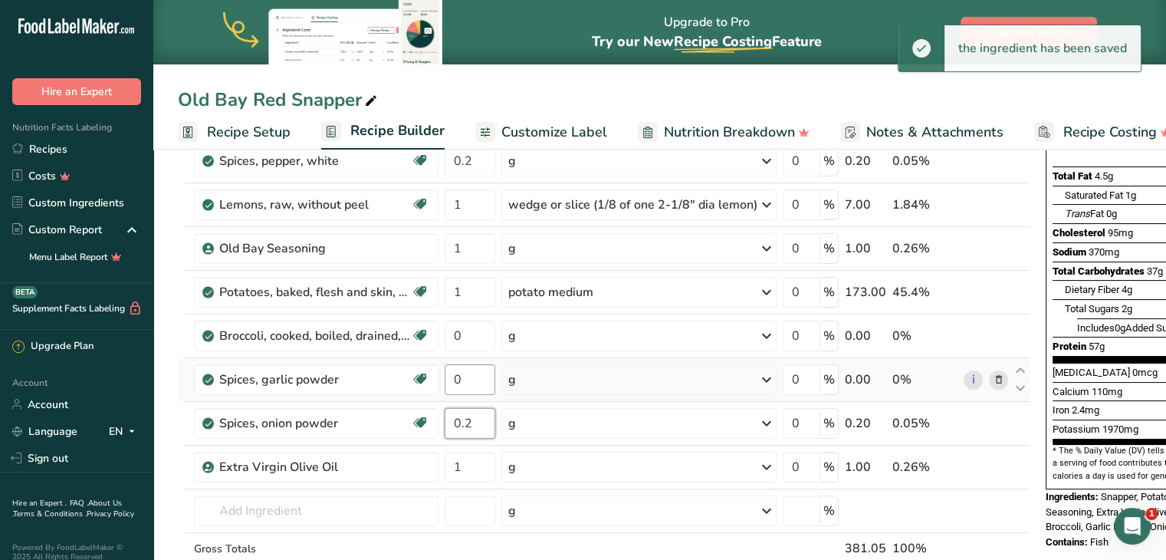
type input "0.2"
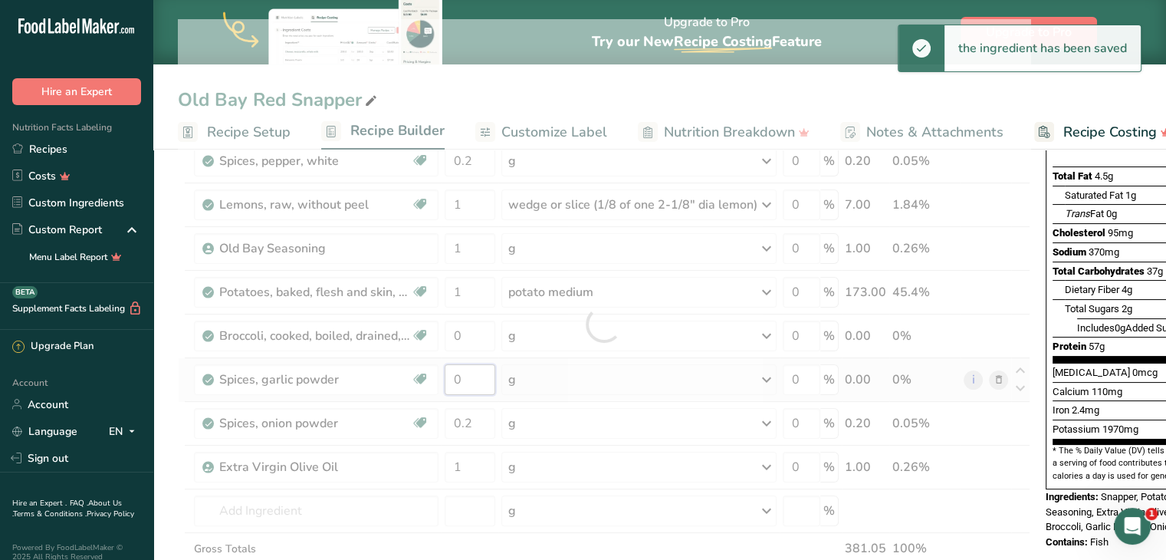
click at [474, 372] on div "Ingredient * Amount * Unit * Waste * .a-a{fill:#347362;}.b-a{fill:#fff;} Grams …" at bounding box center [604, 323] width 852 height 609
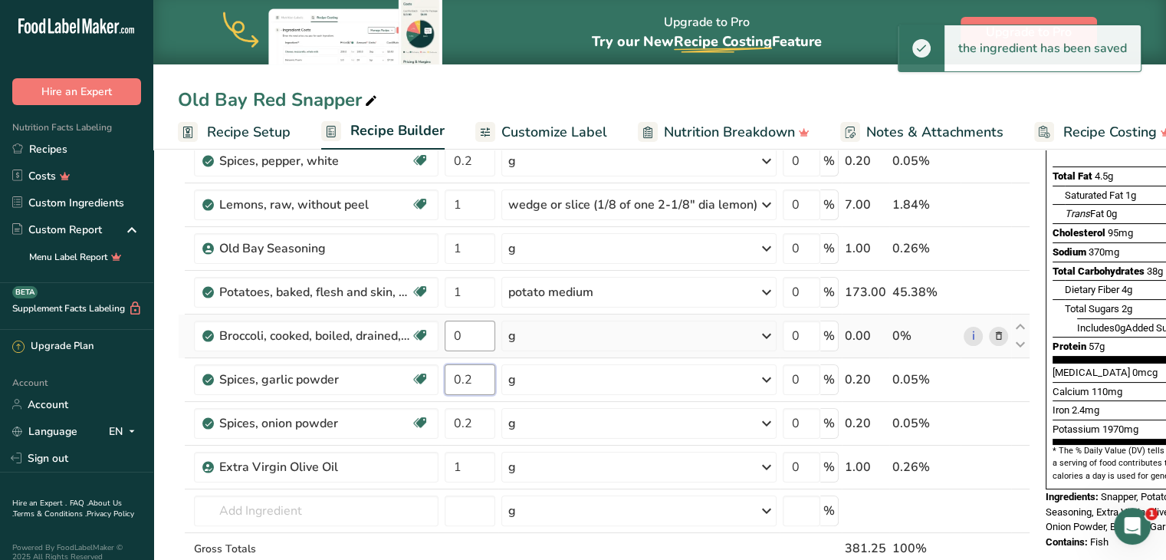
type input "0.2"
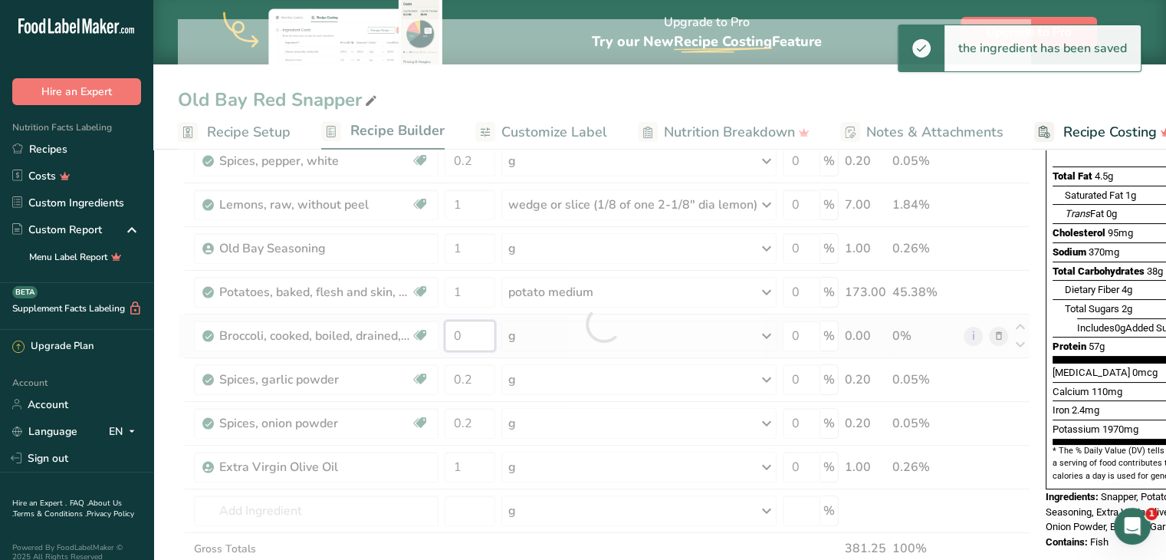
click at [480, 332] on div "Ingredient * Amount * Unit * Waste * .a-a{fill:#347362;}.b-a{fill:#fff;} Grams …" at bounding box center [604, 323] width 852 height 609
click at [540, 333] on div "Ingredient * Amount * Unit * Waste * .a-a{fill:#347362;}.b-a{fill:#fff;} Grams …" at bounding box center [604, 323] width 852 height 609
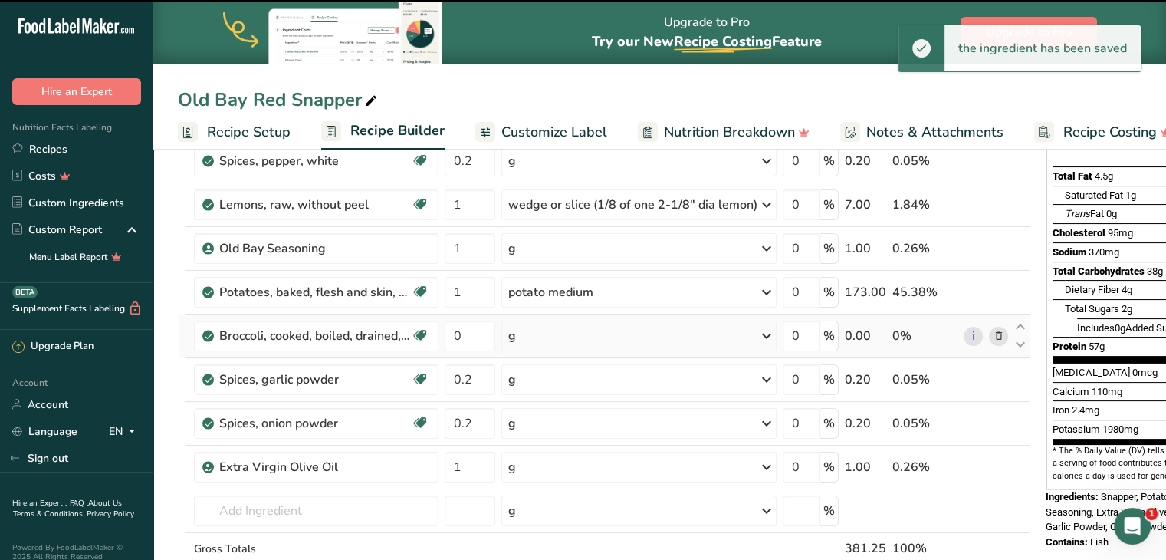
click at [540, 333] on div "g" at bounding box center [638, 335] width 275 height 31
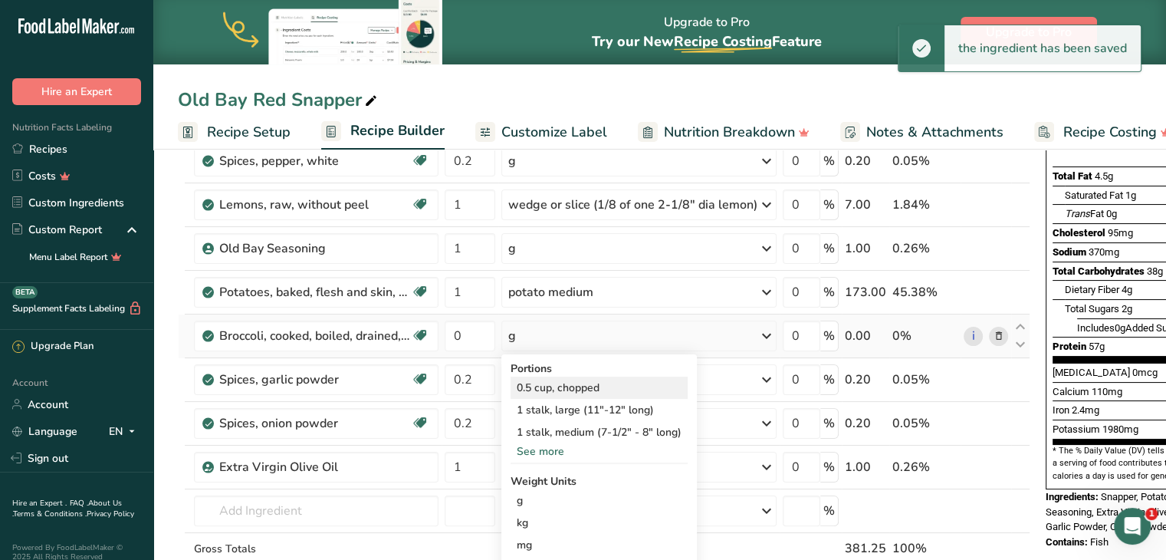
click at [533, 384] on div "0.5 cup, chopped" at bounding box center [598, 387] width 177 height 22
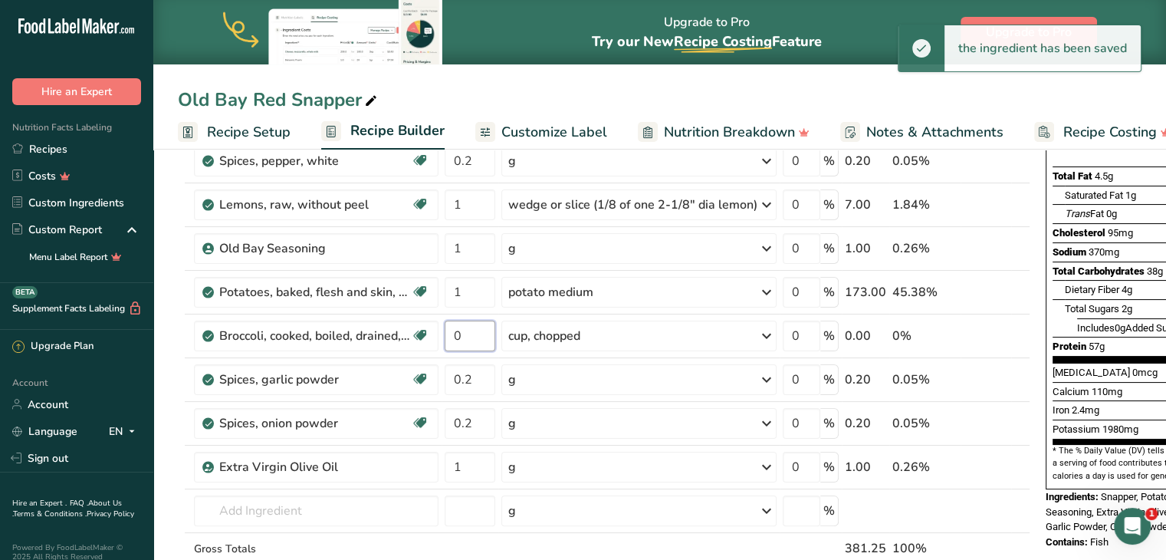
click at [469, 341] on input "0" at bounding box center [470, 335] width 51 height 31
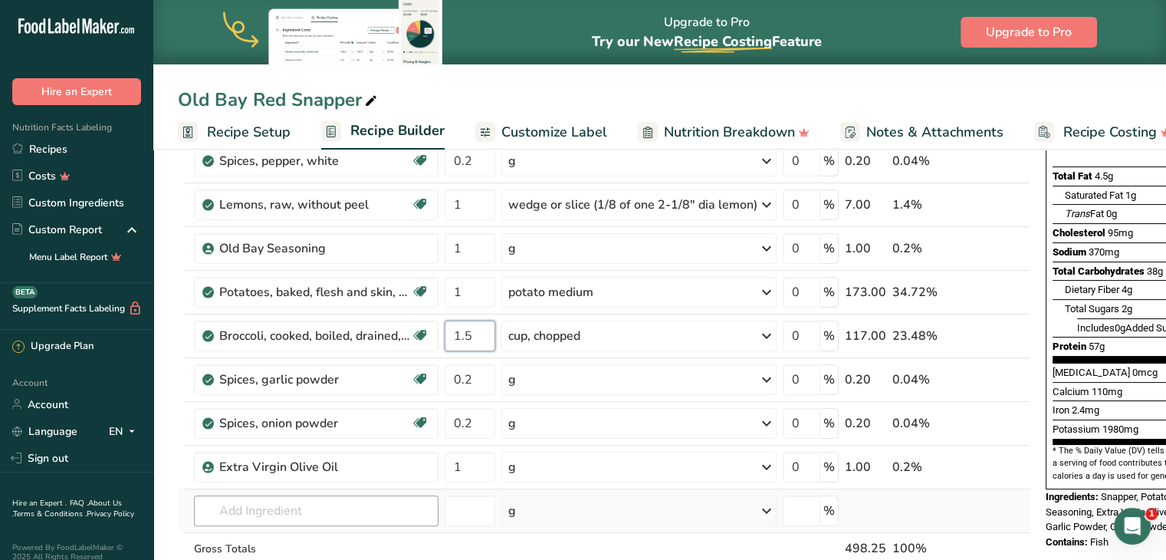
type input "1.5"
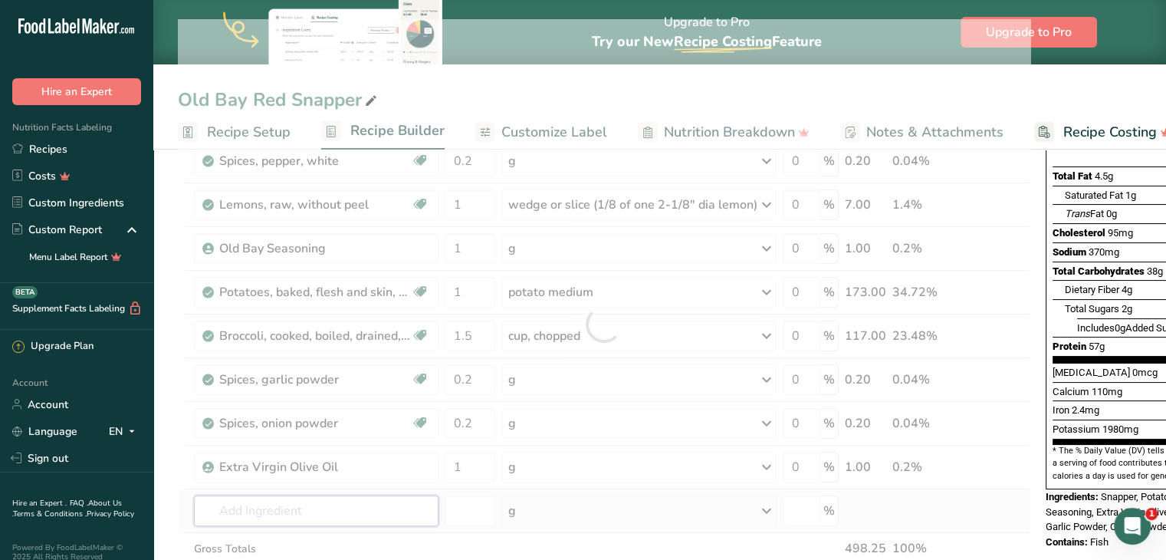
click at [422, 494] on div "Ingredient * Amount * Unit * Waste * .a-a{fill:#347362;}.b-a{fill:#fff;} Grams …" at bounding box center [604, 323] width 852 height 609
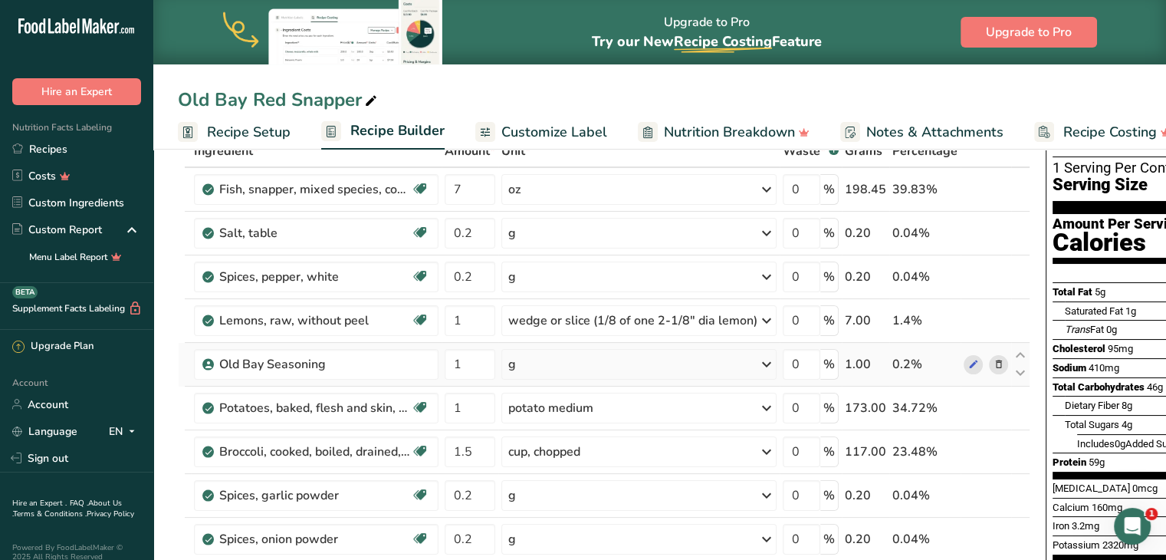
scroll to position [0, 0]
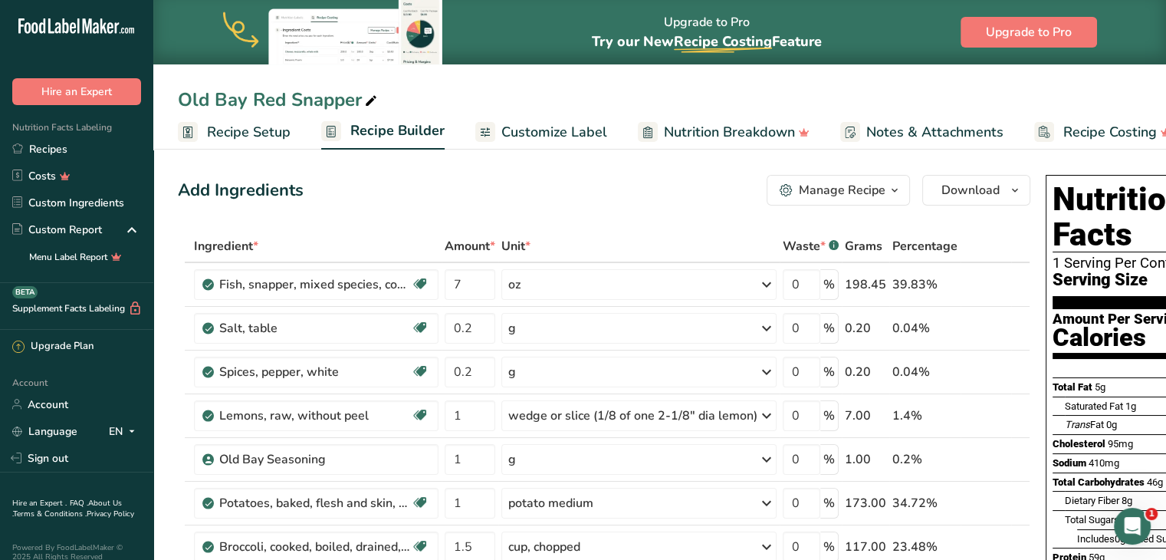
click at [535, 125] on span "Customize Label" at bounding box center [554, 132] width 106 height 21
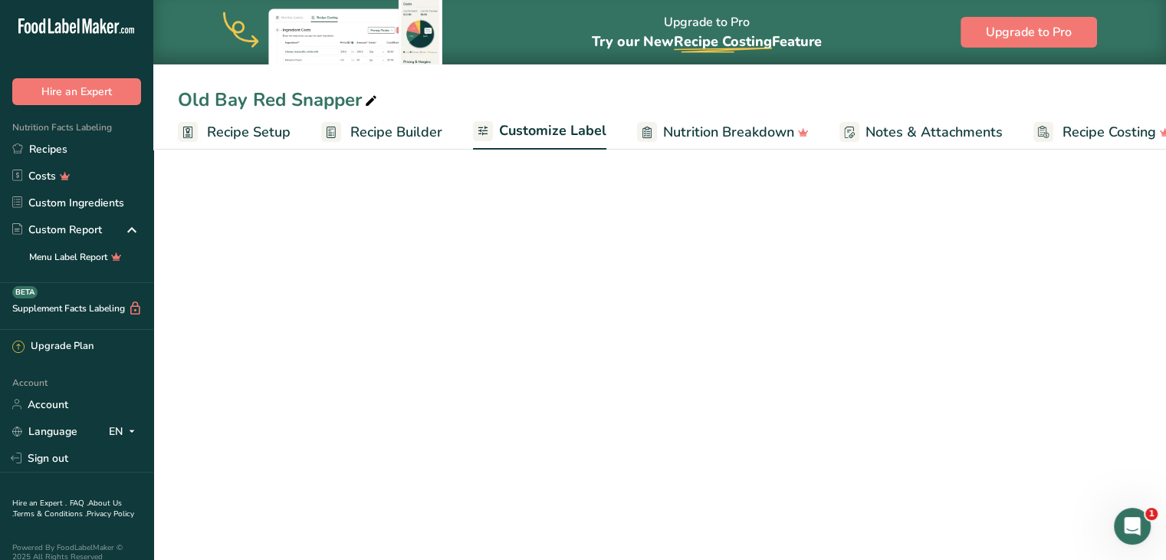
scroll to position [0, 29]
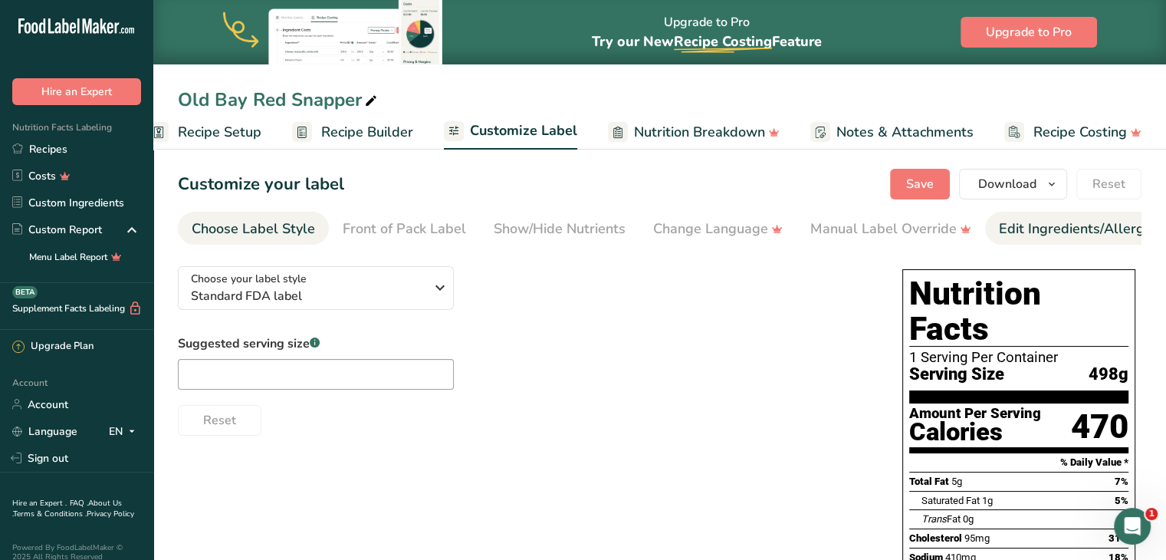
click at [1027, 228] on div "Edit Ingredients/Allergens List" at bounding box center [1096, 228] width 195 height 21
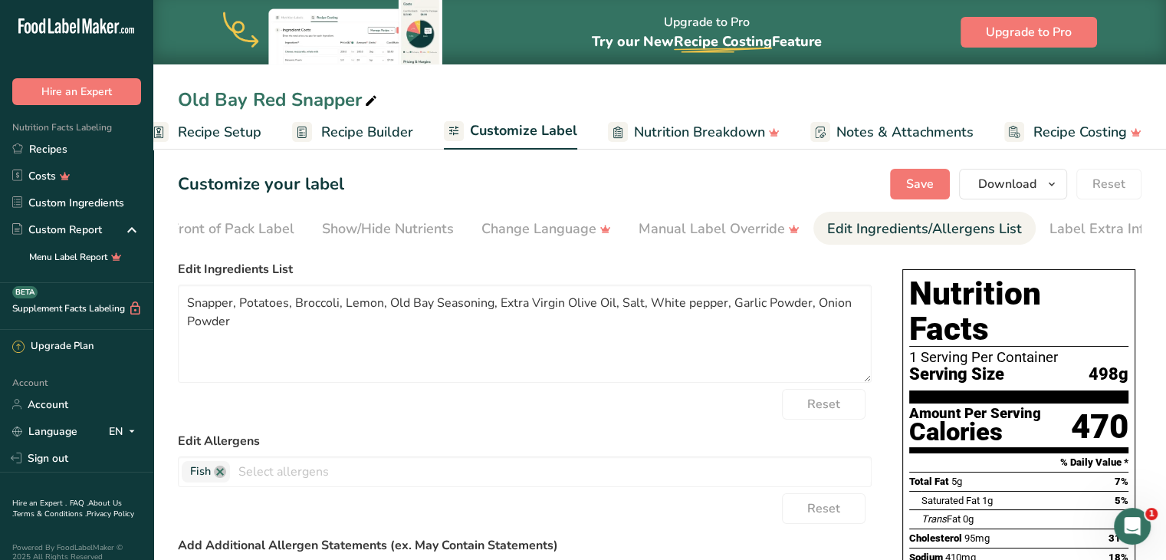
scroll to position [0, 187]
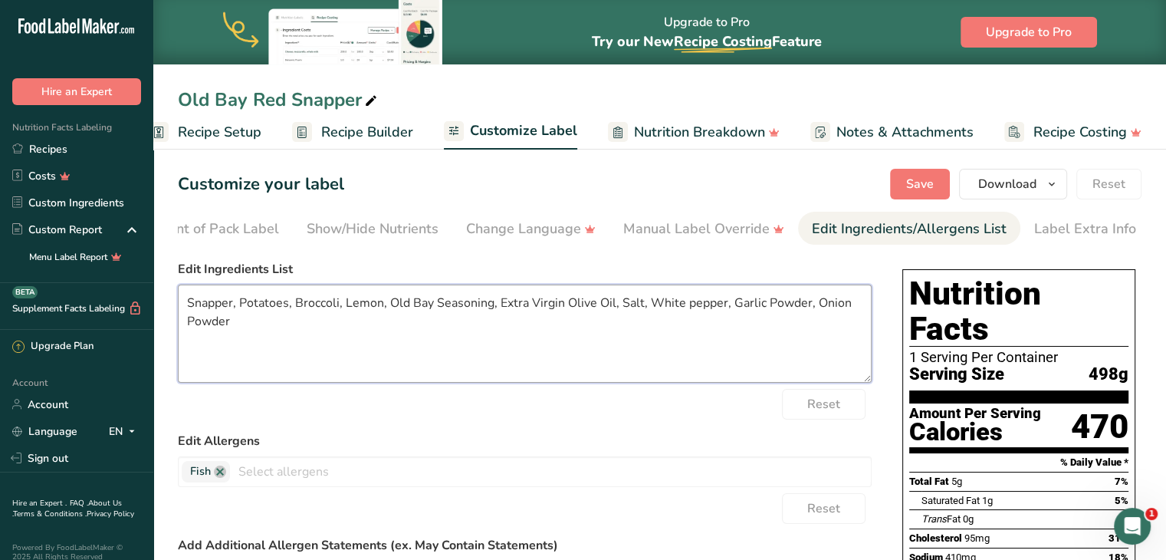
click at [336, 307] on textarea "Snapper, Potatoes, Broccoli, Lemon, Old Bay Seasoning, Extra Virgin Olive Oil, …" at bounding box center [525, 333] width 694 height 98
click at [747, 310] on textarea "Snapper, Potatoes, Vegetable Variety, Lemon, Old Bay Seasoning, Extra Virgin Ol…" at bounding box center [525, 333] width 694 height 98
type textarea "Snapper, Potatoes, Vegetable Variety, Lemon, Old Bay Seasoning, Extra Virgin Ol…"
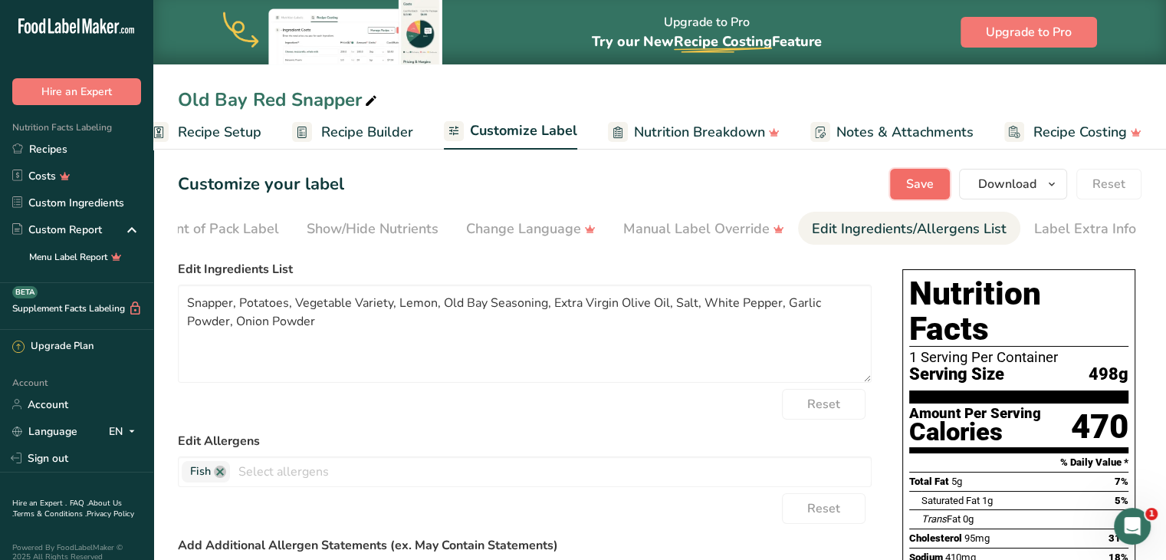
click at [920, 189] on span "Save" at bounding box center [920, 184] width 28 height 18
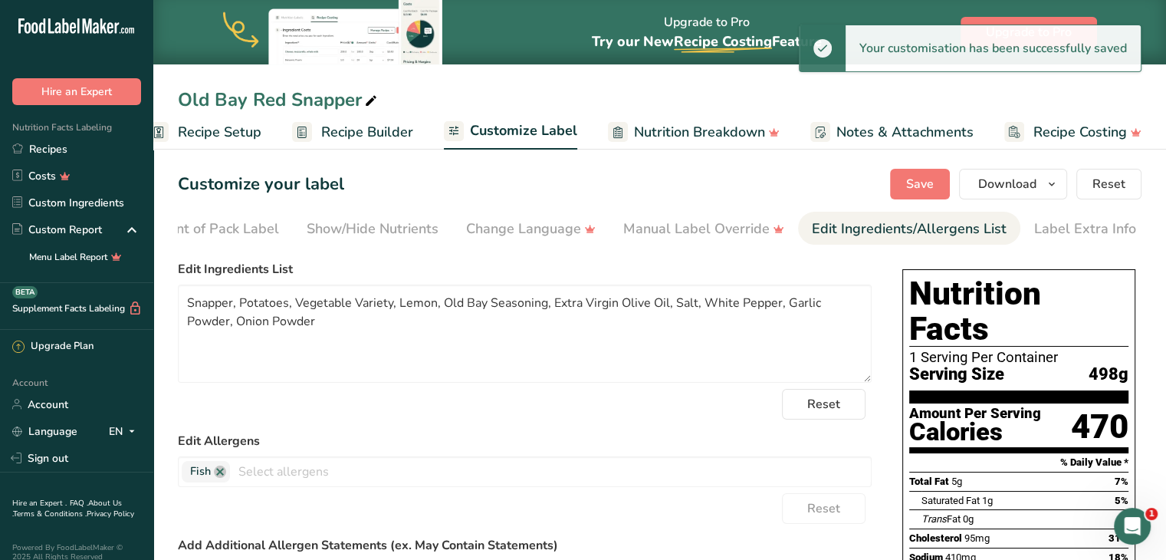
click at [358, 126] on span "Recipe Builder" at bounding box center [367, 132] width 92 height 21
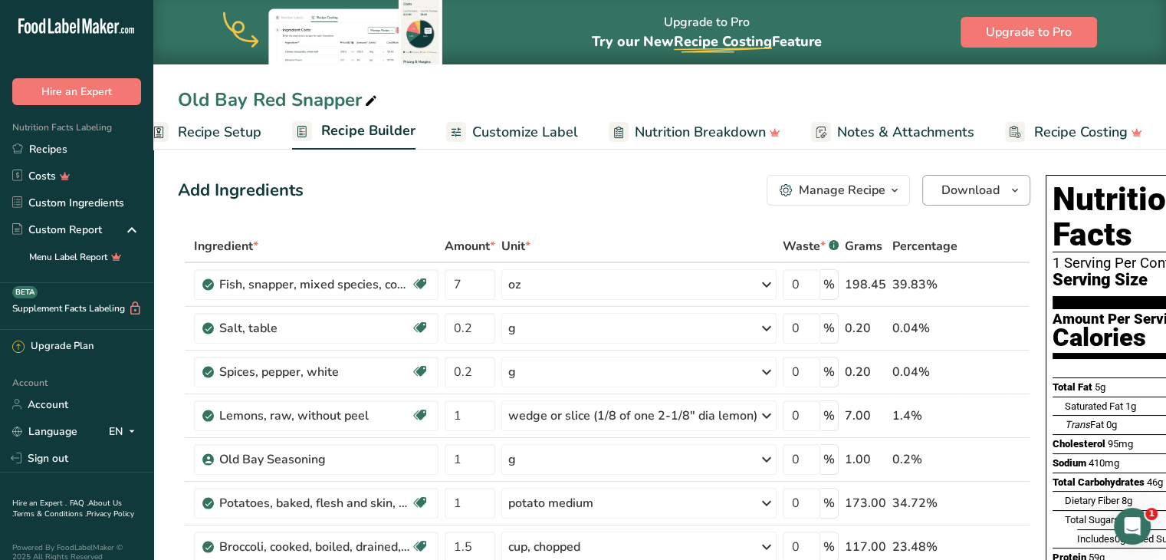
drag, startPoint x: 969, startPoint y: 207, endPoint x: 959, endPoint y: 180, distance: 28.6
click at [959, 181] on span "Download" at bounding box center [970, 190] width 58 height 18
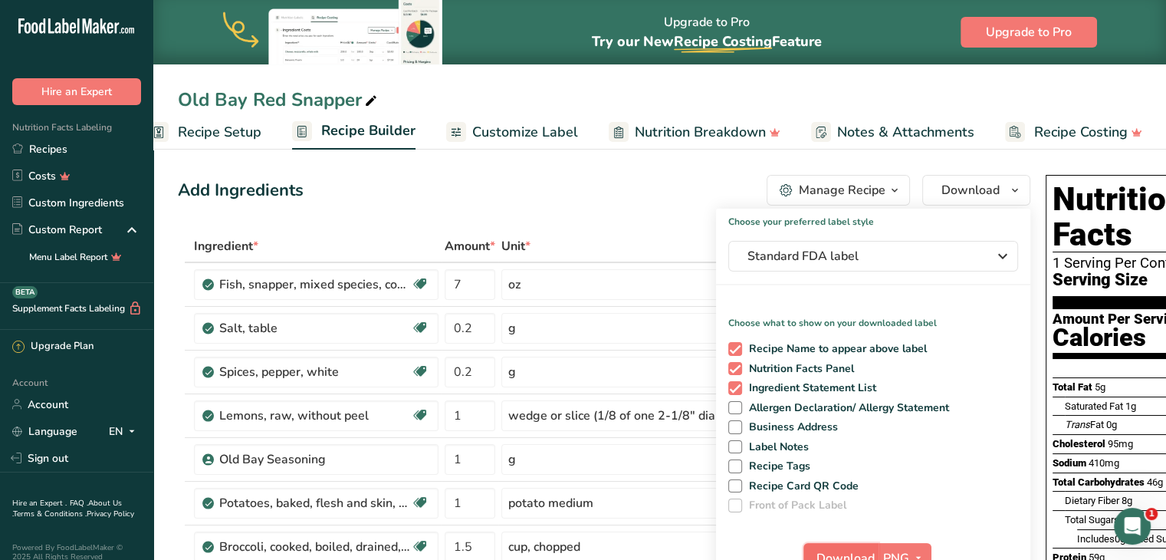
click at [859, 547] on button "Download" at bounding box center [840, 558] width 75 height 31
click at [842, 268] on button "Standard FDA label" at bounding box center [873, 256] width 290 height 31
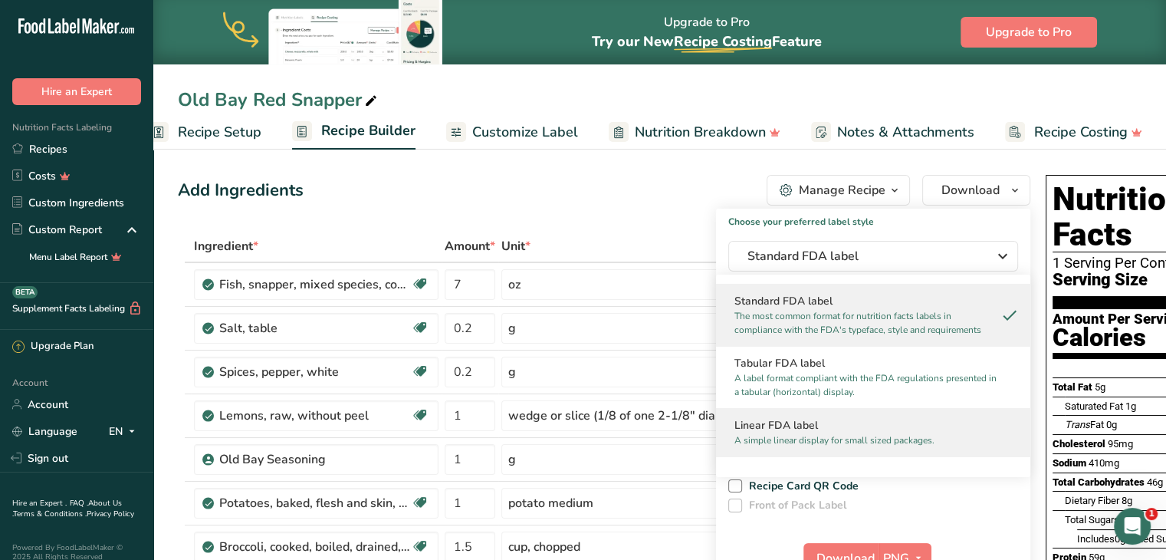
click at [803, 419] on h2 "Linear FDA label" at bounding box center [872, 425] width 277 height 16
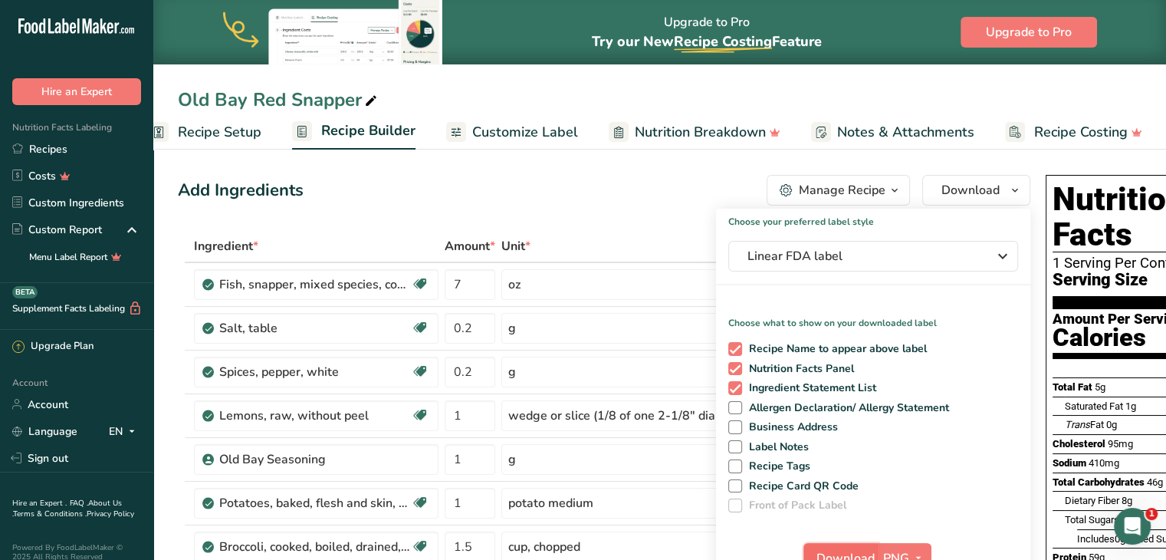
click at [840, 547] on button "Download" at bounding box center [840, 558] width 75 height 31
click at [607, 192] on div "Add Ingredients Manage Recipe Delete Recipe Duplicate Recipe Scale Recipe Save …" at bounding box center [604, 190] width 852 height 31
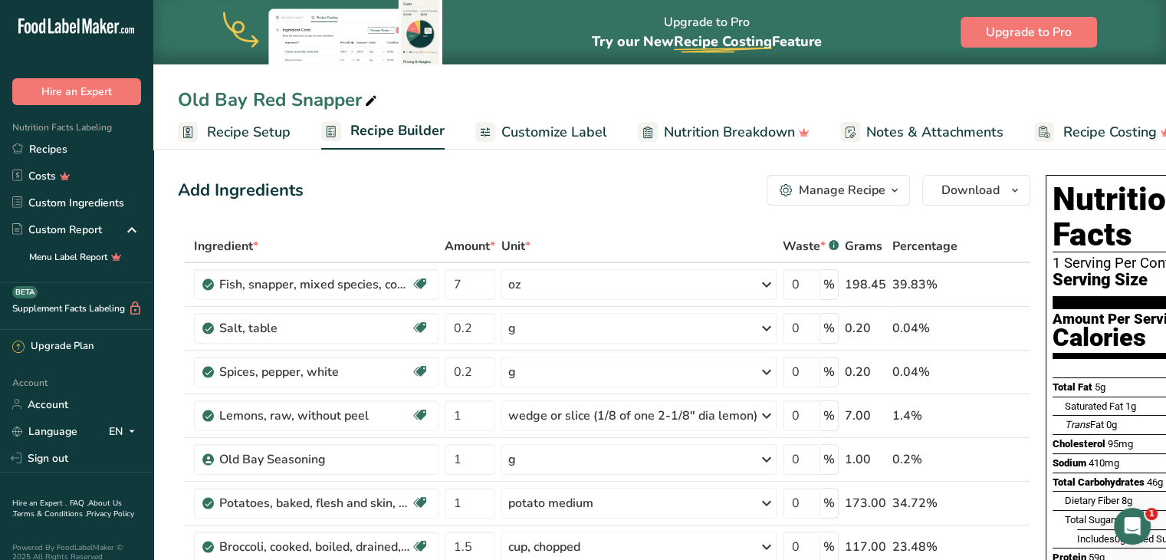
scroll to position [0, 29]
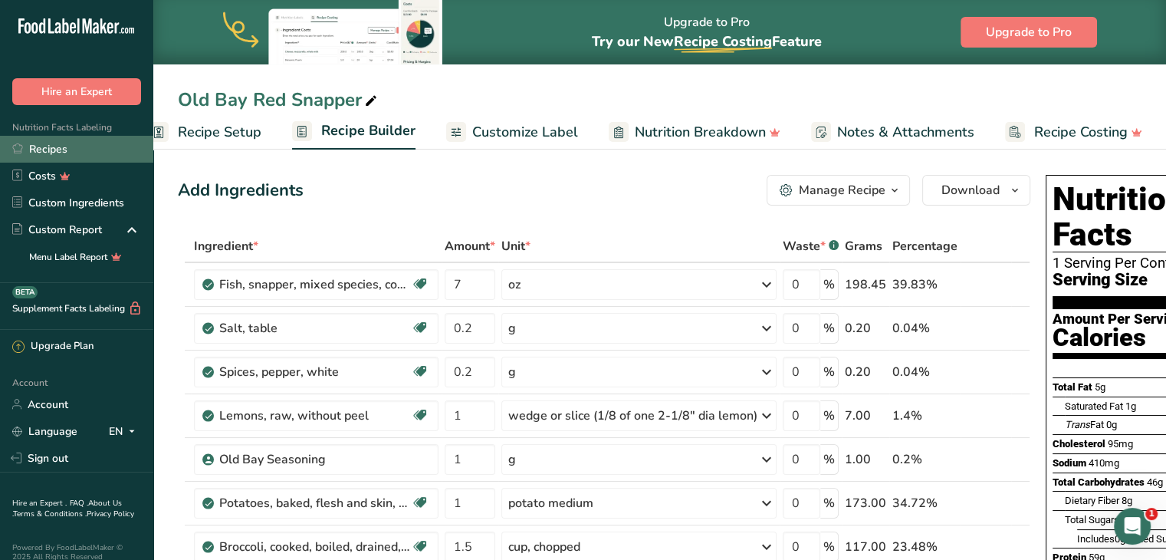
click at [55, 144] on link "Recipes" at bounding box center [76, 149] width 153 height 27
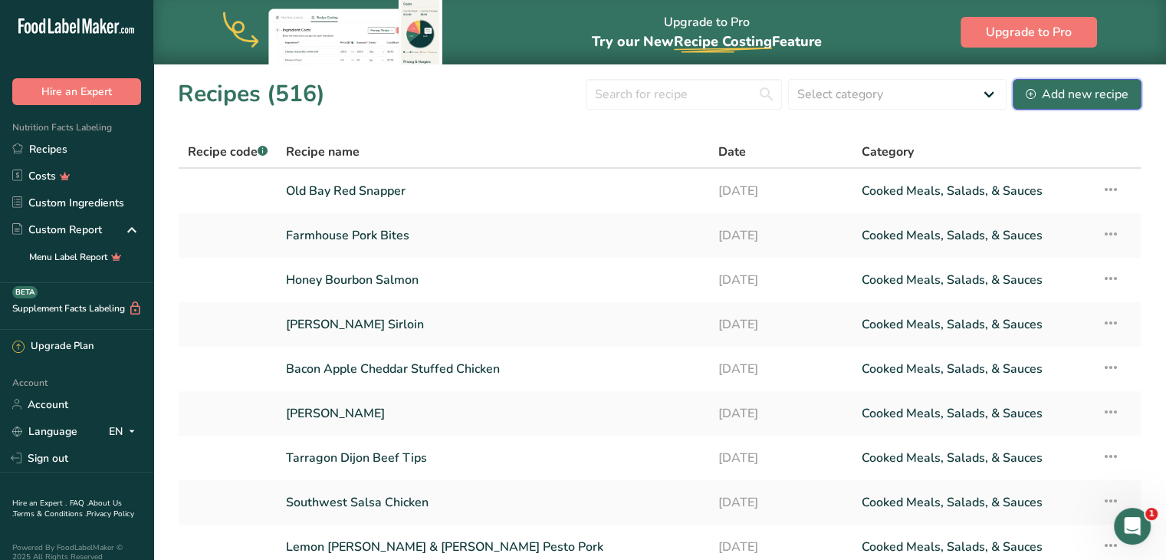
click at [1071, 97] on div "Add new recipe" at bounding box center [1077, 94] width 103 height 18
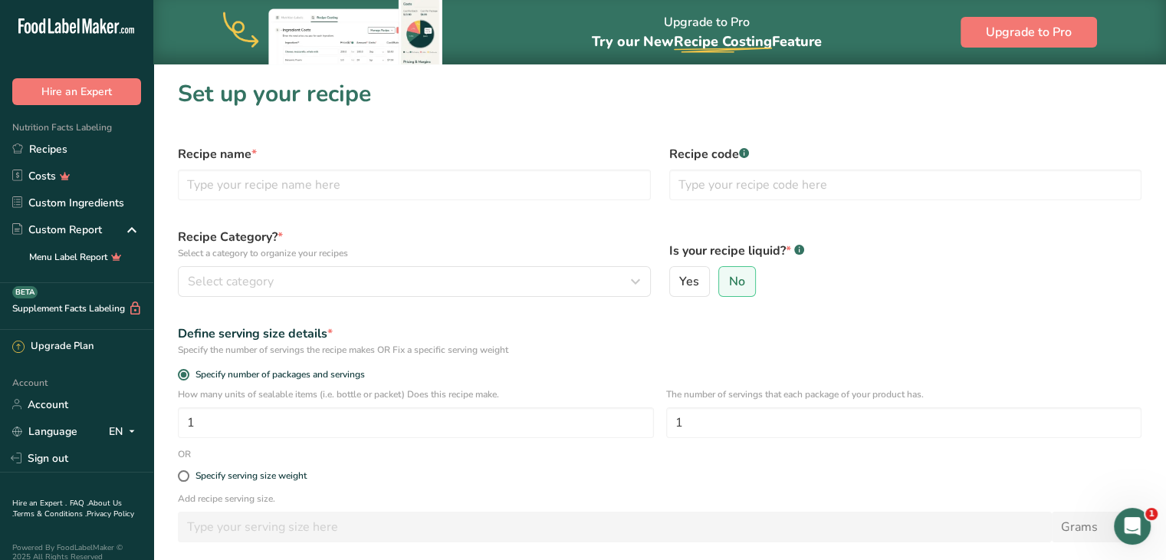
click at [406, 166] on div "Recipe name *" at bounding box center [414, 173] width 491 height 74
click at [406, 176] on input "text" at bounding box center [414, 184] width 473 height 31
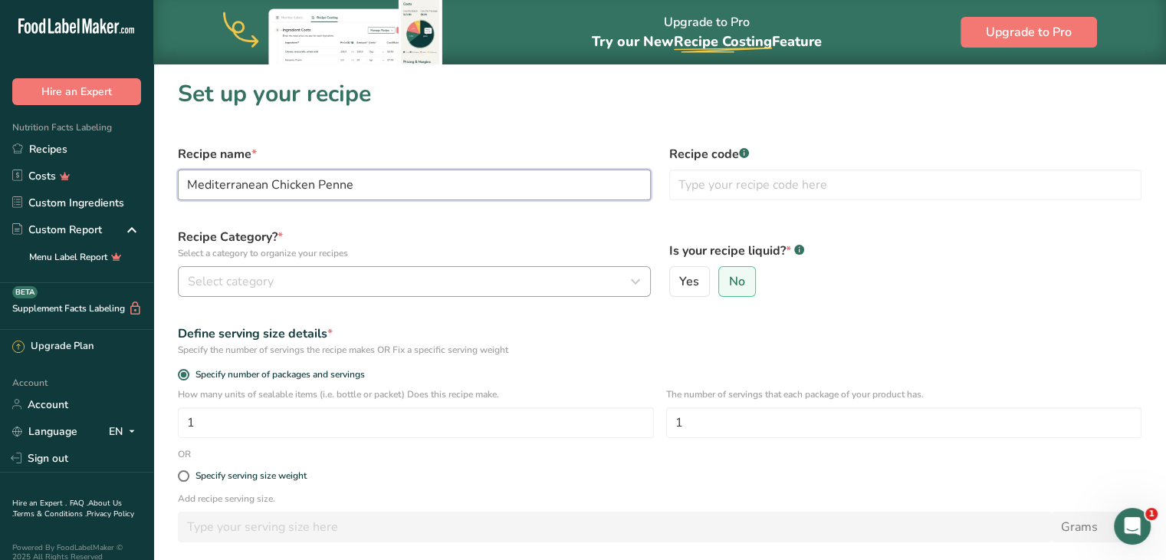
type input "Mediterranean Chicken Penne"
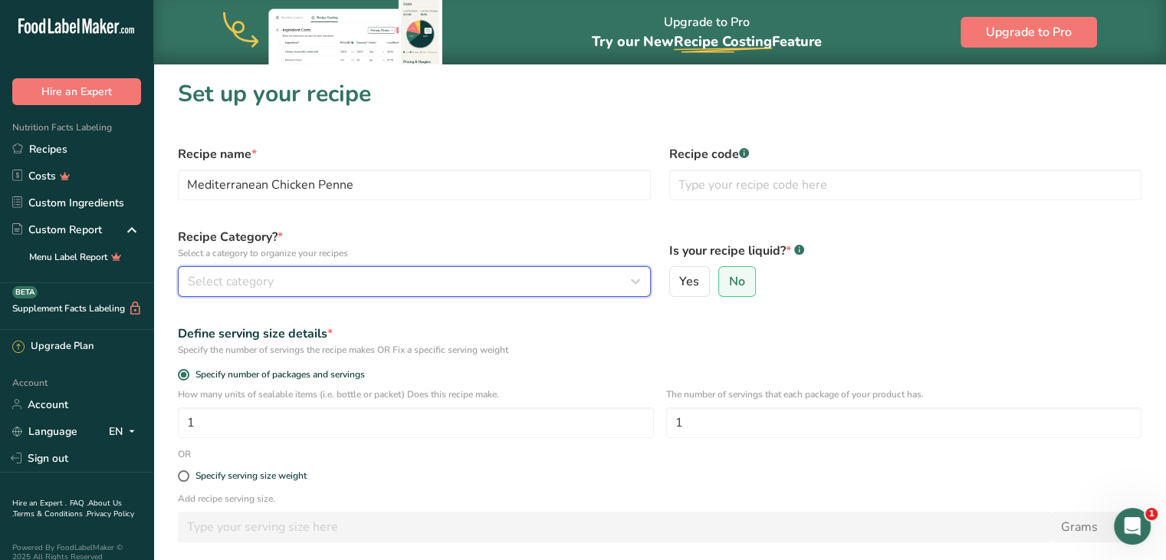
click at [388, 275] on div "Select category" at bounding box center [410, 281] width 444 height 18
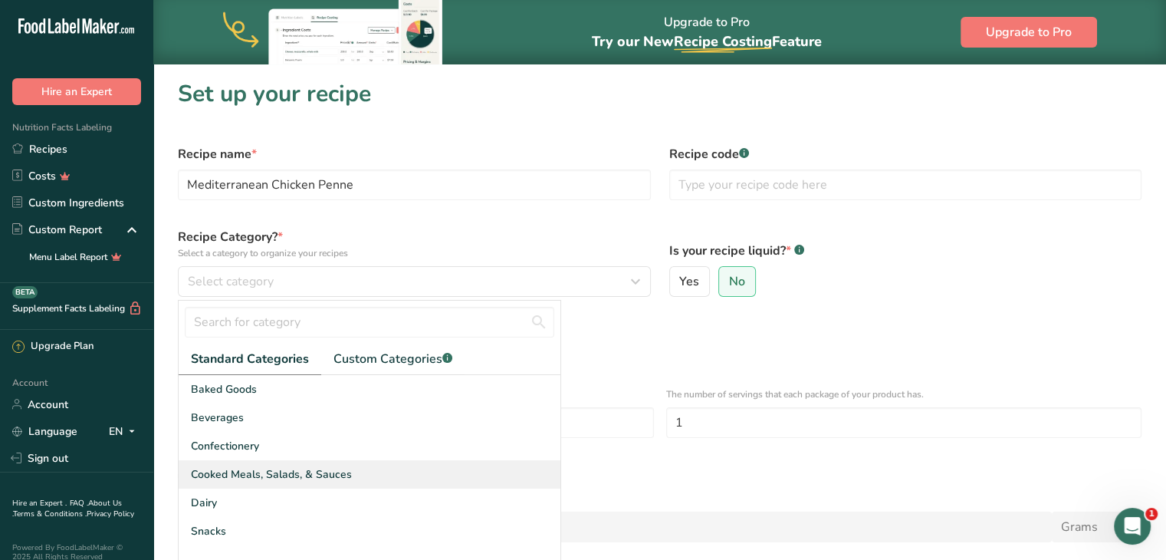
click at [331, 474] on span "Cooked Meals, Salads, & Sauces" at bounding box center [271, 474] width 161 height 16
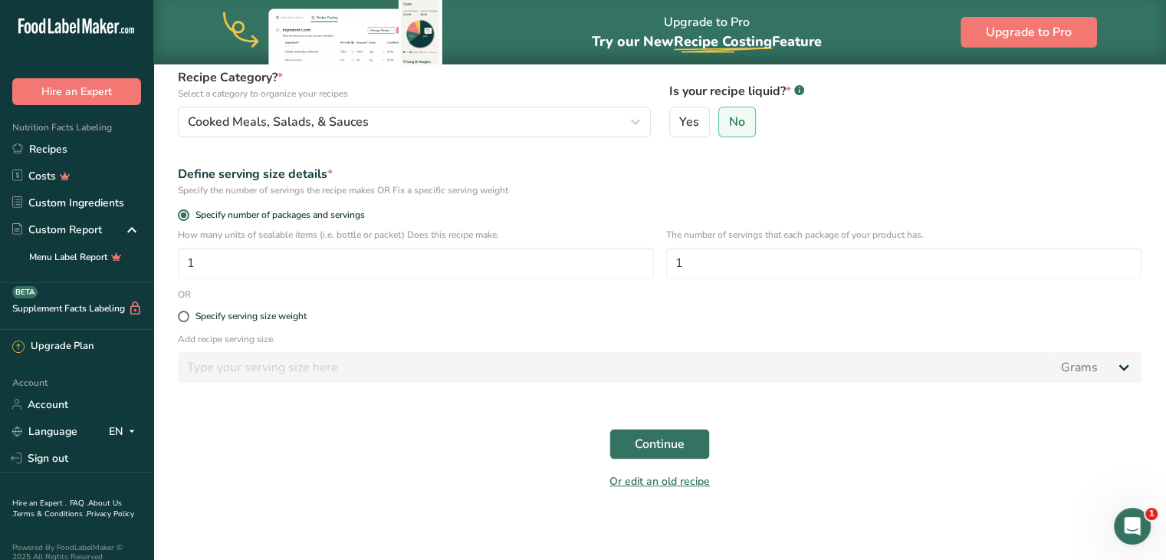
scroll to position [163, 0]
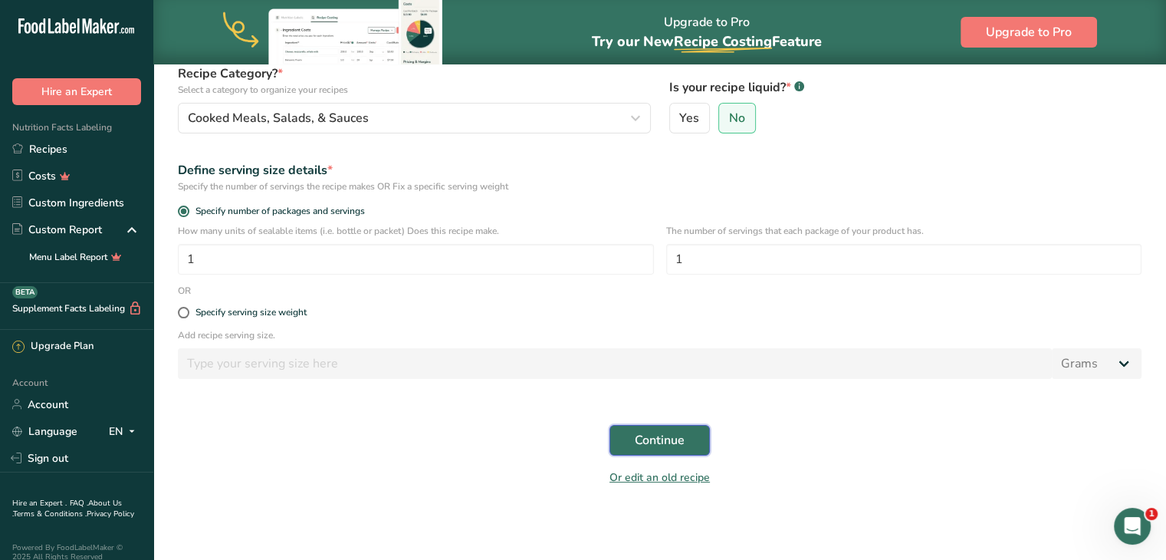
click at [664, 440] on span "Continue" at bounding box center [660, 440] width 50 height 18
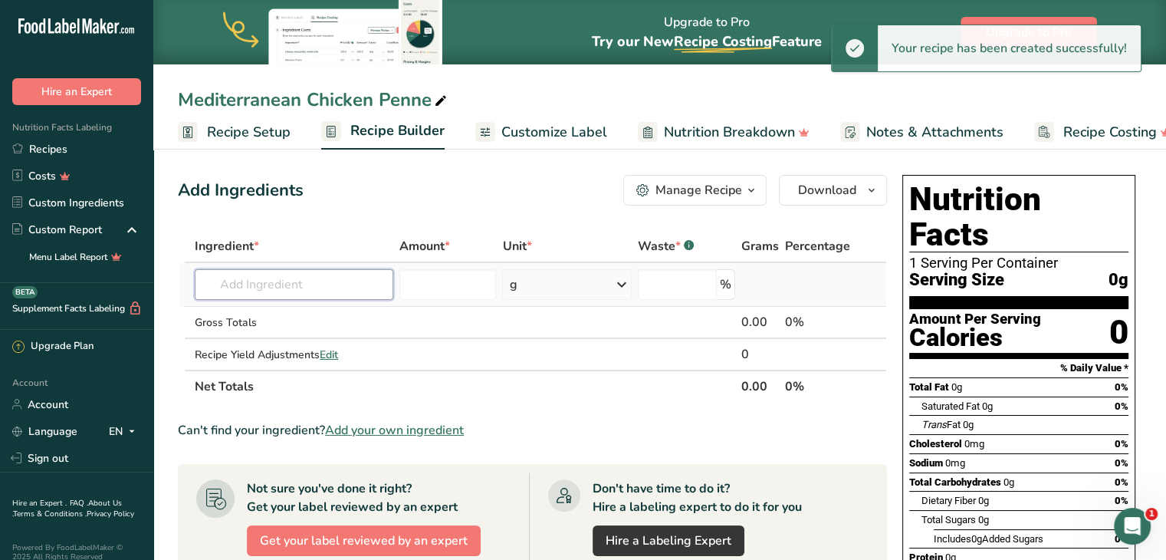
click at [325, 294] on input "text" at bounding box center [294, 284] width 199 height 31
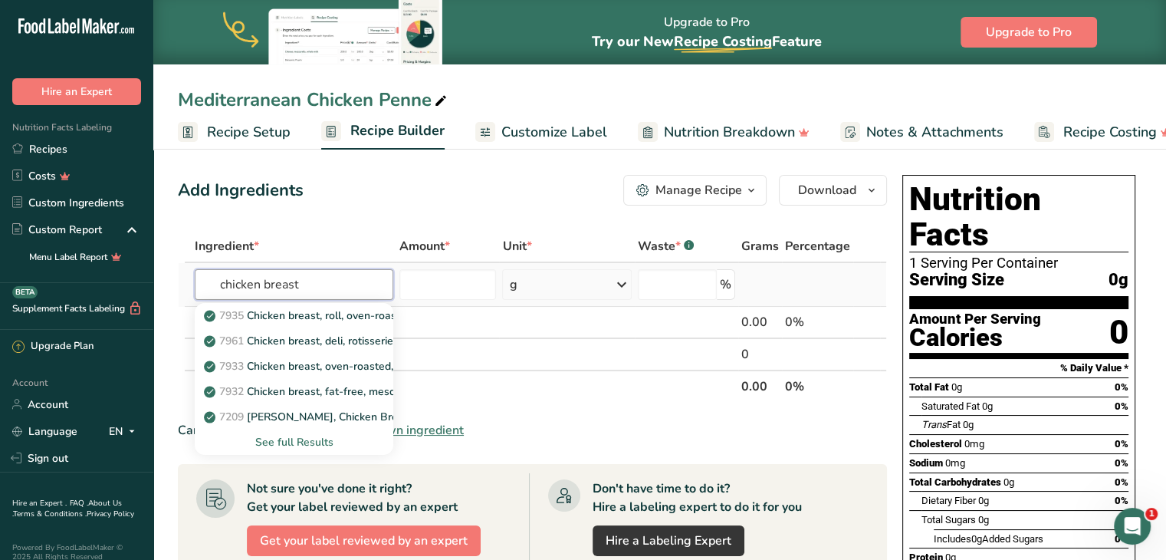
type input "chicken breast"
click at [295, 439] on div "See full Results" at bounding box center [294, 442] width 174 height 16
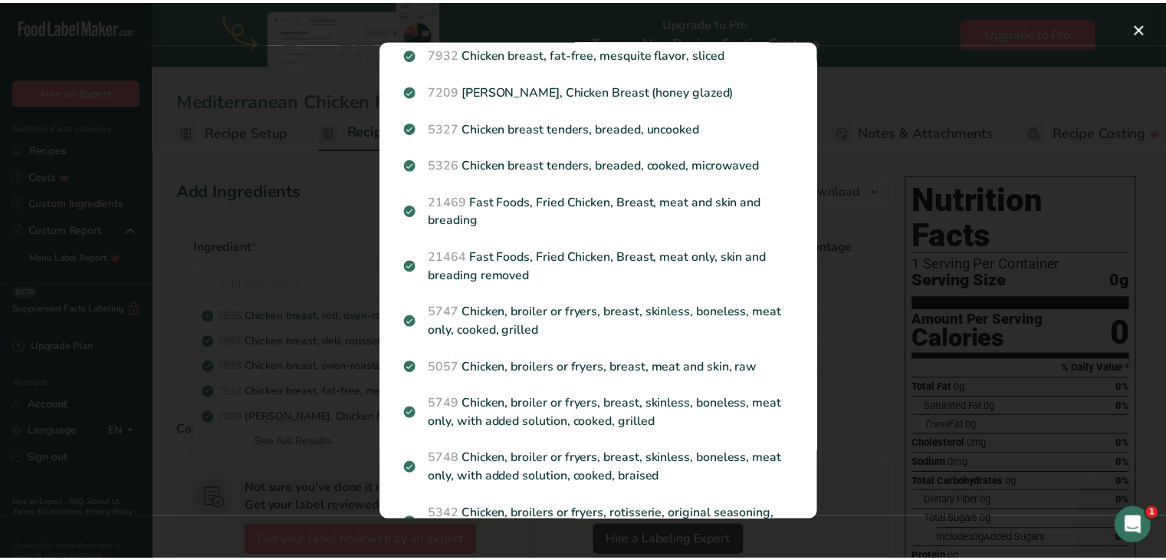
scroll to position [238, 0]
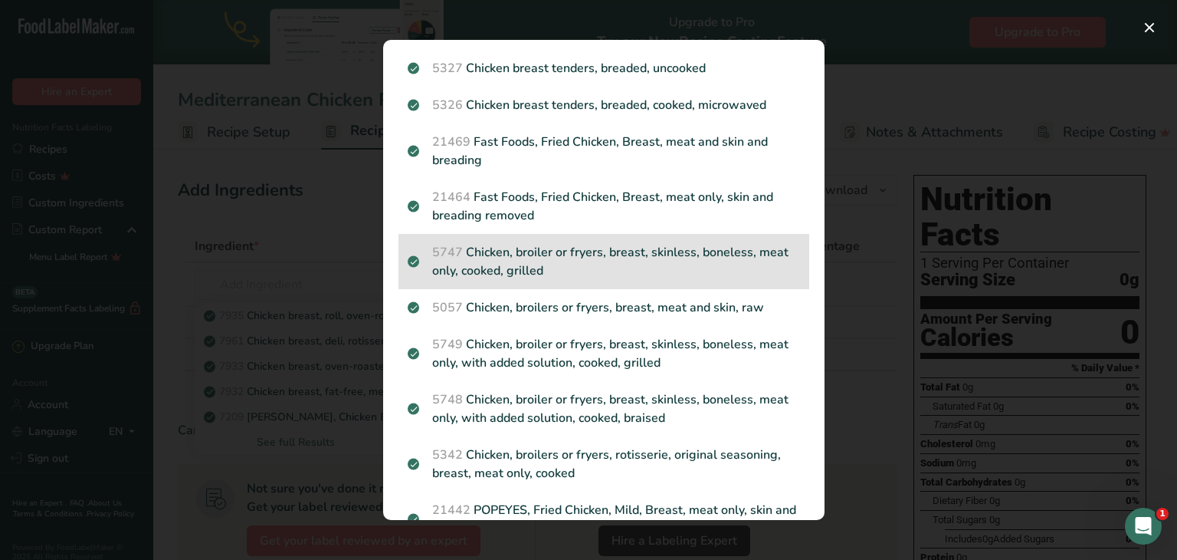
click at [596, 254] on p "5747 Chicken, broiler or fryers, breast, skinless, boneless, meat only, cooked,…" at bounding box center [604, 261] width 392 height 37
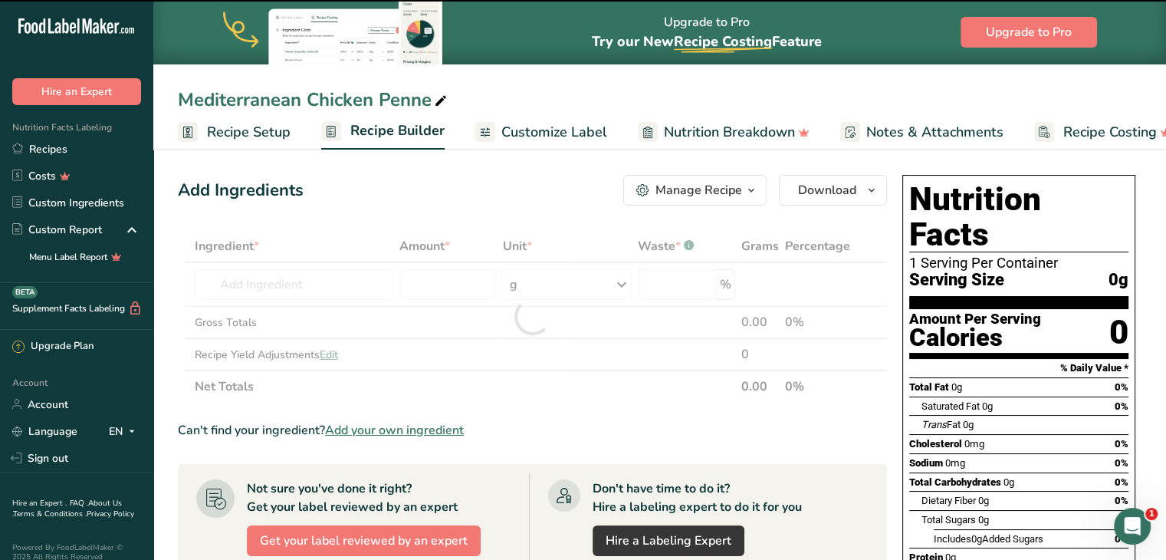
type input "0"
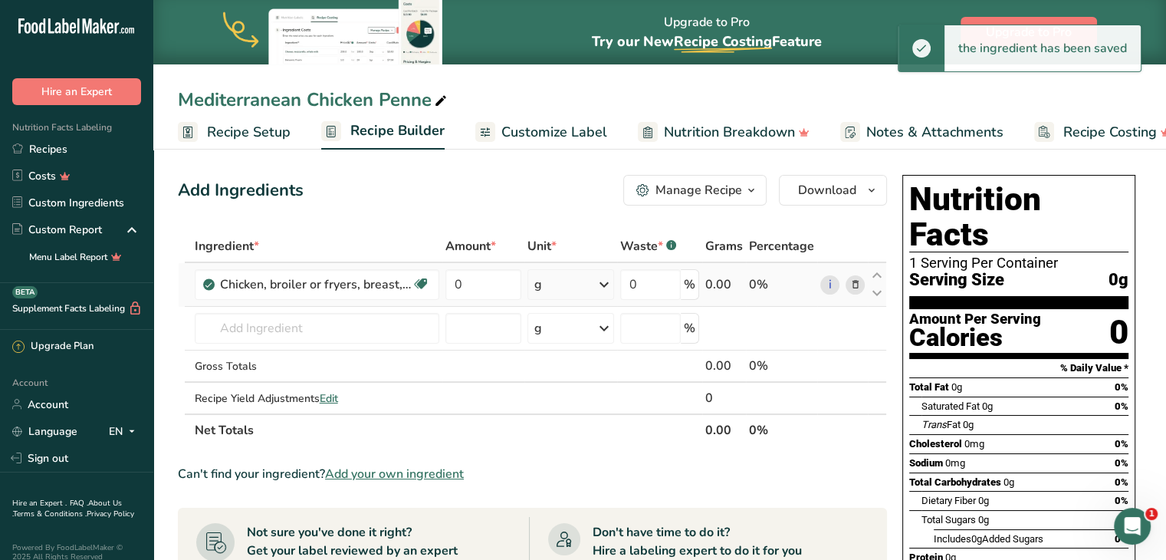
click at [559, 276] on div "g" at bounding box center [570, 284] width 87 height 31
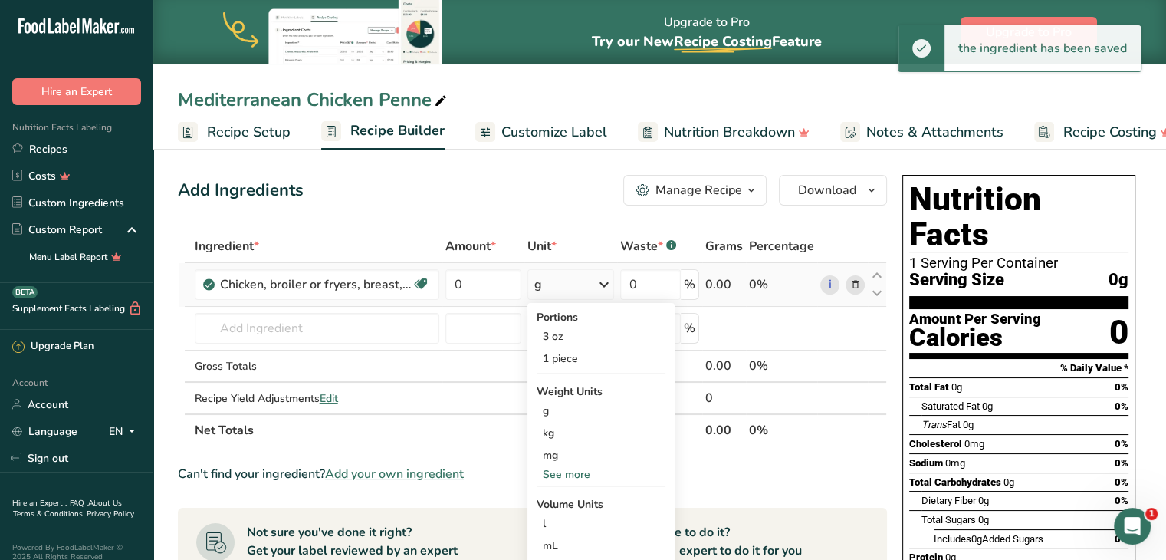
click at [577, 471] on div "See more" at bounding box center [601, 474] width 129 height 16
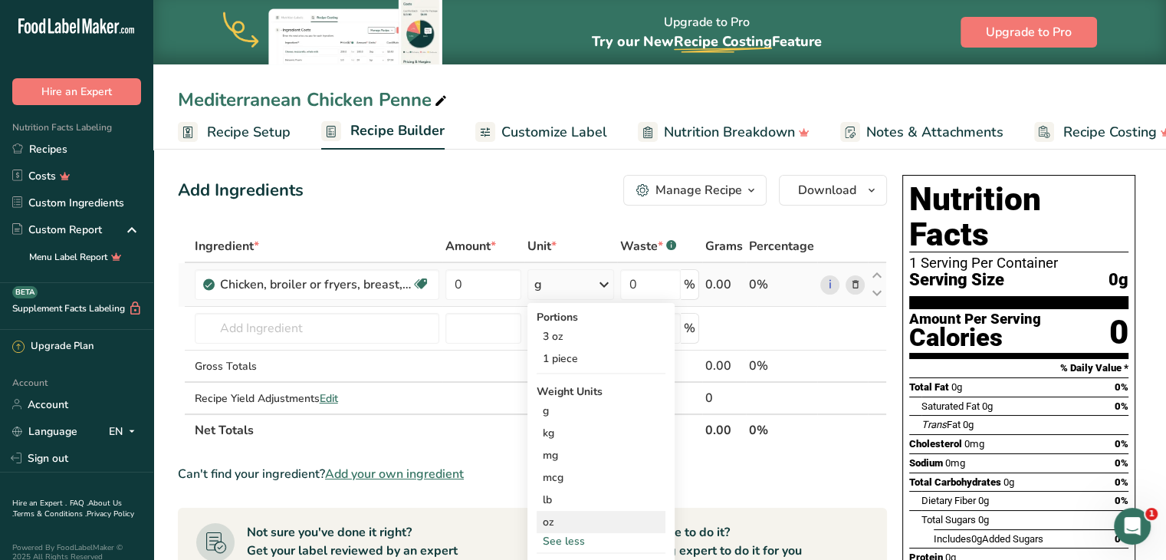
click at [560, 514] on div "oz" at bounding box center [601, 521] width 129 height 22
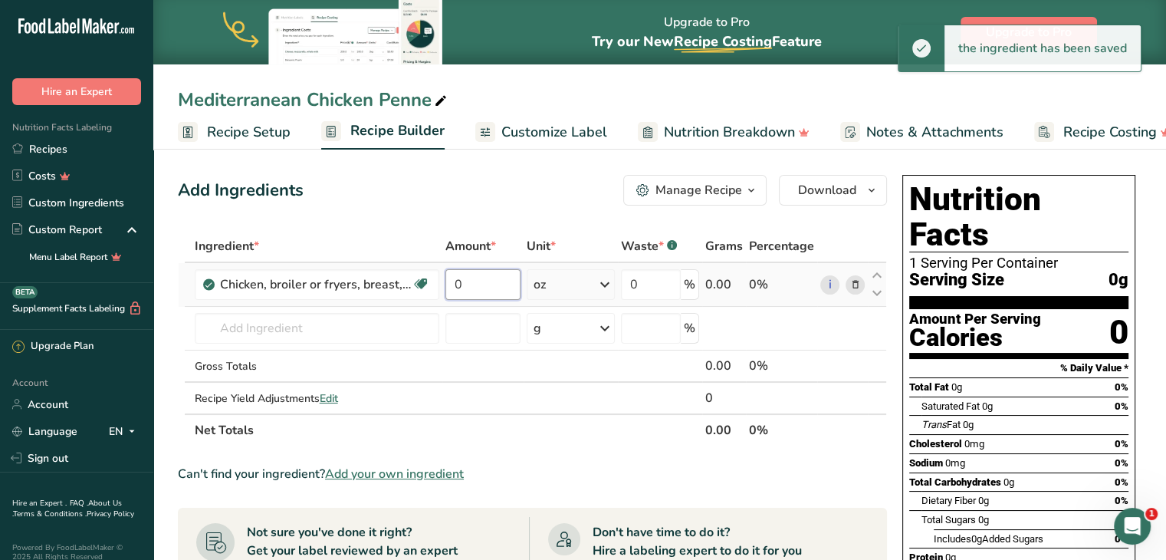
click at [469, 281] on input "0" at bounding box center [483, 284] width 76 height 31
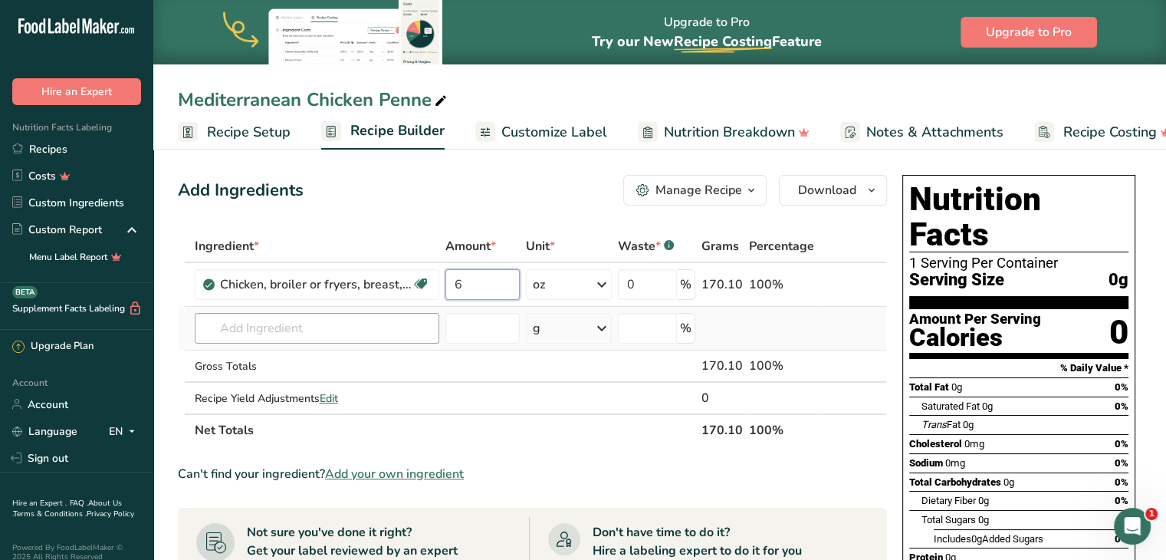
type input "6"
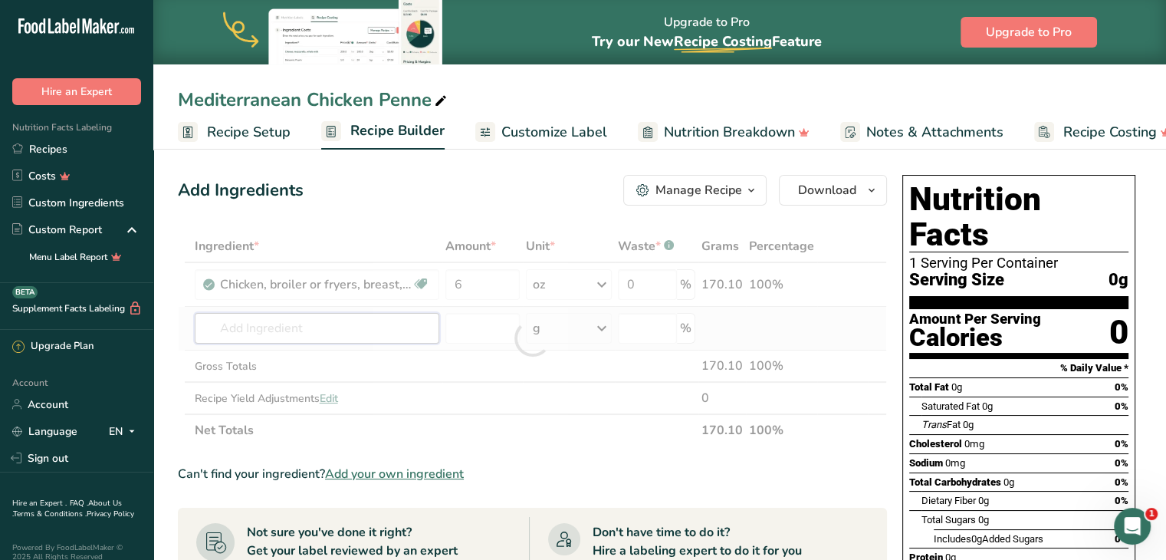
click at [392, 328] on div "Ingredient * Amount * Unit * Waste * .a-a{fill:#347362;}.b-a{fill:#fff;} Grams …" at bounding box center [532, 338] width 709 height 216
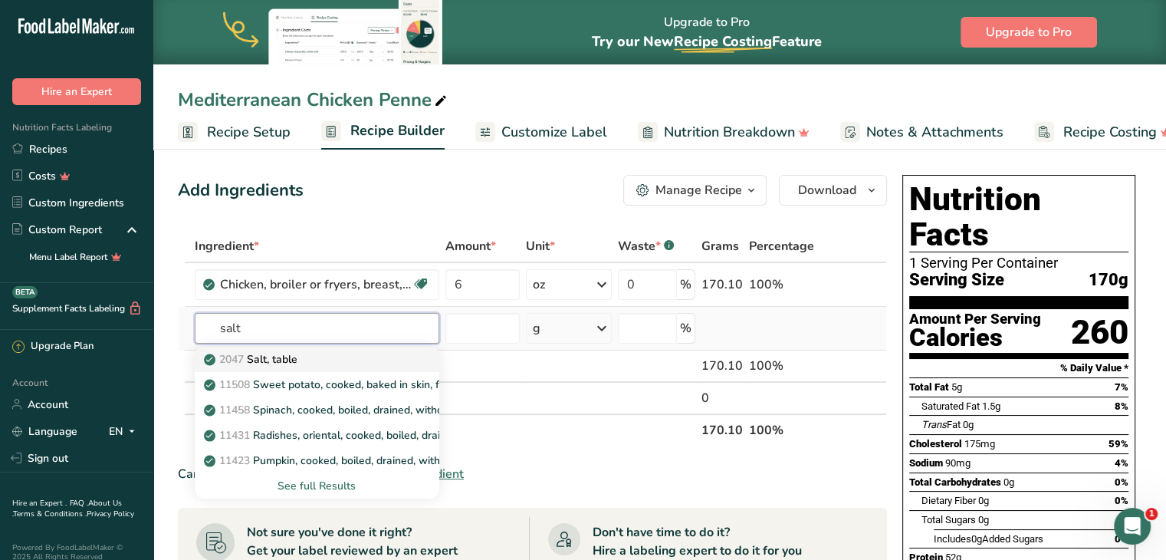
type input "salt"
click at [349, 363] on div "2047 Salt, table" at bounding box center [304, 359] width 195 height 16
type input "Salt, table"
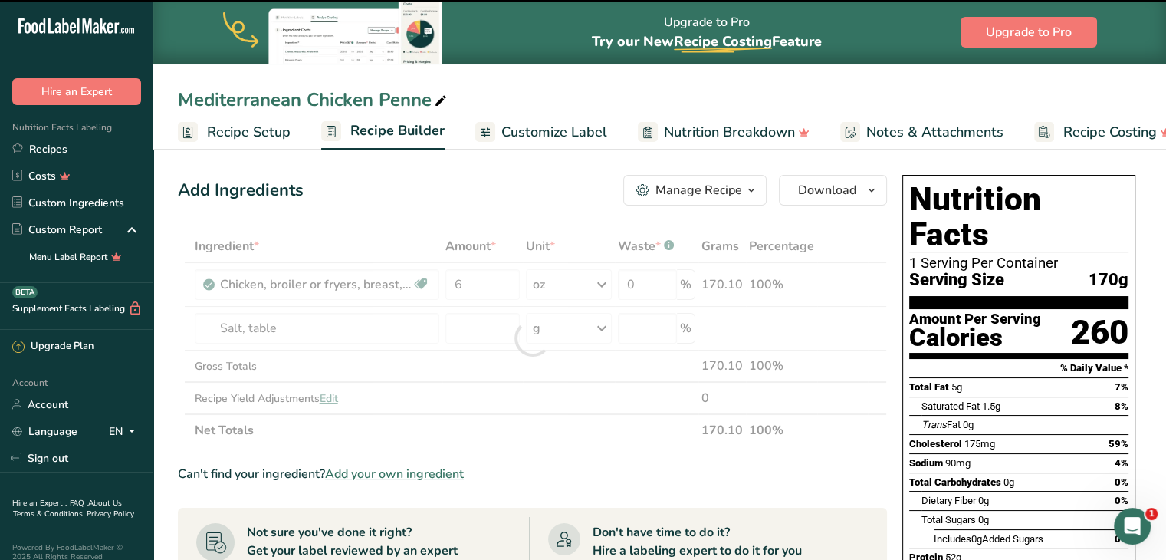
type input "0"
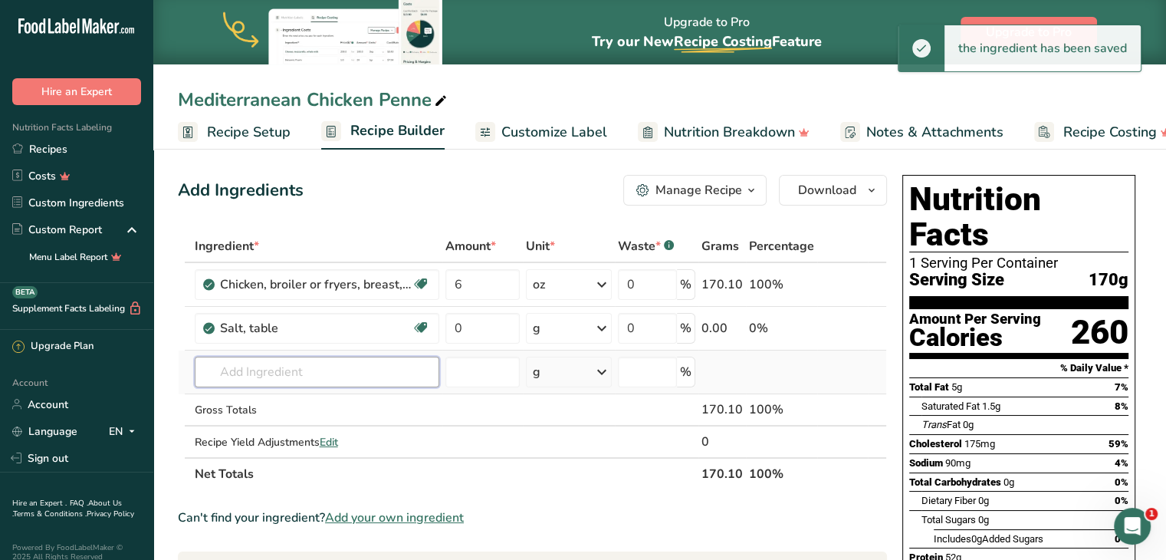
click at [301, 360] on input "text" at bounding box center [317, 371] width 245 height 31
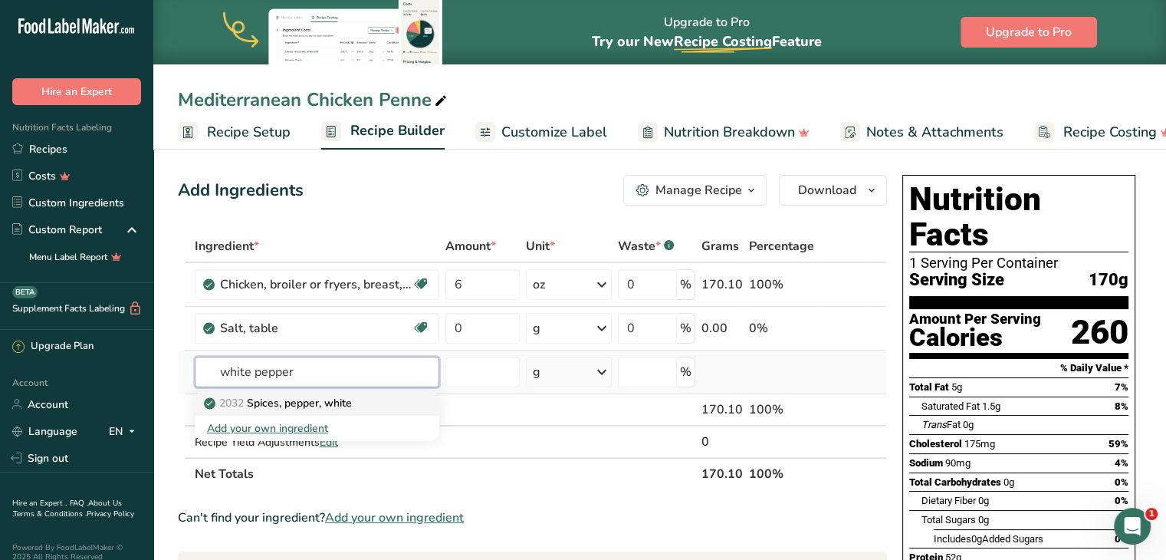
type input "white pepper"
click at [306, 396] on p "2032 Spices, pepper, white" at bounding box center [279, 403] width 145 height 16
type input "Spices, pepper, white"
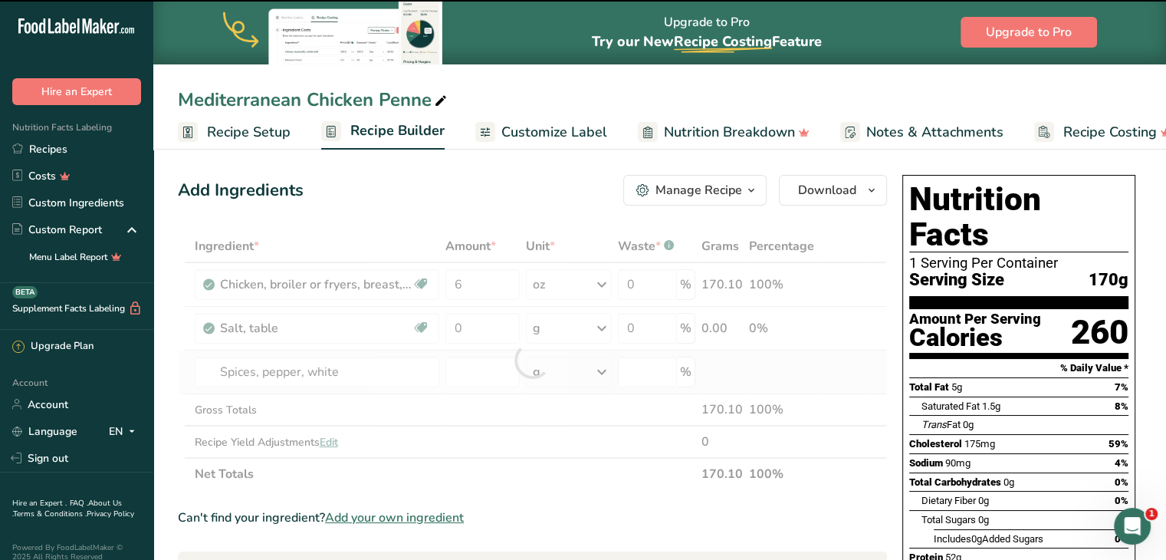
type input "0"
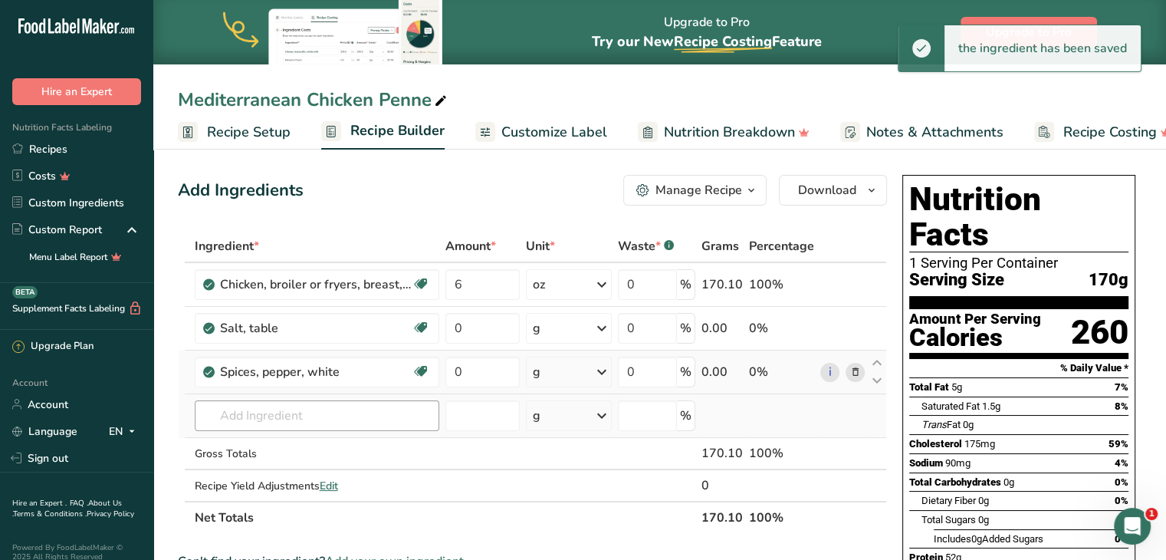
drag, startPoint x: 306, startPoint y: 396, endPoint x: 304, endPoint y: 415, distance: 18.5
click at [304, 415] on td "2032 Spices, pepper, white Add your own ingredient" at bounding box center [317, 416] width 251 height 44
click at [304, 415] on input "text" at bounding box center [317, 415] width 245 height 31
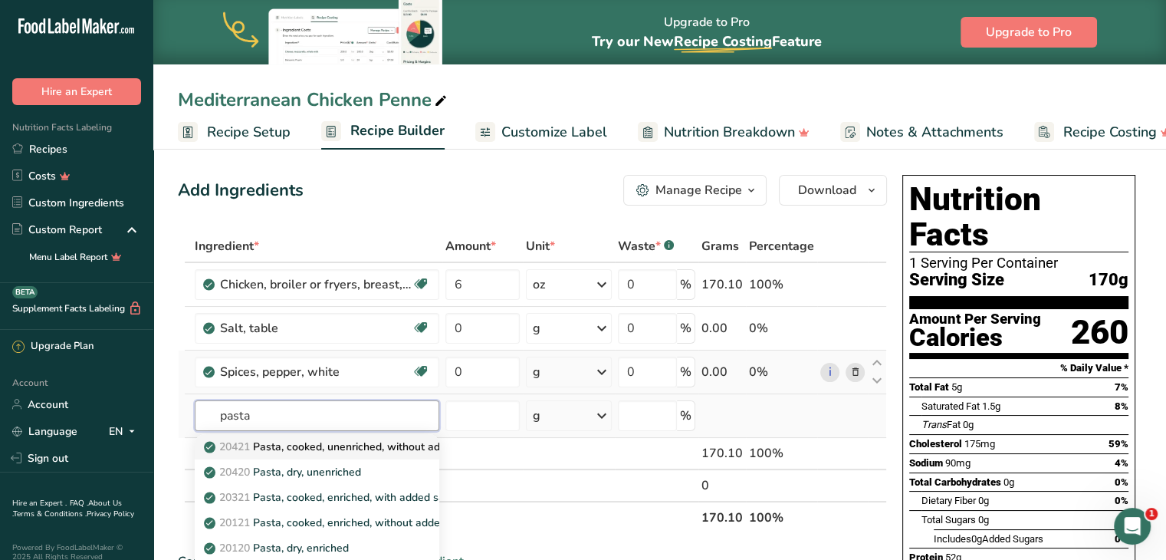
type input "pasta"
click at [310, 445] on p "20421 Pasta, cooked, unenriched, without added salt" at bounding box center [343, 446] width 273 height 16
type input "Pasta, cooked, unenriched, without added salt"
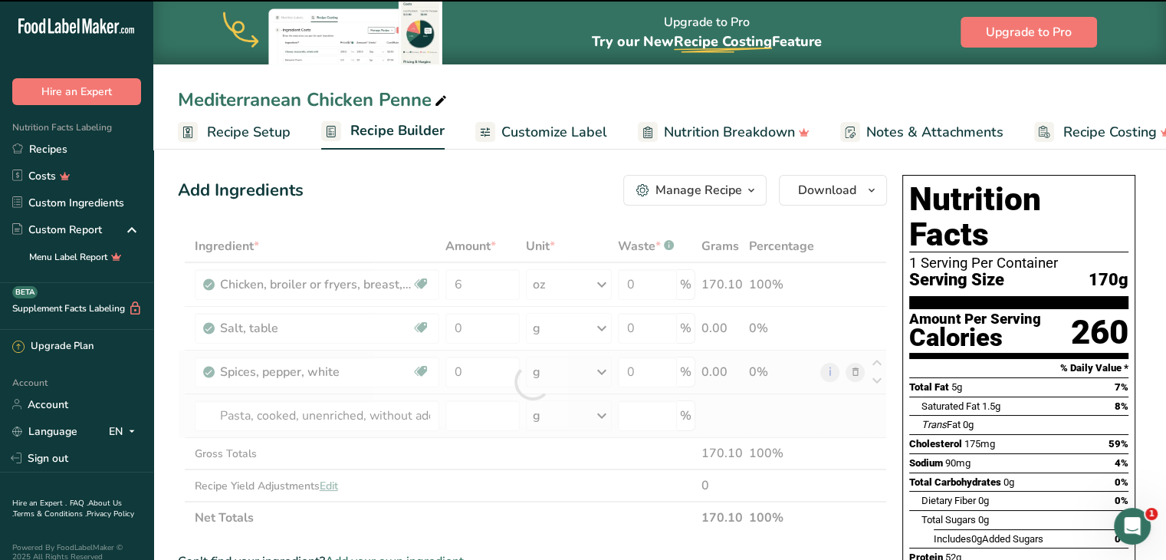
type input "0"
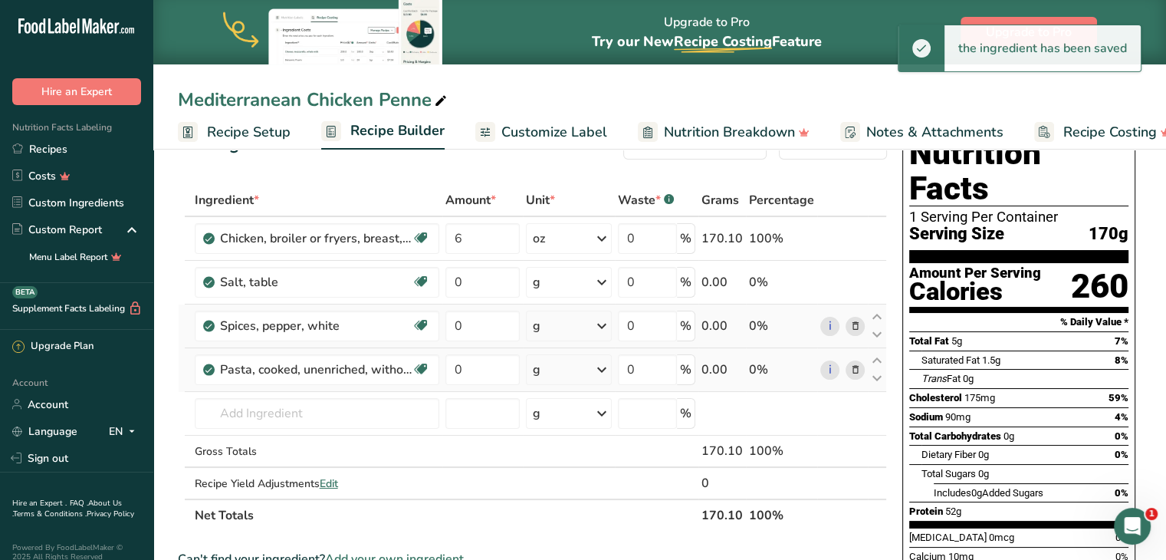
scroll to position [57, 0]
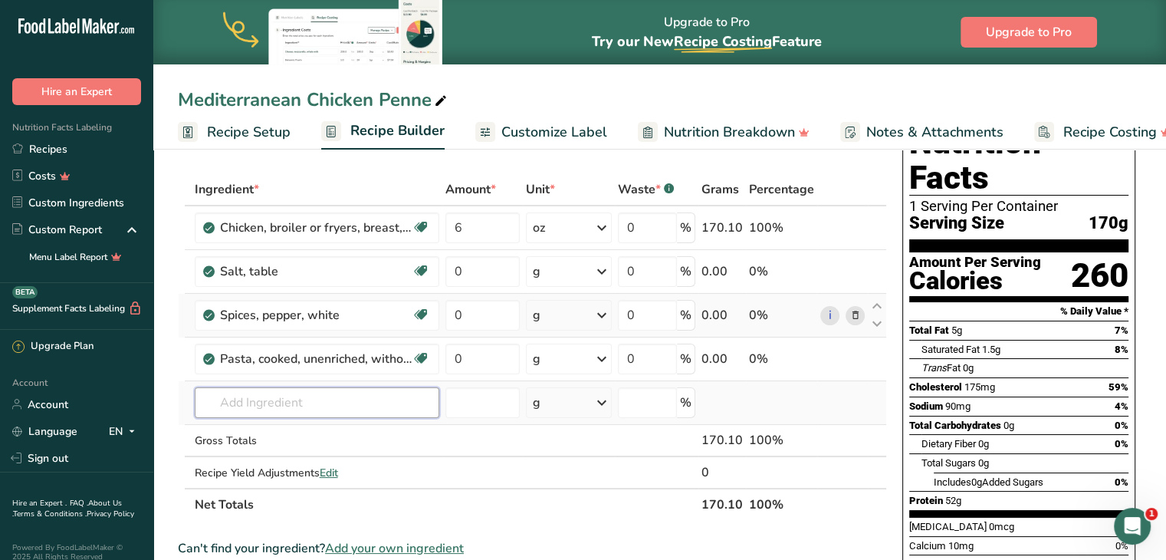
click at [346, 409] on input "text" at bounding box center [317, 402] width 245 height 31
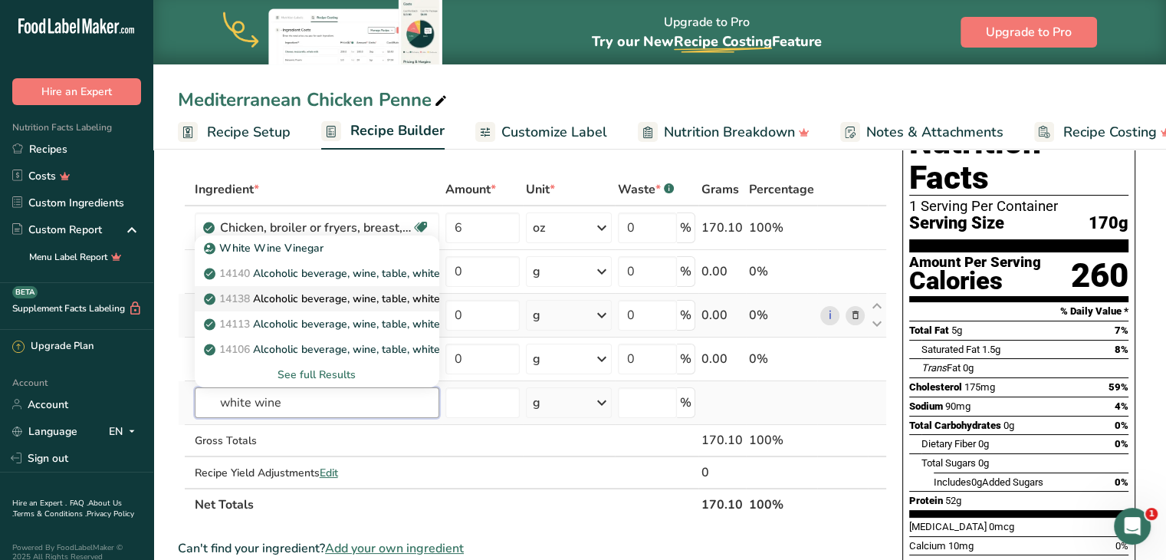
type input "white wine"
click at [320, 302] on p "14138 Alcoholic beverage, wine, table, white, Pinot Blanc" at bounding box center [354, 299] width 295 height 16
type input "Alcoholic beverage, wine, table, white, Pinot Blanc"
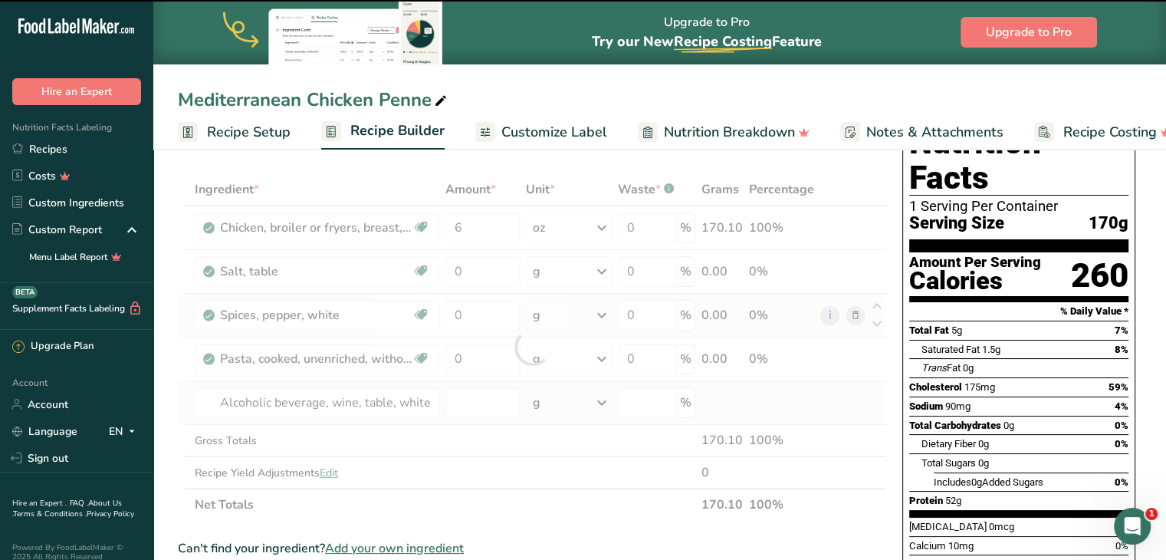
type input "0"
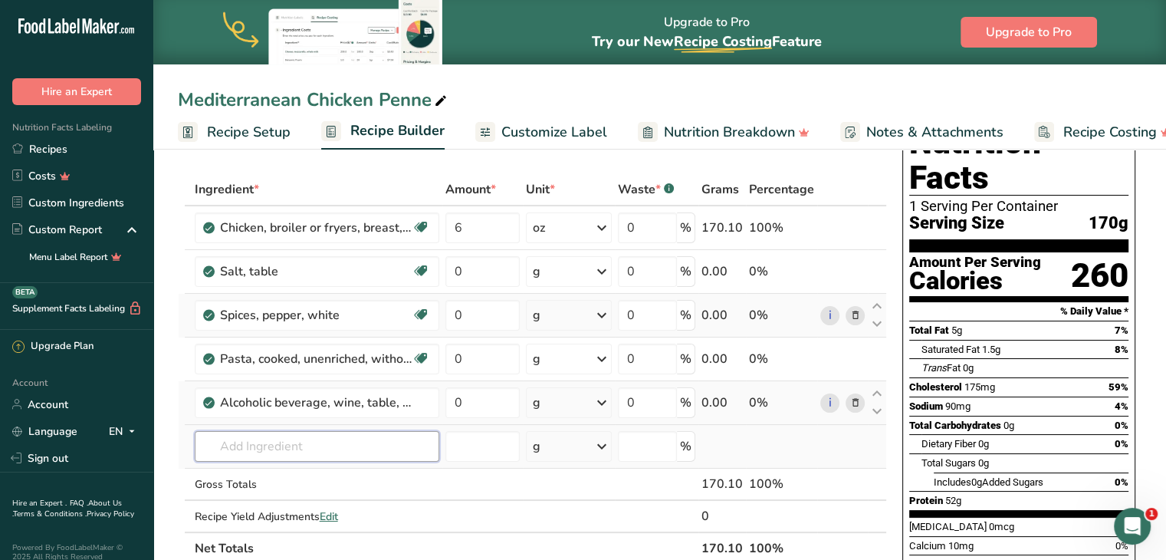
click at [281, 445] on input "text" at bounding box center [317, 446] width 245 height 31
type input "extra virgin olive"
click at [274, 398] on p "Extra Virgin Olive Oil" at bounding box center [264, 393] width 115 height 16
type input "Extra Virgin Olive Oil"
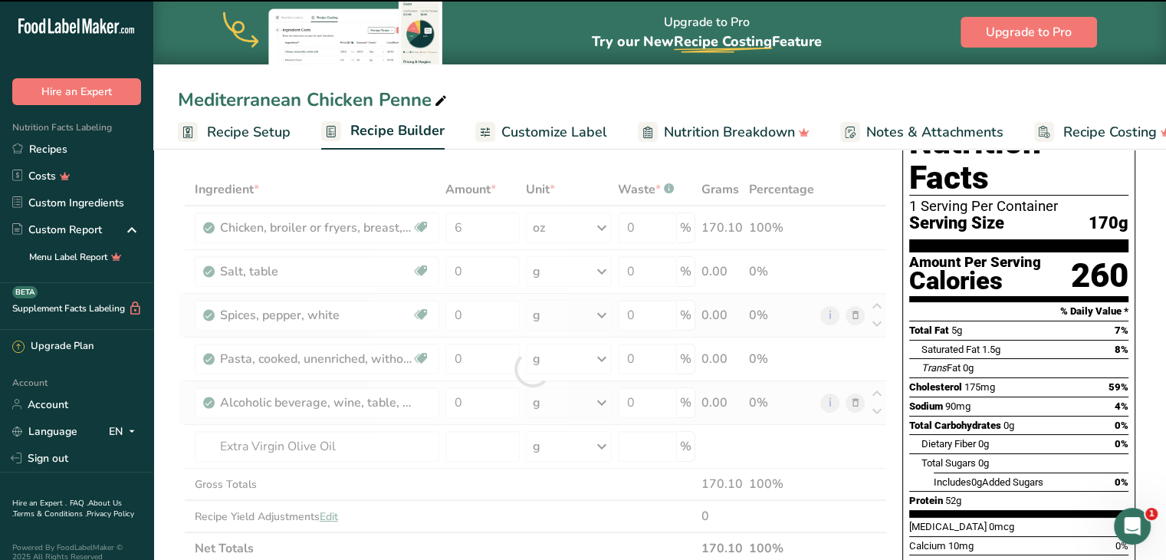
type input "0"
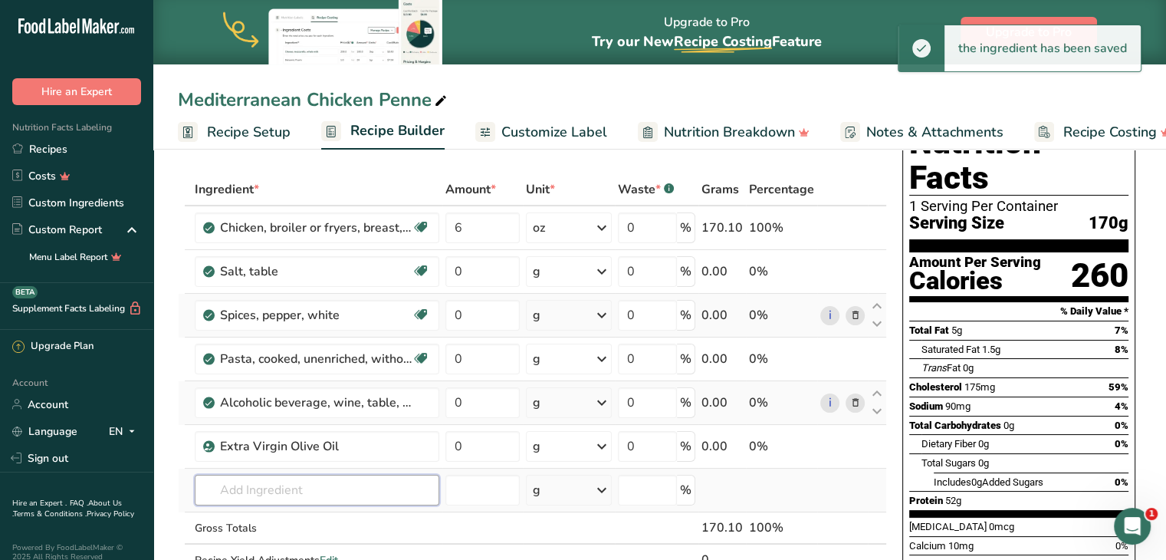
click at [284, 487] on input "text" at bounding box center [317, 489] width 245 height 31
type input "garlic"
click at [285, 518] on p "11215 Garlic, raw" at bounding box center [256, 521] width 99 height 16
type input "Garlic, raw"
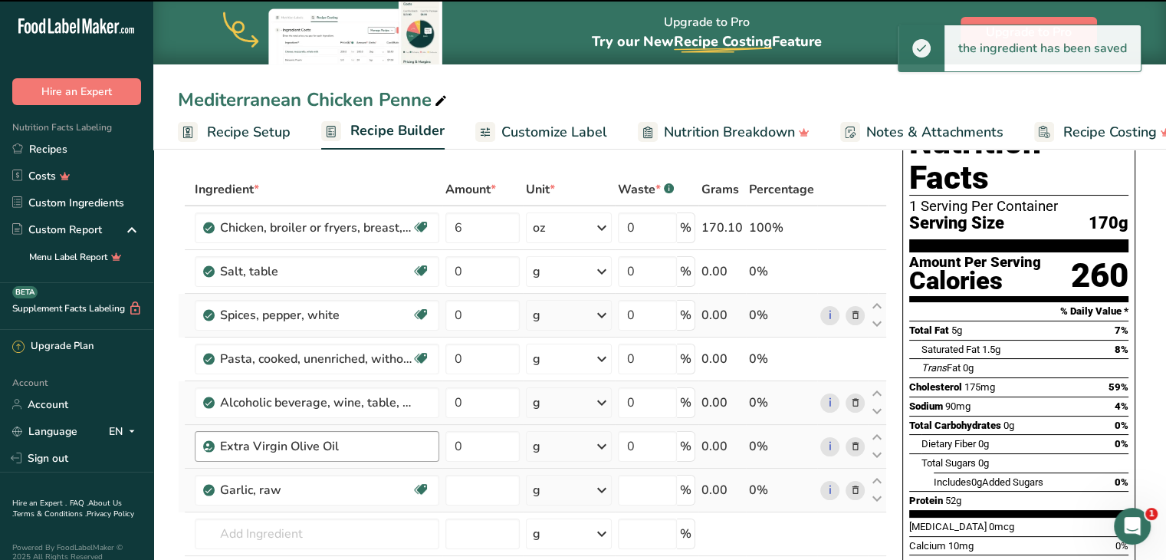
type input "0"
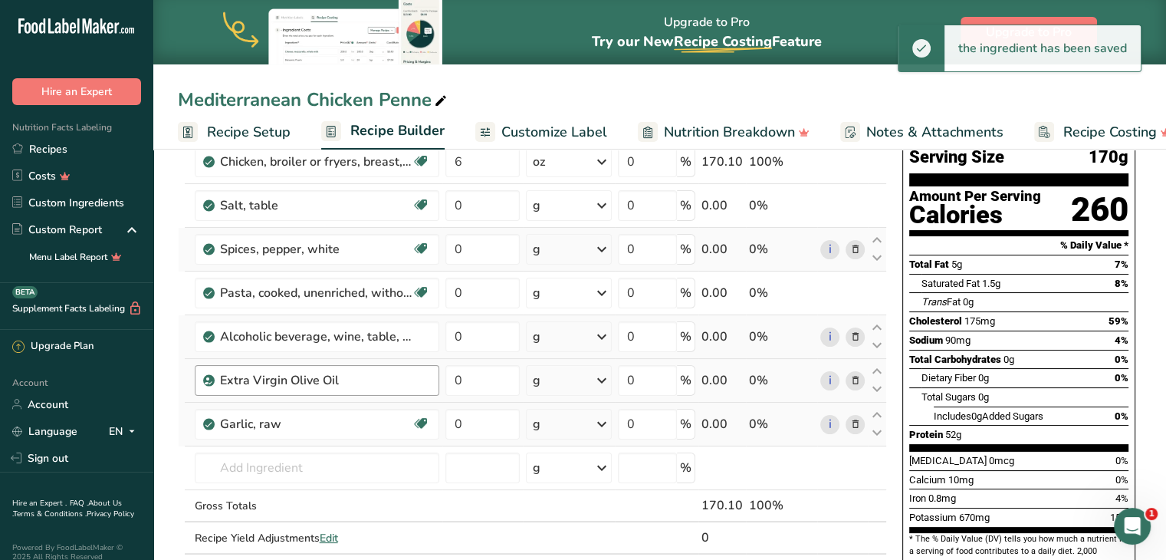
scroll to position [124, 0]
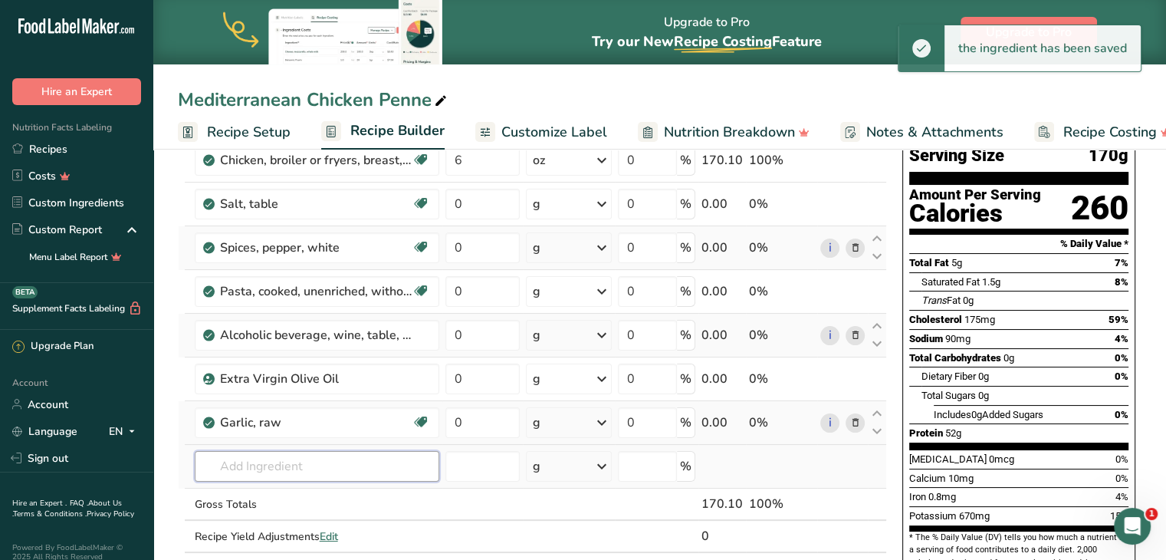
click at [322, 456] on input "text" at bounding box center [317, 466] width 245 height 31
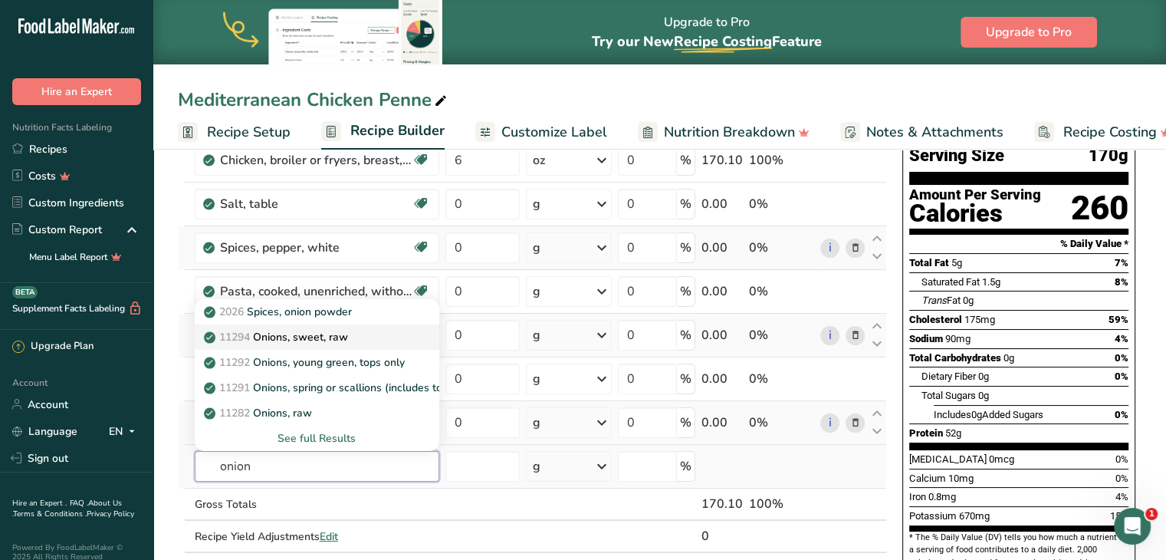
type input "onion"
click at [313, 332] on p "11294 Onions, sweet, raw" at bounding box center [277, 337] width 141 height 16
type input "Onions, sweet, raw"
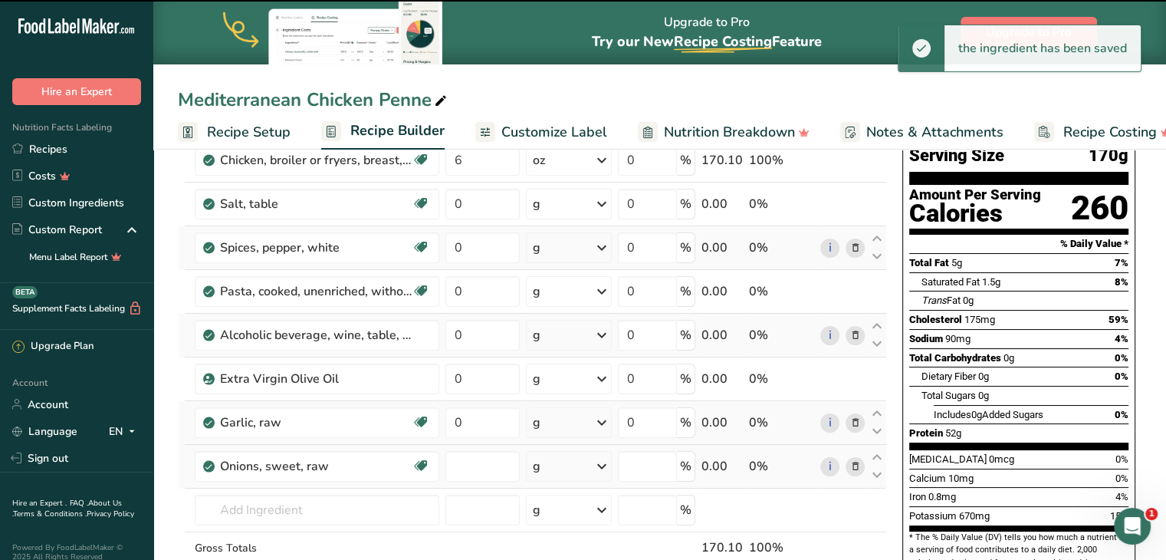
type input "0"
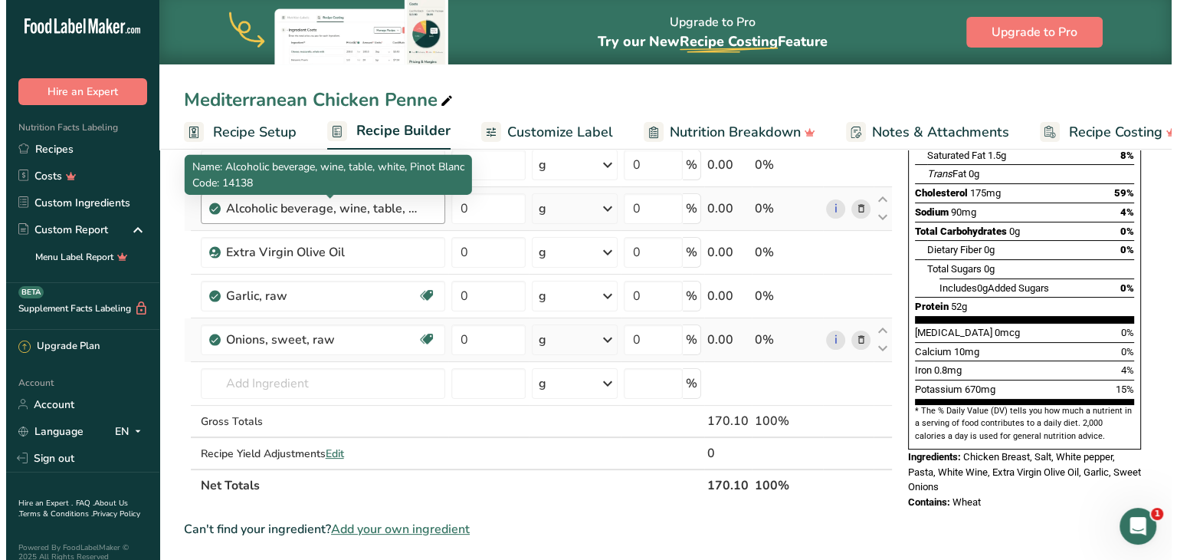
scroll to position [251, 0]
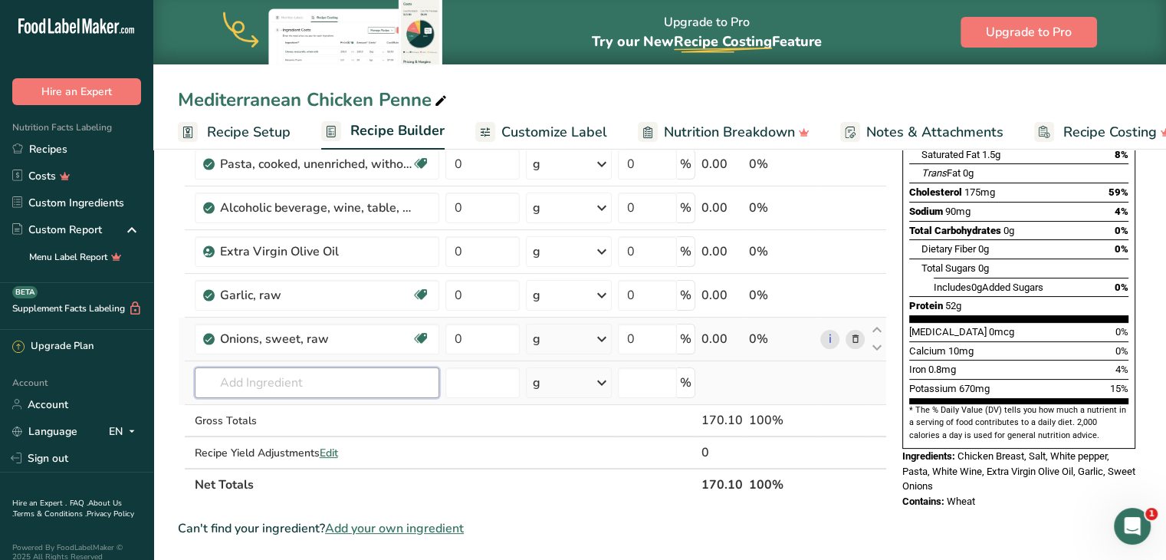
click at [257, 382] on input "text" at bounding box center [317, 382] width 245 height 31
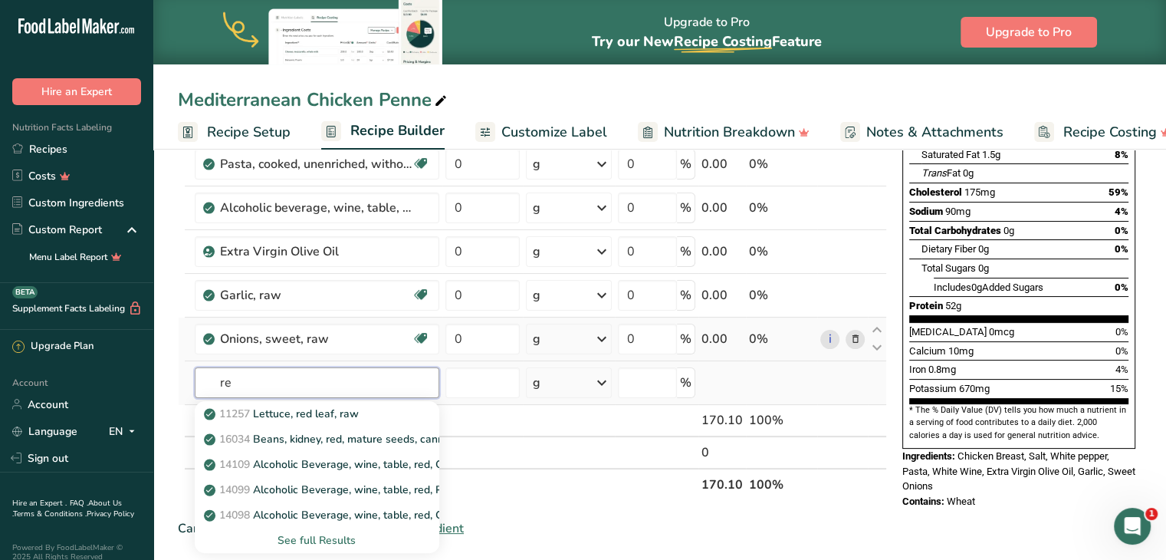
type input "r"
type input "peppers"
click at [305, 431] on p "11821 Peppers, sweet, red, raw" at bounding box center [291, 439] width 169 height 16
type input "Peppers, sweet, red, raw"
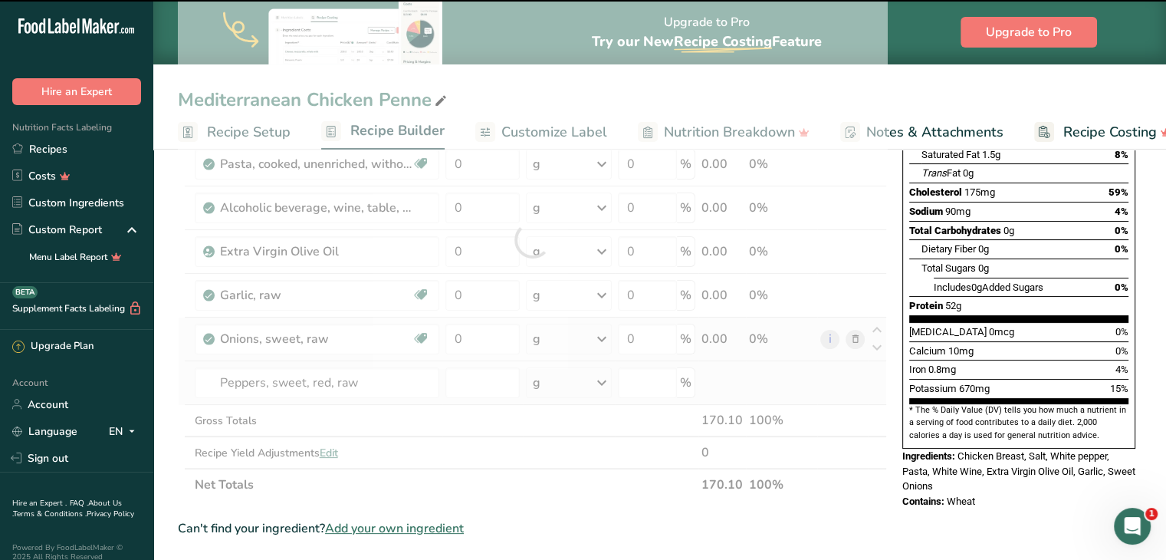
type input "0"
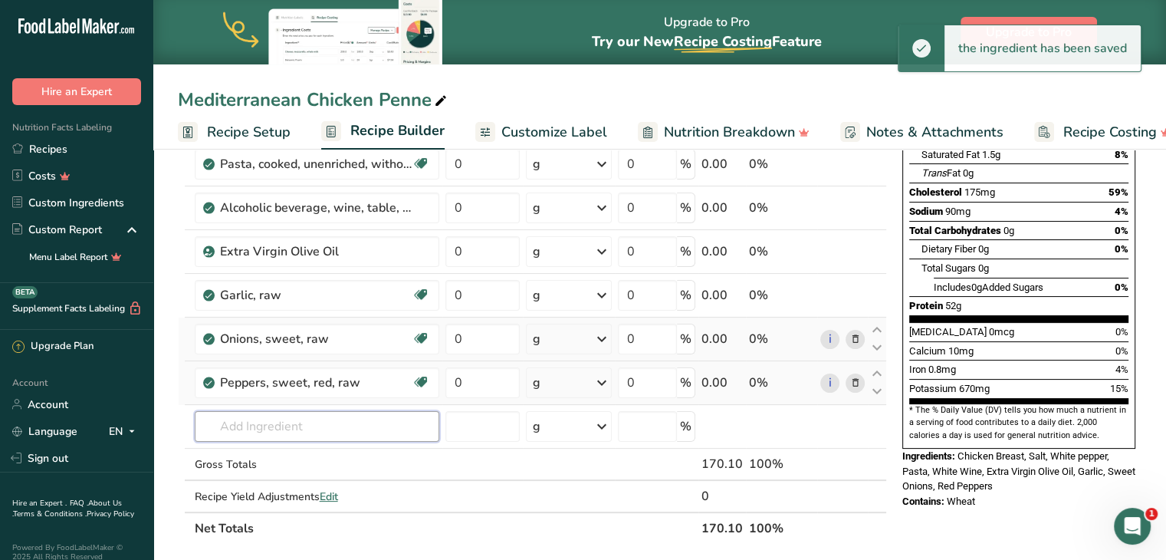
click at [305, 430] on input "text" at bounding box center [317, 426] width 245 height 31
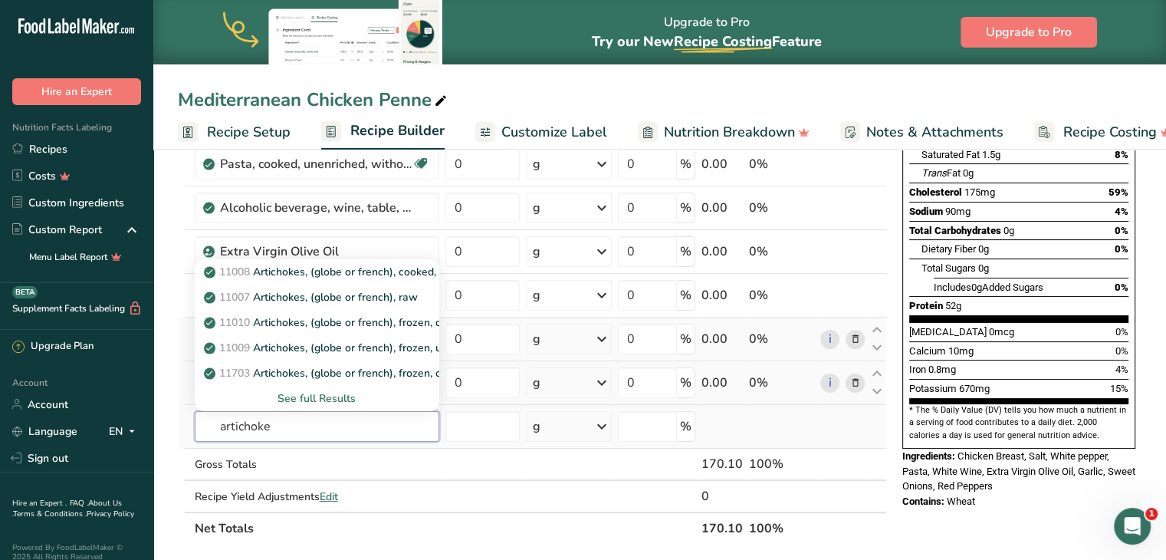
type input "artichoke"
click at [304, 396] on div "See full Results" at bounding box center [317, 398] width 220 height 16
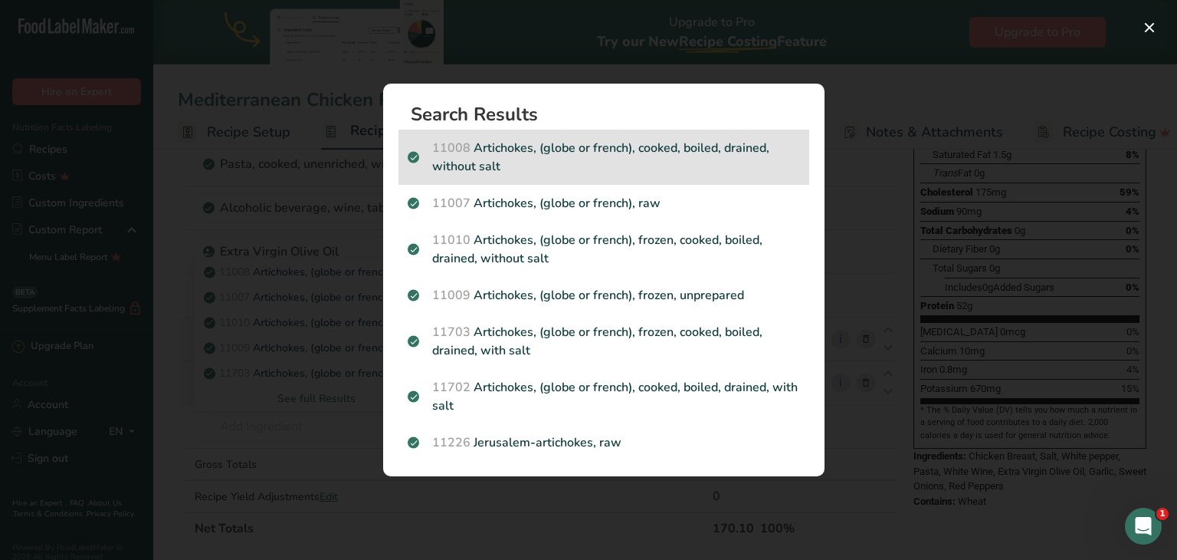
click at [484, 166] on p "11008 Artichokes, (globe or french), cooked, boiled, drained, without salt" at bounding box center [604, 157] width 392 height 37
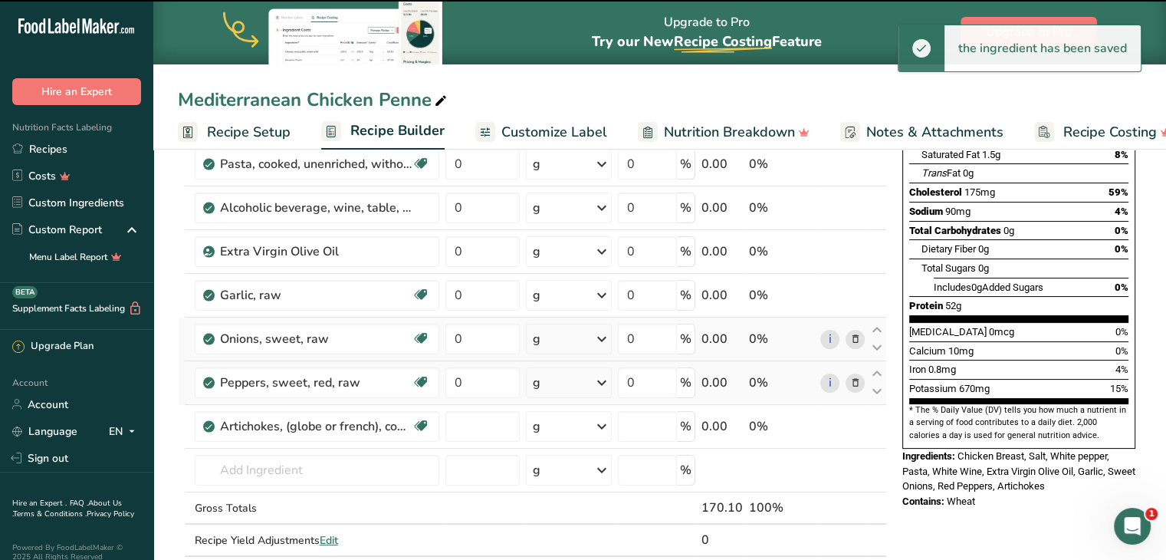
type input "0"
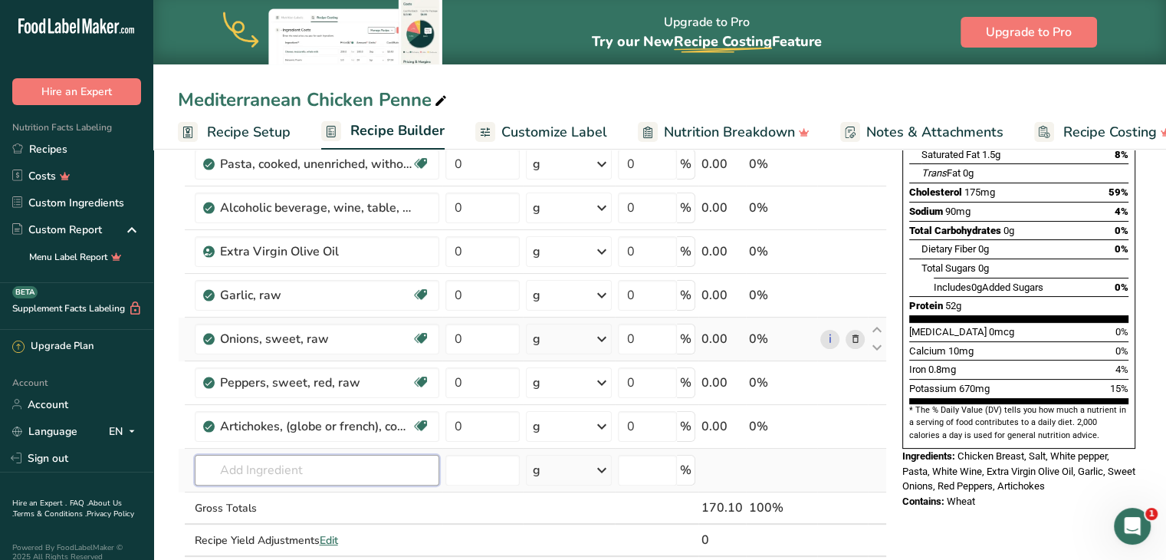
click at [261, 465] on input "text" at bounding box center [317, 470] width 245 height 31
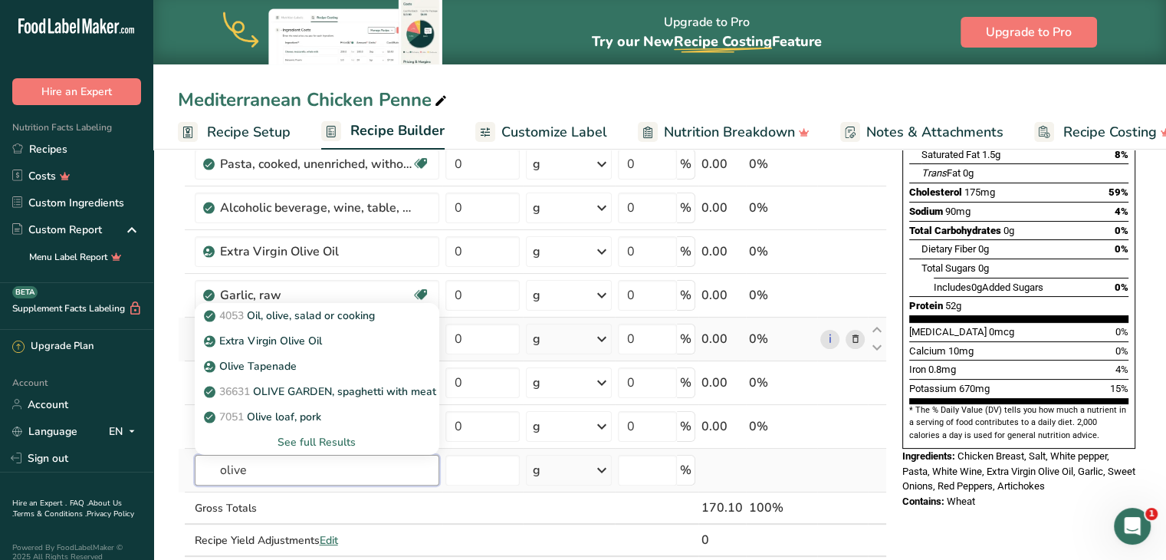
type input "olive"
click at [304, 441] on div "See full Results" at bounding box center [317, 442] width 220 height 16
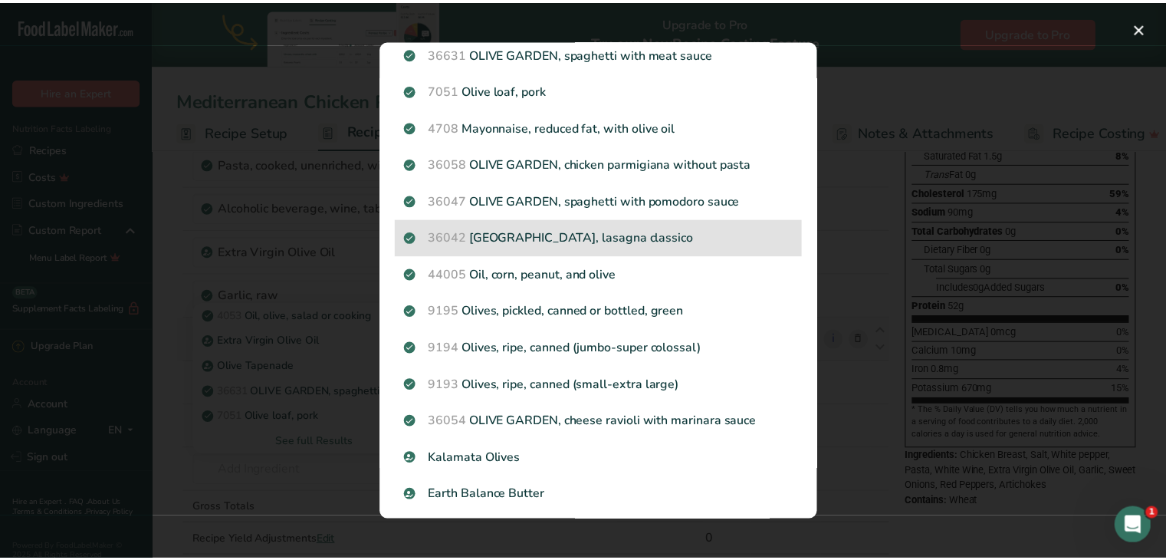
scroll to position [235, 0]
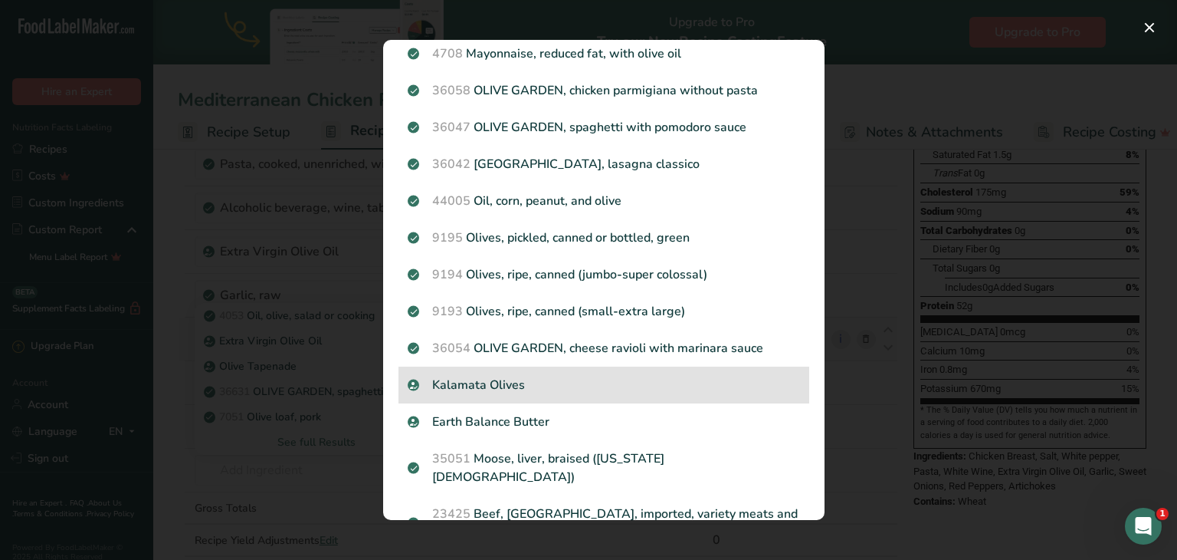
click at [521, 384] on p "Kalamata Olives" at bounding box center [604, 385] width 392 height 18
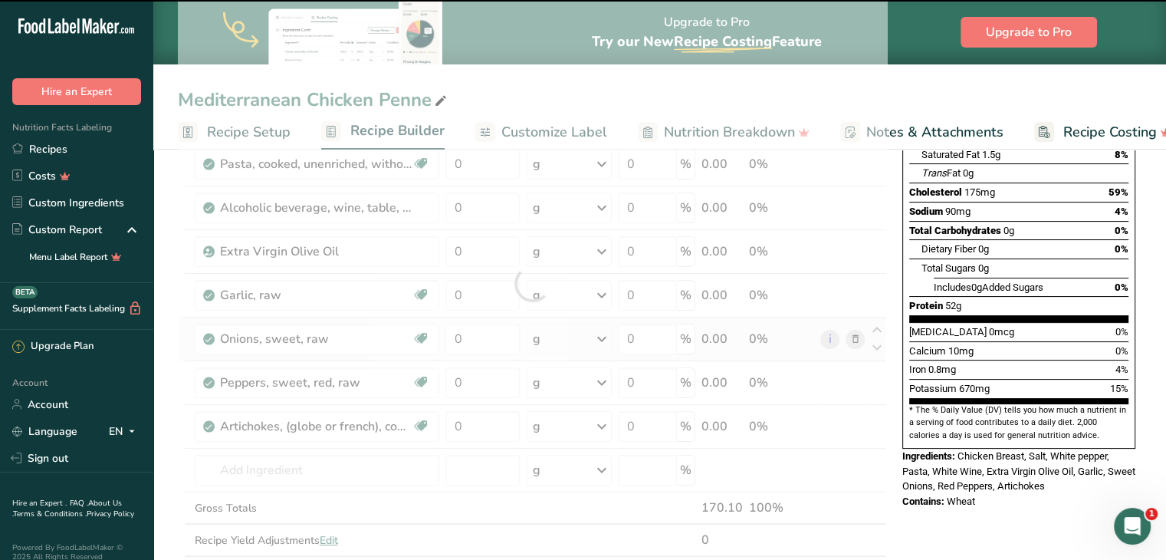
type input "0"
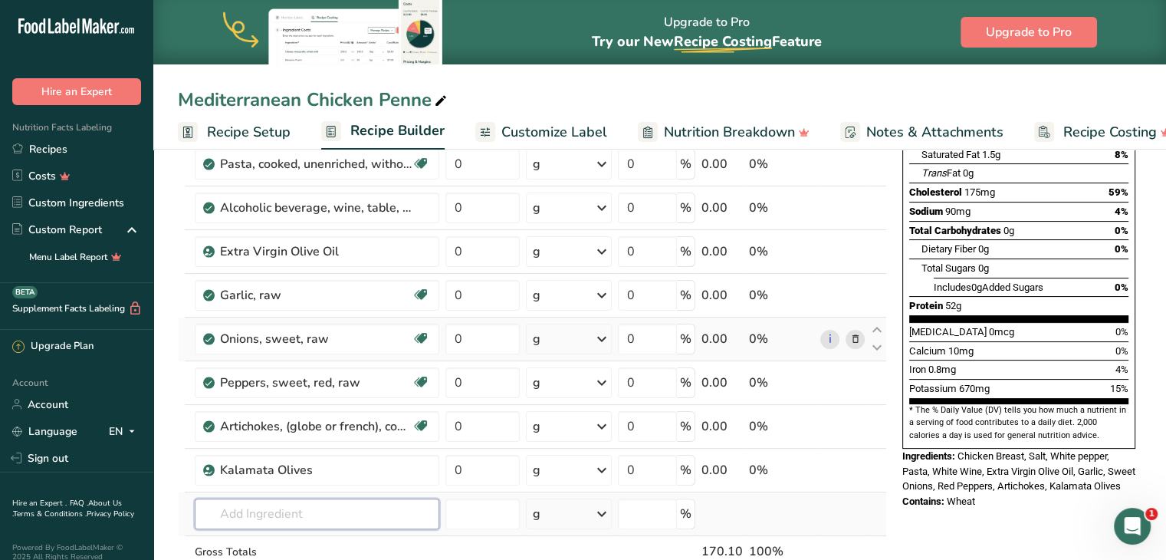
click at [270, 502] on input "text" at bounding box center [317, 513] width 245 height 31
type input "capers"
click at [270, 456] on p "2054 Capers, canned" at bounding box center [265, 460] width 116 height 16
type input "Capers, canned"
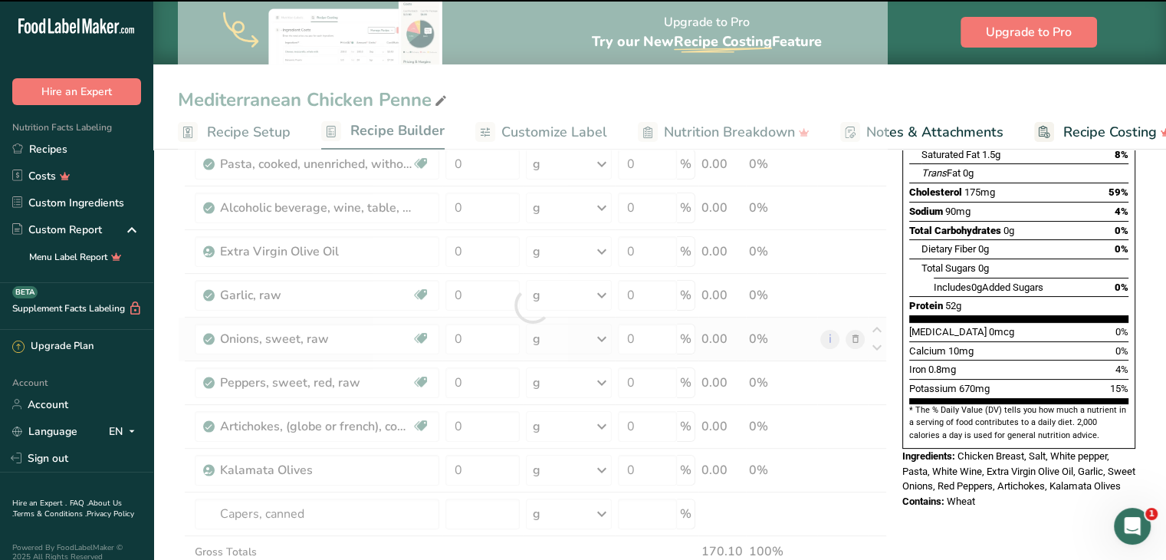
type input "0"
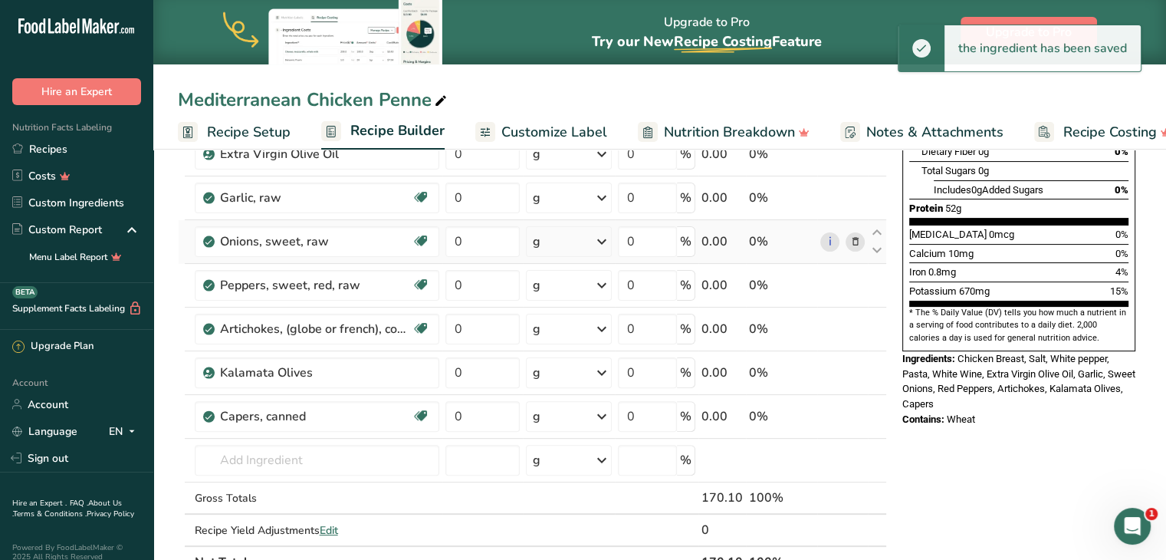
scroll to position [361, 0]
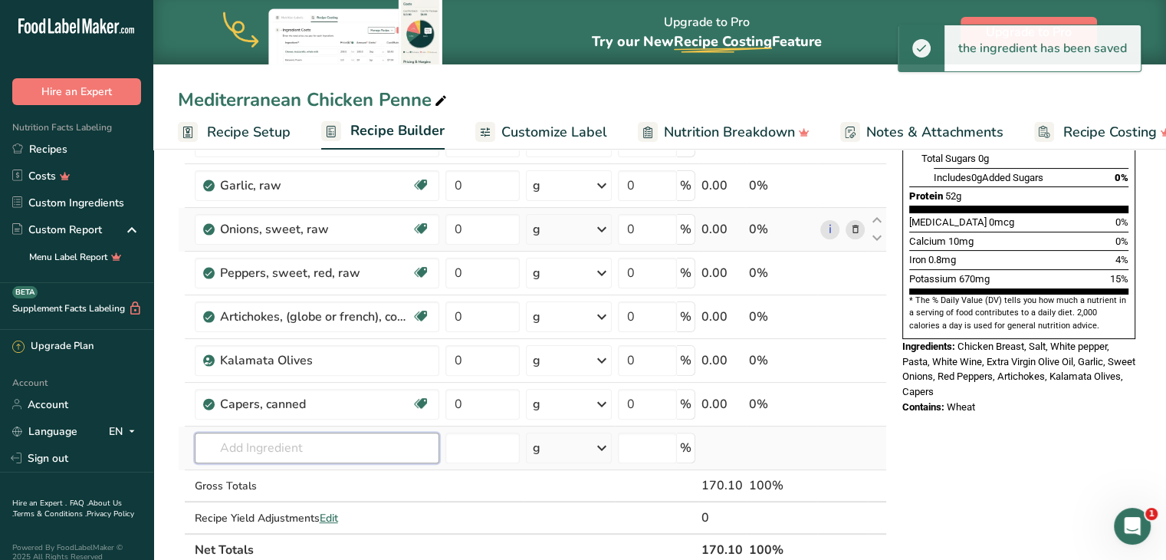
click at [281, 441] on input "text" at bounding box center [317, 447] width 245 height 31
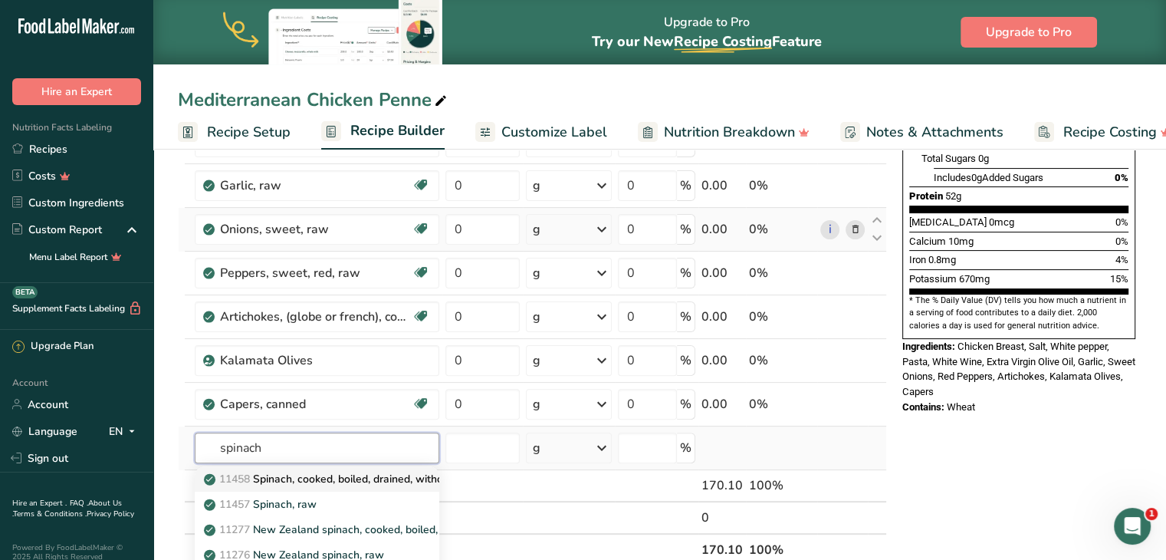
type input "spinach"
click at [283, 474] on p "11458 Spinach, cooked, boiled, drained, without salt" at bounding box center [341, 479] width 268 height 16
type input "Spinach, cooked, boiled, drained, without salt"
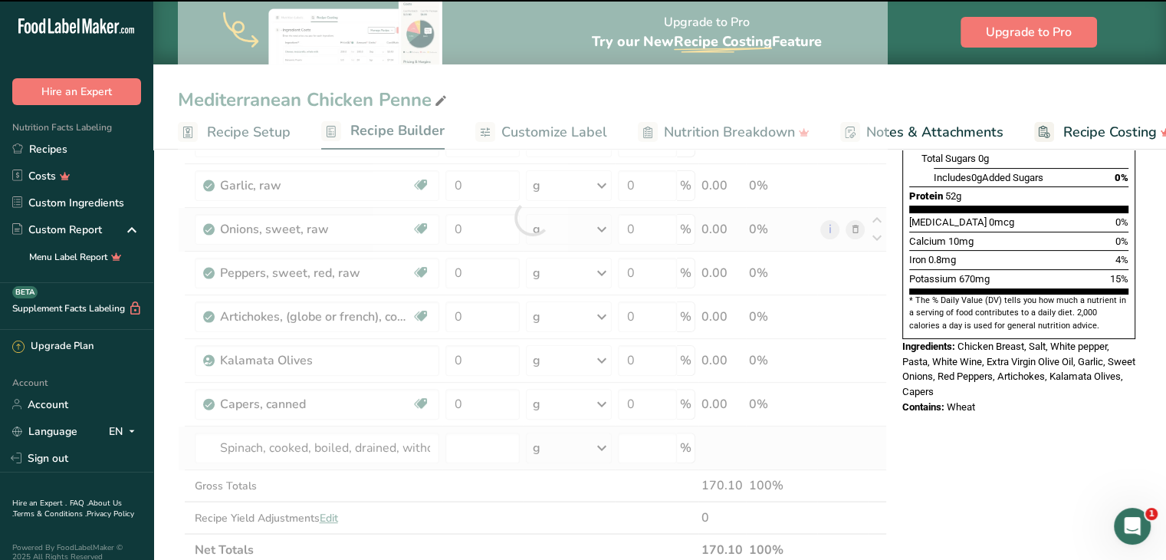
type input "0"
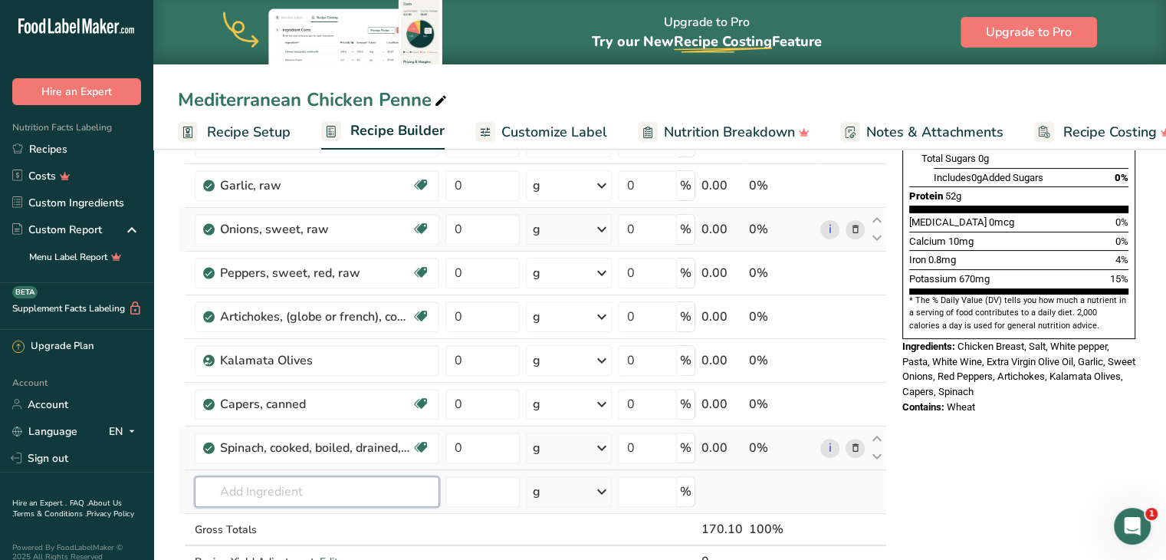
click at [271, 501] on input "text" at bounding box center [317, 491] width 245 height 31
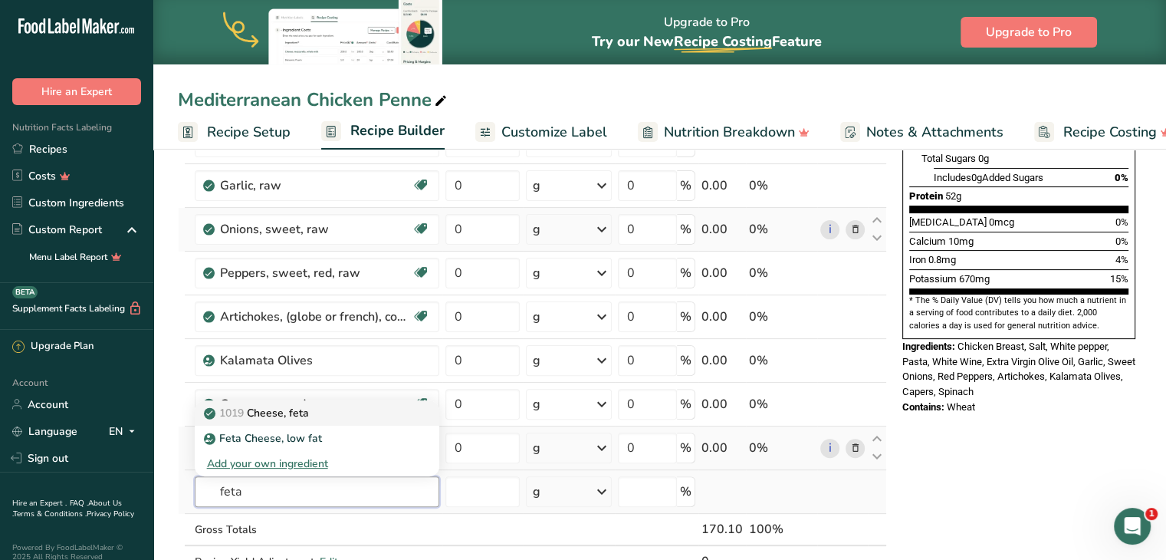
type input "feta"
click at [288, 405] on p "1019 Cheese, feta" at bounding box center [258, 413] width 102 height 16
type input "Cheese, feta"
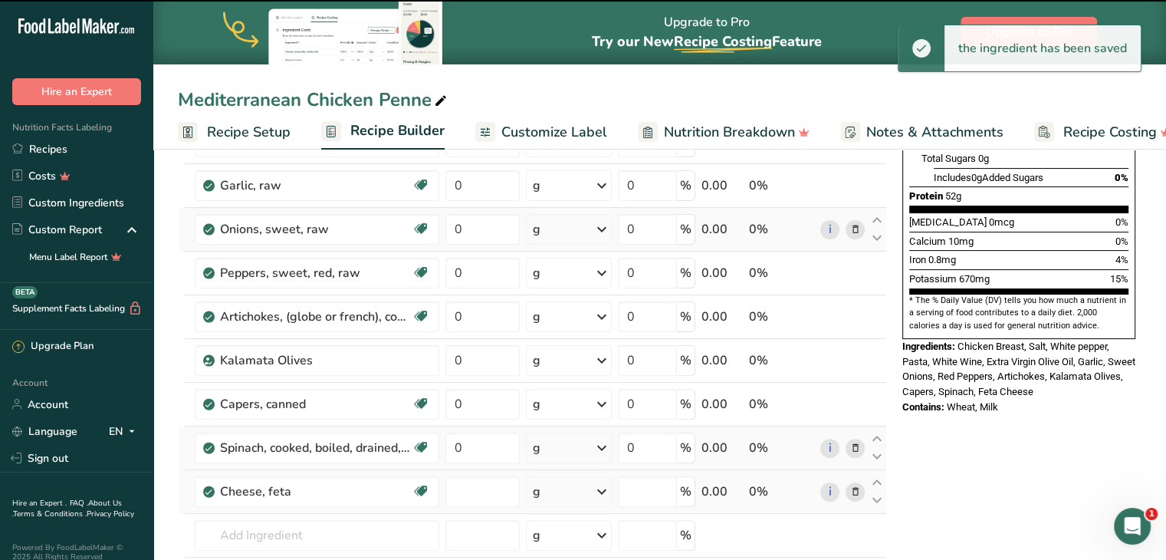
type input "0"
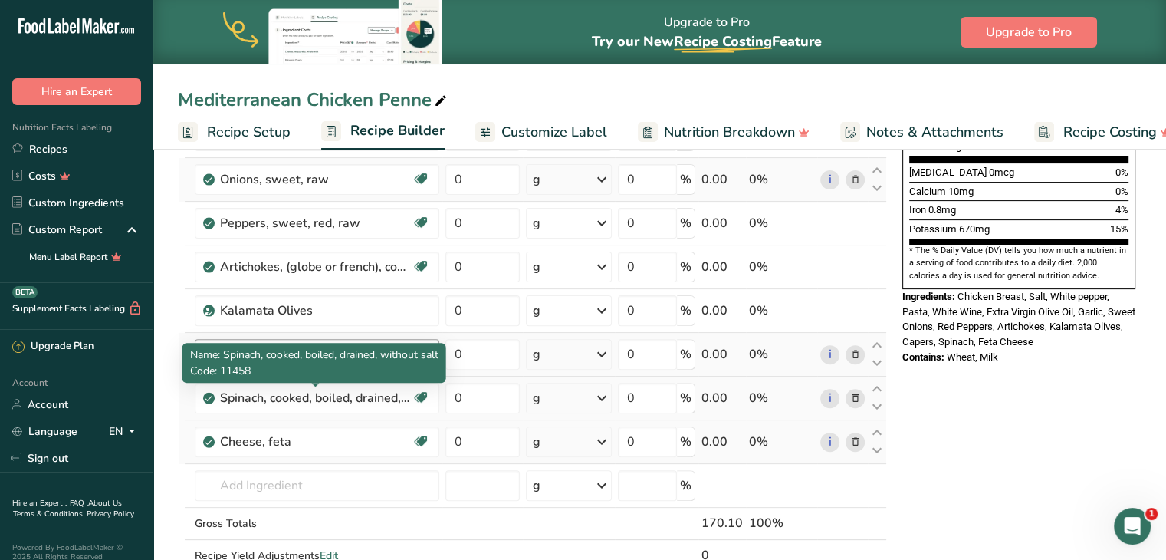
scroll to position [460, 0]
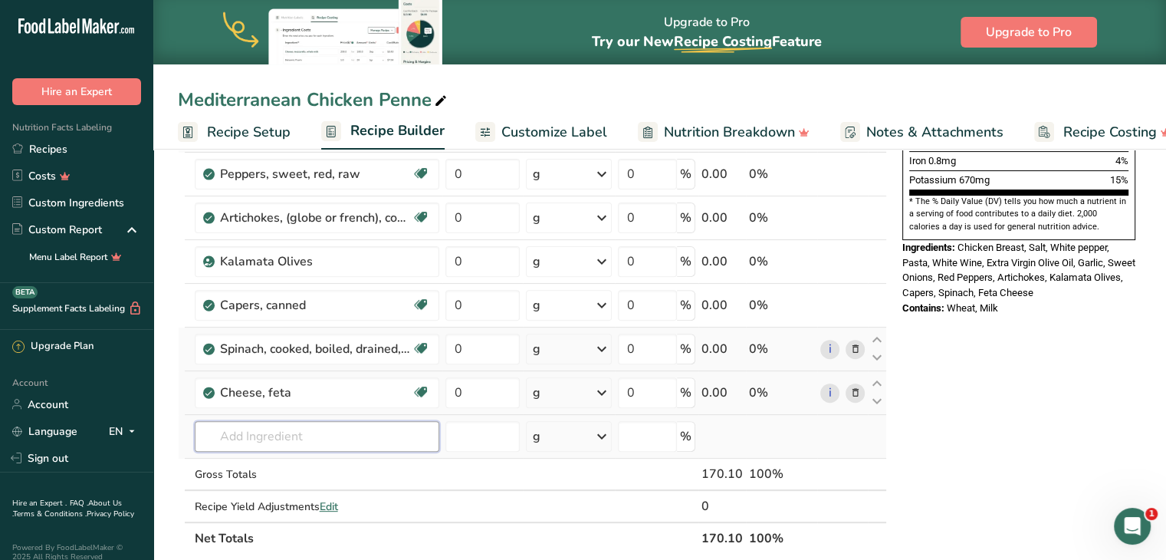
click at [353, 441] on input "text" at bounding box center [317, 436] width 245 height 31
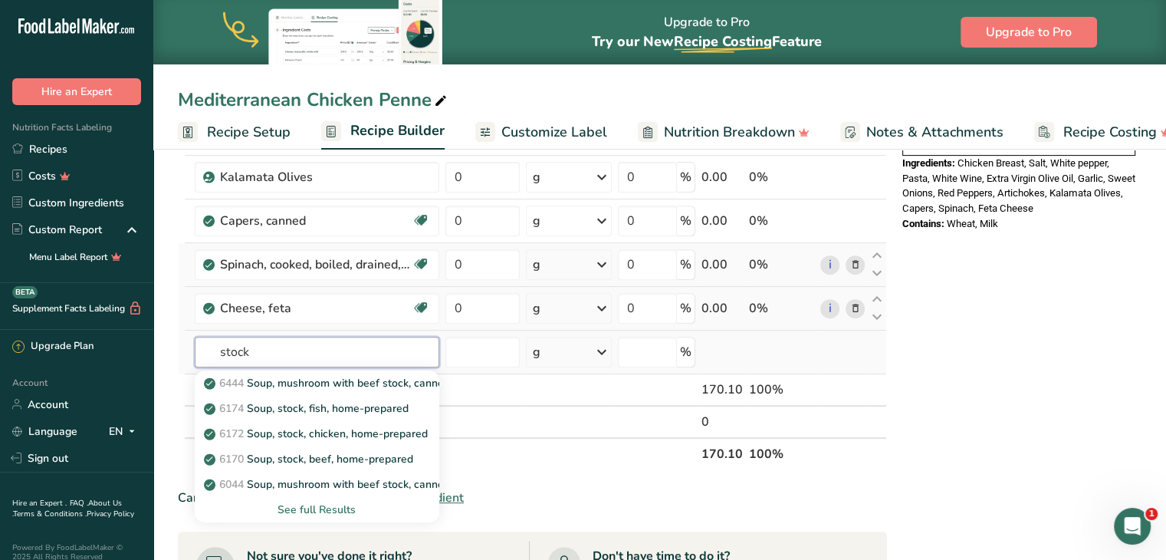
scroll to position [550, 0]
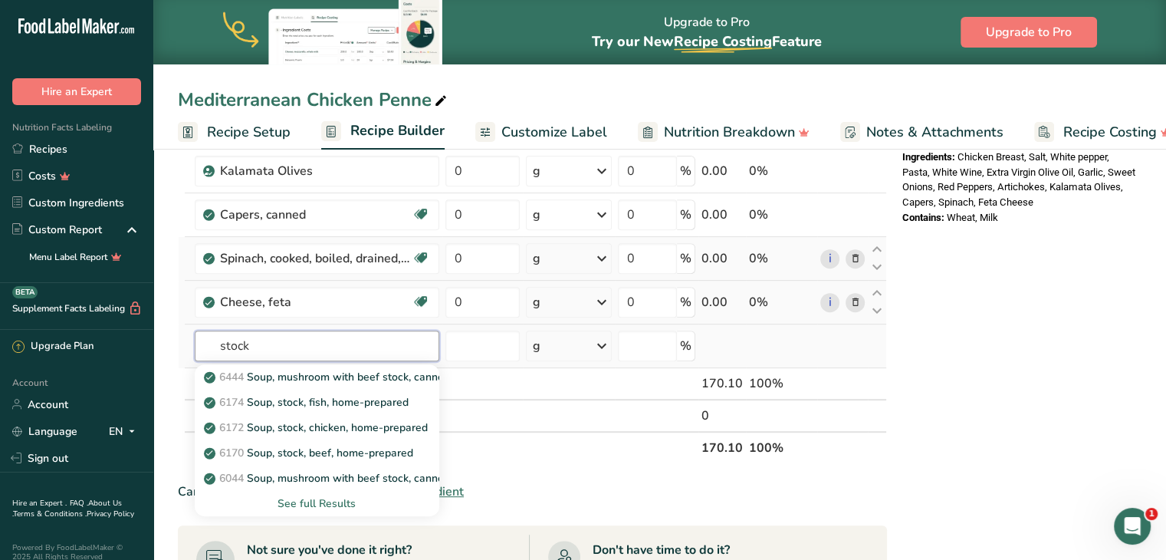
type input "stock"
click at [329, 495] on div "See full Results" at bounding box center [317, 503] width 220 height 16
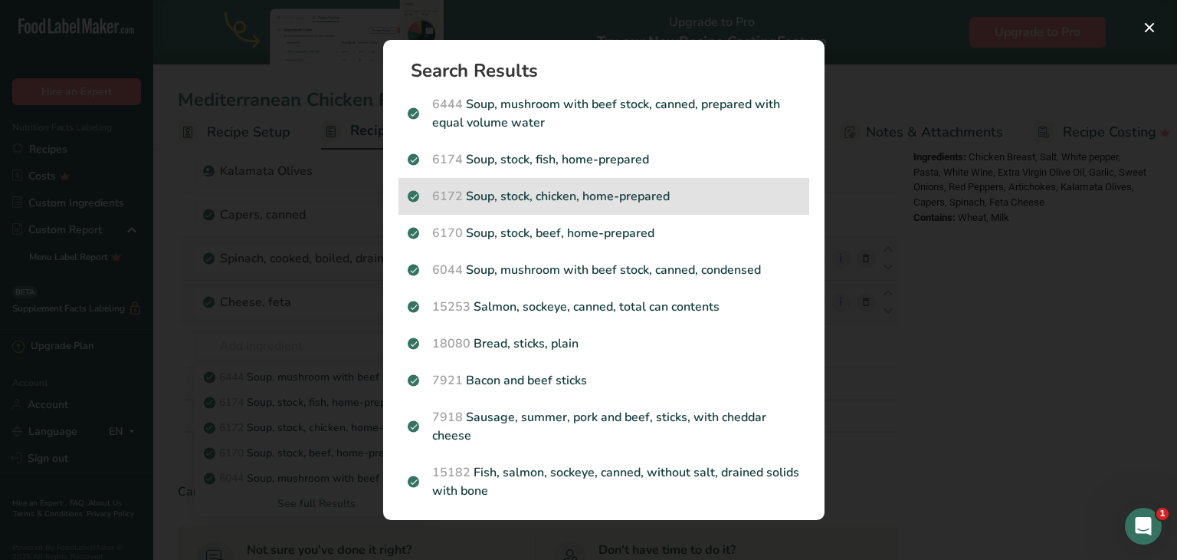
click at [518, 192] on p "6172 Soup, stock, chicken, home-prepared" at bounding box center [604, 196] width 392 height 18
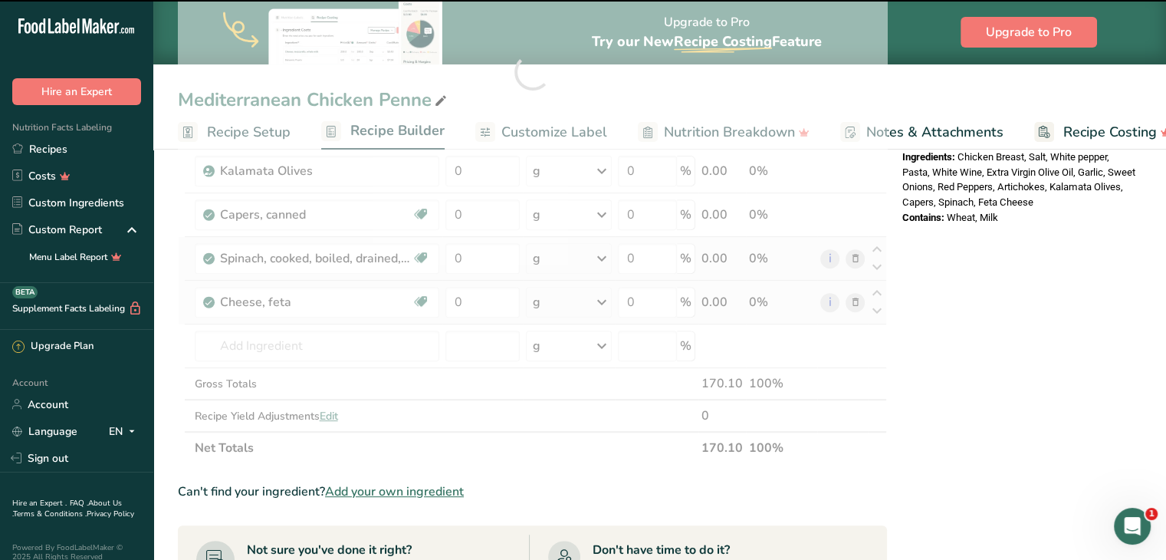
type input "0"
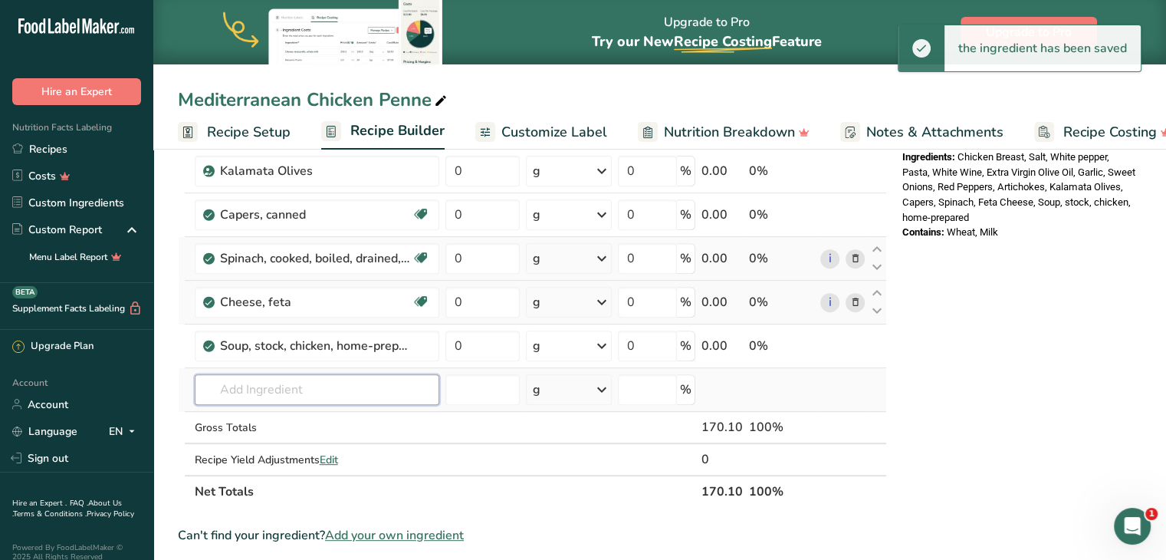
click at [325, 395] on input "text" at bounding box center [317, 389] width 245 height 31
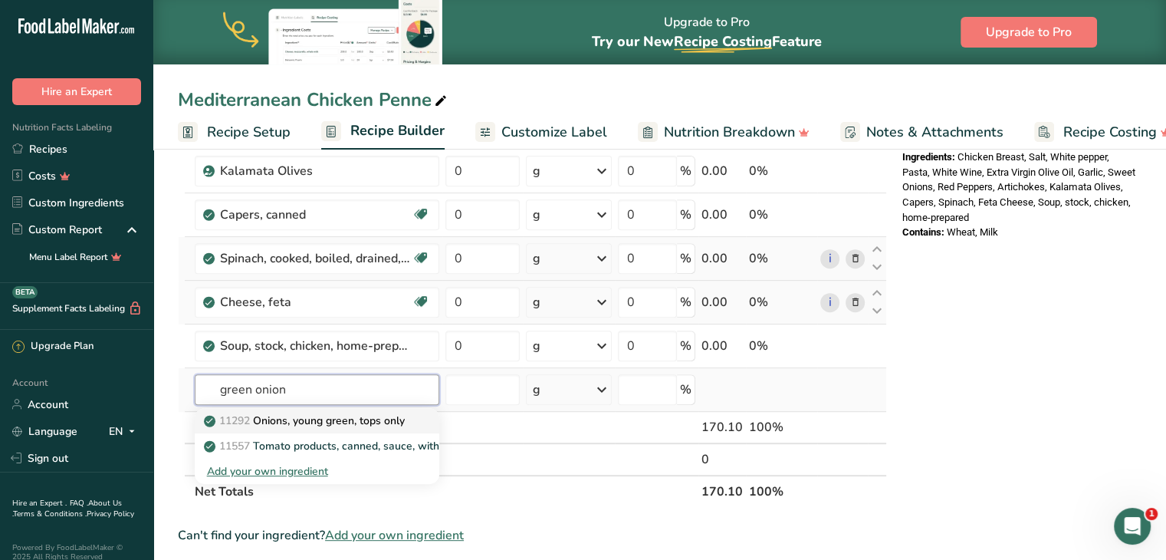
type input "green onion"
click at [323, 412] on p "11292 Onions, young green, tops only" at bounding box center [306, 420] width 198 height 16
type input "Onions, young green, tops only"
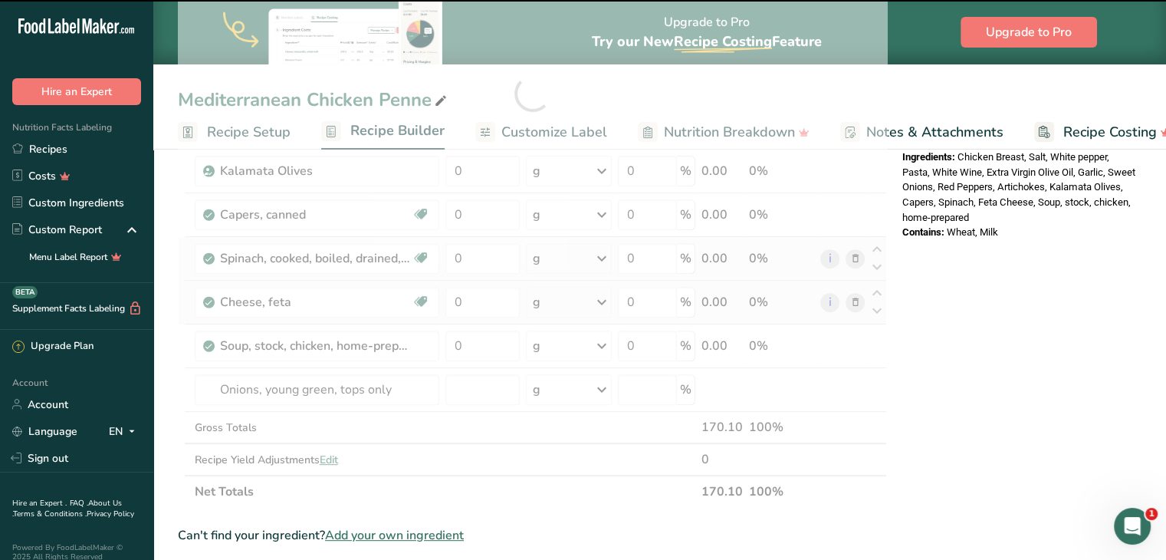
type input "0"
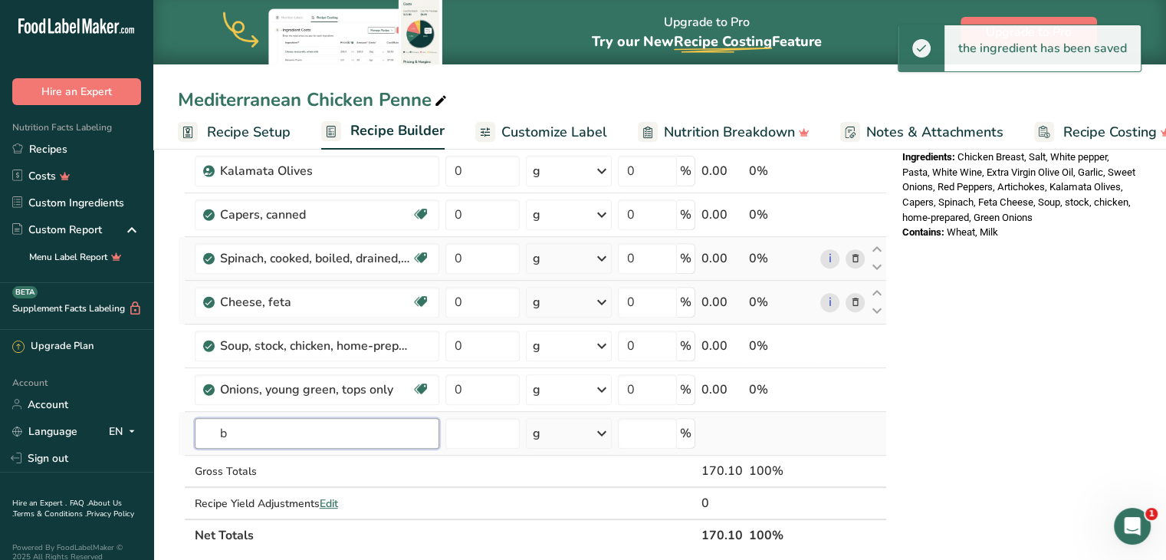
click at [322, 429] on input "b" at bounding box center [317, 433] width 245 height 31
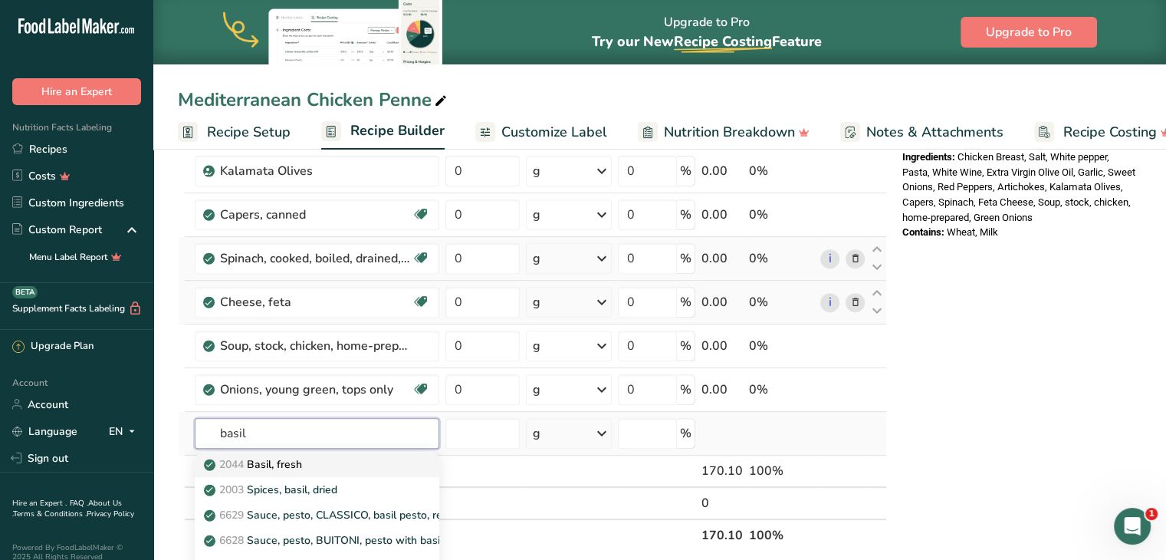
type input "basil"
click at [317, 451] on link "2044 Basil, fresh" at bounding box center [317, 463] width 245 height 25
type input "Basil, fresh"
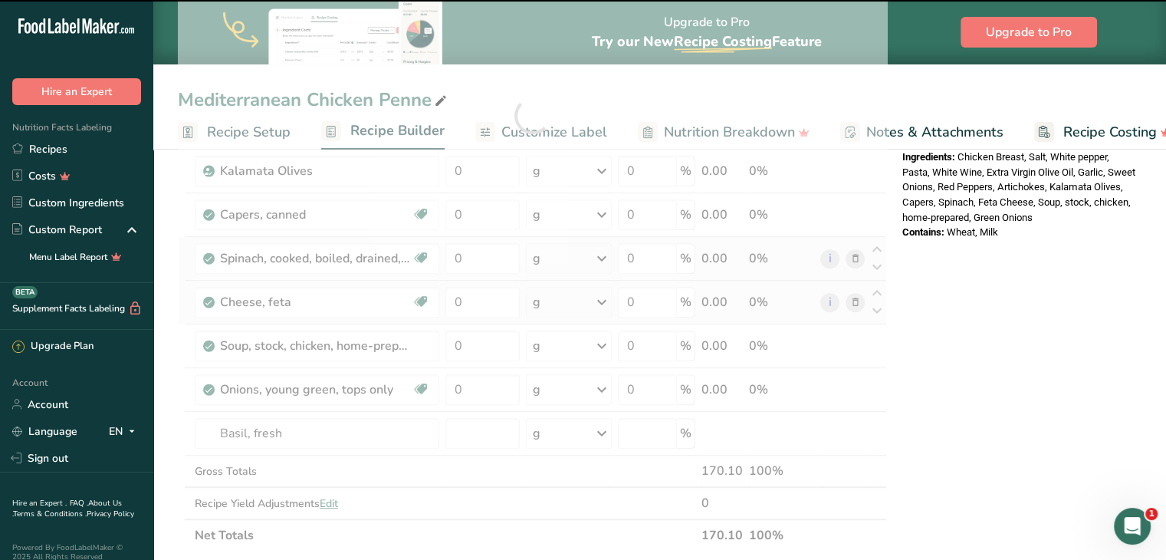
type input "0"
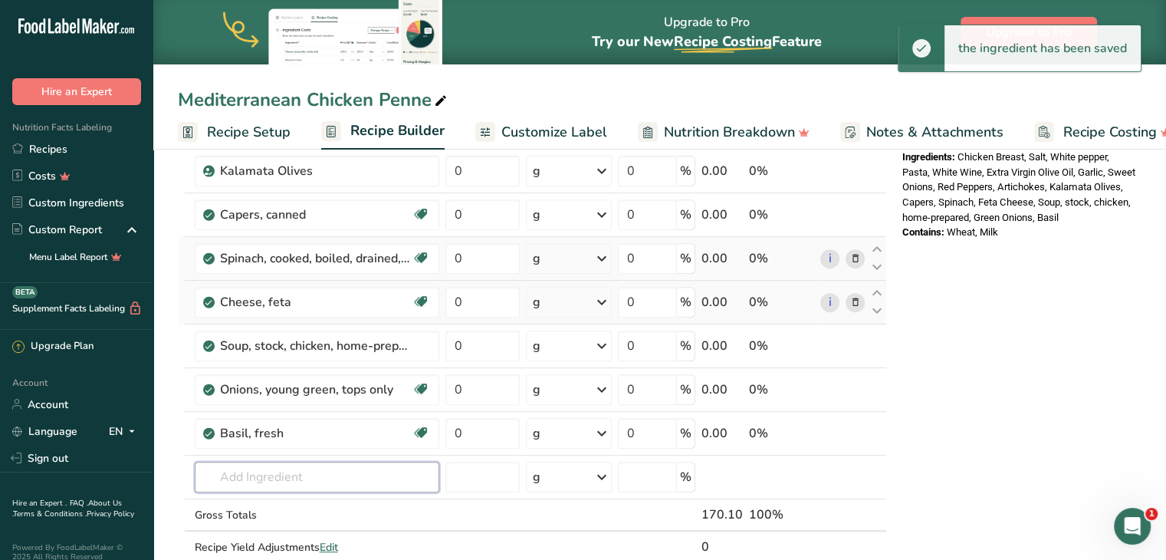
click at [309, 467] on input "text" at bounding box center [317, 476] width 245 height 31
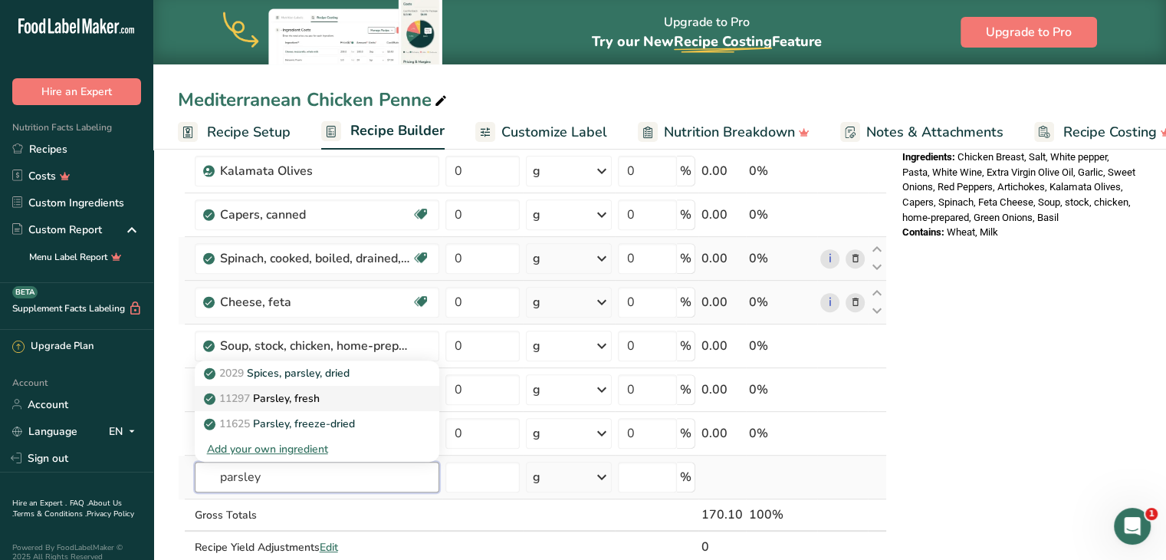
type input "parsley"
click at [313, 390] on p "11297 [GEOGRAPHIC_DATA], fresh" at bounding box center [263, 398] width 113 height 16
type input "Parsley, fresh"
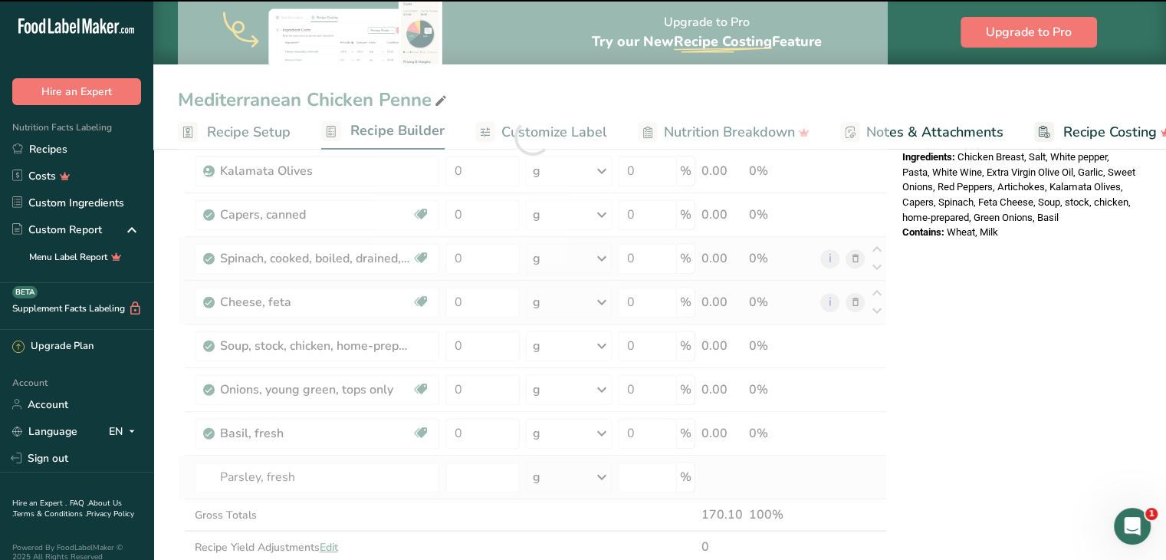
type input "0"
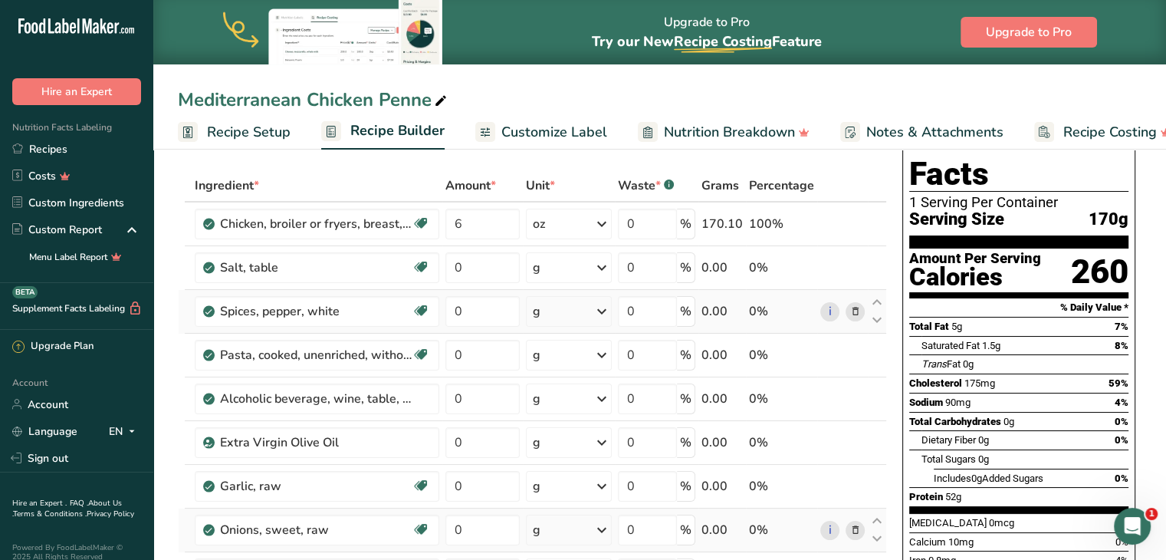
scroll to position [61, 0]
drag, startPoint x: 478, startPoint y: 249, endPoint x: 484, endPoint y: 271, distance: 23.1
click at [484, 271] on td "0" at bounding box center [482, 267] width 80 height 44
click at [484, 271] on input "0" at bounding box center [482, 266] width 74 height 31
type input "0.2"
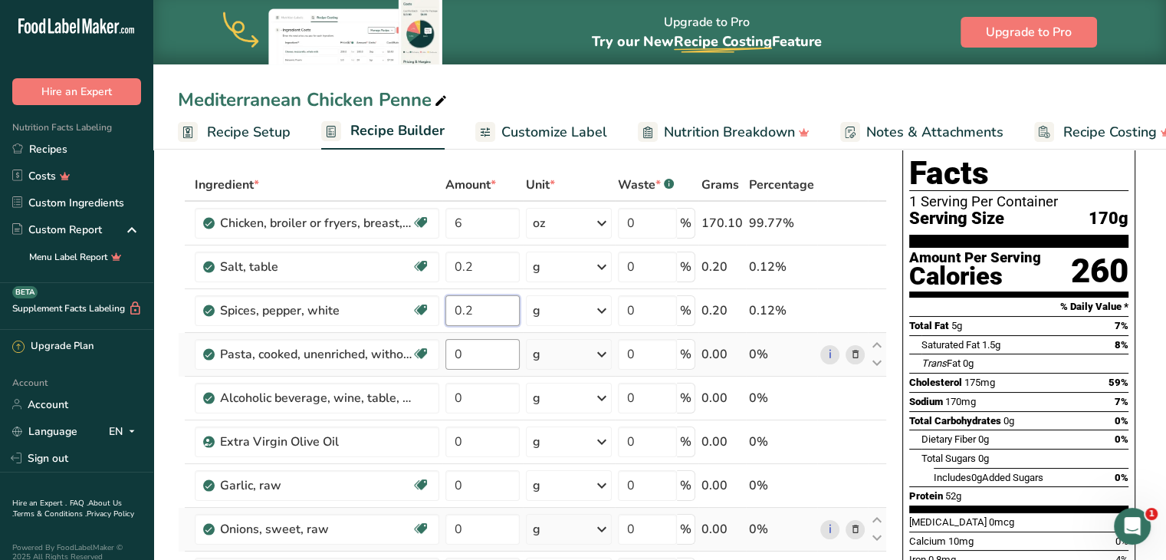
type input "0.2"
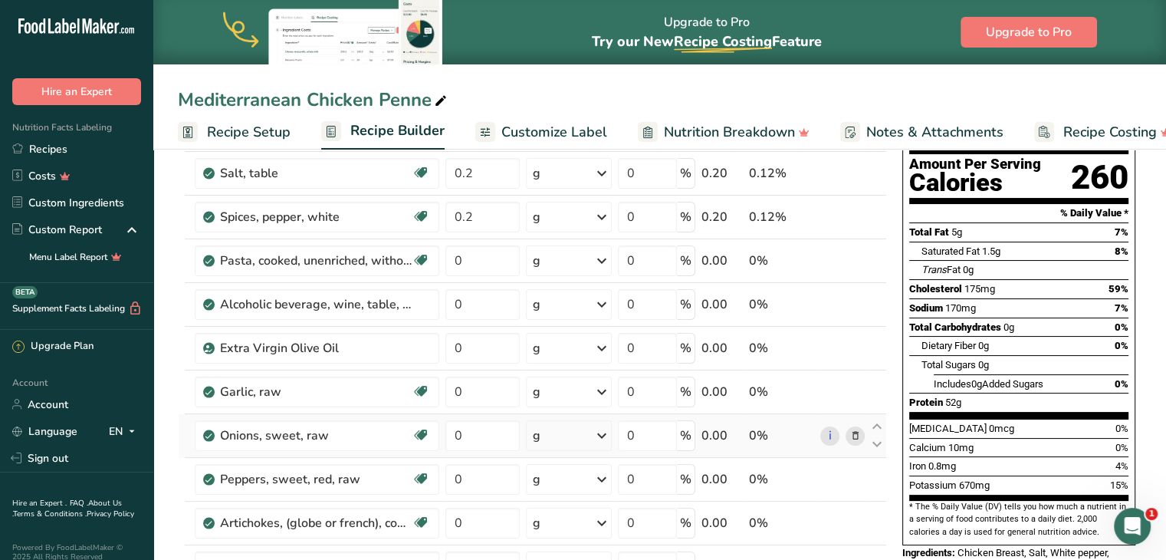
scroll to position [153, 0]
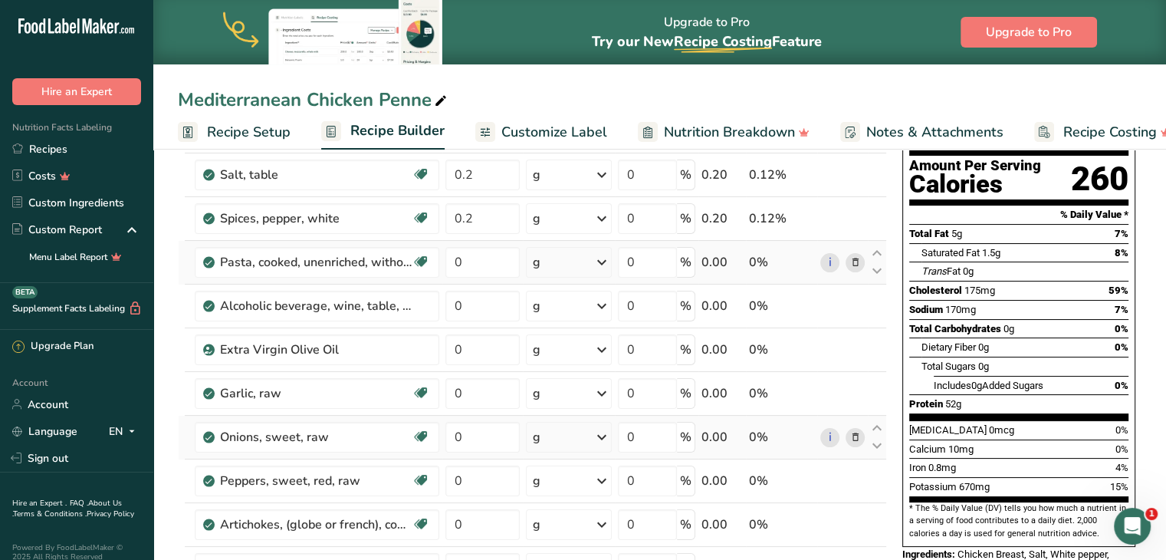
click at [557, 256] on div "g" at bounding box center [569, 262] width 86 height 31
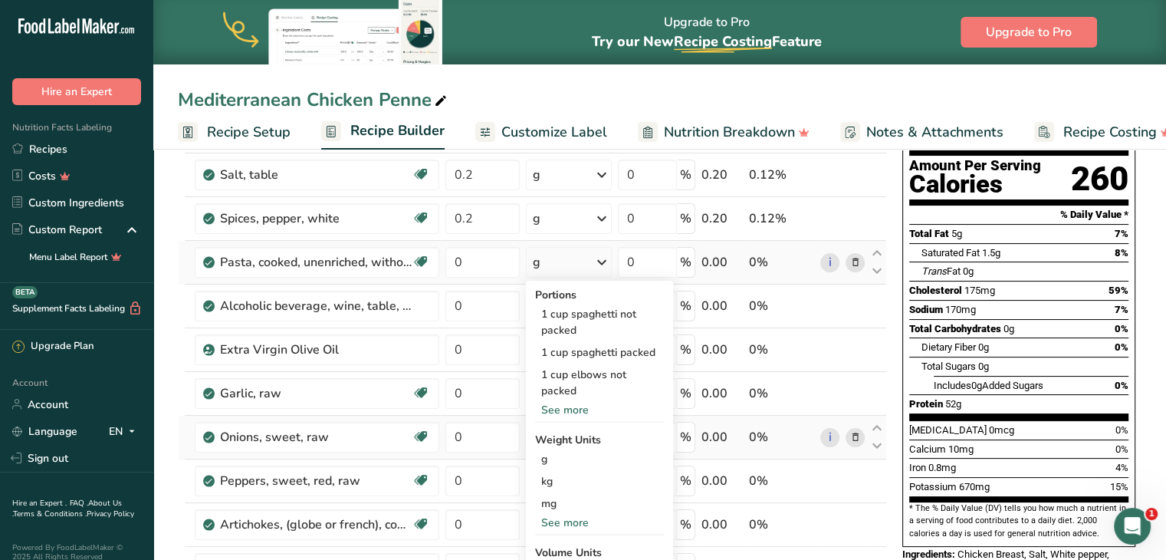
click at [573, 405] on div "See more" at bounding box center [599, 410] width 129 height 16
click at [574, 432] on div "1 cup penne" at bounding box center [599, 435] width 129 height 22
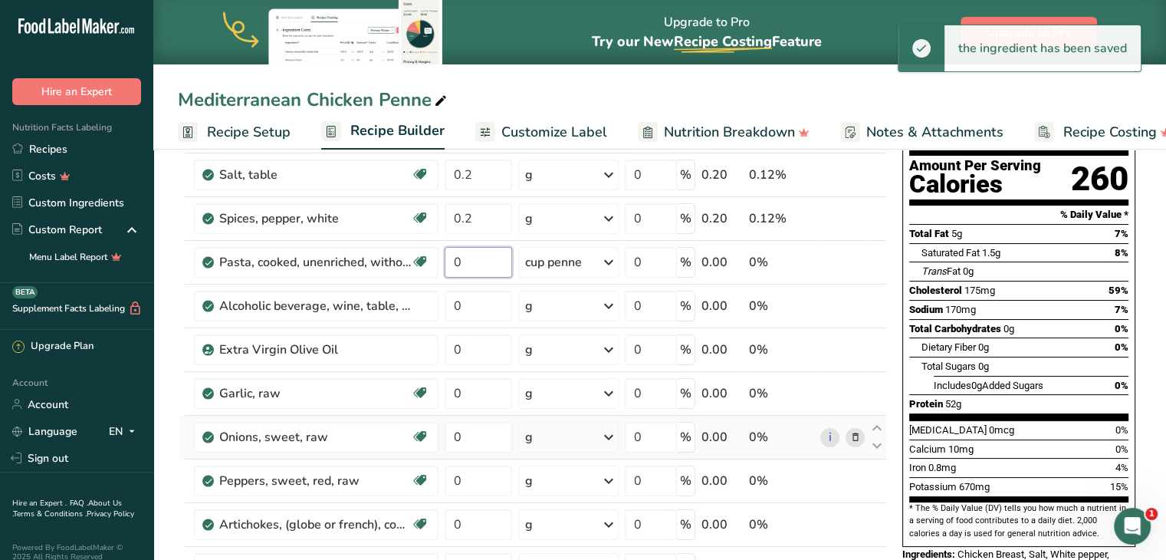
click at [478, 261] on input "0" at bounding box center [478, 262] width 67 height 31
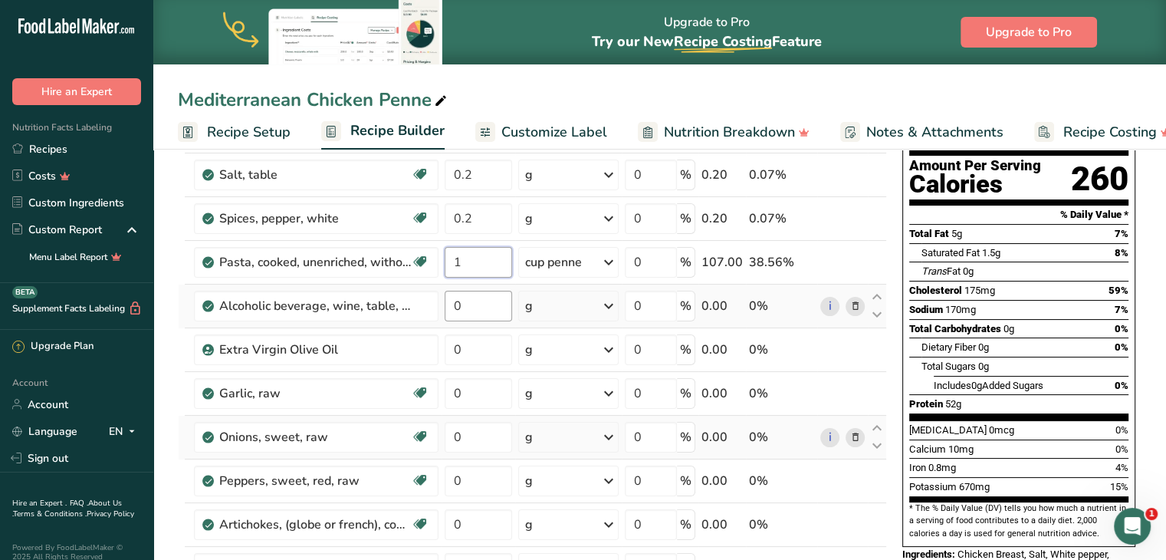
type input "1"
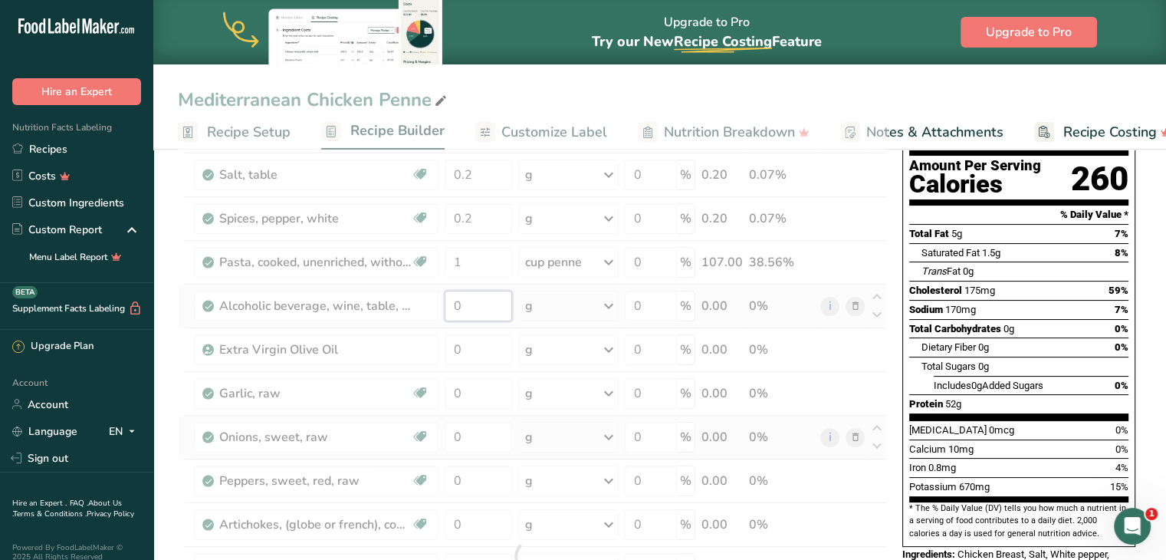
click at [487, 293] on div "Ingredient * Amount * Unit * Waste * .a-a{fill:#347362;}.b-a{fill:#fff;} Grams …" at bounding box center [532, 556] width 709 height 959
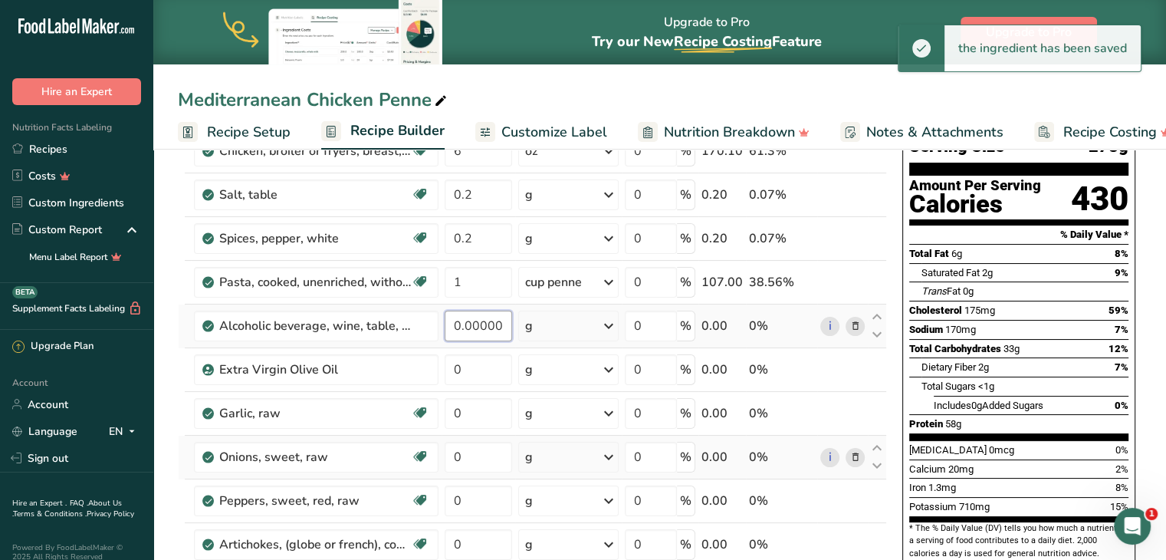
scroll to position [136, 0]
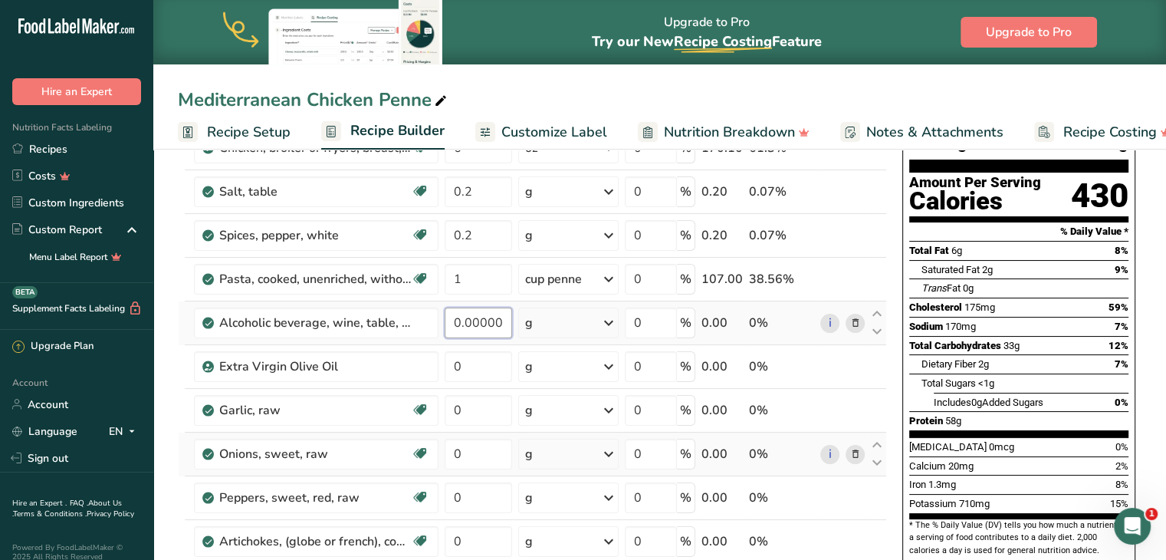
type input "0.000001"
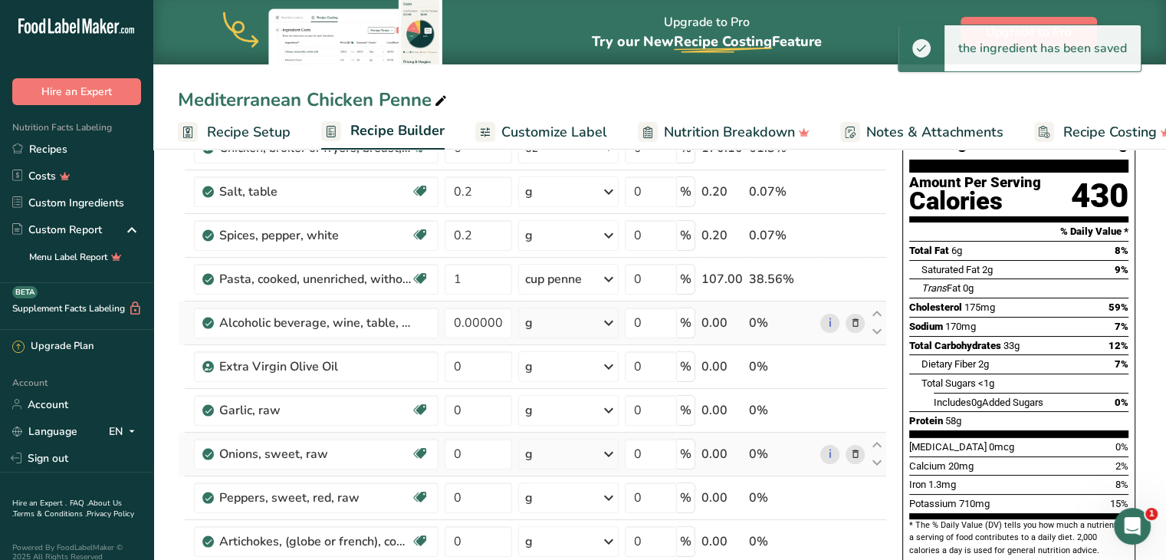
click at [547, 325] on div "g" at bounding box center [568, 322] width 100 height 31
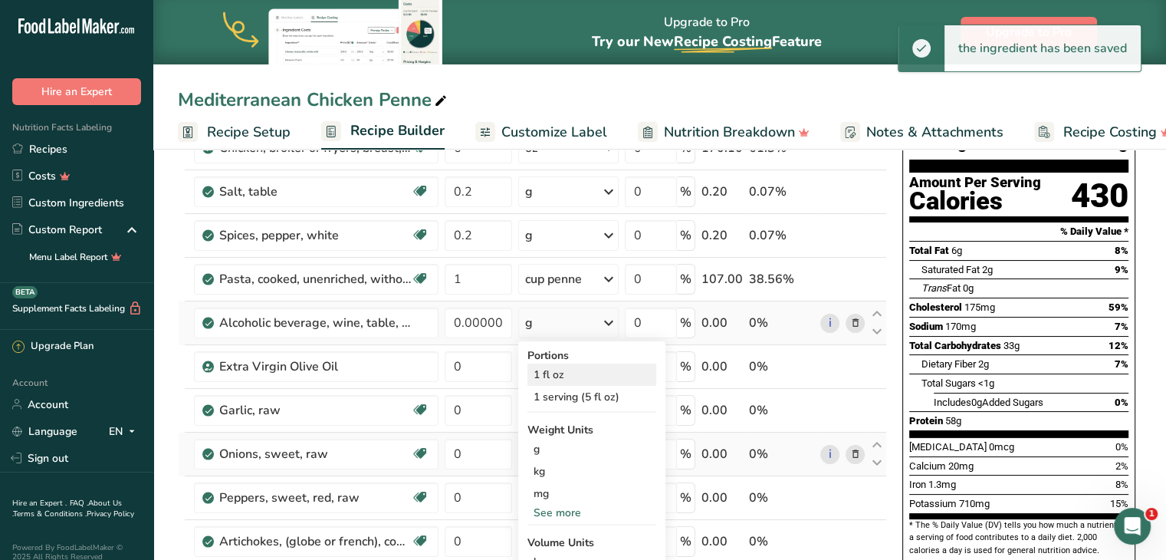
click at [543, 372] on div "1 fl oz" at bounding box center [591, 374] width 129 height 22
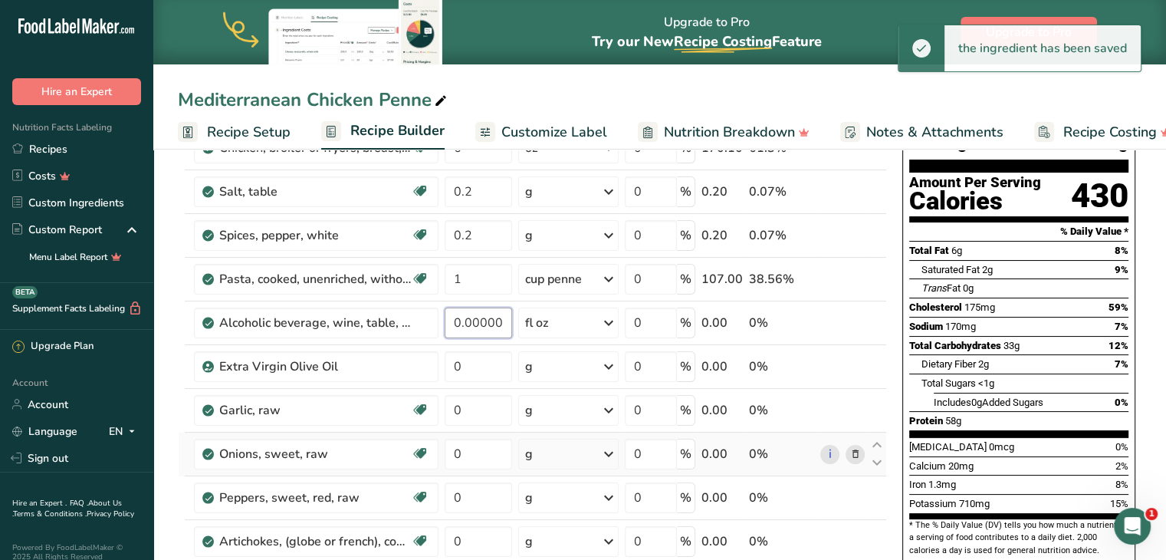
click at [472, 323] on input "0.000001" at bounding box center [478, 322] width 67 height 31
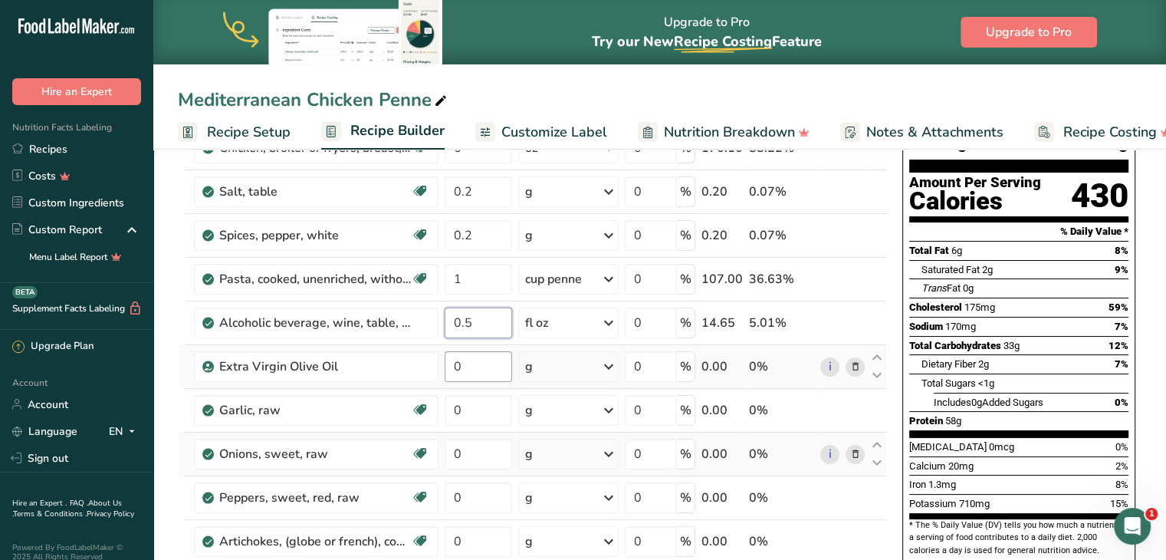
type input "0.5"
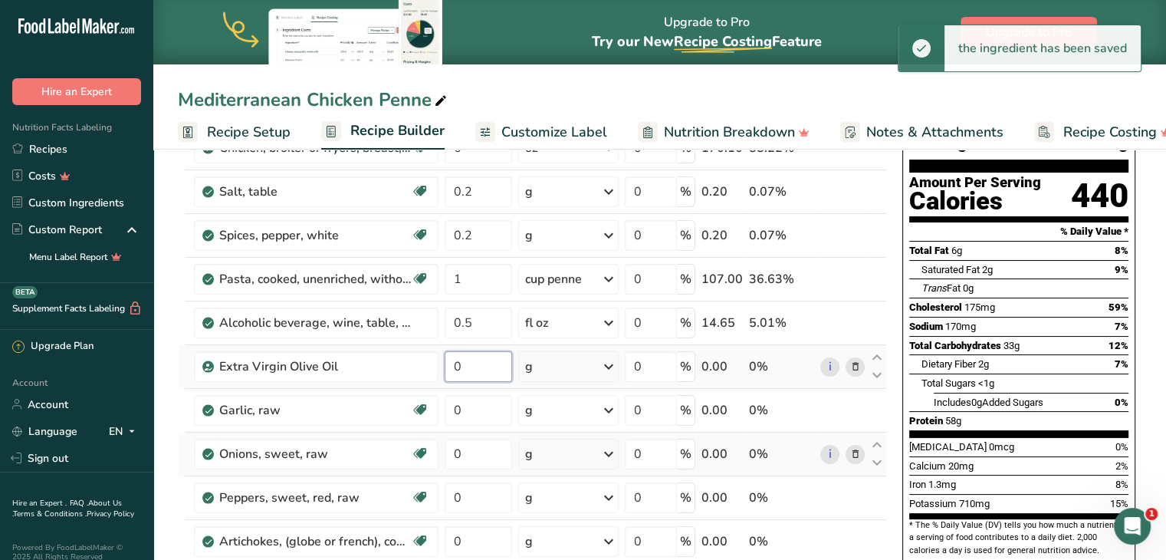
click at [474, 363] on input "0" at bounding box center [478, 366] width 67 height 31
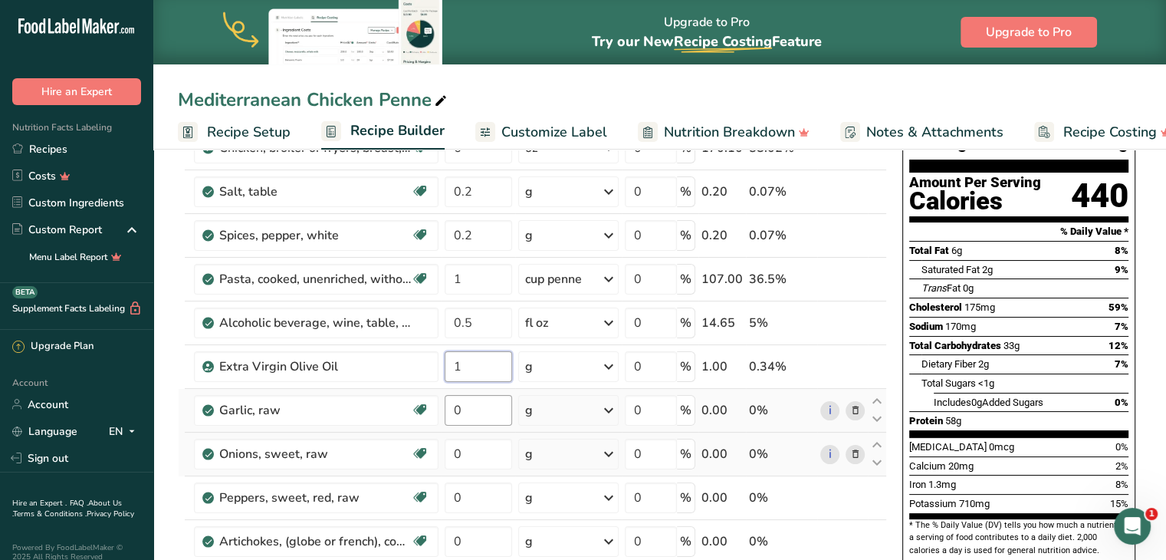
type input "1"
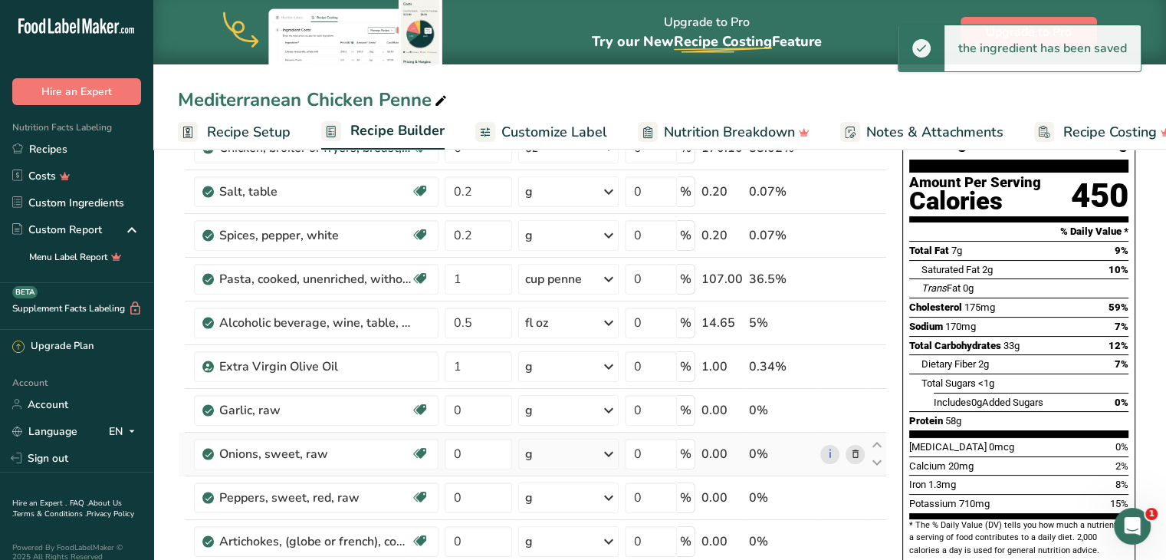
click at [555, 410] on div "g" at bounding box center [568, 410] width 100 height 31
click at [547, 481] on div "1 tsp" at bounding box center [591, 484] width 129 height 22
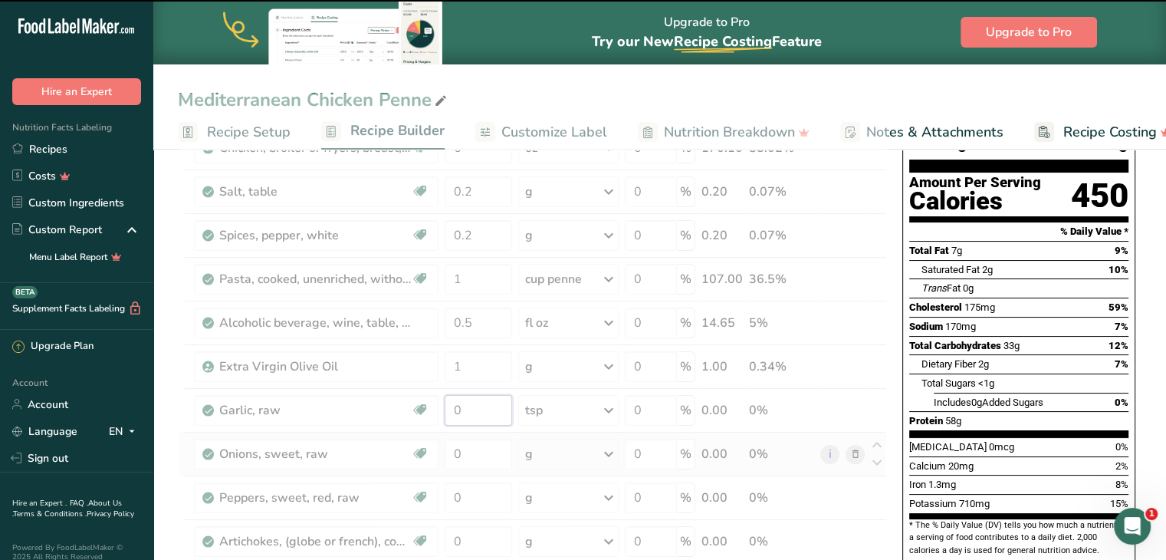
click at [469, 405] on input "0" at bounding box center [478, 410] width 67 height 31
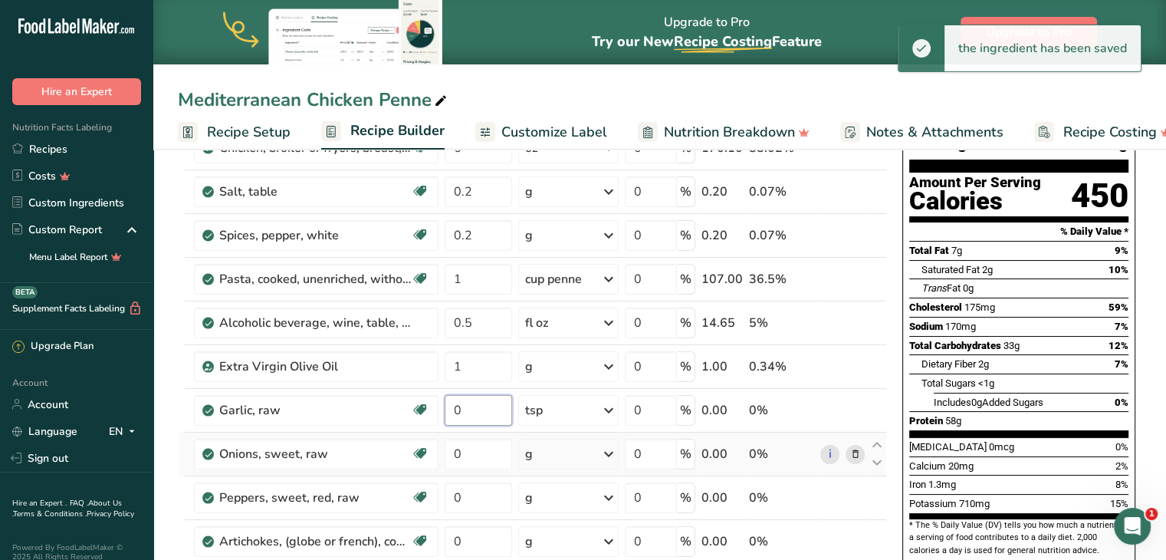
click at [469, 405] on input "0" at bounding box center [478, 410] width 67 height 31
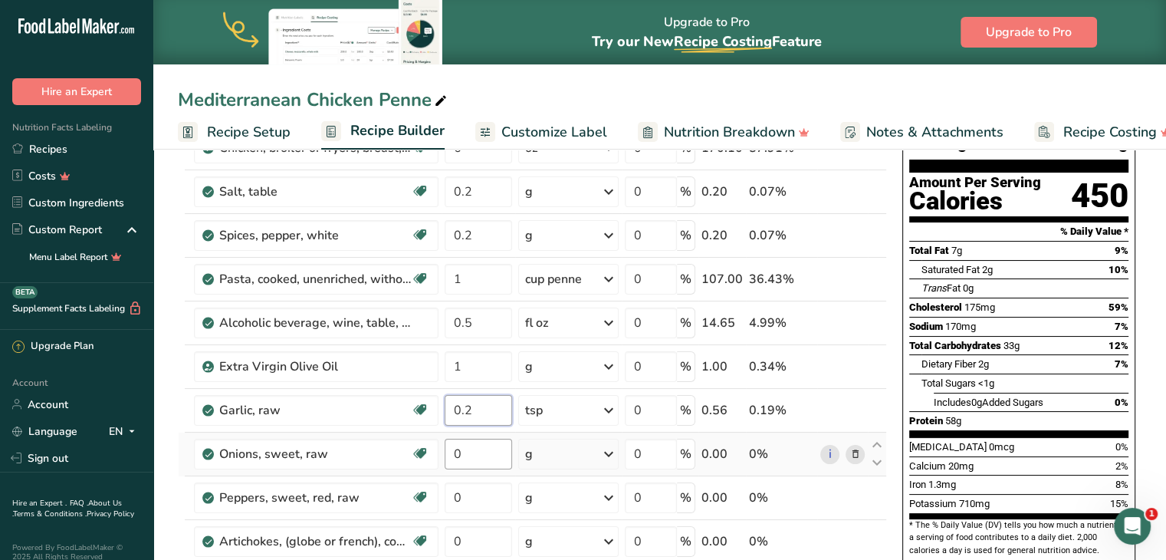
type input "0.2"
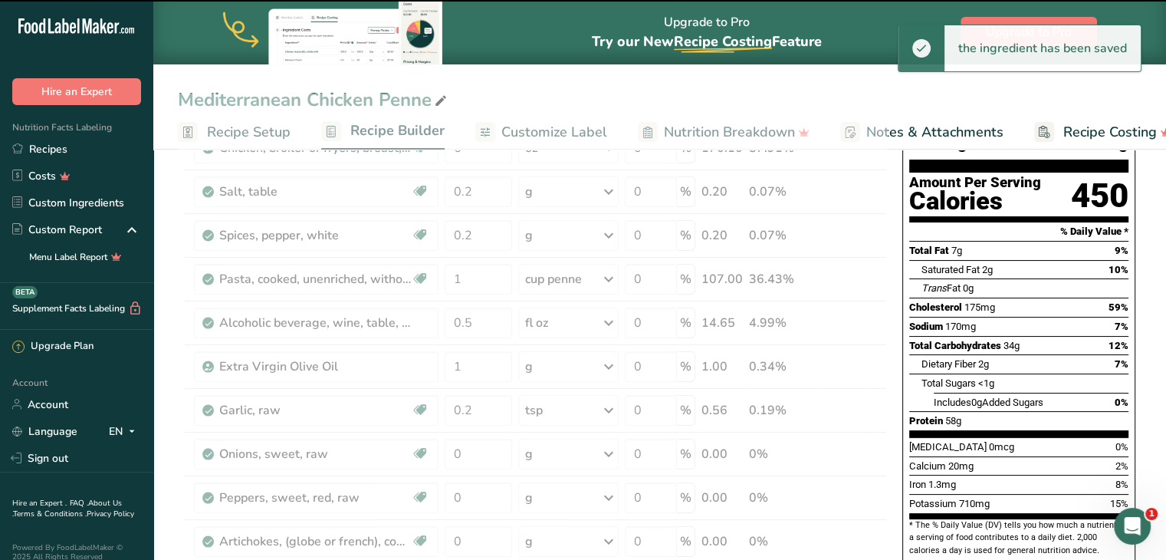
click at [558, 446] on div "g" at bounding box center [568, 453] width 100 height 31
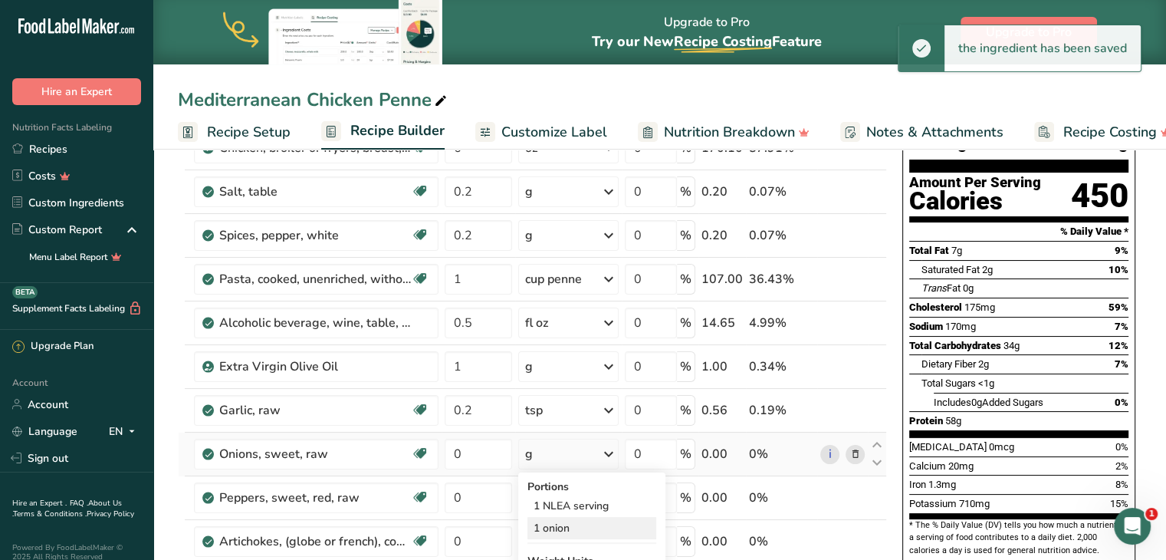
click at [551, 528] on div "1 onion" at bounding box center [591, 528] width 129 height 22
click at [484, 451] on input "0" at bounding box center [478, 453] width 67 height 31
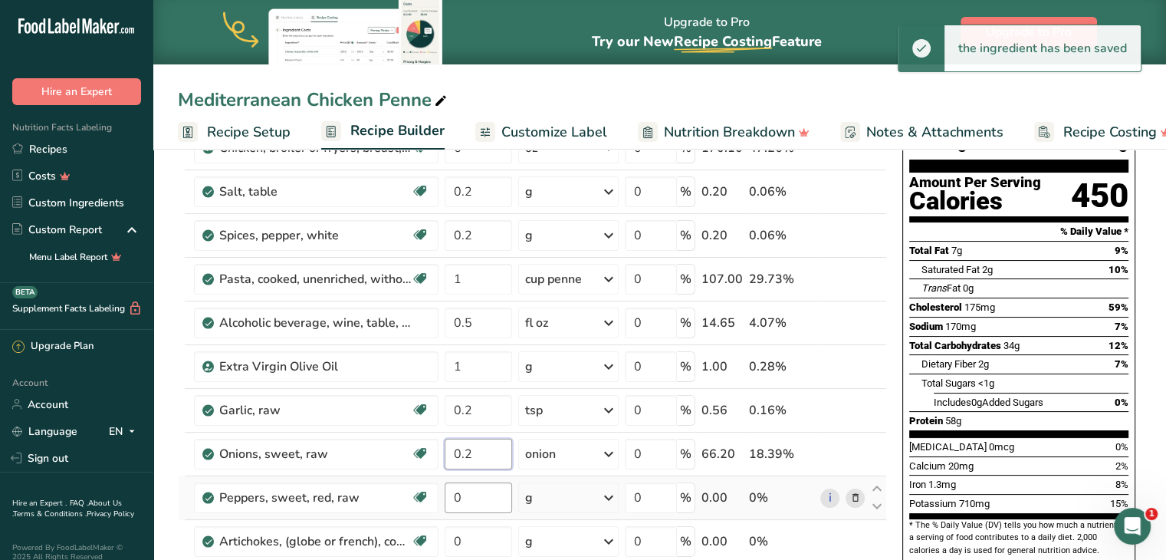
type input "0.2"
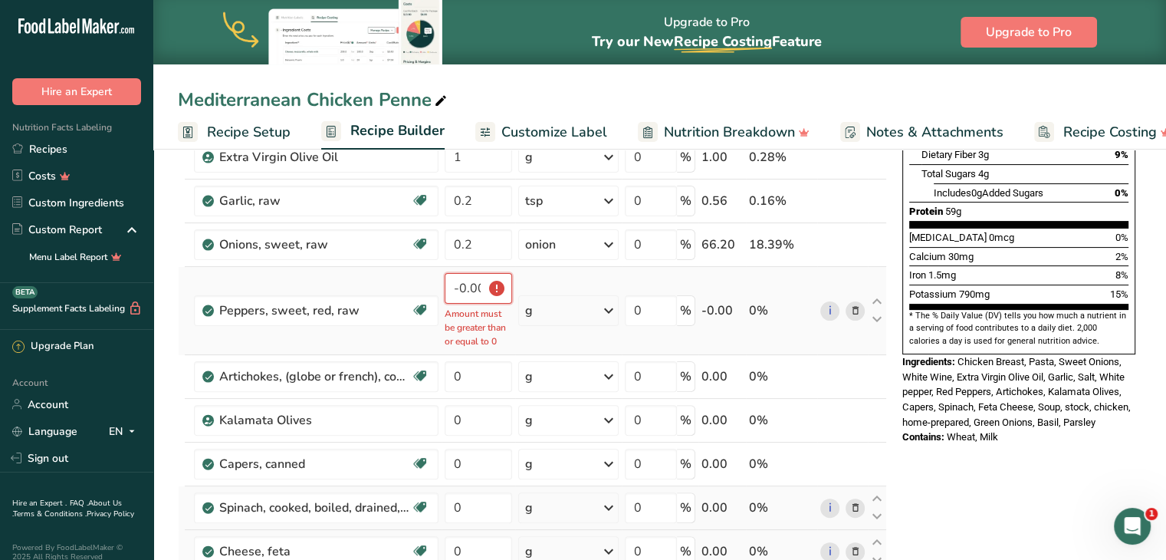
scroll to position [345, 0]
click at [573, 313] on div "g" at bounding box center [568, 311] width 100 height 31
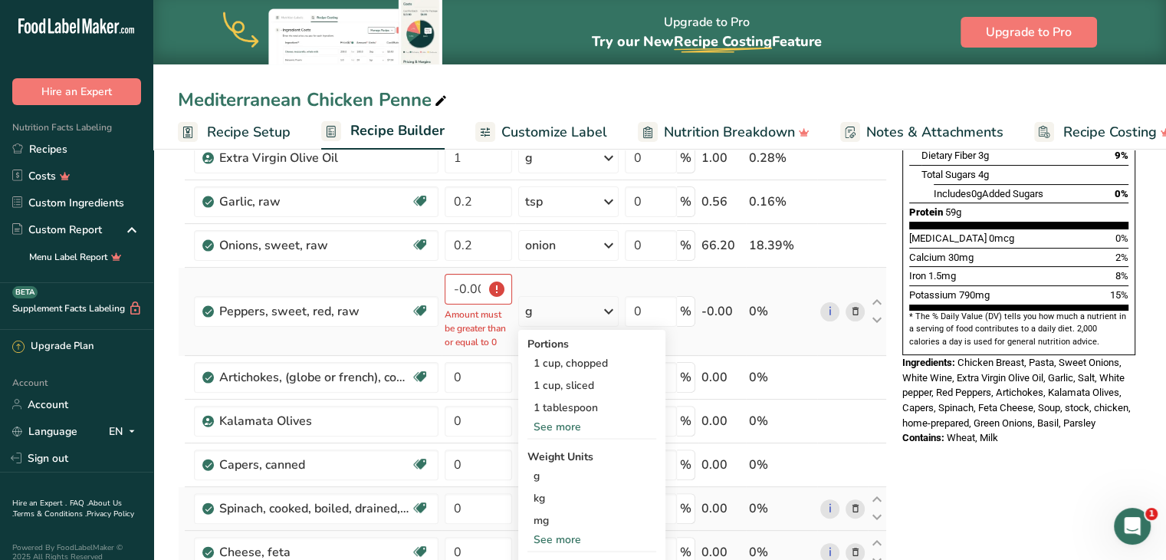
click at [547, 419] on div "See more" at bounding box center [591, 427] width 129 height 16
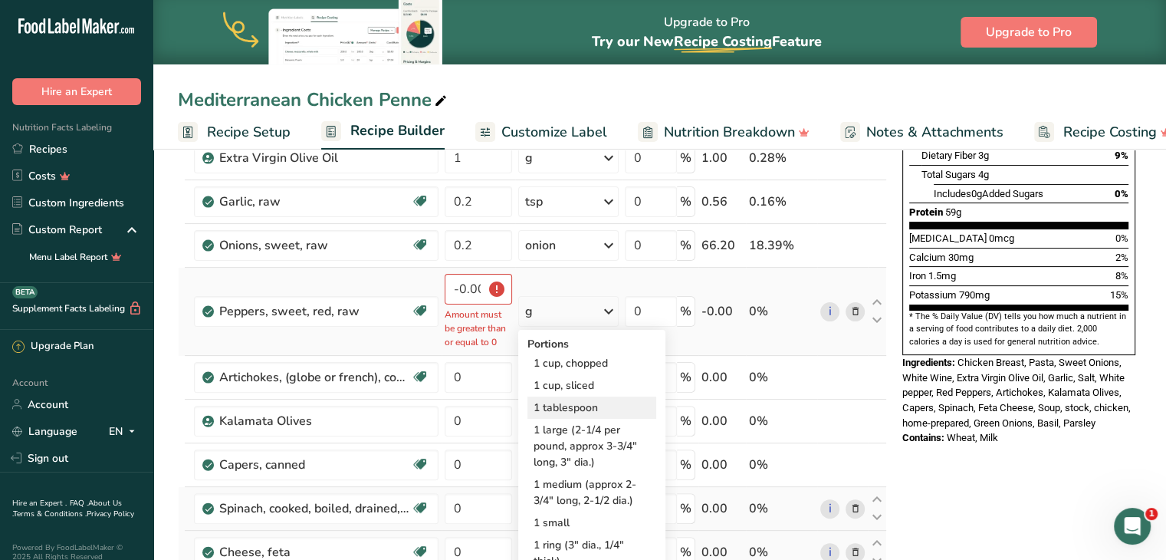
click at [548, 399] on div "1 tablespoon" at bounding box center [591, 407] width 129 height 22
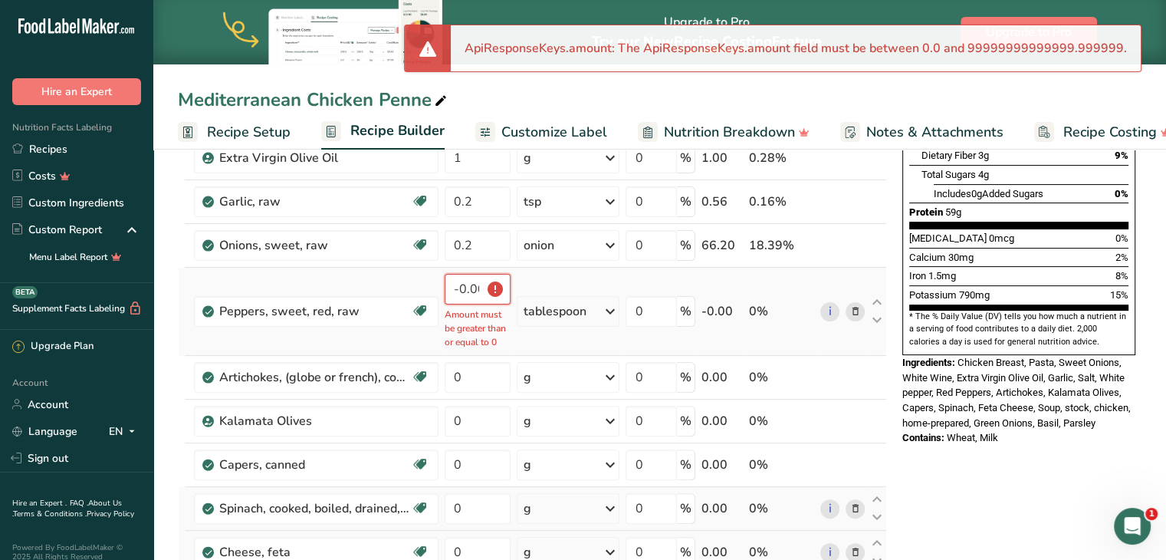
click at [468, 287] on input "-0.000002" at bounding box center [478, 289] width 66 height 31
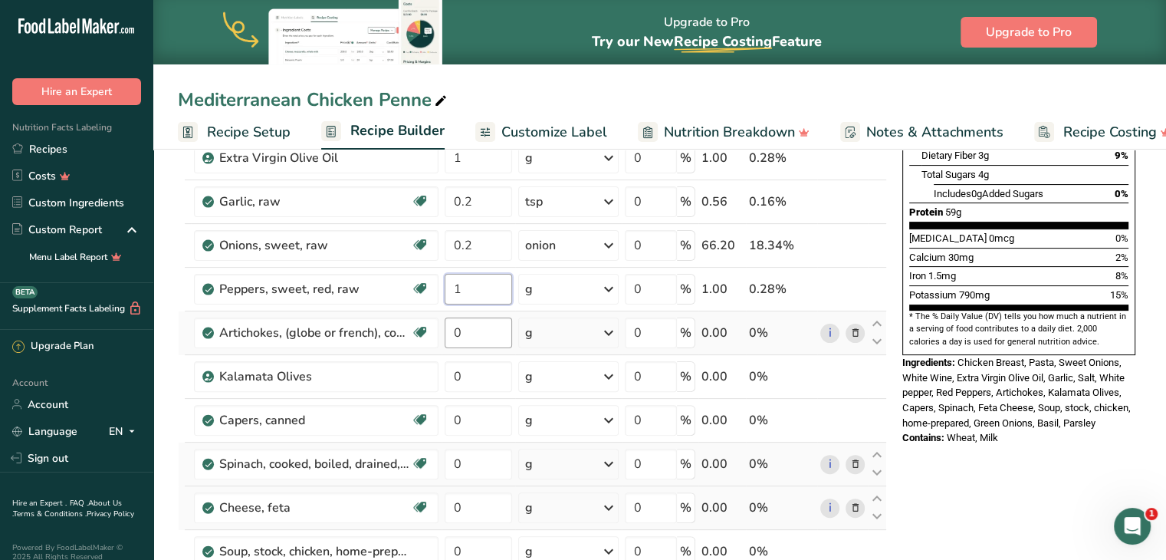
type input "1"
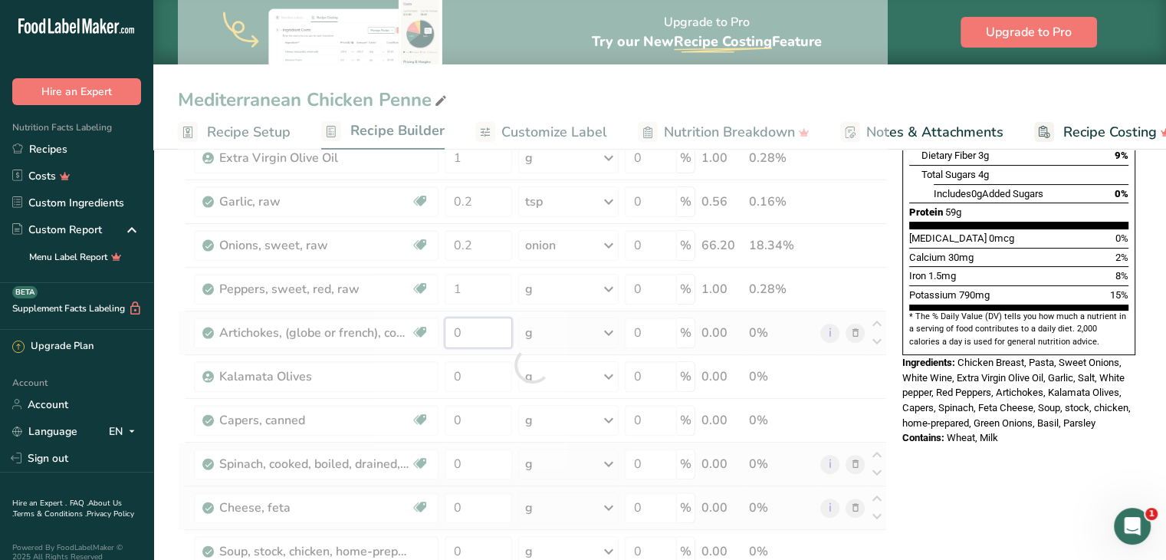
click at [478, 332] on div "Ingredient * Amount * Unit * Waste * .a-a{fill:#347362;}.b-a{fill:#fff;} Grams …" at bounding box center [532, 364] width 709 height 959
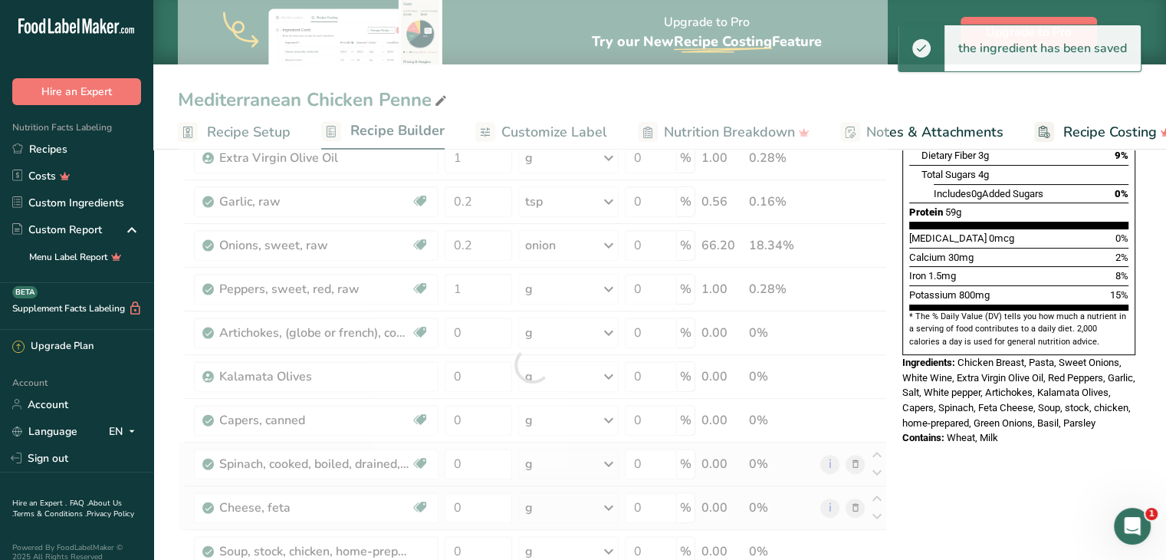
click at [552, 289] on div "Ingredient * Amount * Unit * Waste * .a-a{fill:#347362;}.b-a{fill:#fff;} Grams …" at bounding box center [532, 364] width 709 height 959
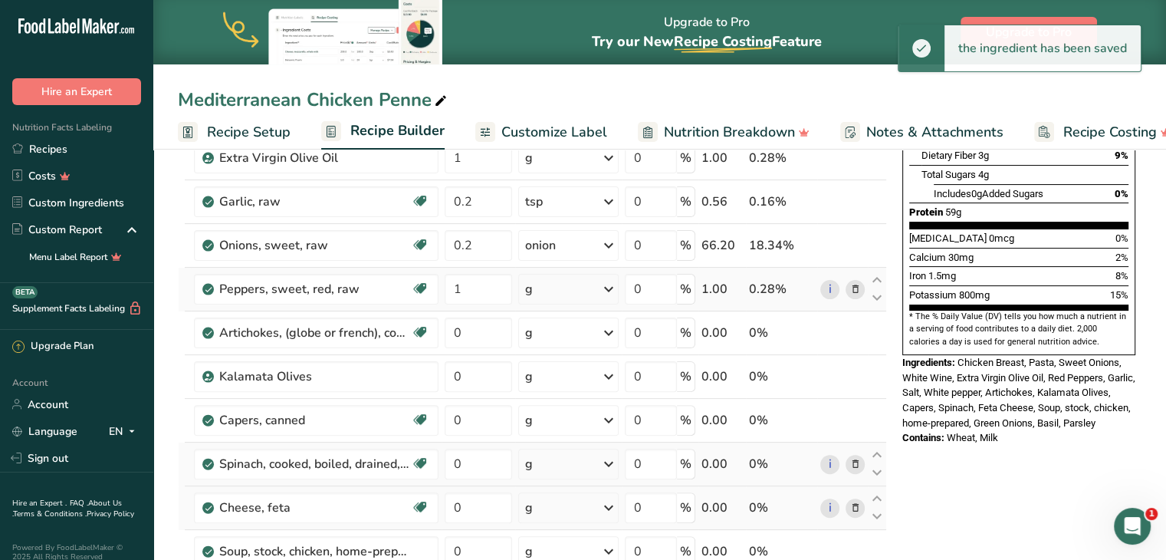
click at [544, 292] on div "g" at bounding box center [568, 289] width 100 height 31
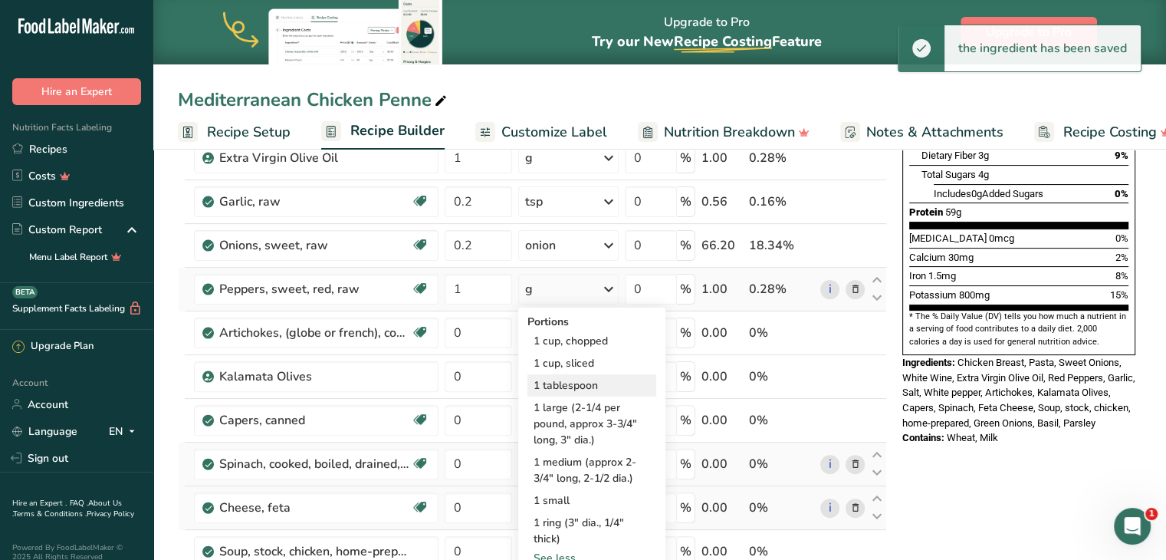
click at [552, 380] on div "1 tablespoon" at bounding box center [591, 385] width 129 height 22
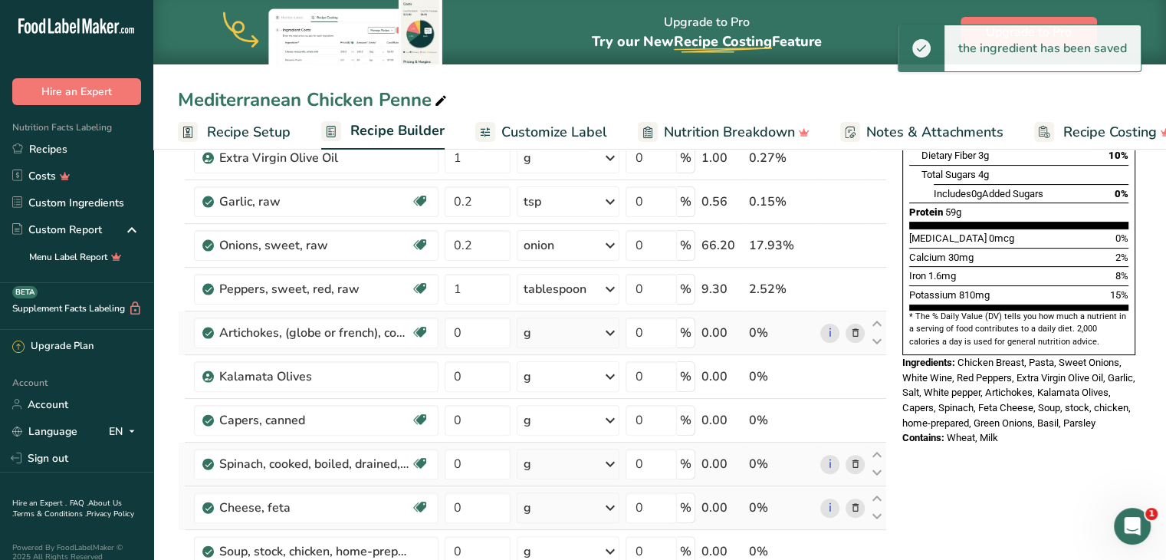
click at [543, 327] on div "g" at bounding box center [568, 332] width 103 height 31
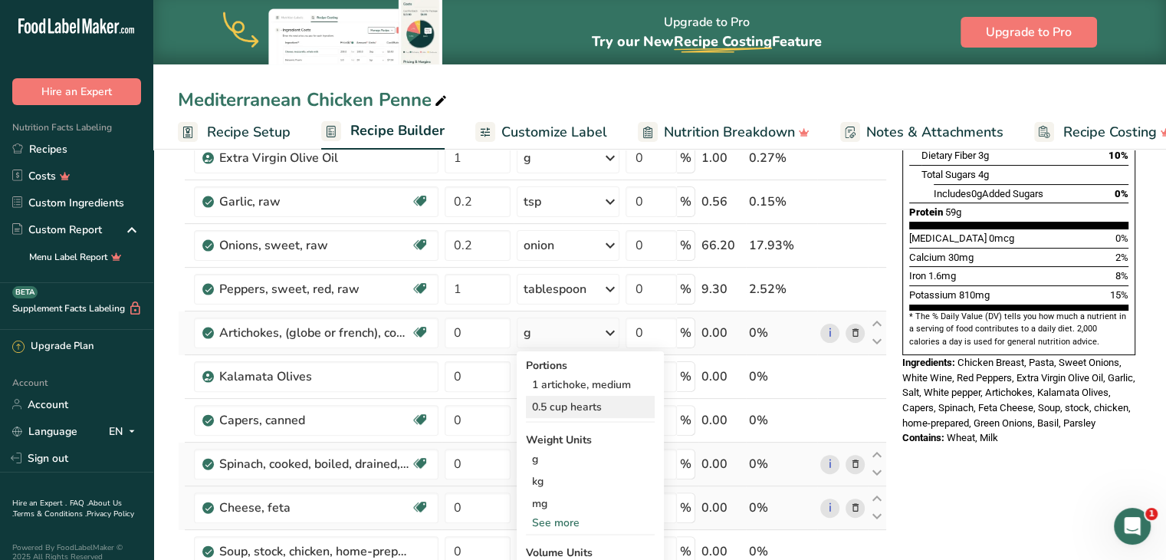
click at [531, 402] on div "0.5 cup hearts" at bounding box center [590, 407] width 129 height 22
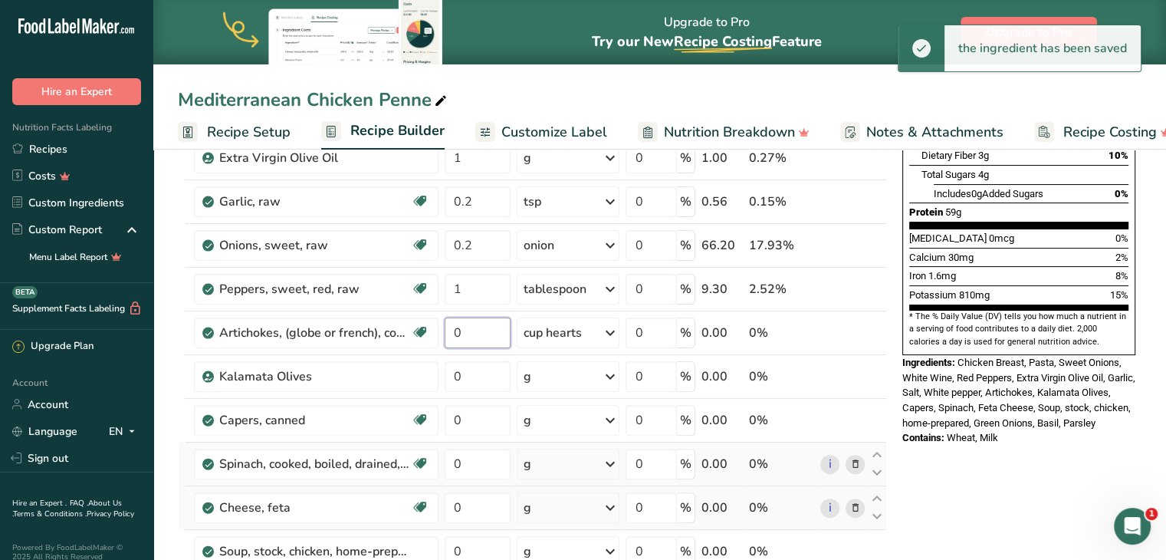
click at [471, 327] on input "0" at bounding box center [478, 332] width 66 height 31
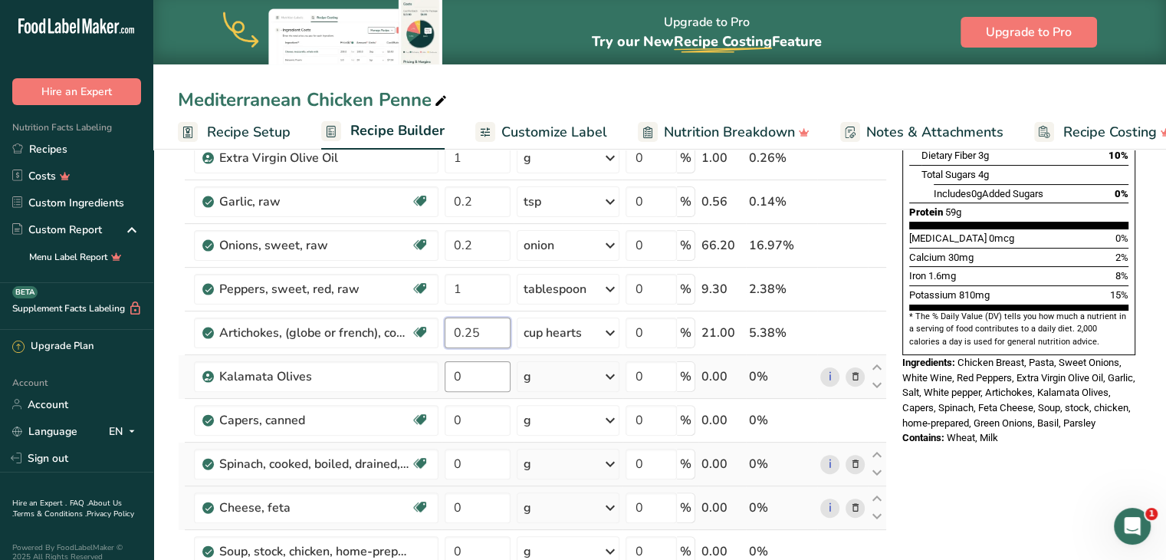
type input "0.25"
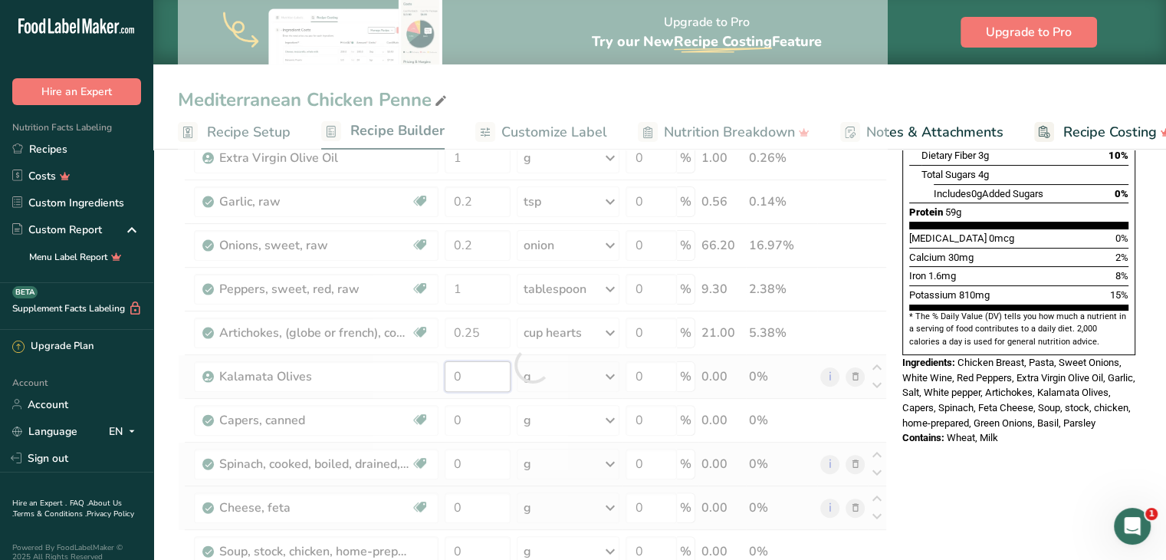
click at [479, 365] on div "Ingredient * Amount * Unit * Waste * .a-a{fill:#347362;}.b-a{fill:#fff;} Grams …" at bounding box center [532, 364] width 709 height 959
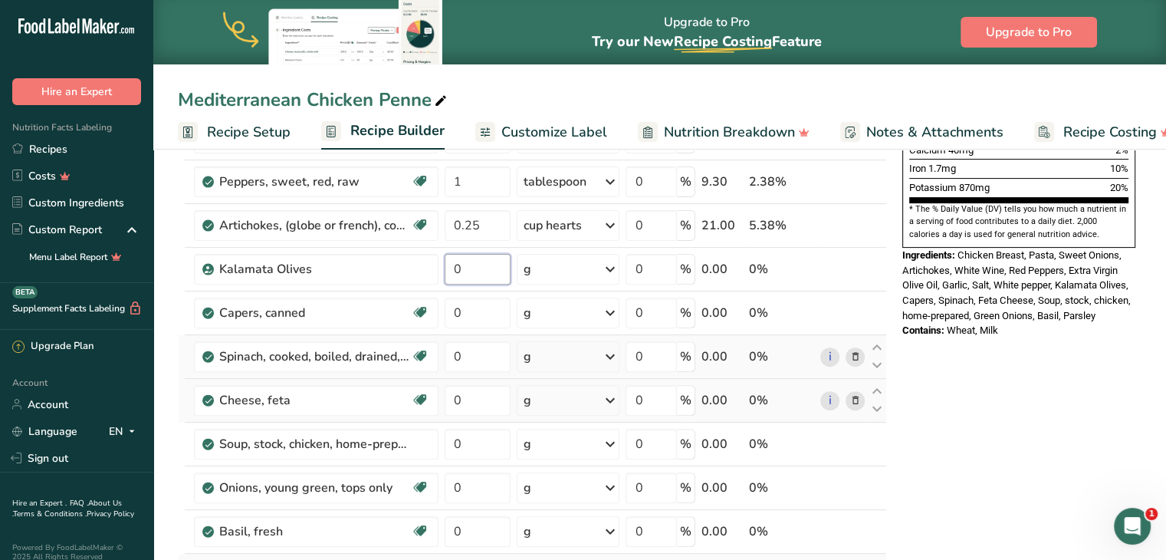
scroll to position [468, 0]
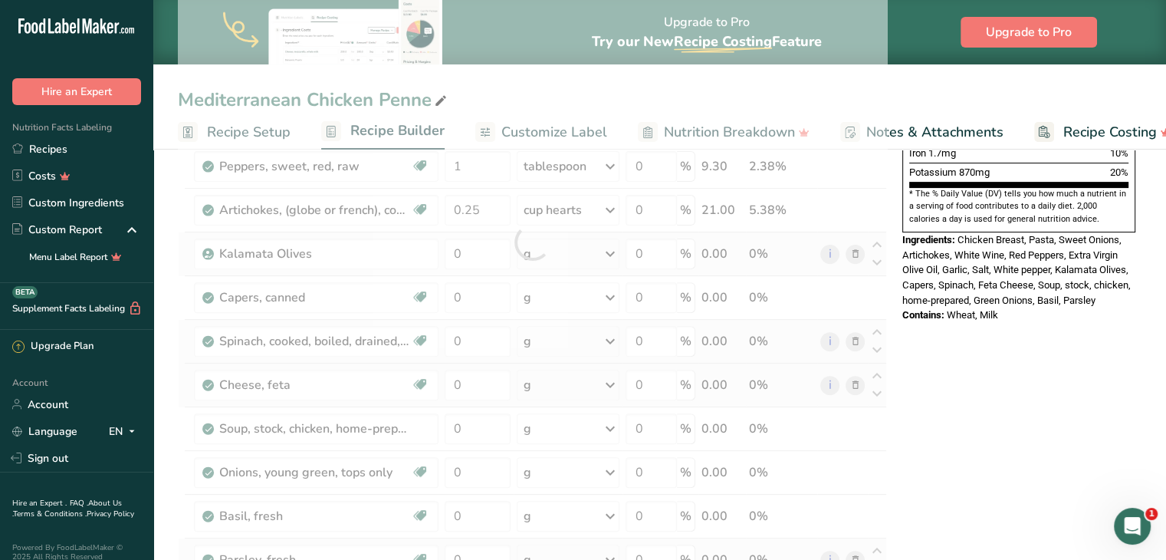
click at [555, 254] on div "Ingredient * Amount * Unit * Waste * .a-a{fill:#347362;}.b-a{fill:#fff;} Grams …" at bounding box center [532, 241] width 709 height 959
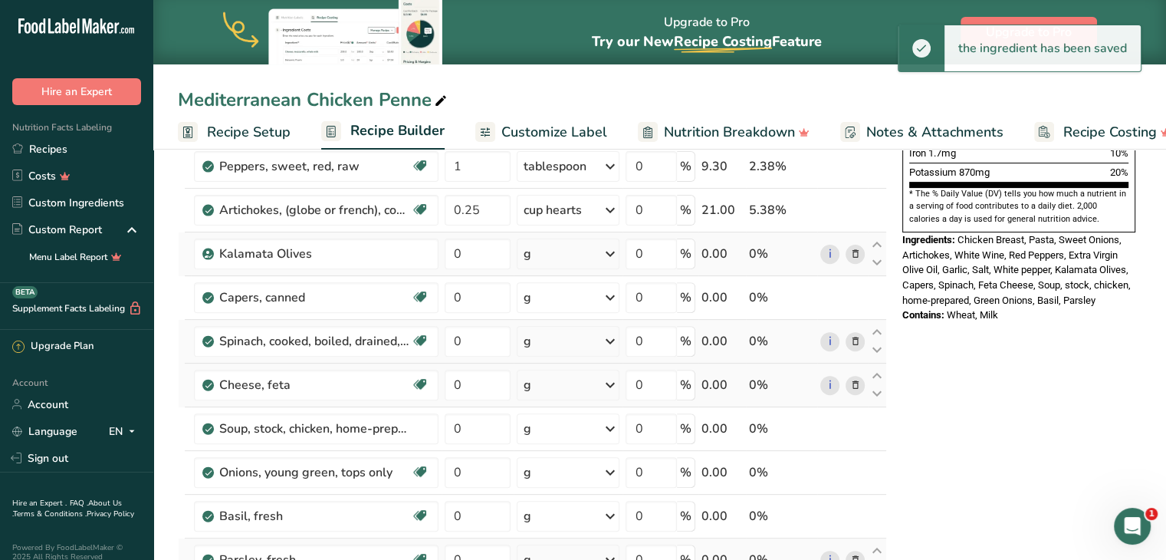
click at [555, 254] on div "g" at bounding box center [568, 253] width 103 height 31
click at [549, 370] on div "See more" at bounding box center [590, 375] width 129 height 16
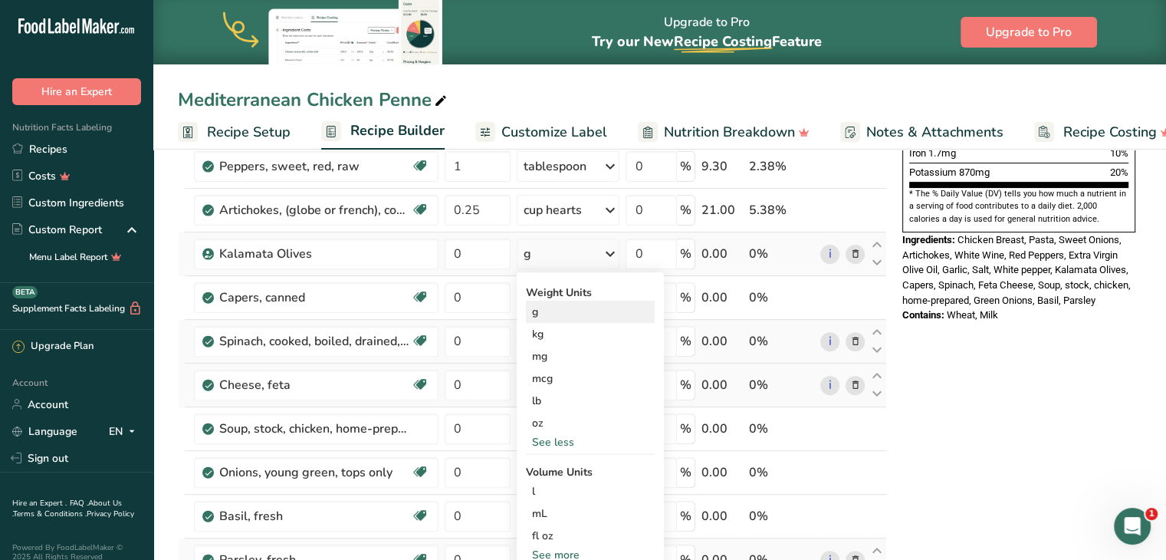
click at [545, 311] on div "g" at bounding box center [590, 311] width 129 height 22
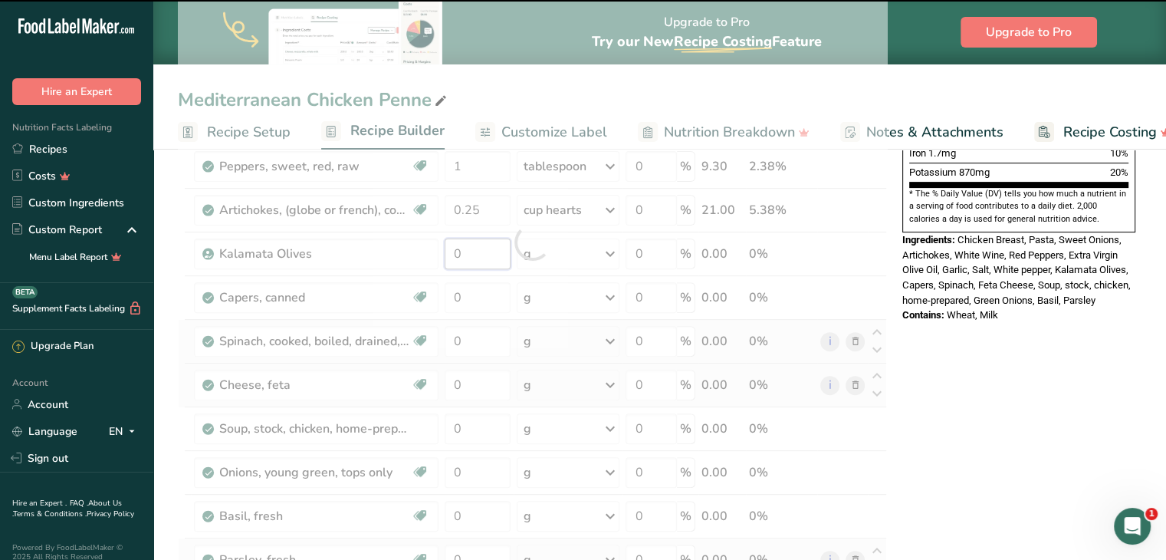
click at [470, 252] on input "0" at bounding box center [478, 253] width 66 height 31
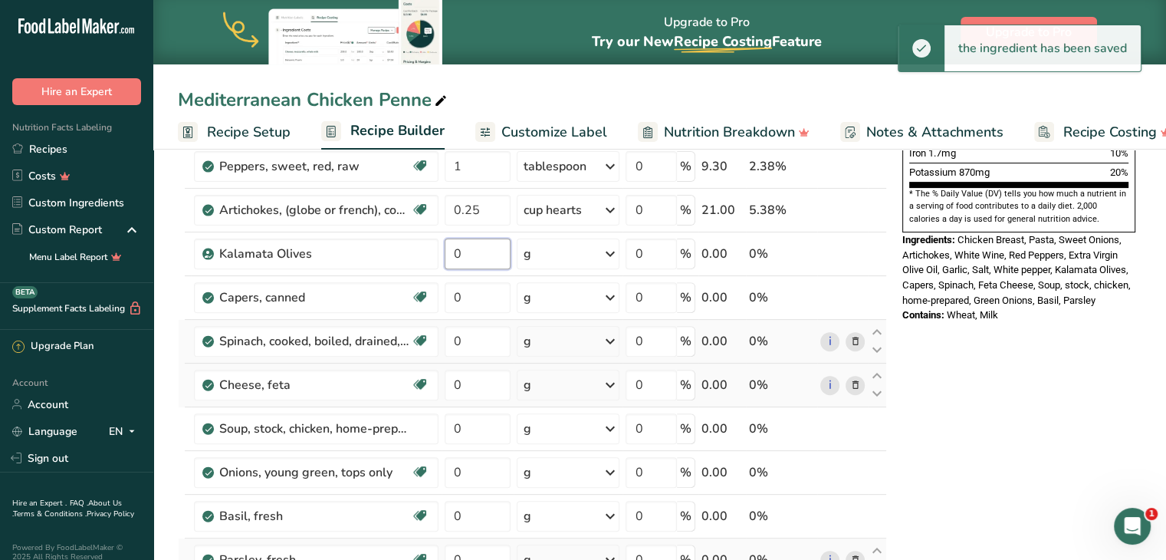
click at [470, 252] on input "0" at bounding box center [478, 253] width 66 height 31
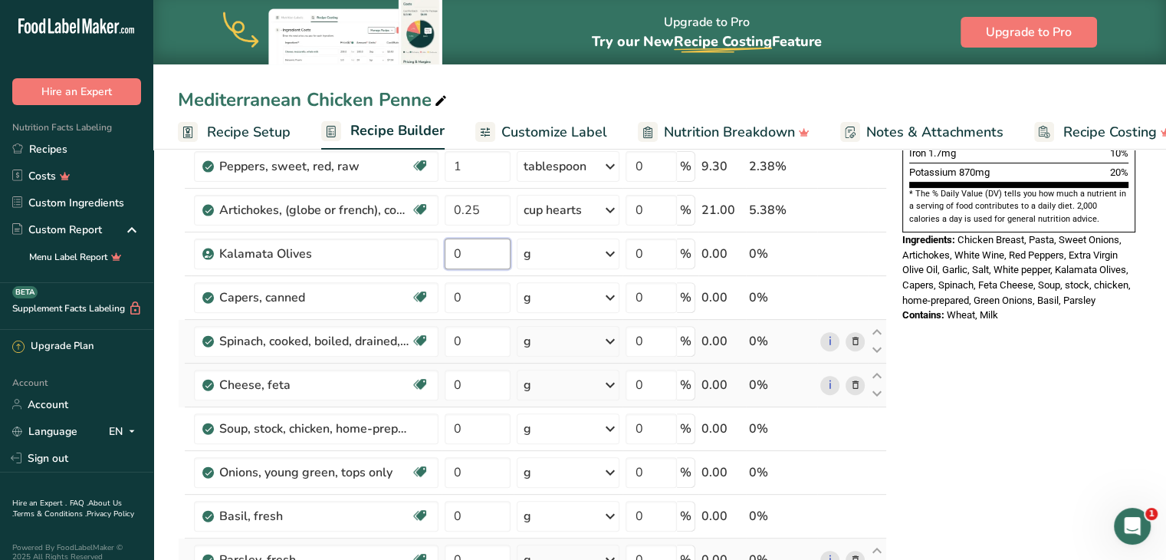
click at [470, 252] on input "0" at bounding box center [478, 253] width 66 height 31
type input "5"
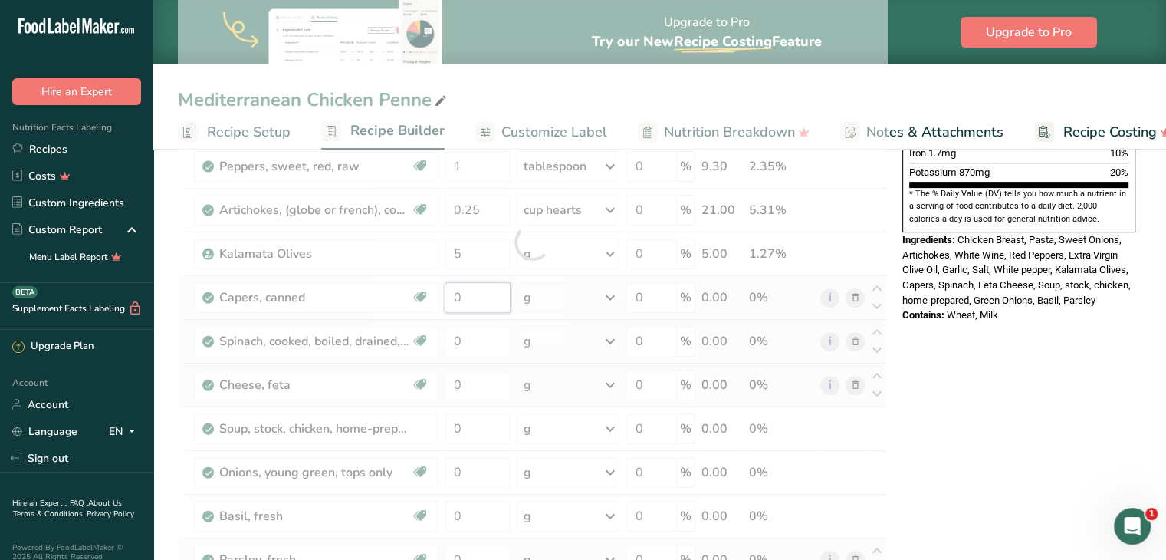
click at [486, 296] on div "Ingredient * Amount * Unit * Waste * .a-a{fill:#347362;}.b-a{fill:#fff;} Grams …" at bounding box center [532, 241] width 709 height 959
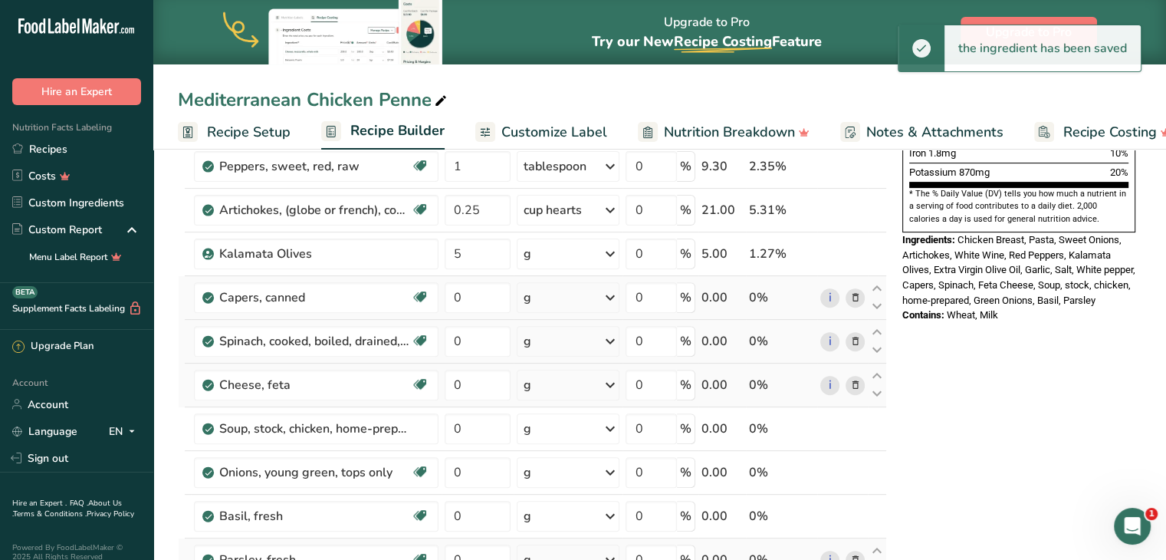
click at [559, 294] on div "Ingredient * Amount * Unit * Waste * .a-a{fill:#347362;}.b-a{fill:#fff;} Grams …" at bounding box center [532, 241] width 709 height 959
click at [559, 294] on div "g" at bounding box center [568, 297] width 103 height 31
click at [541, 341] on div "1 tbsp, drained" at bounding box center [590, 349] width 129 height 22
click at [465, 293] on input "0" at bounding box center [476, 297] width 63 height 31
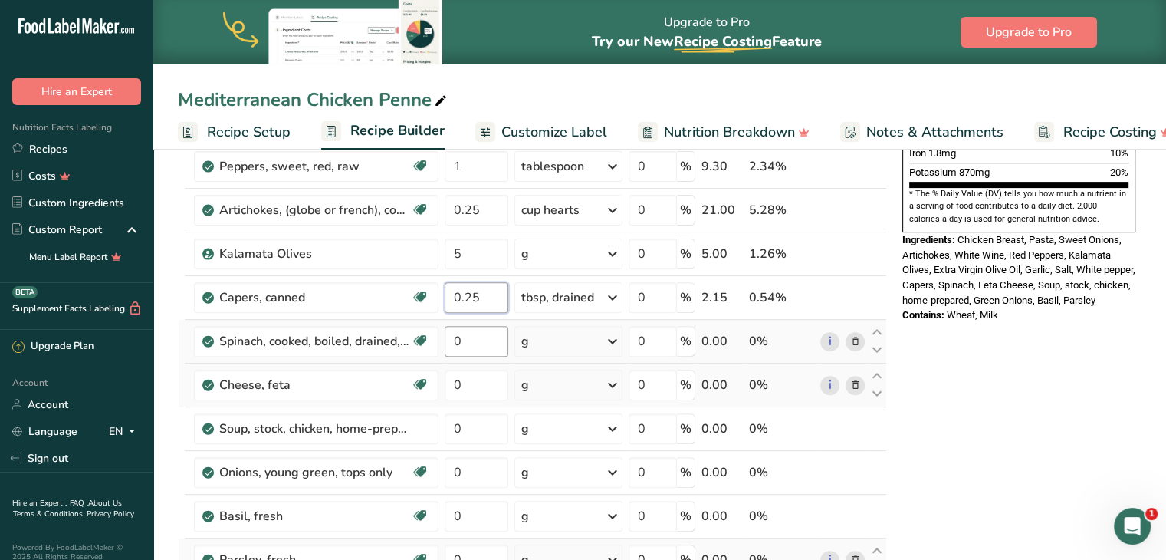
type input "0.25"
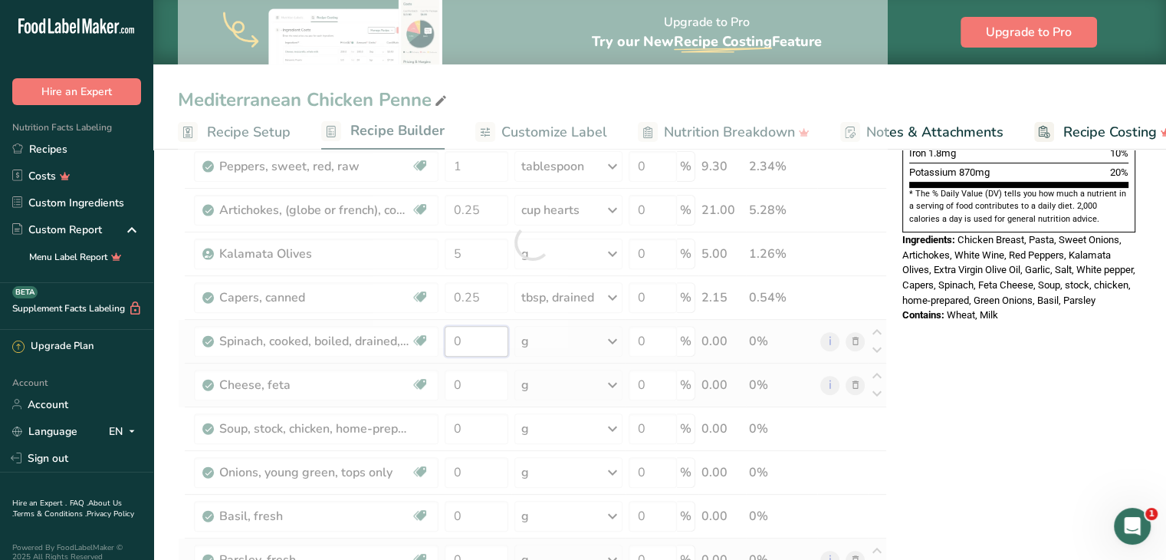
click at [479, 342] on div "Ingredient * Amount * Unit * Waste * .a-a{fill:#347362;}.b-a{fill:#fff;} Grams …" at bounding box center [532, 241] width 709 height 959
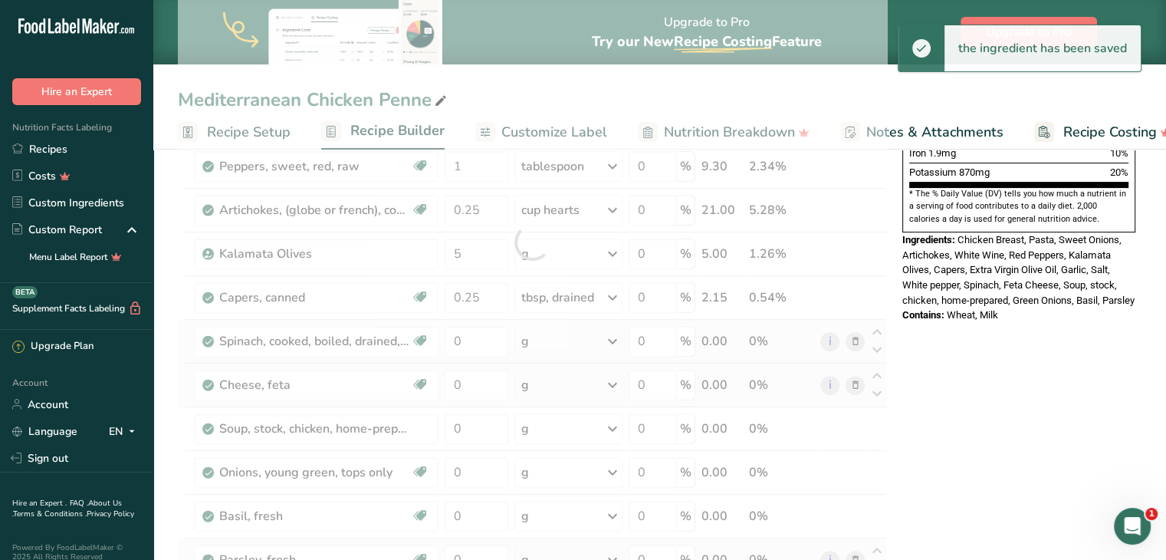
click at [561, 338] on div "Ingredient * Amount * Unit * Waste * .a-a{fill:#347362;}.b-a{fill:#fff;} Grams …" at bounding box center [532, 241] width 709 height 959
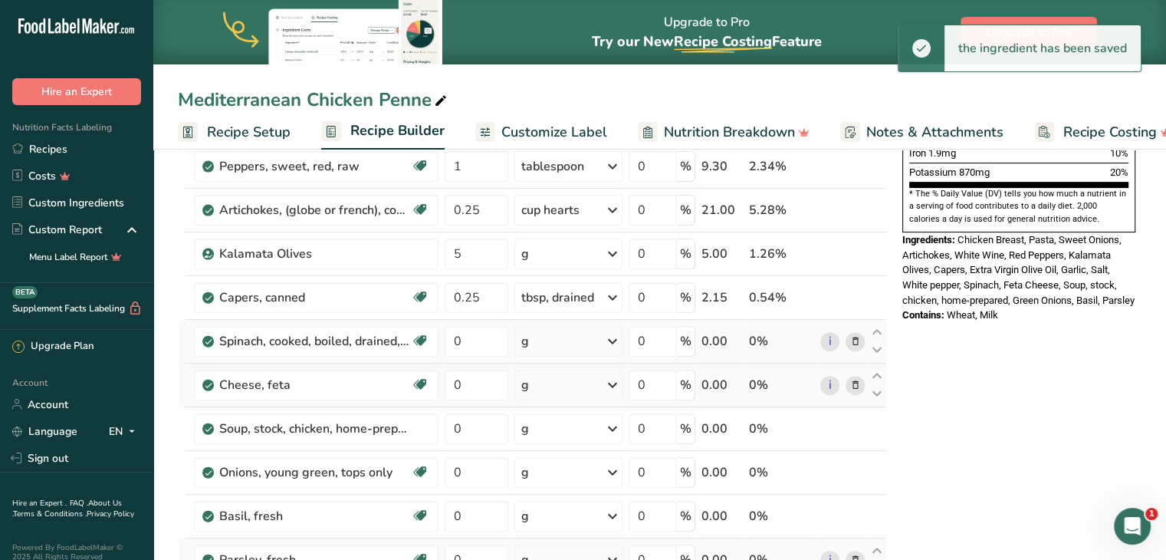
click at [561, 338] on div "g" at bounding box center [568, 341] width 108 height 31
click at [543, 384] on div "1 cup" at bounding box center [588, 393] width 129 height 22
click at [480, 339] on input "0" at bounding box center [476, 341] width 63 height 31
type input "0.25"
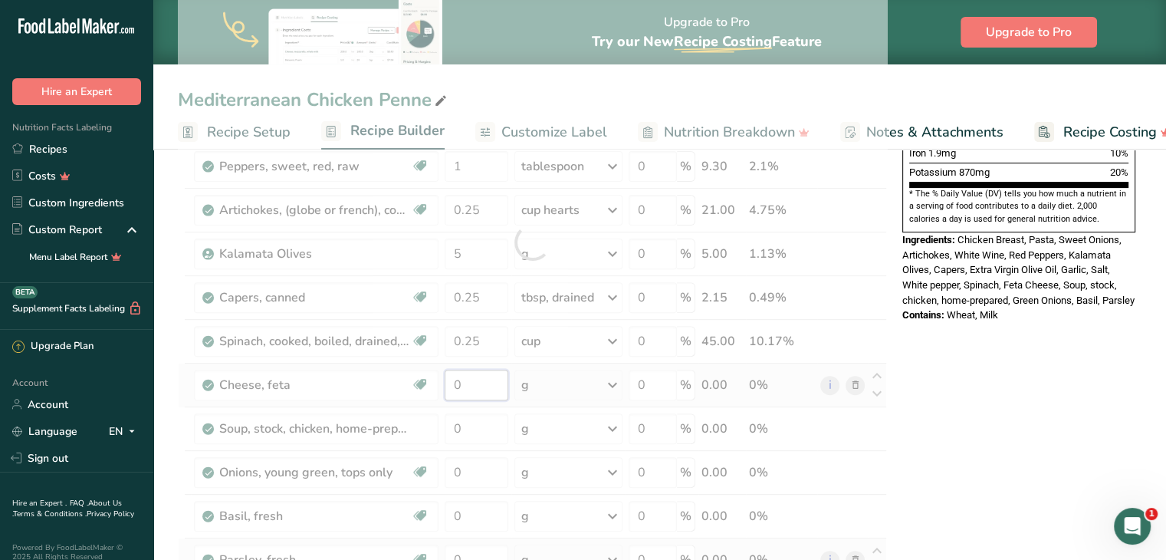
click at [474, 382] on div "Ingredient * Amount * Unit * Waste * .a-a{fill:#347362;}.b-a{fill:#fff;} Grams …" at bounding box center [532, 241] width 709 height 959
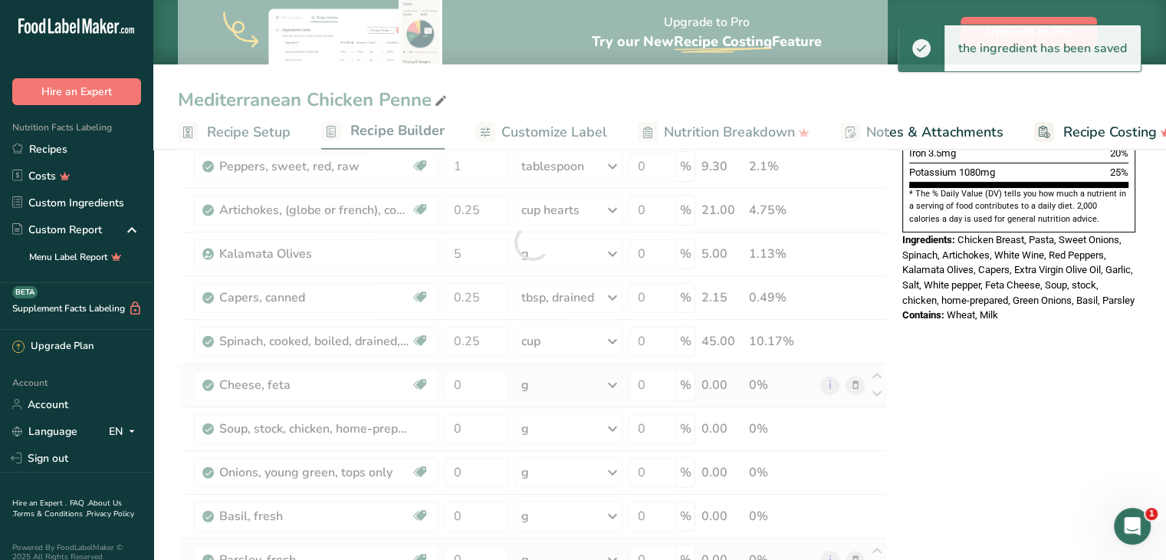
click at [555, 382] on div "Ingredient * Amount * Unit * Waste * .a-a{fill:#347362;}.b-a{fill:#fff;} Grams …" at bounding box center [532, 241] width 709 height 959
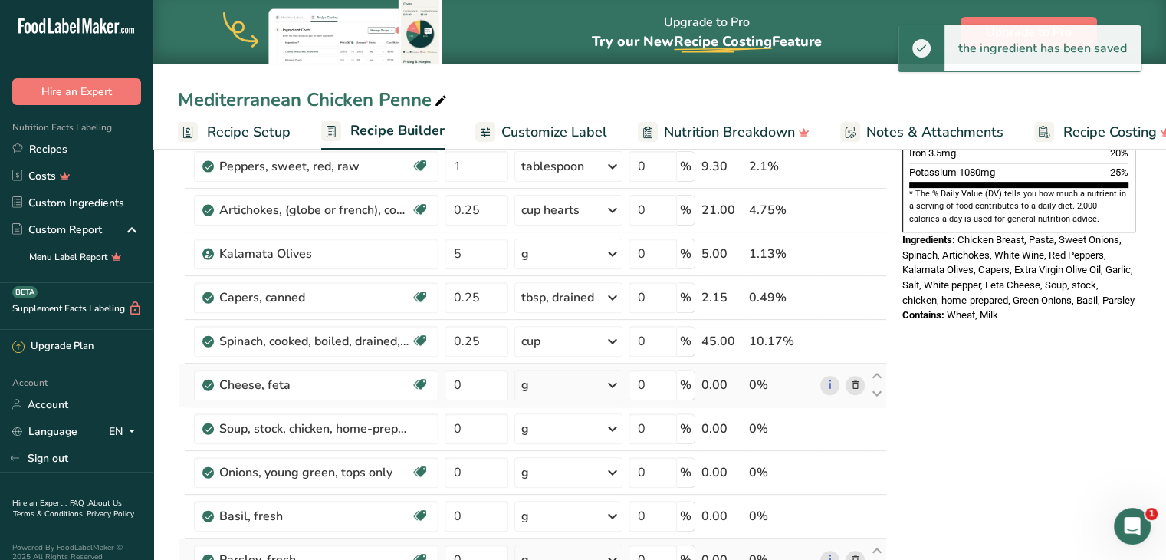
click at [555, 382] on div "g" at bounding box center [568, 384] width 108 height 31
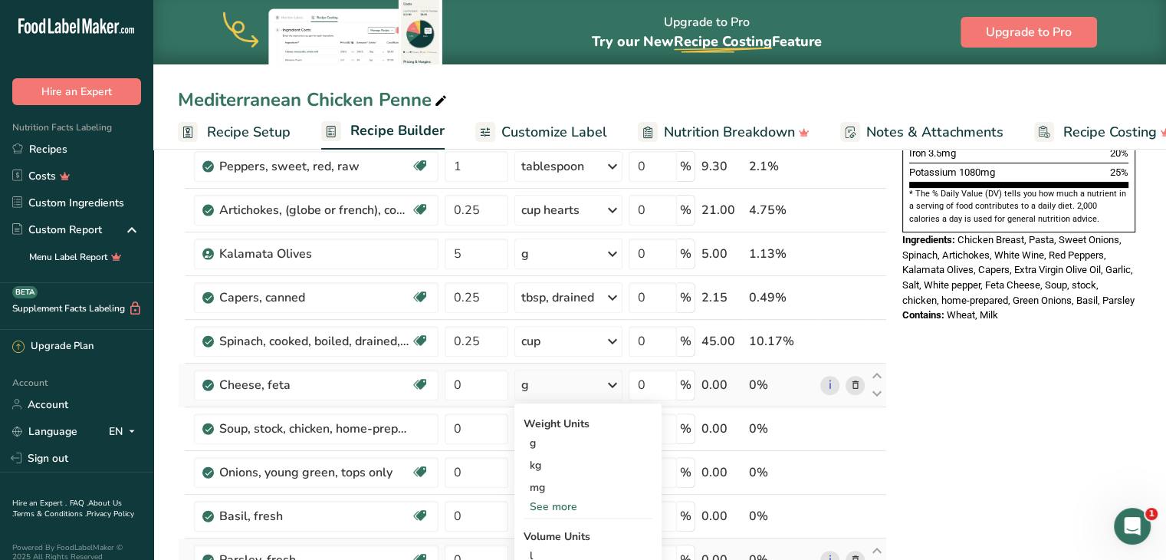
click at [551, 504] on div "See more" at bounding box center [588, 506] width 129 height 16
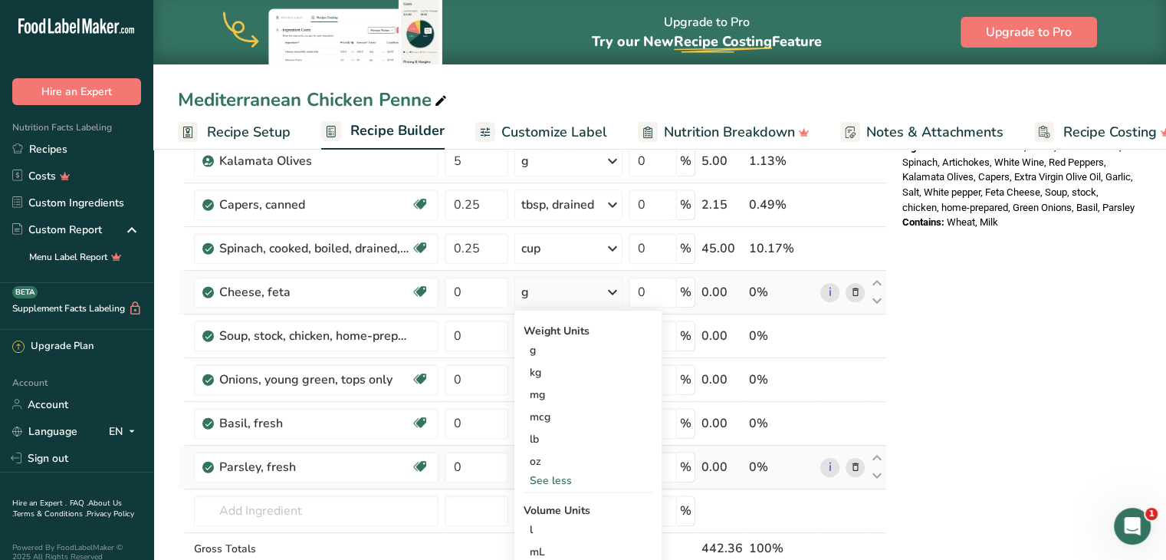
scroll to position [567, 0]
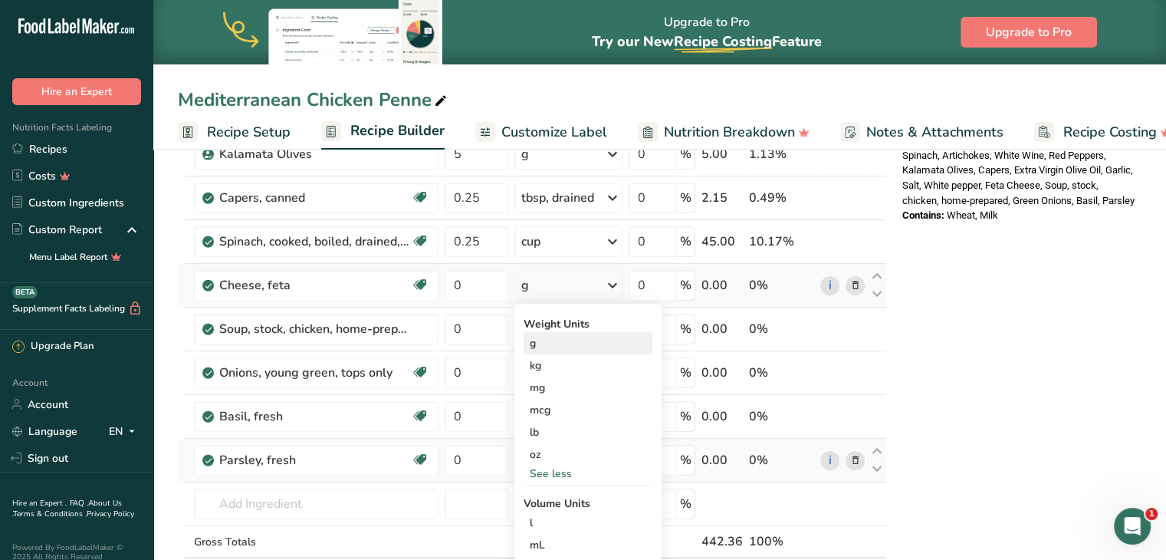
click at [553, 337] on div "g" at bounding box center [588, 343] width 129 height 22
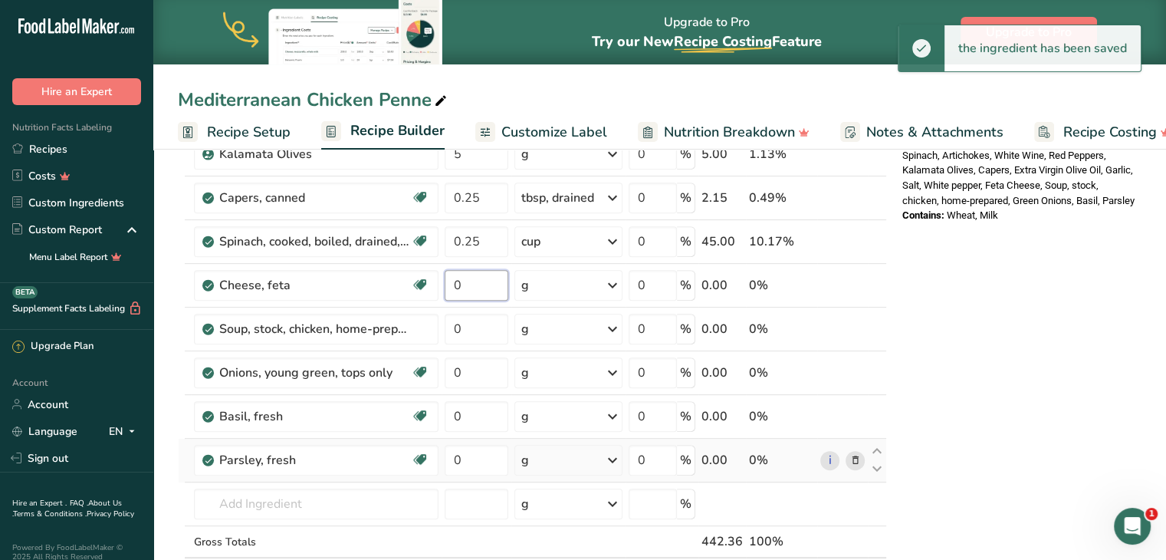
click at [480, 286] on input "0" at bounding box center [476, 285] width 63 height 31
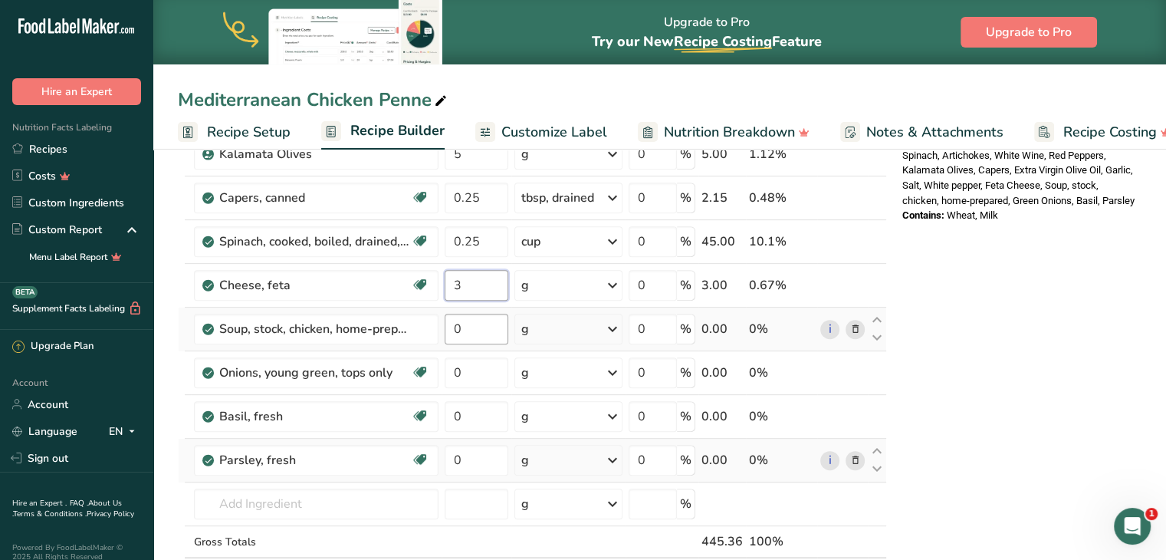
type input "3"
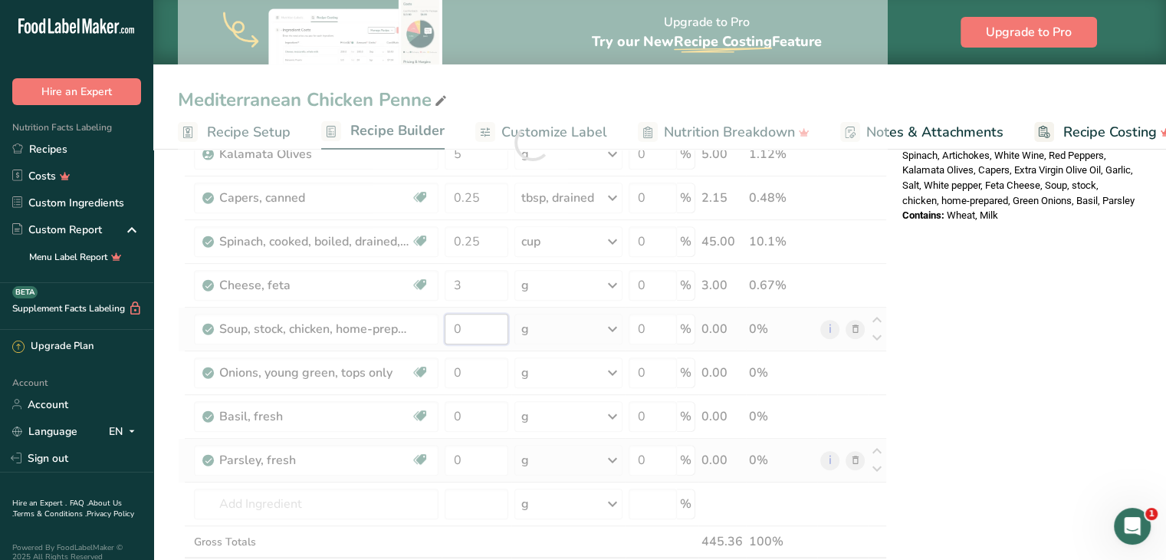
click at [481, 327] on div "Ingredient * Amount * Unit * Waste * .a-a{fill:#347362;}.b-a{fill:#fff;} Grams …" at bounding box center [532, 142] width 709 height 959
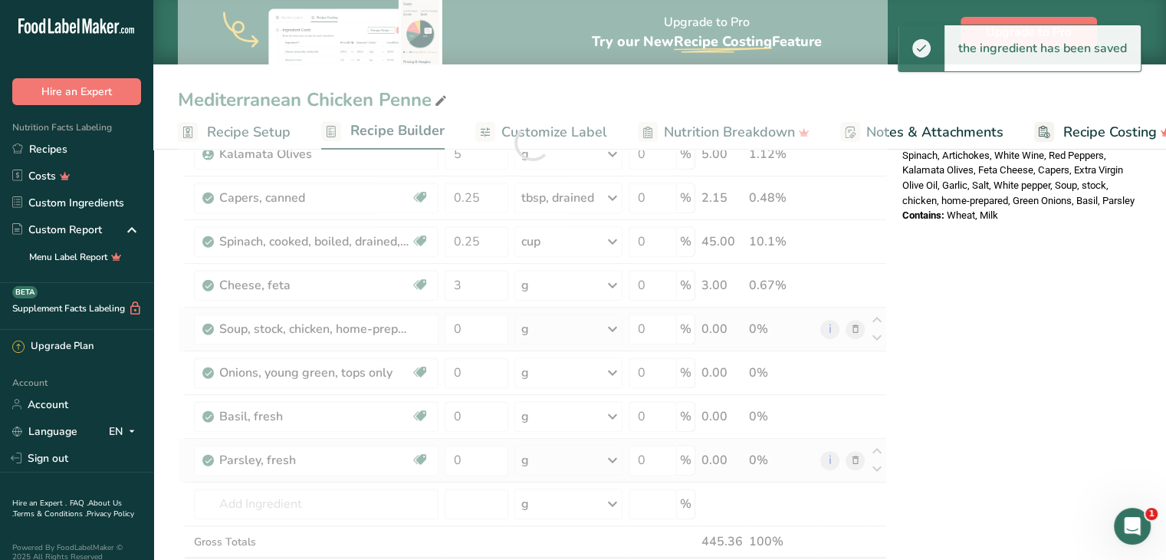
click at [583, 329] on div "Ingredient * Amount * Unit * Waste * .a-a{fill:#347362;}.b-a{fill:#fff;} Grams …" at bounding box center [532, 142] width 709 height 959
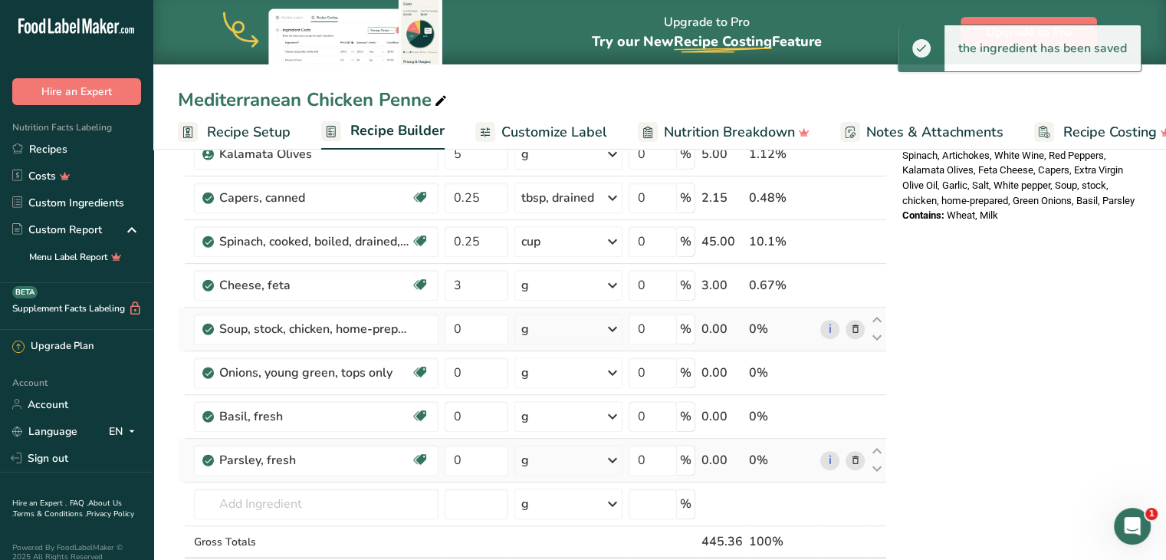
click at [583, 329] on div "g" at bounding box center [568, 328] width 108 height 31
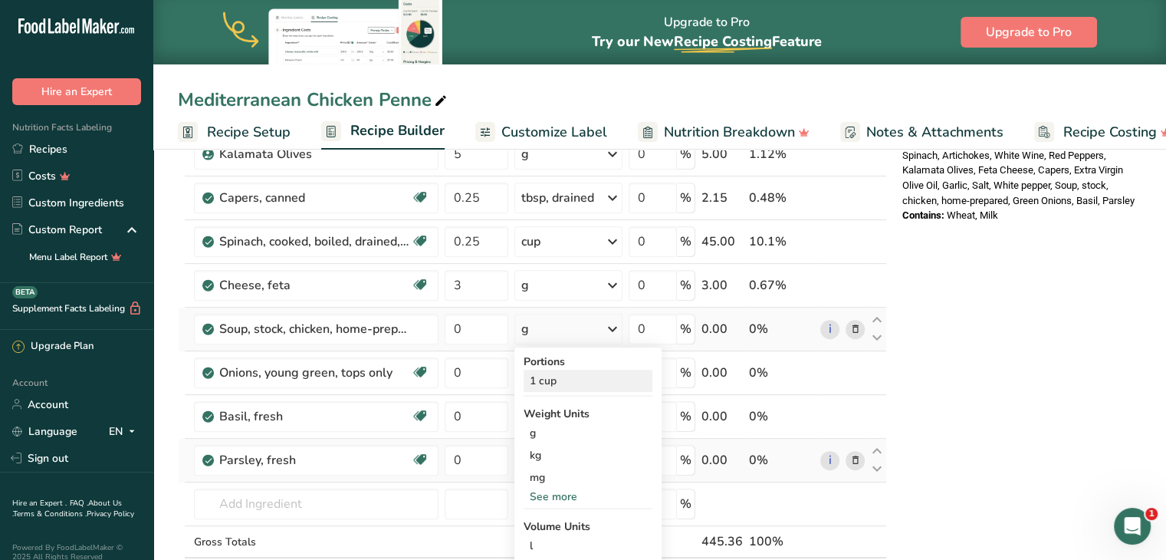
click at [550, 376] on div "1 cup" at bounding box center [588, 380] width 129 height 22
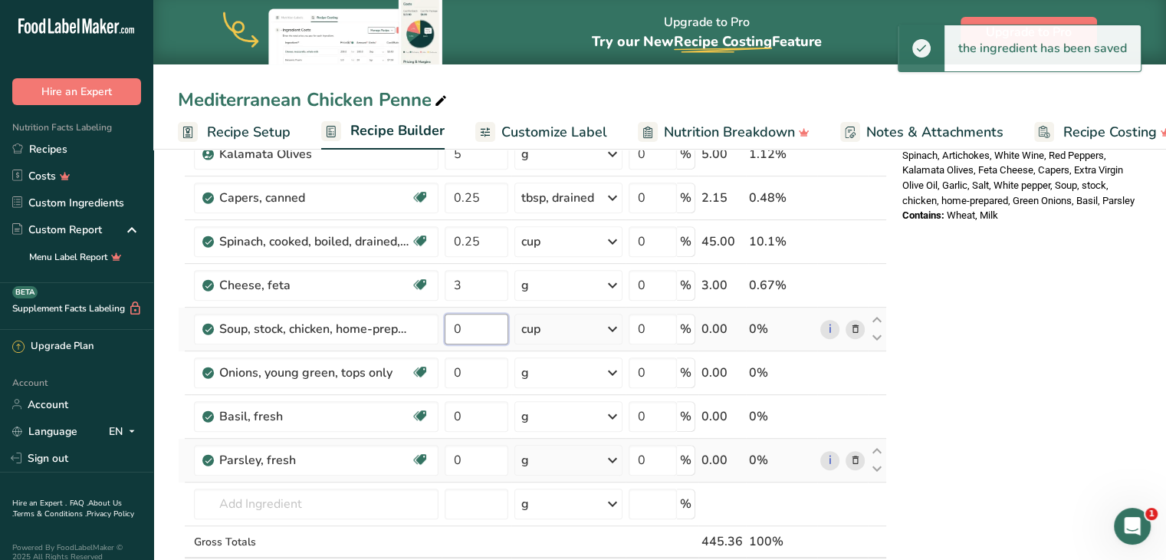
click at [474, 324] on input "0" at bounding box center [476, 328] width 63 height 31
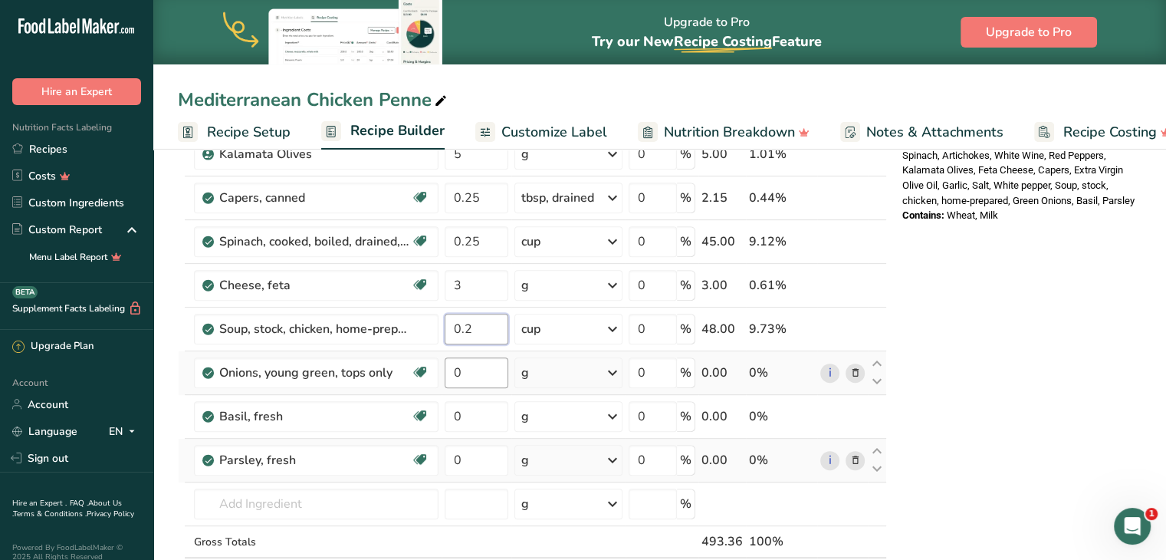
type input "0.2"
click at [472, 373] on div "Ingredient * Amount * Unit * Waste * .a-a{fill:#347362;}.b-a{fill:#fff;} Grams …" at bounding box center [532, 142] width 709 height 959
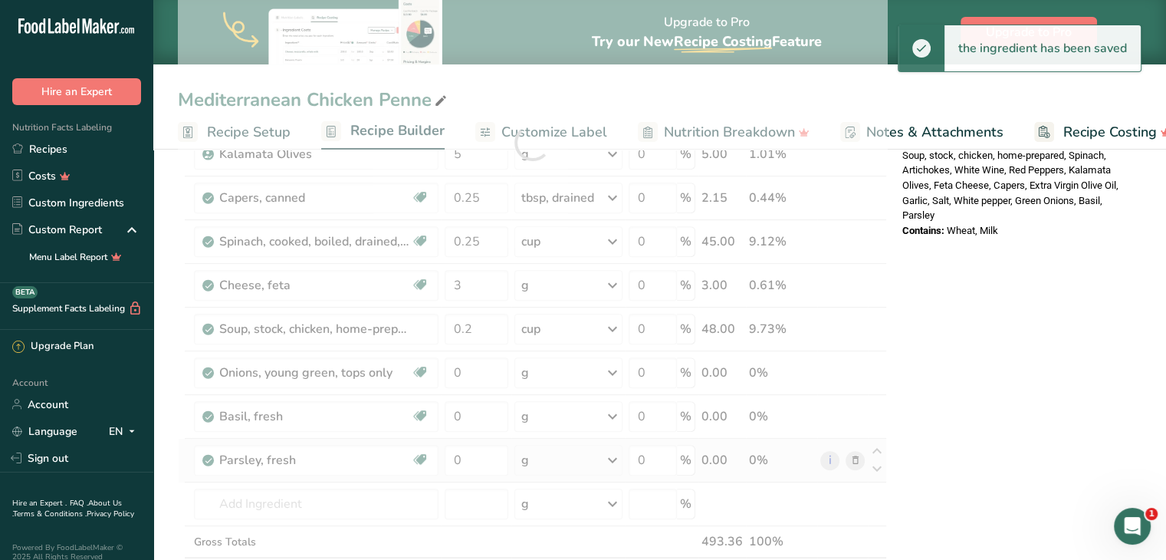
click at [545, 369] on div "Ingredient * Amount * Unit * Waste * .a-a{fill:#347362;}.b-a{fill:#fff;} Grams …" at bounding box center [532, 142] width 709 height 959
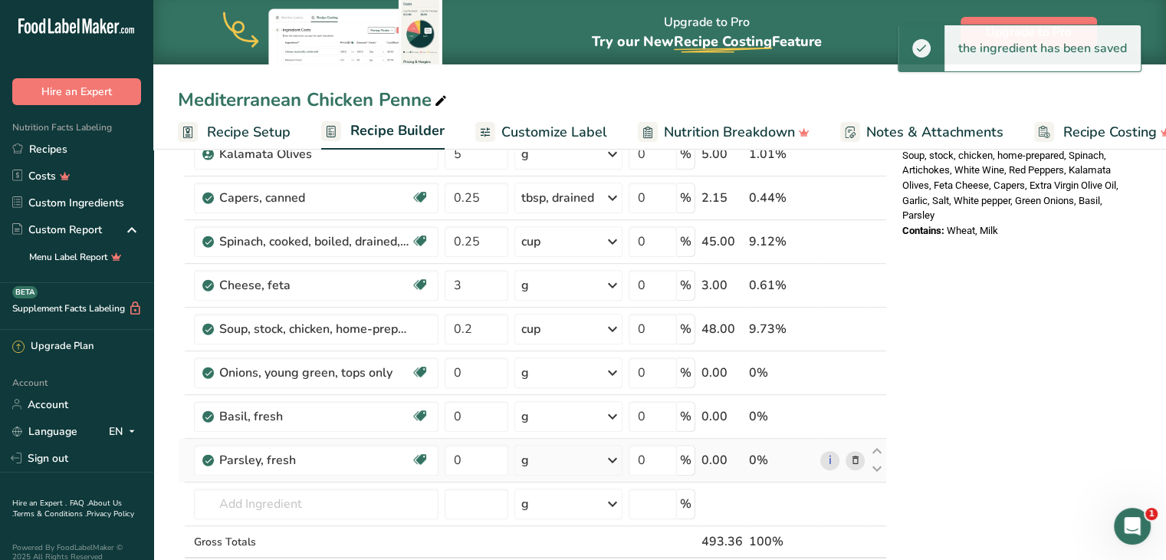
click at [545, 369] on div "g" at bounding box center [568, 372] width 108 height 31
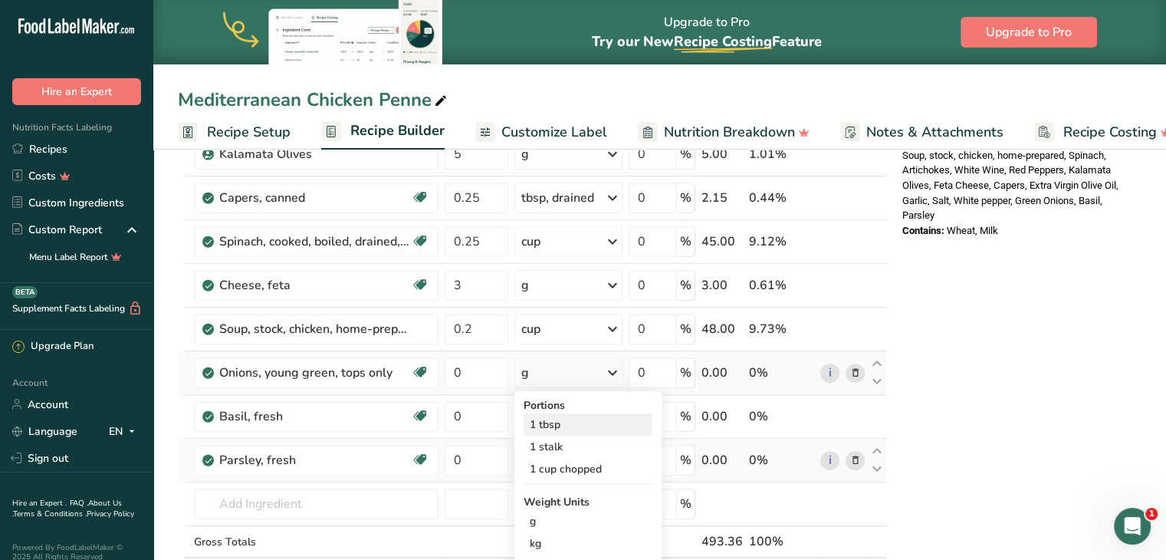
click at [540, 418] on div "1 tbsp" at bounding box center [588, 424] width 129 height 22
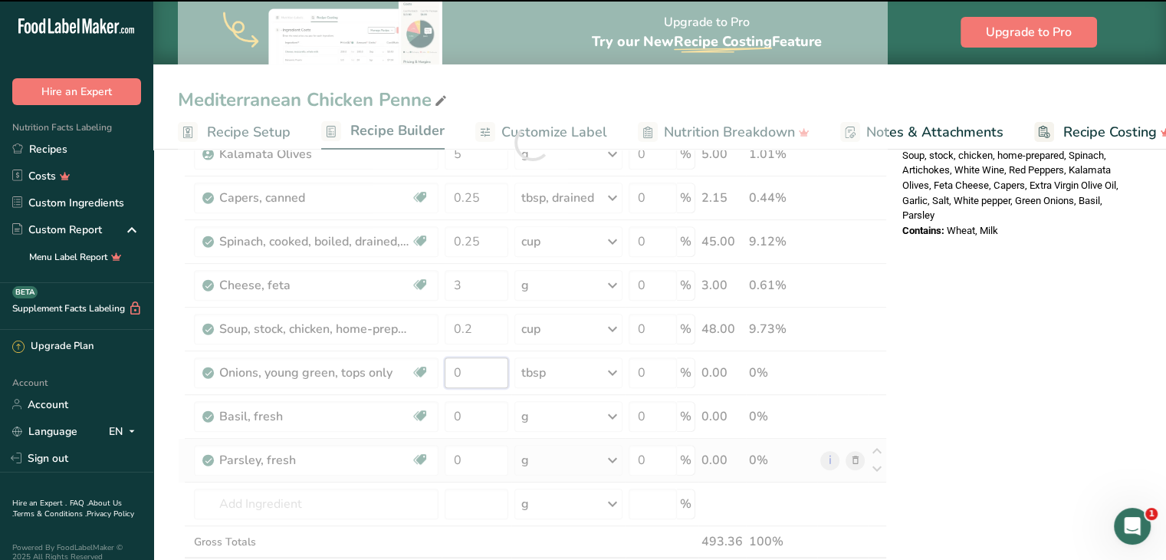
click at [469, 367] on input "0" at bounding box center [476, 372] width 63 height 31
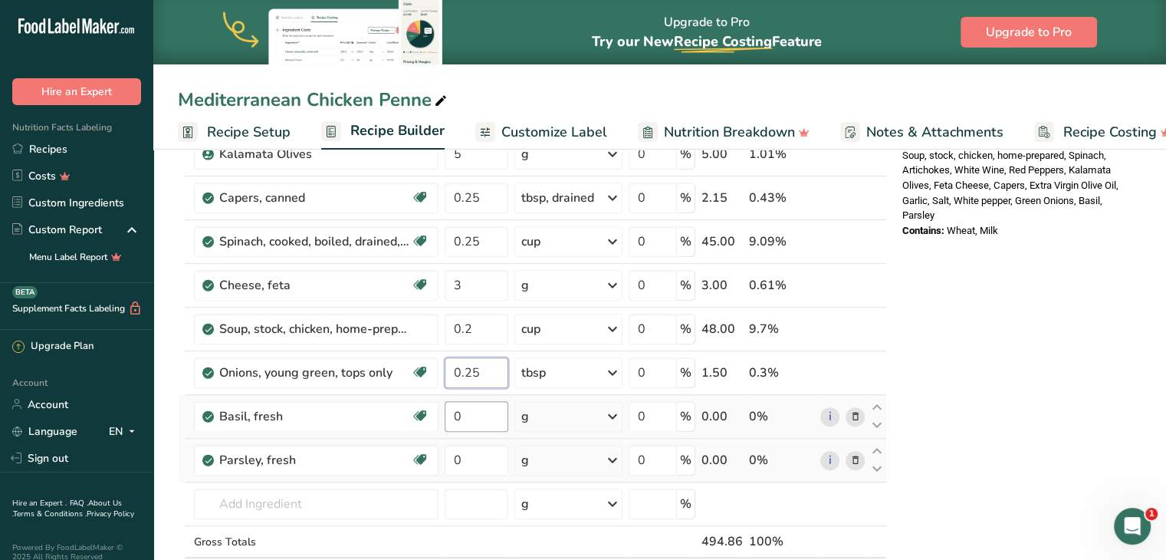
type input "0.25"
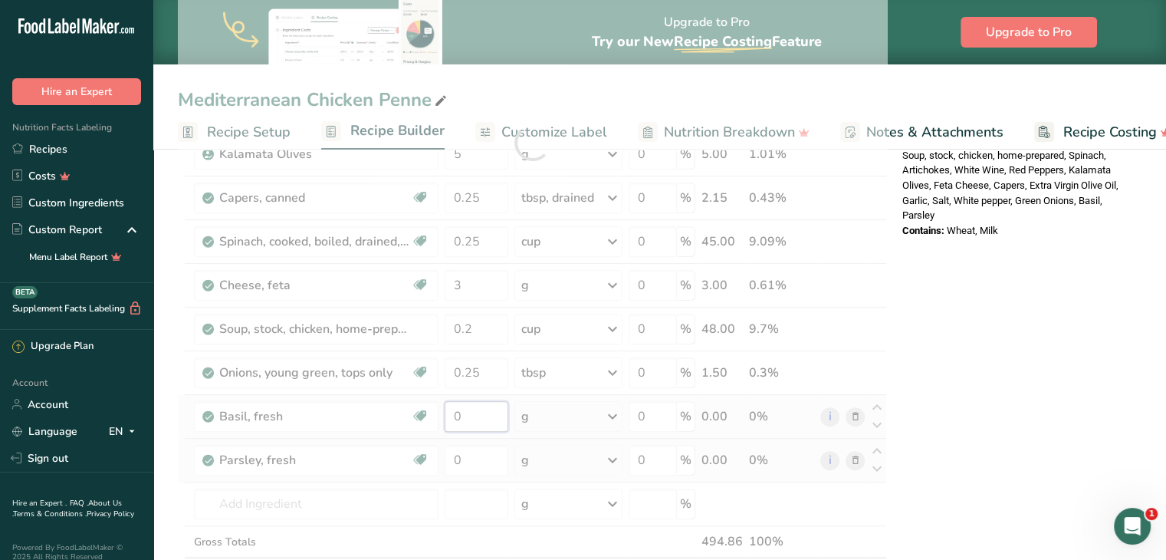
click at [481, 418] on div "Ingredient * Amount * Unit * Waste * .a-a{fill:#347362;}.b-a{fill:#fff;} Grams …" at bounding box center [532, 142] width 709 height 959
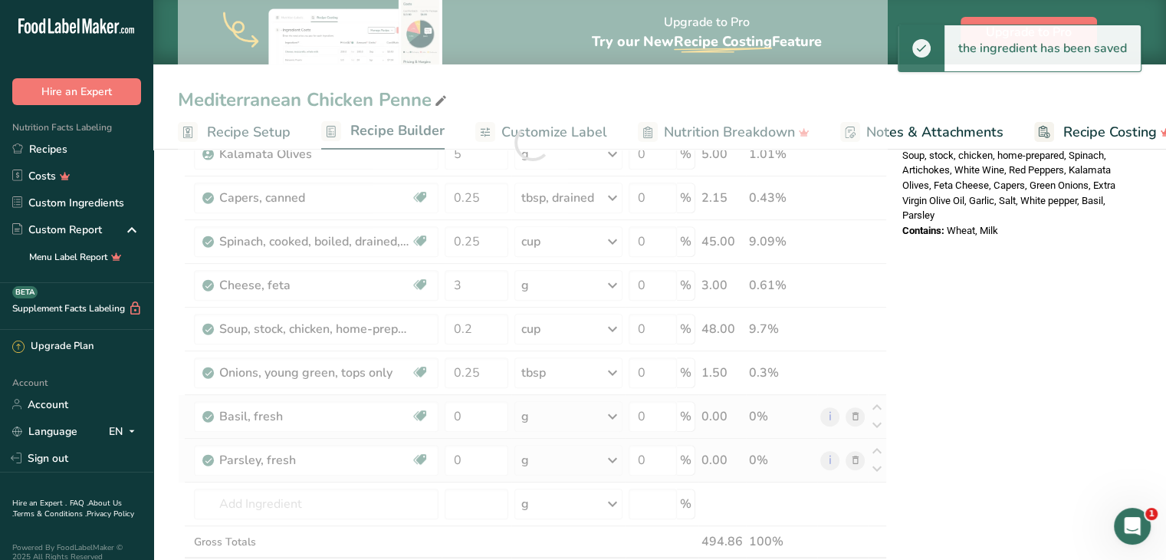
click at [533, 419] on div "Ingredient * Amount * Unit * Waste * .a-a{fill:#347362;}.b-a{fill:#fff;} Grams …" at bounding box center [532, 142] width 709 height 959
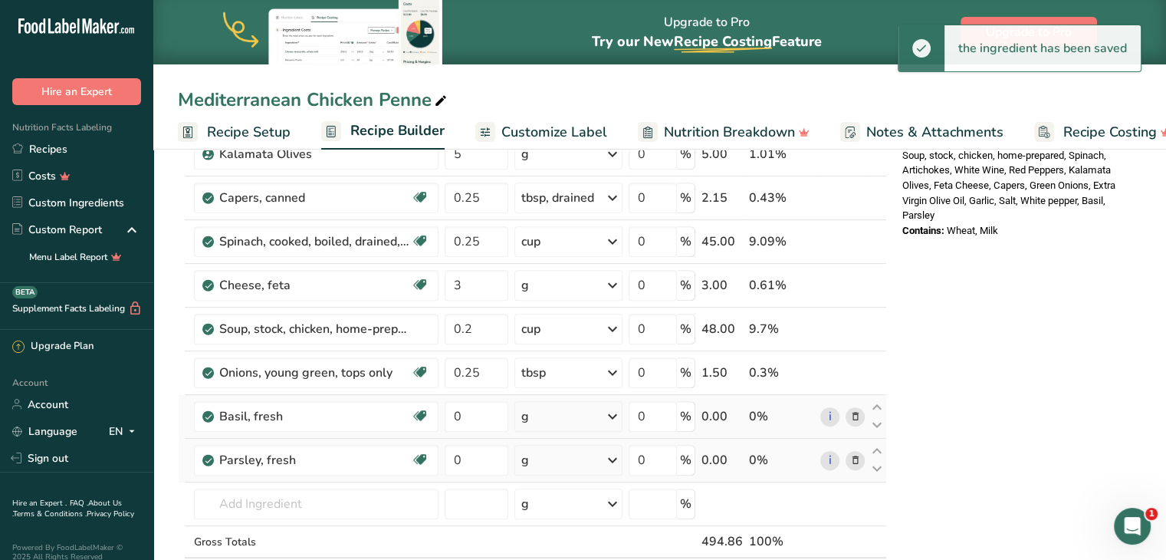
click at [533, 419] on div "g" at bounding box center [568, 416] width 108 height 31
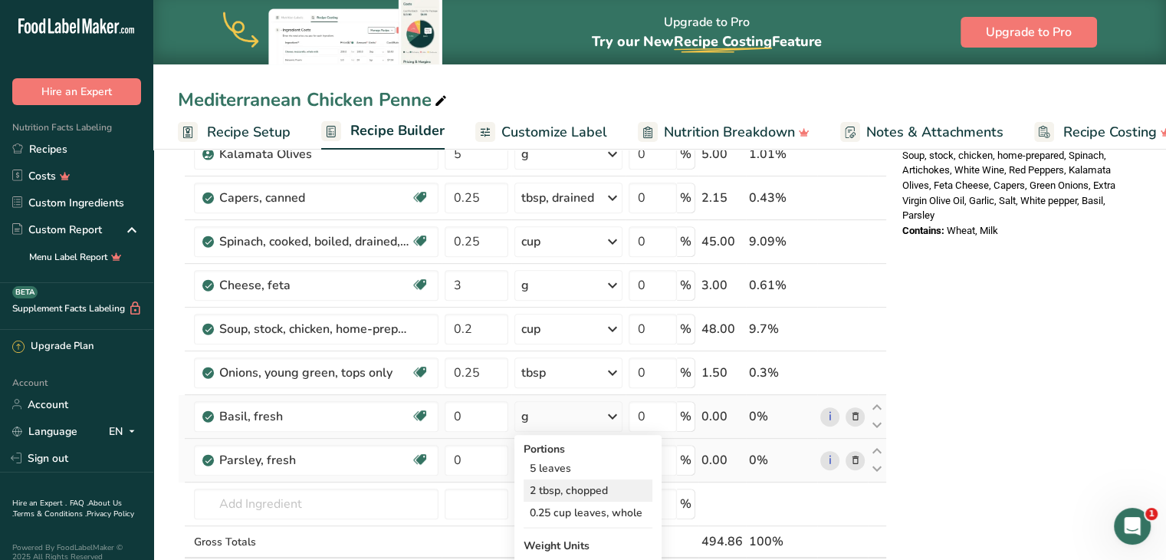
click at [544, 479] on div "2 tbsp, chopped" at bounding box center [588, 490] width 129 height 22
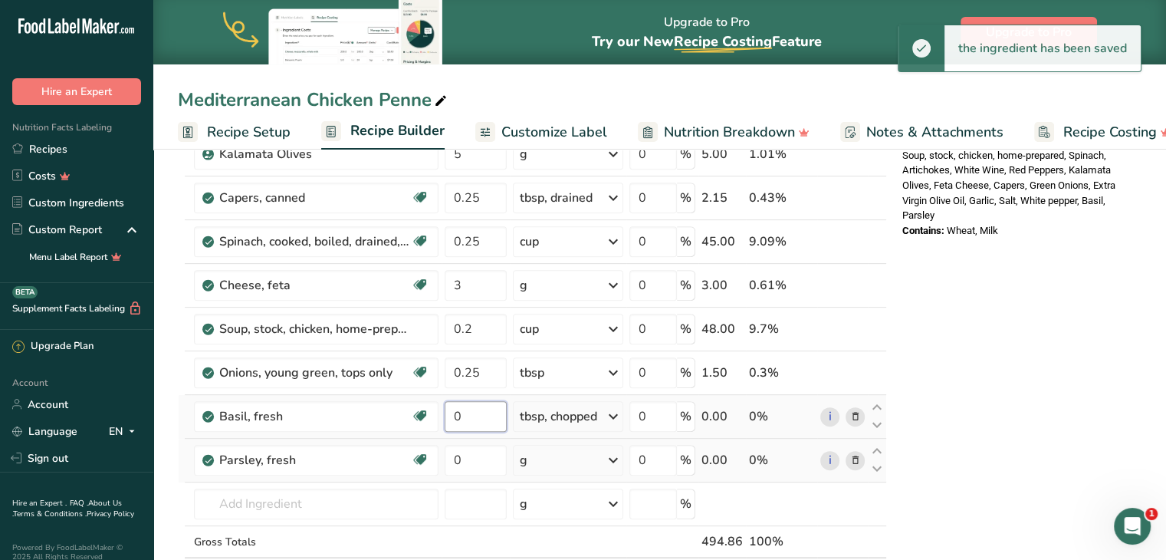
click at [478, 410] on input "0" at bounding box center [475, 416] width 61 height 31
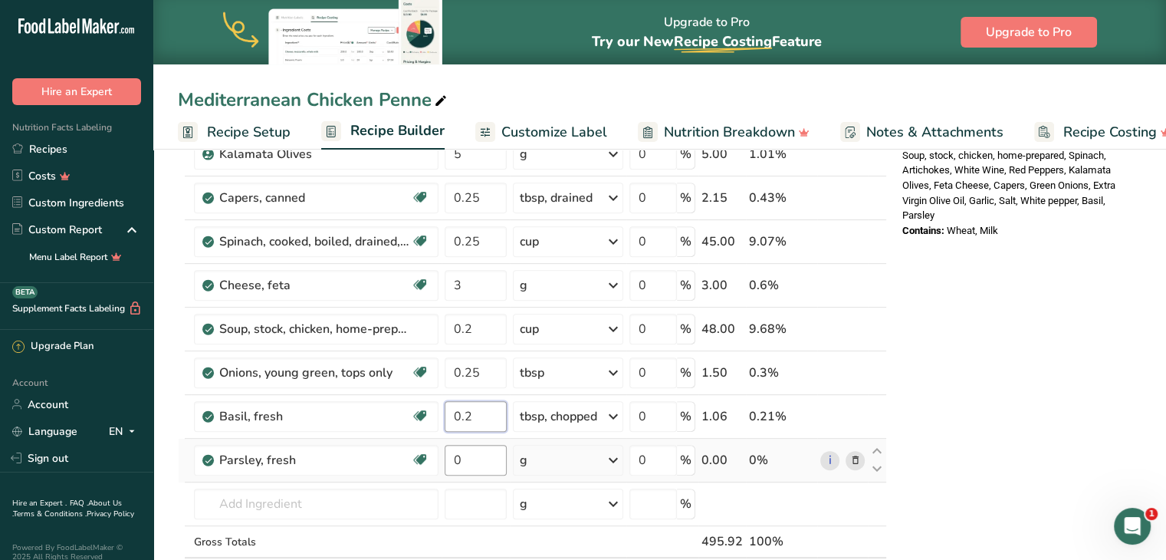
type input "0.2"
click at [486, 456] on div "Ingredient * Amount * Unit * Waste * .a-a{fill:#347362;}.b-a{fill:#fff;} Grams …" at bounding box center [532, 142] width 709 height 959
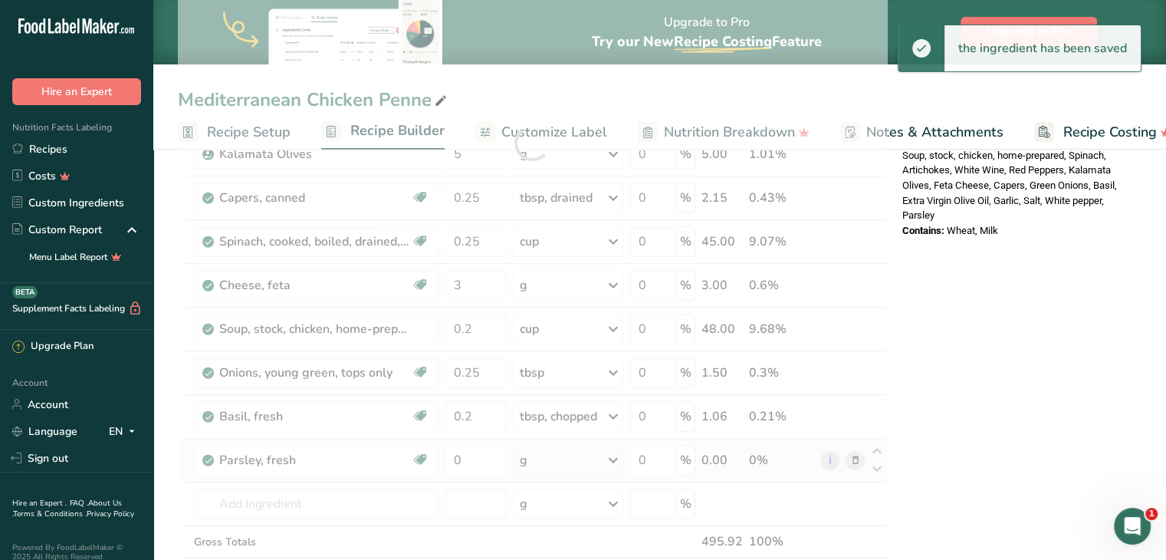
click at [567, 461] on div "Ingredient * Amount * Unit * Waste * .a-a{fill:#347362;}.b-a{fill:#fff;} Grams …" at bounding box center [532, 142] width 709 height 959
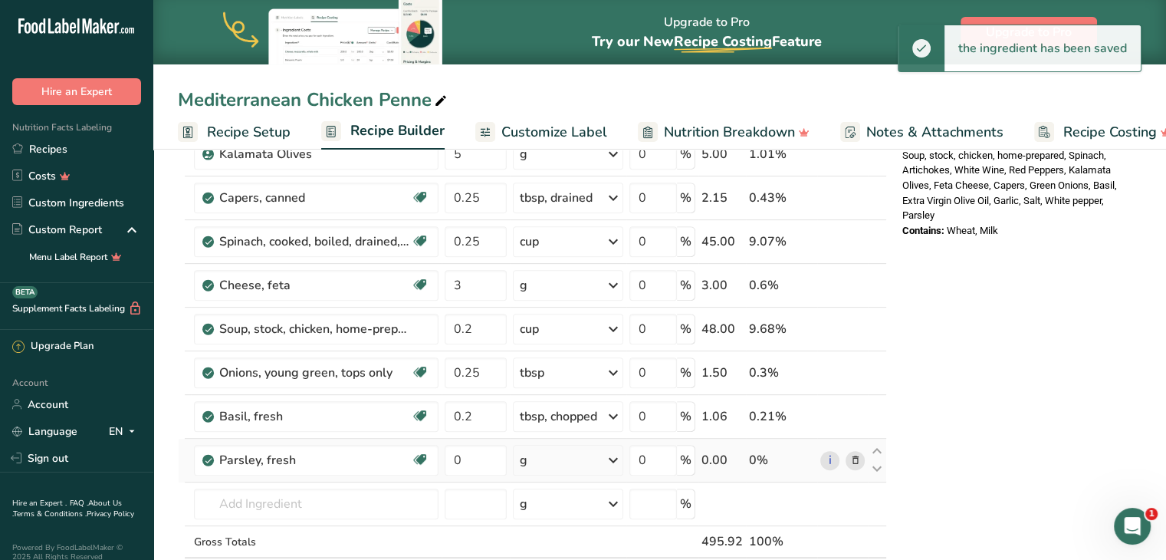
click at [567, 461] on div "g" at bounding box center [568, 460] width 110 height 31
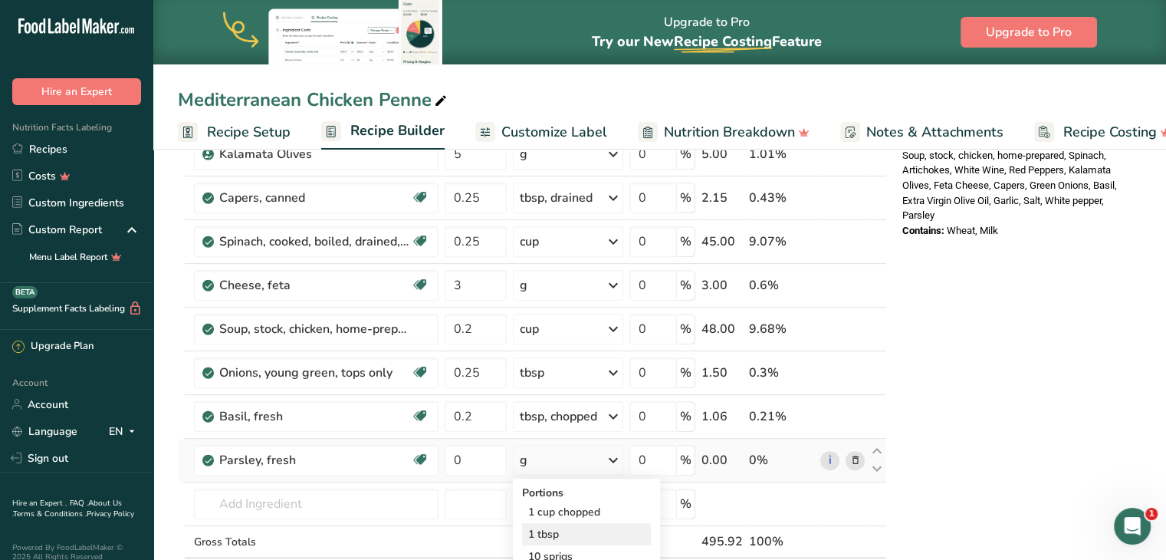
click at [549, 527] on div "1 tbsp" at bounding box center [586, 534] width 129 height 22
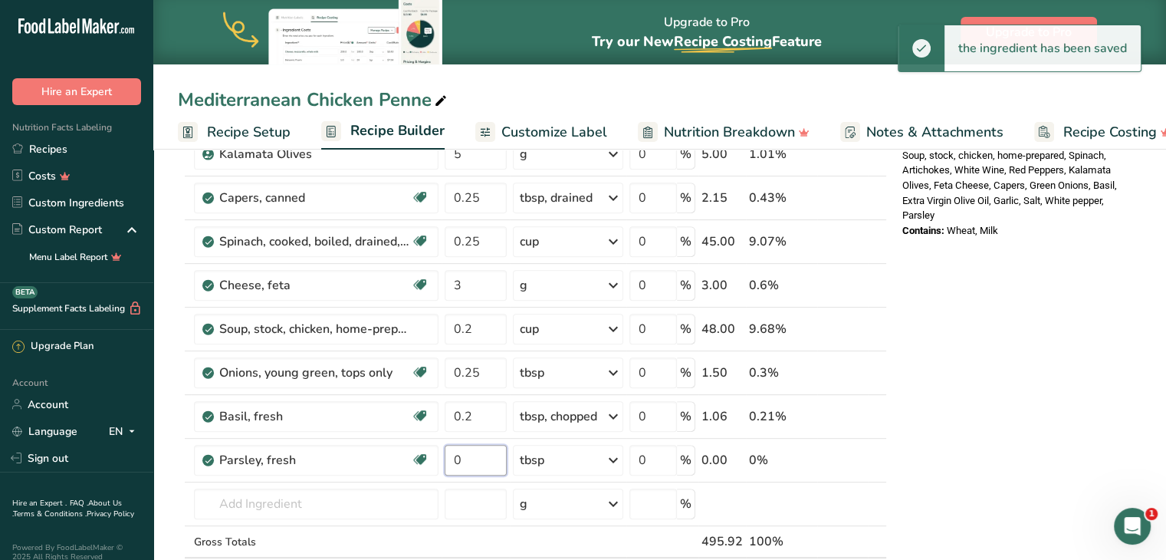
click at [469, 452] on input "0" at bounding box center [475, 460] width 61 height 31
type input "0.25"
click at [465, 491] on div "Ingredient * Amount * Unit * Waste * .a-a{fill:#347362;}.b-a{fill:#fff;} Grams …" at bounding box center [532, 142] width 709 height 959
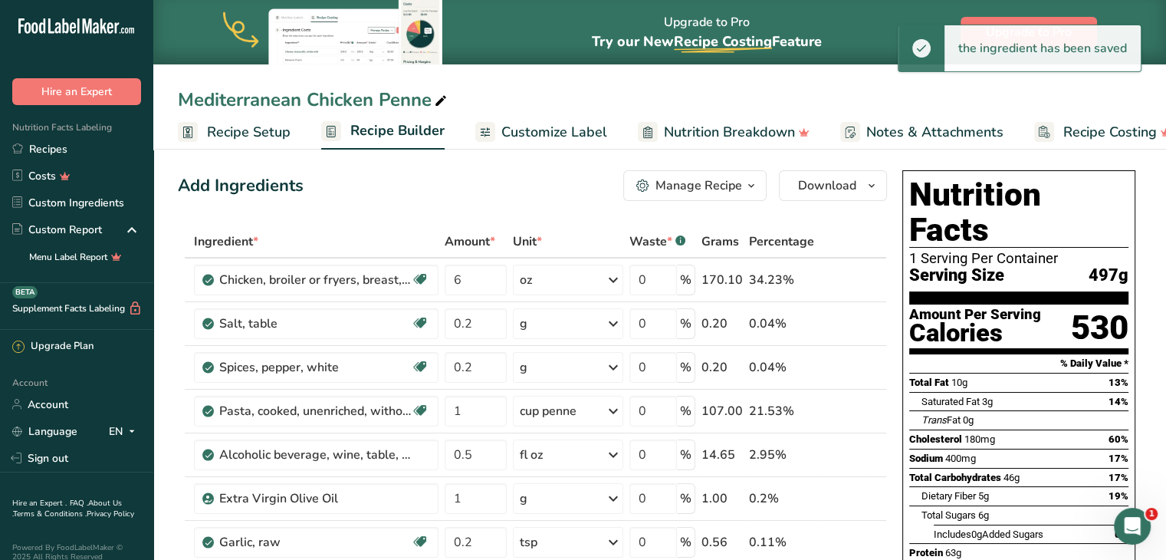
scroll to position [0, 0]
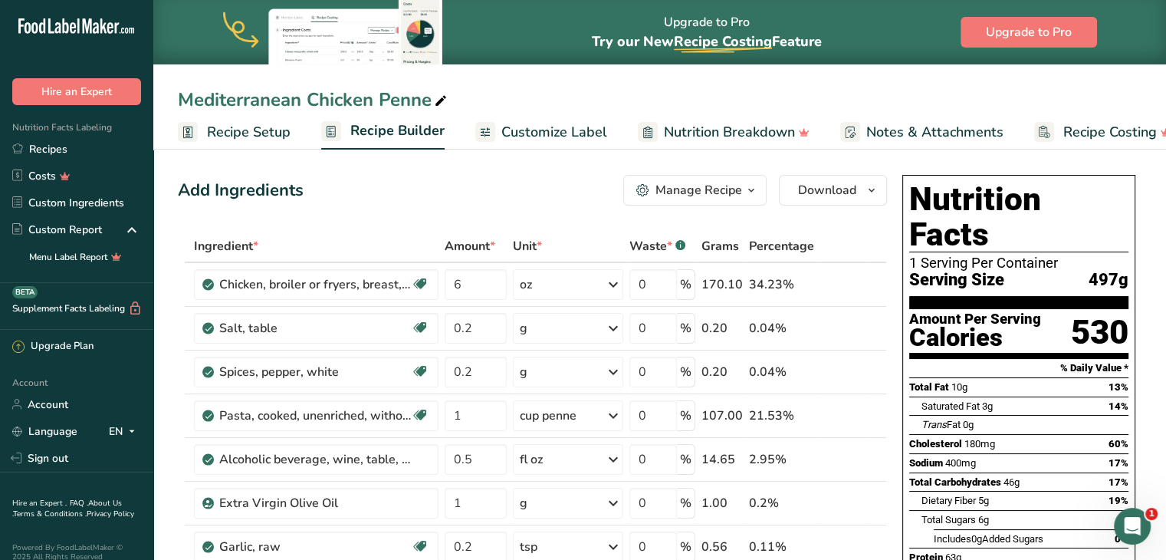
click at [535, 133] on span "Customize Label" at bounding box center [554, 132] width 106 height 21
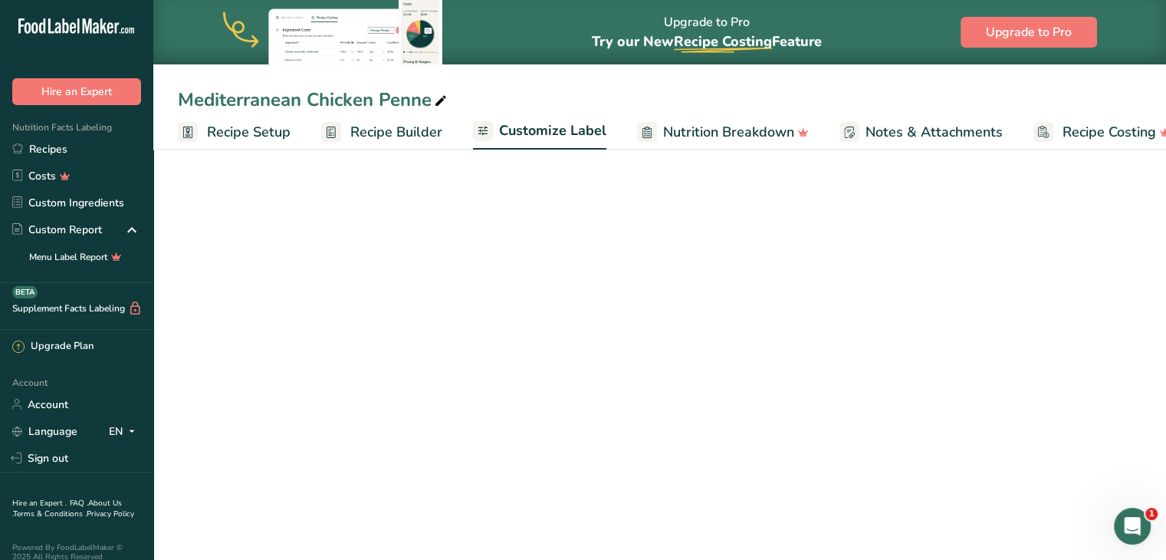
scroll to position [0, 29]
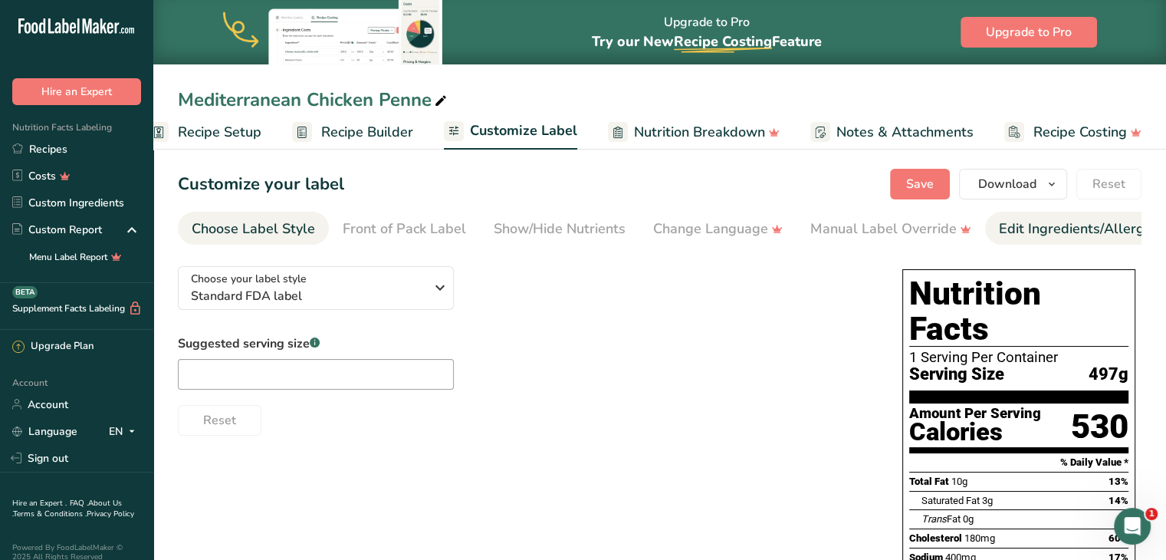
click at [1010, 230] on div "Edit Ingredients/Allergens List" at bounding box center [1096, 228] width 195 height 21
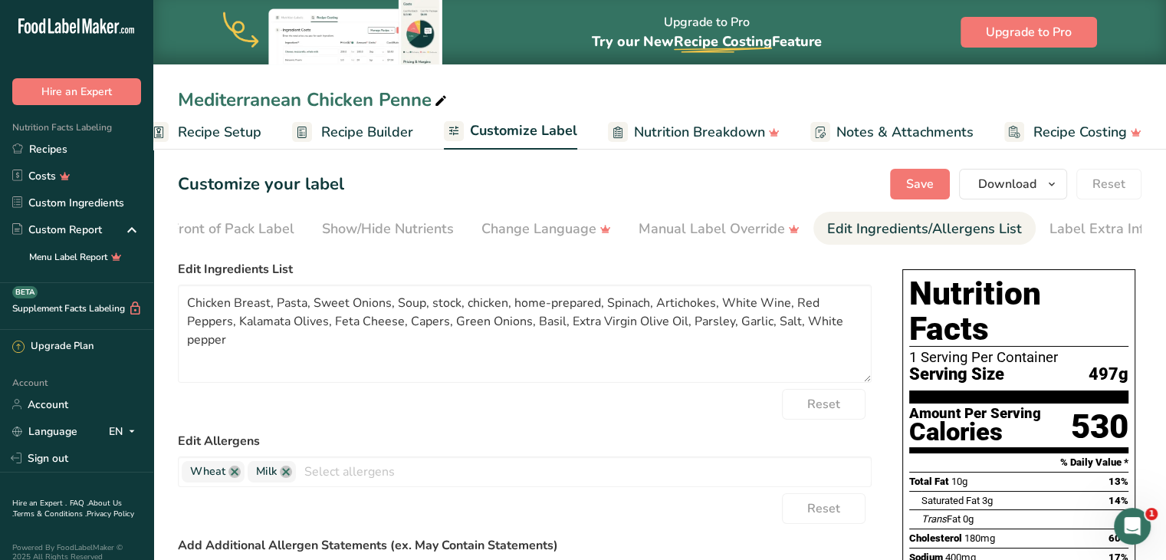
scroll to position [0, 187]
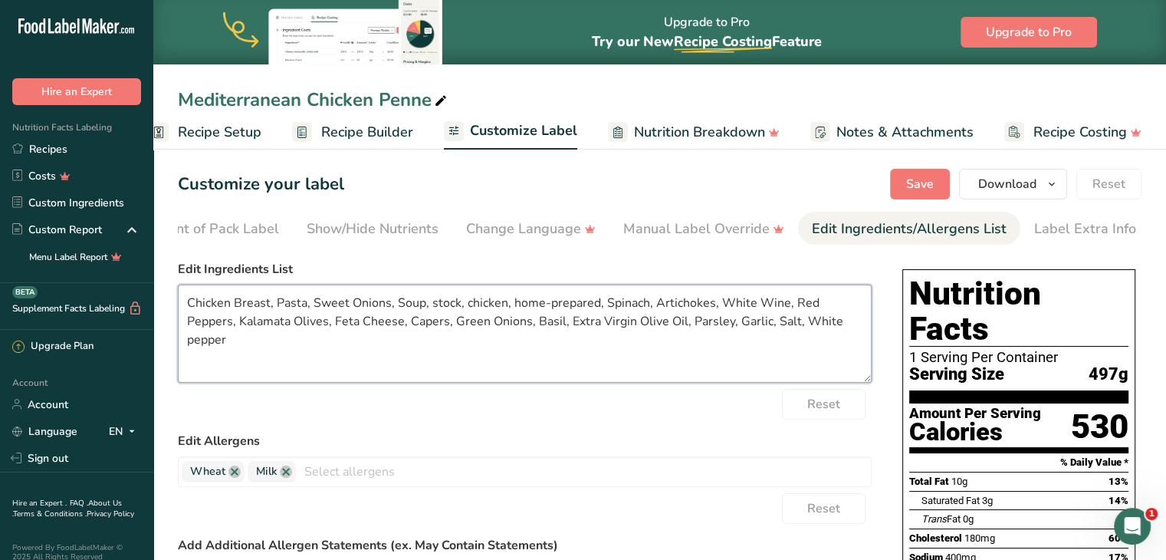
click at [596, 300] on textarea "Chicken Breast, Pasta, Sweet Onions, Soup, stock, chicken, home-prepared, Spina…" at bounding box center [525, 333] width 694 height 98
click at [696, 322] on textarea "Chicken Breast, Pasta, Sweet Onions, Vegetable Stock, Spinach, Artichokes, Whit…" at bounding box center [525, 333] width 694 height 98
type textarea "Chicken Breast, Pasta, Sweet Onions, Vegetable Stock, Spinach, Artichokes, Whit…"
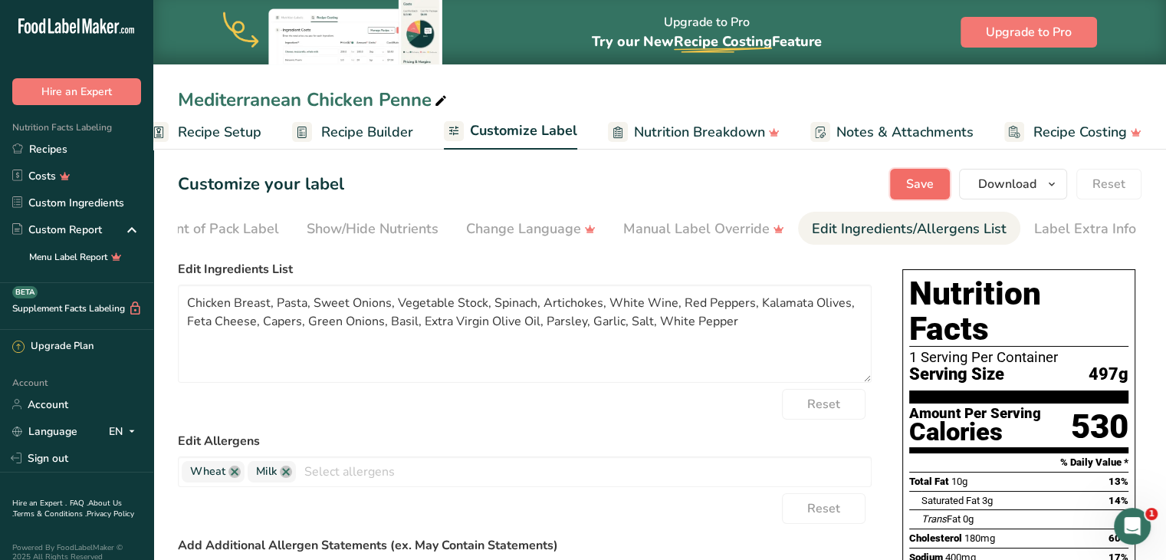
click at [905, 190] on button "Save" at bounding box center [920, 184] width 60 height 31
click at [403, 130] on span "Recipe Builder" at bounding box center [367, 132] width 92 height 21
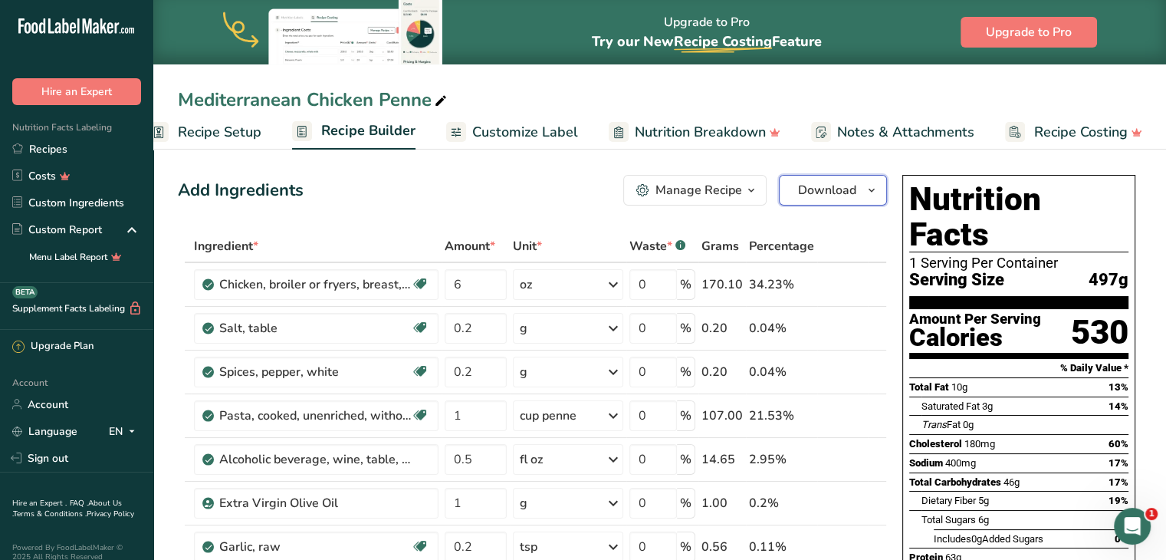
click at [867, 189] on icon "button" at bounding box center [871, 190] width 12 height 19
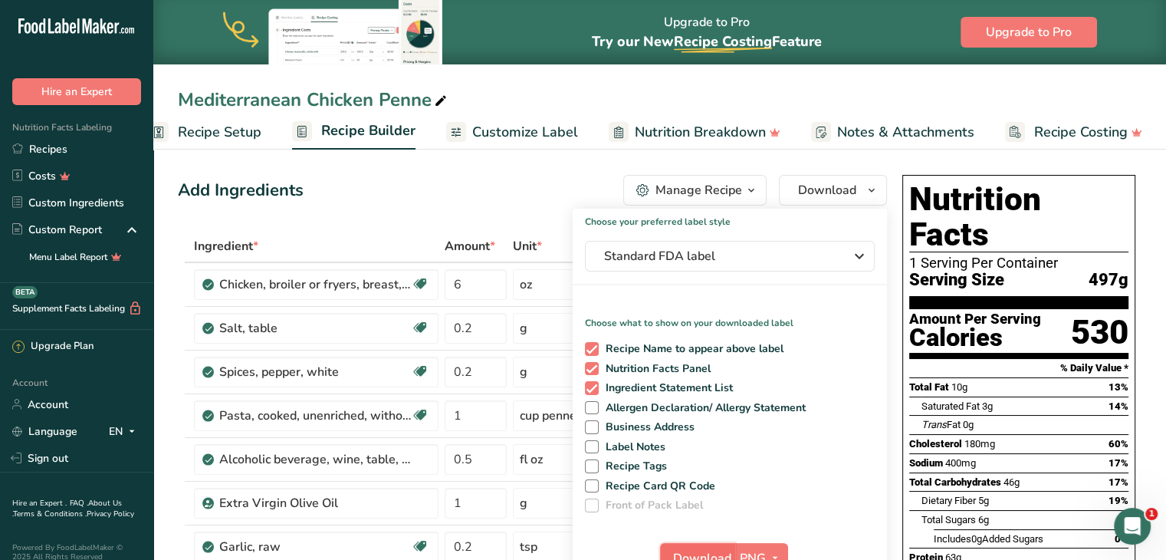
click at [718, 550] on span "Download" at bounding box center [702, 558] width 58 height 18
click at [704, 250] on span "Standard FDA label" at bounding box center [719, 256] width 230 height 18
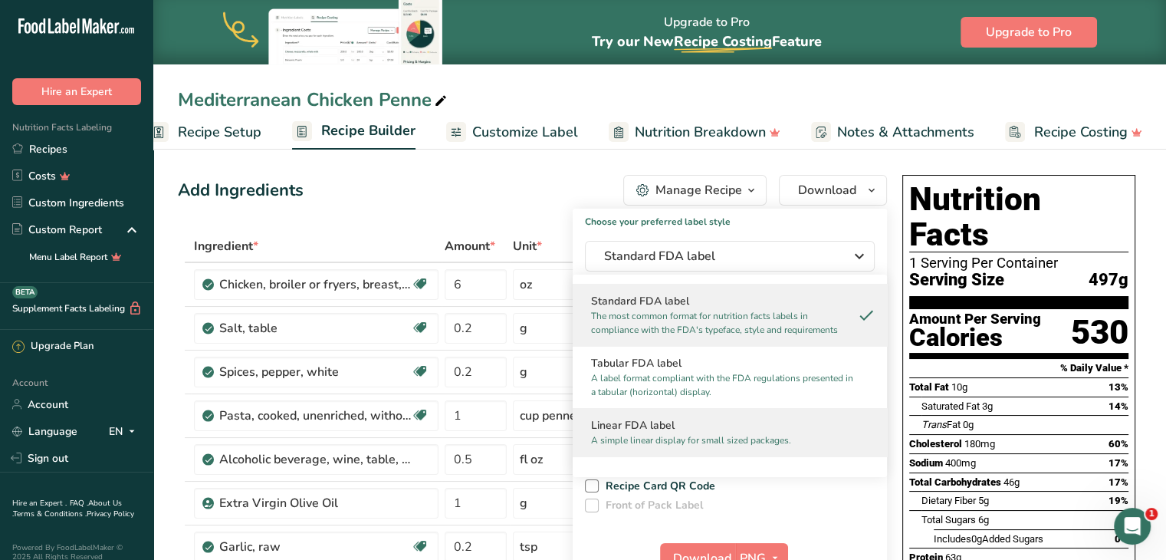
click at [665, 427] on h2 "Linear FDA label" at bounding box center [729, 425] width 277 height 16
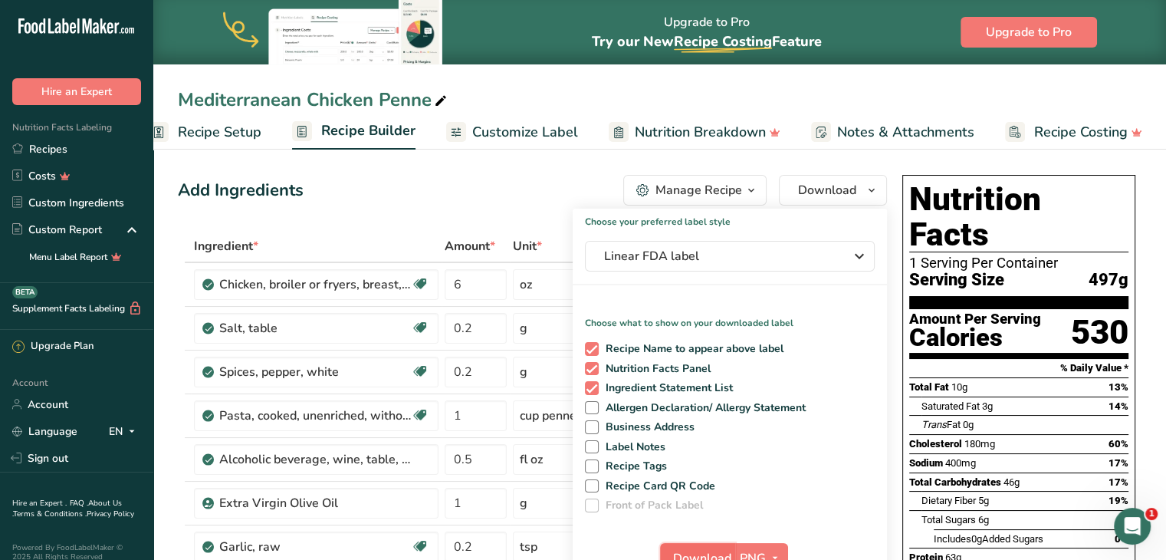
click at [692, 550] on span "Download" at bounding box center [702, 558] width 58 height 18
